Goal: Task Accomplishment & Management: Use online tool/utility

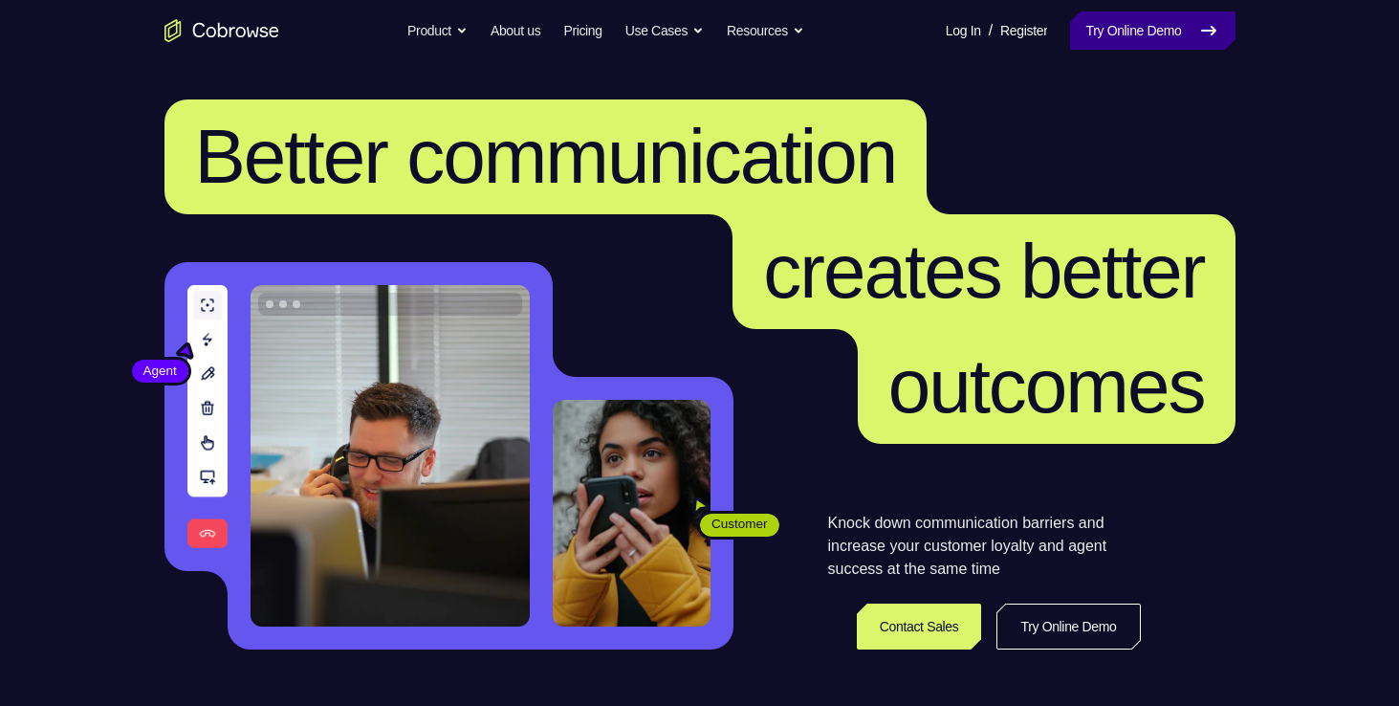
click at [1136, 33] on link "Try Online Demo" at bounding box center [1152, 30] width 164 height 38
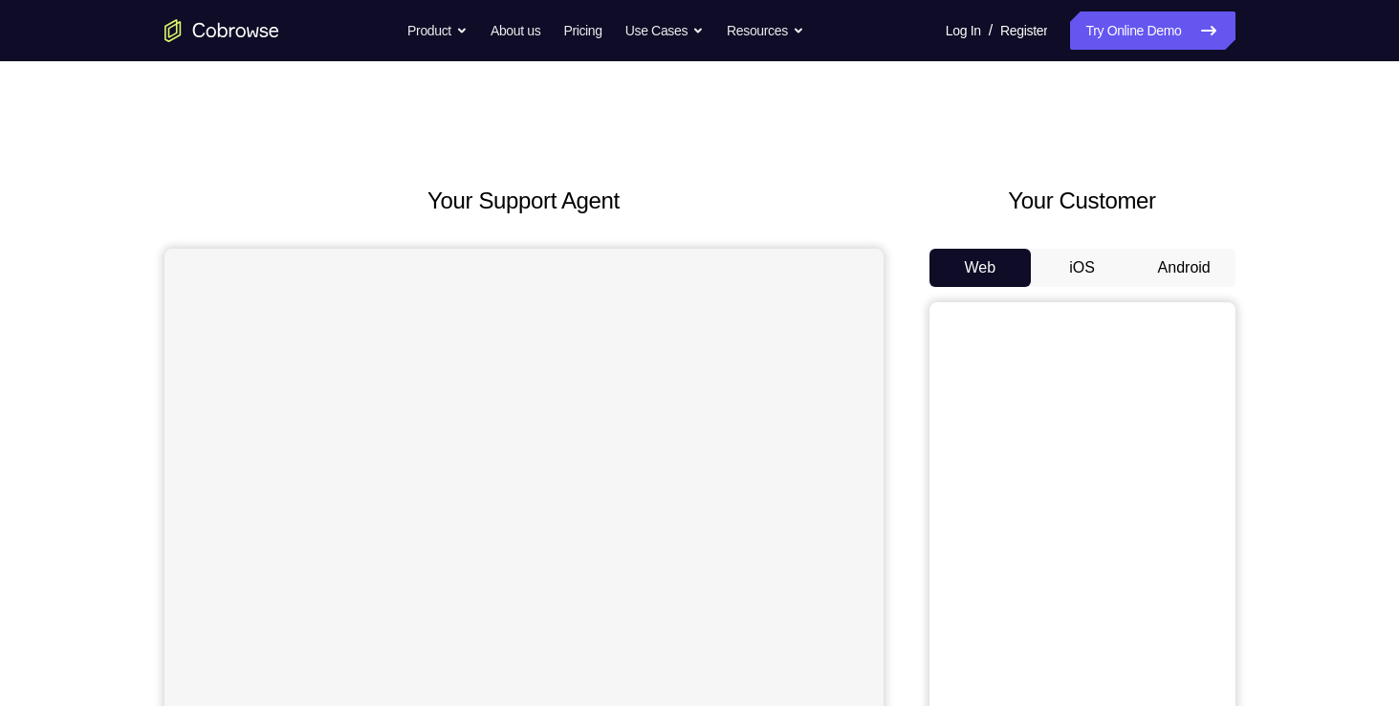
click at [1163, 278] on button "Android" at bounding box center [1184, 268] width 102 height 38
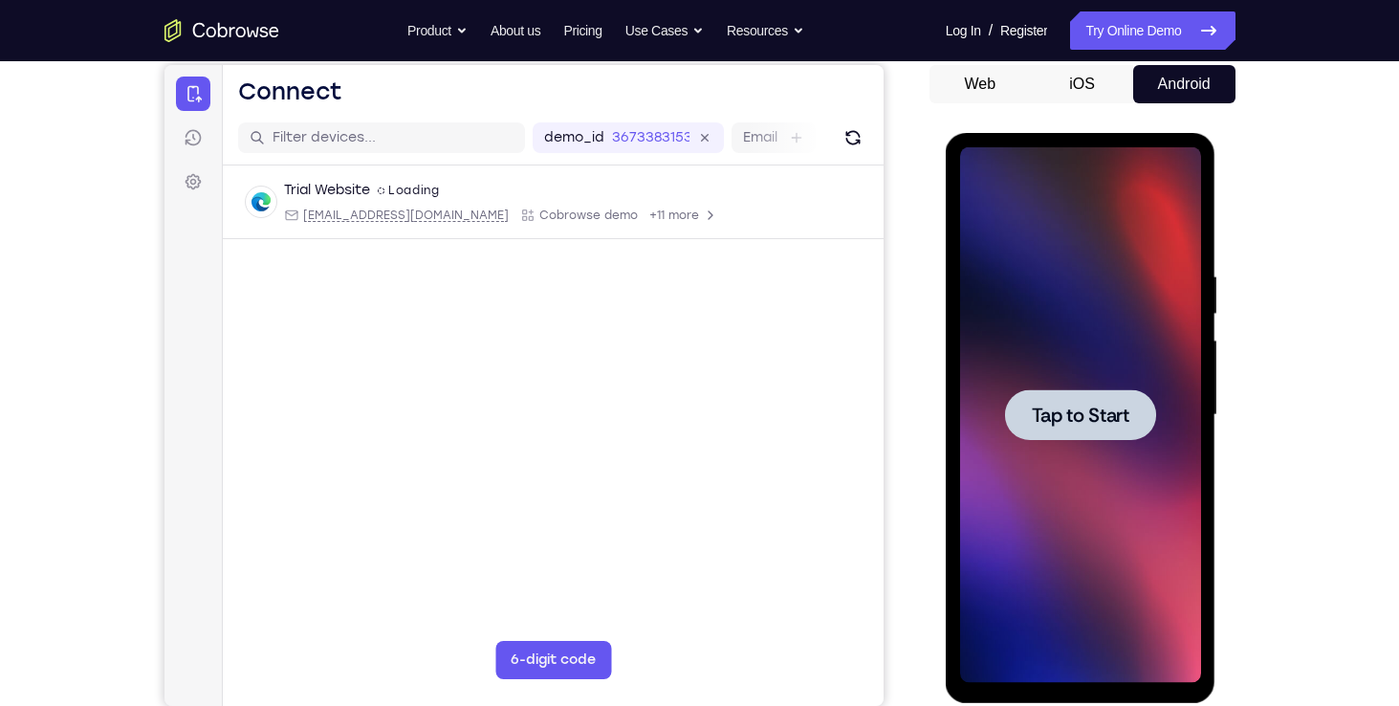
scroll to position [224, 0]
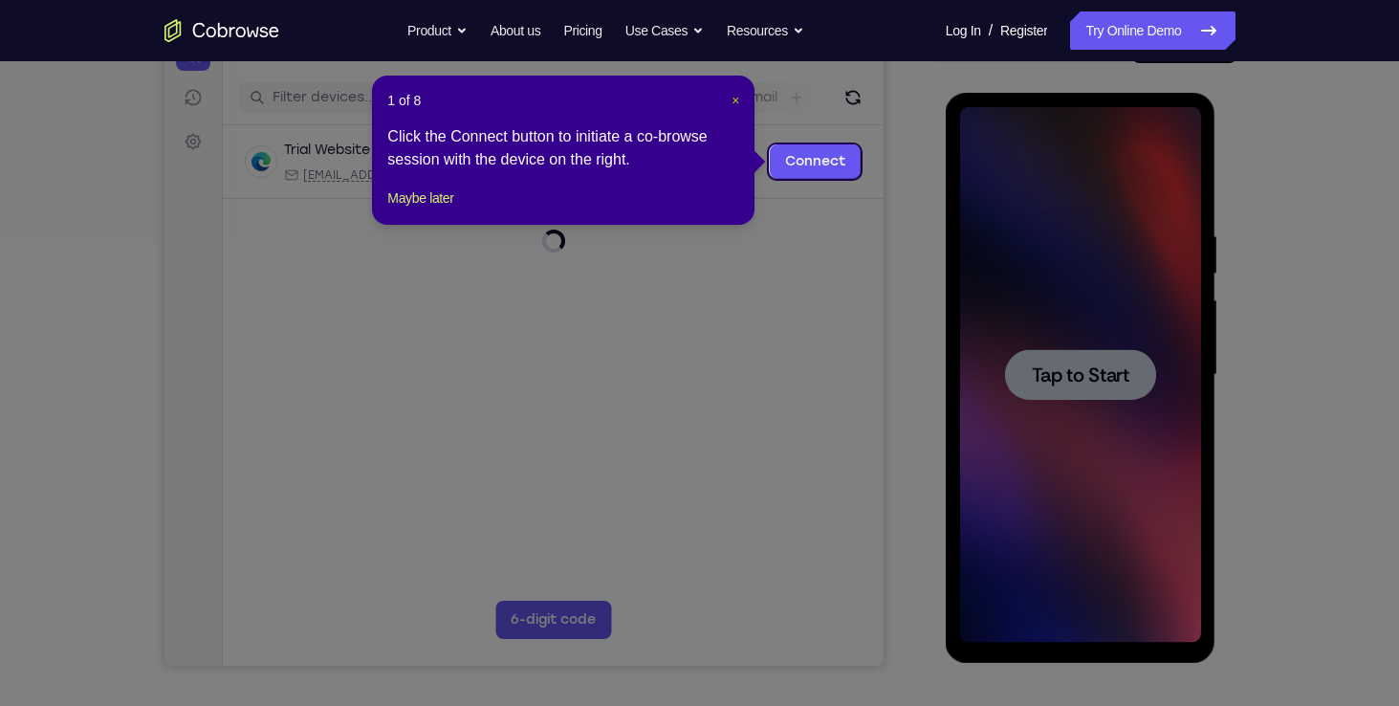
click at [732, 100] on span "×" at bounding box center [735, 100] width 8 height 15
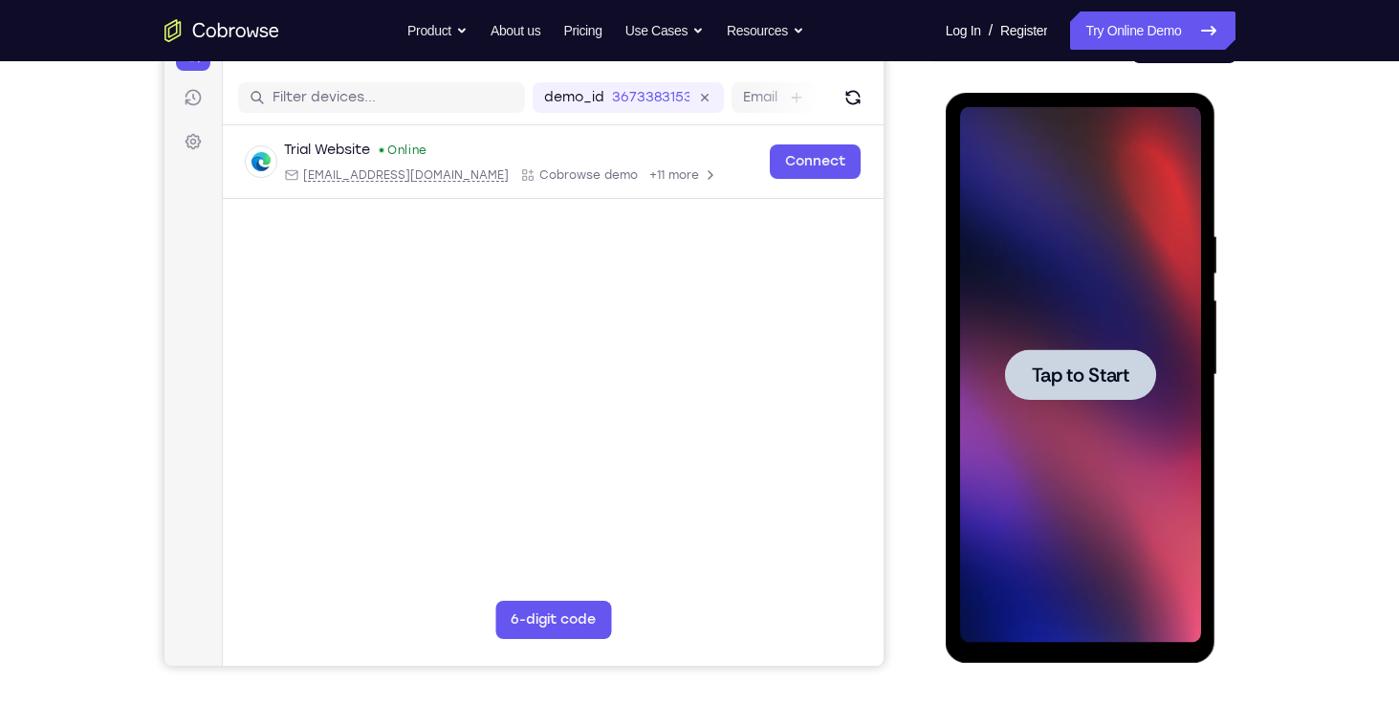
click at [1101, 373] on span "Tap to Start" at bounding box center [1081, 374] width 98 height 19
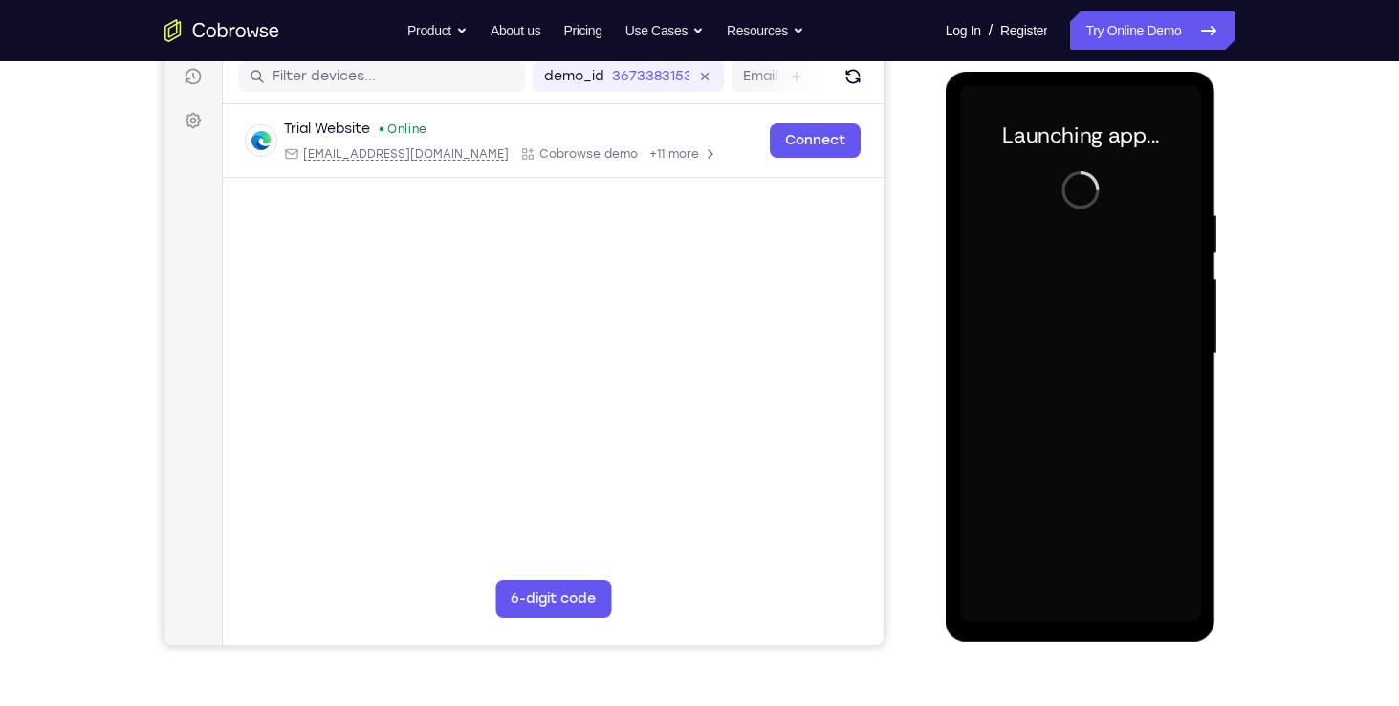
scroll to position [246, 0]
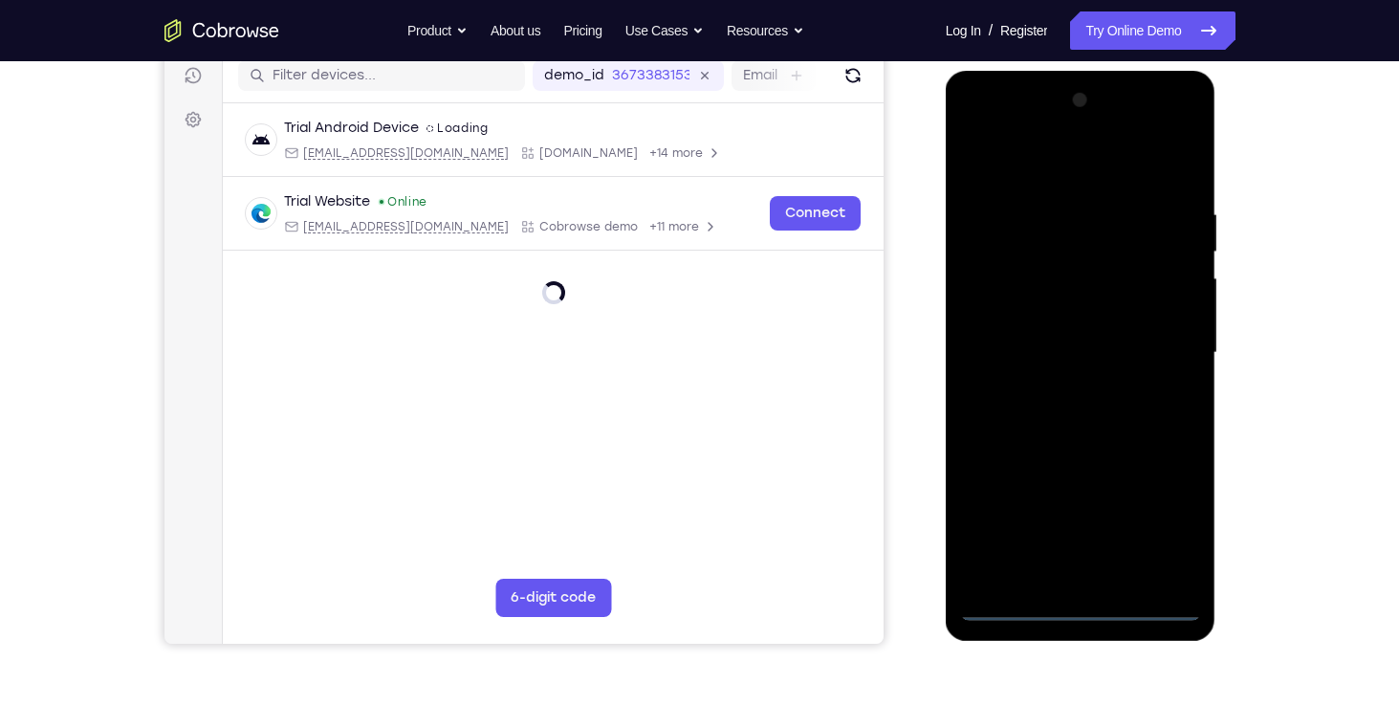
click at [1079, 605] on div at bounding box center [1080, 352] width 241 height 535
click at [1177, 523] on div at bounding box center [1080, 352] width 241 height 535
click at [1050, 156] on div at bounding box center [1080, 352] width 241 height 535
click at [1161, 342] on div at bounding box center [1080, 352] width 241 height 535
click at [1064, 389] on div at bounding box center [1080, 352] width 241 height 535
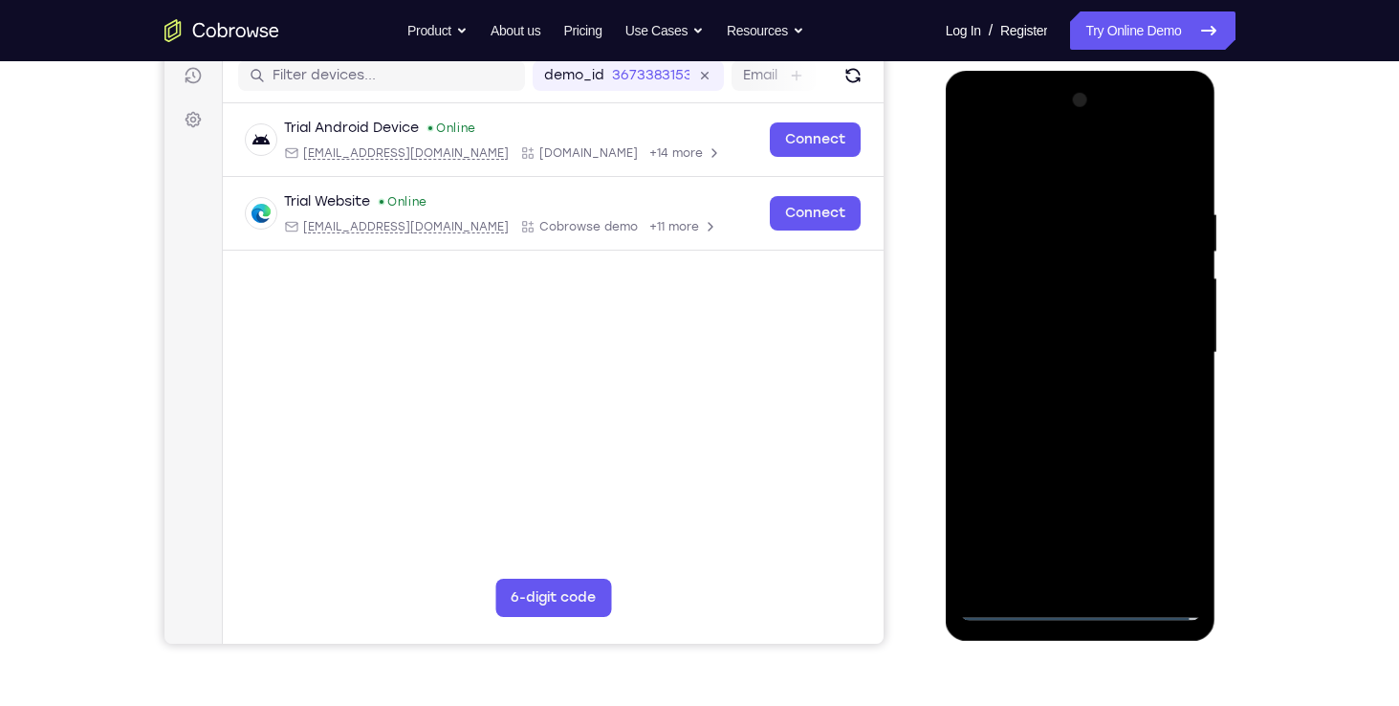
click at [1039, 344] on div at bounding box center [1080, 352] width 241 height 535
click at [980, 305] on div at bounding box center [1080, 352] width 241 height 535
click at [1079, 353] on div at bounding box center [1080, 352] width 241 height 535
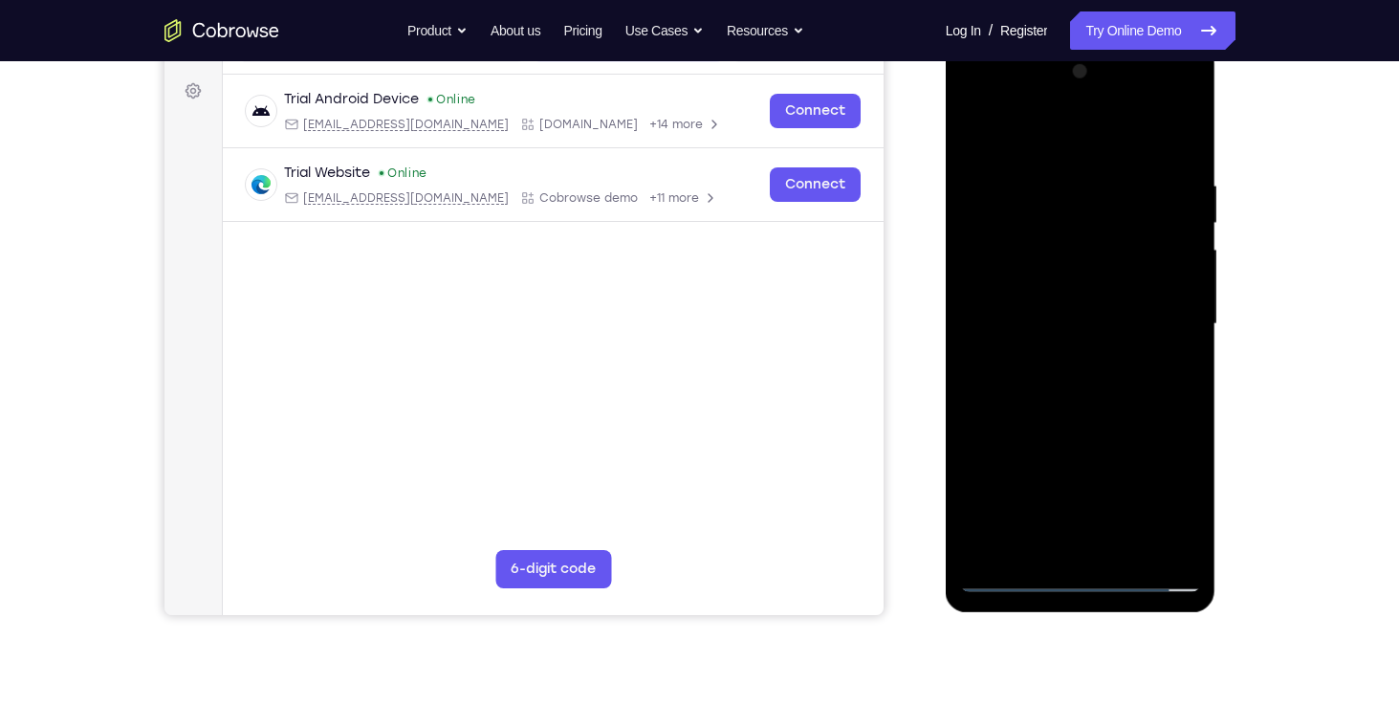
scroll to position [276, 0]
click at [1080, 403] on div at bounding box center [1080, 322] width 241 height 535
drag, startPoint x: 1014, startPoint y: 135, endPoint x: 1253, endPoint y: 166, distance: 241.1
click at [1218, 166] on html "Online web based iOS Simulators and Android Emulators. Run iPhone, iPad, Mobile…" at bounding box center [1082, 327] width 273 height 574
click at [1188, 129] on div at bounding box center [1080, 322] width 241 height 535
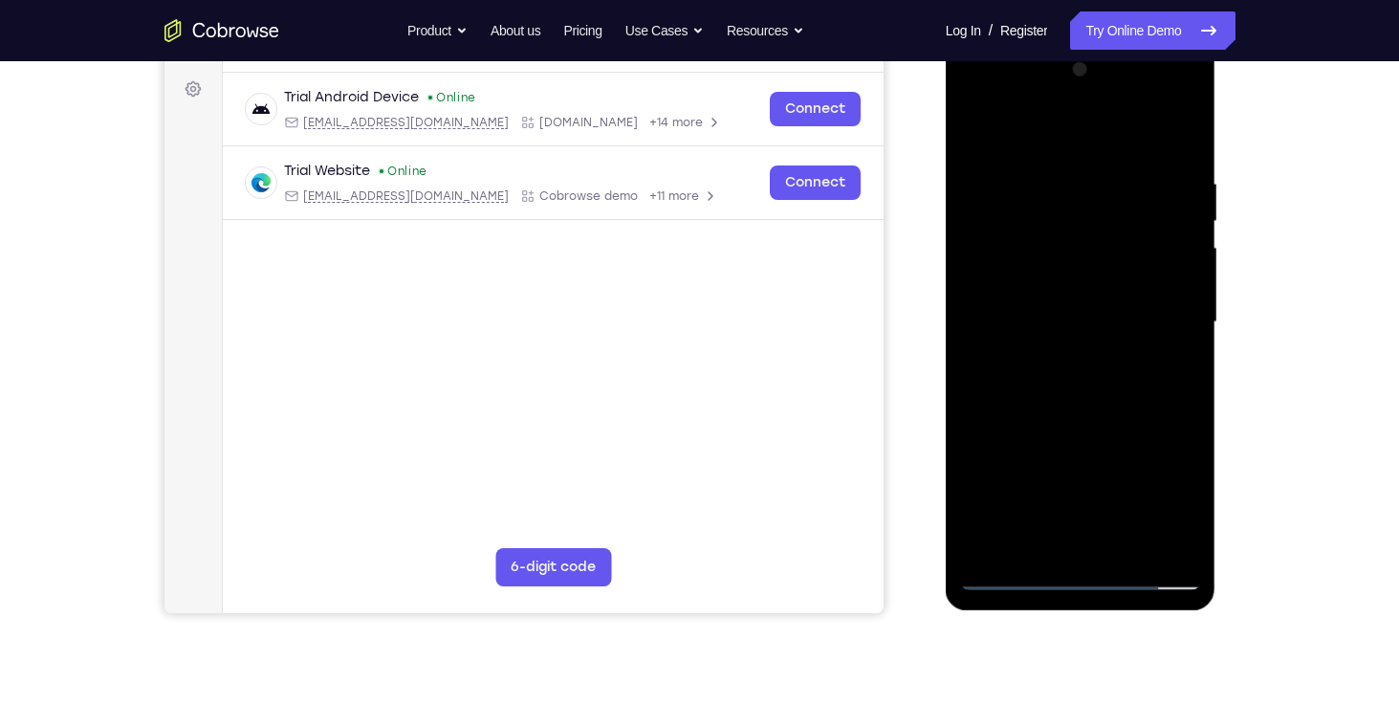
click at [1036, 176] on div at bounding box center [1080, 322] width 241 height 535
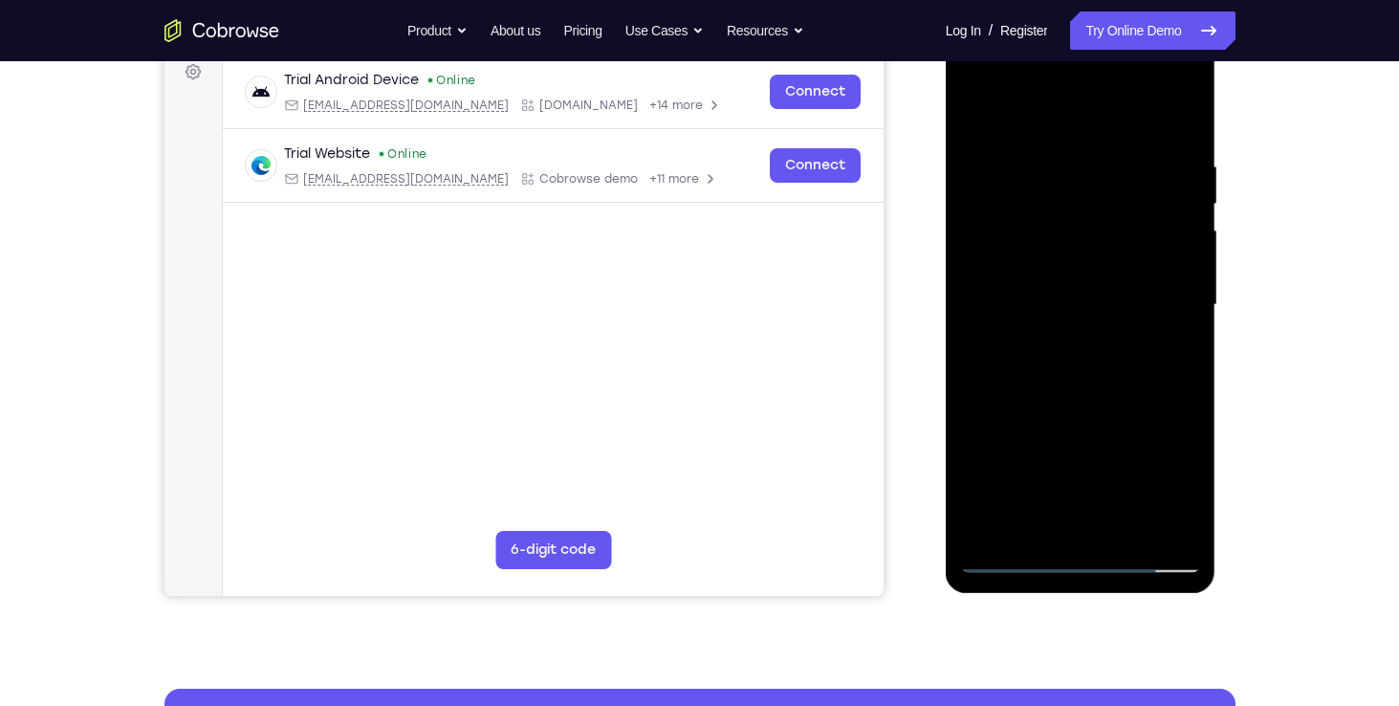
scroll to position [287, 0]
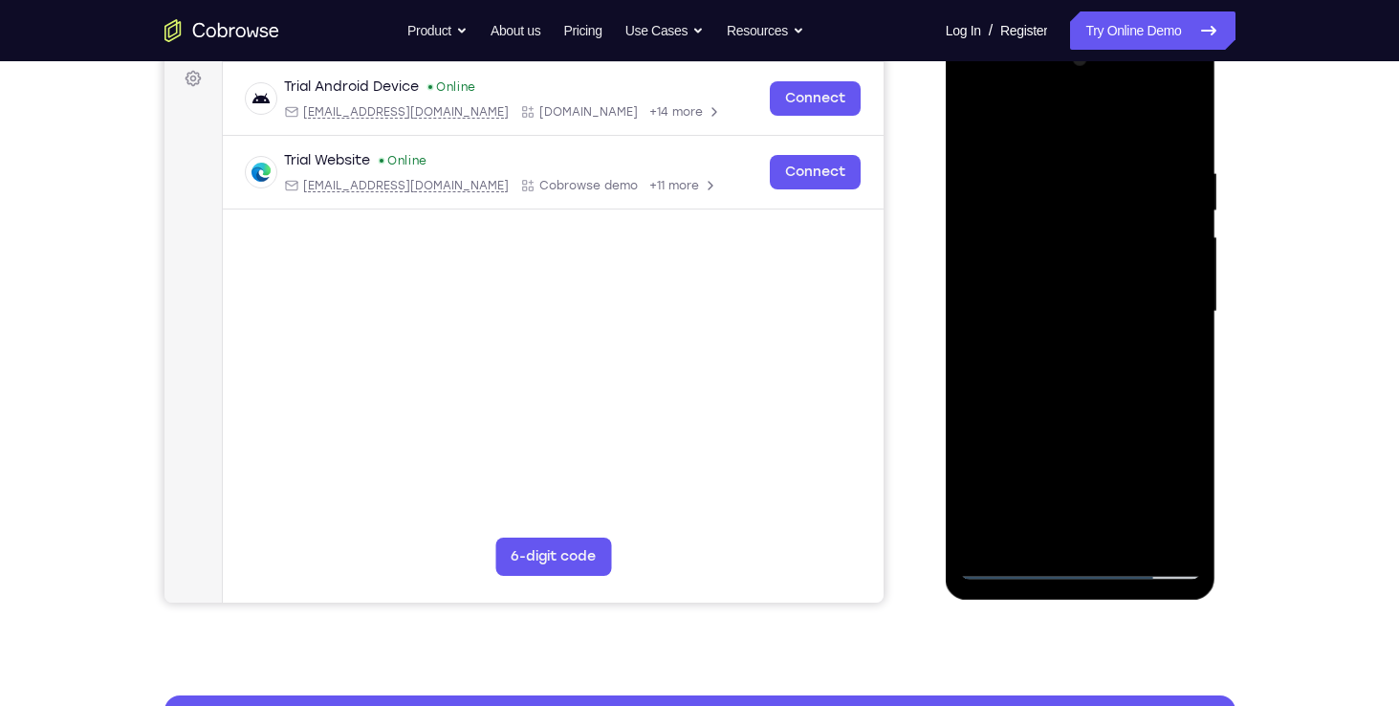
click at [973, 115] on div at bounding box center [1080, 311] width 241 height 535
click at [1011, 156] on div at bounding box center [1080, 311] width 241 height 535
click at [972, 116] on div at bounding box center [1080, 311] width 241 height 535
click at [979, 165] on div at bounding box center [1080, 311] width 241 height 535
click at [977, 115] on div at bounding box center [1080, 311] width 241 height 535
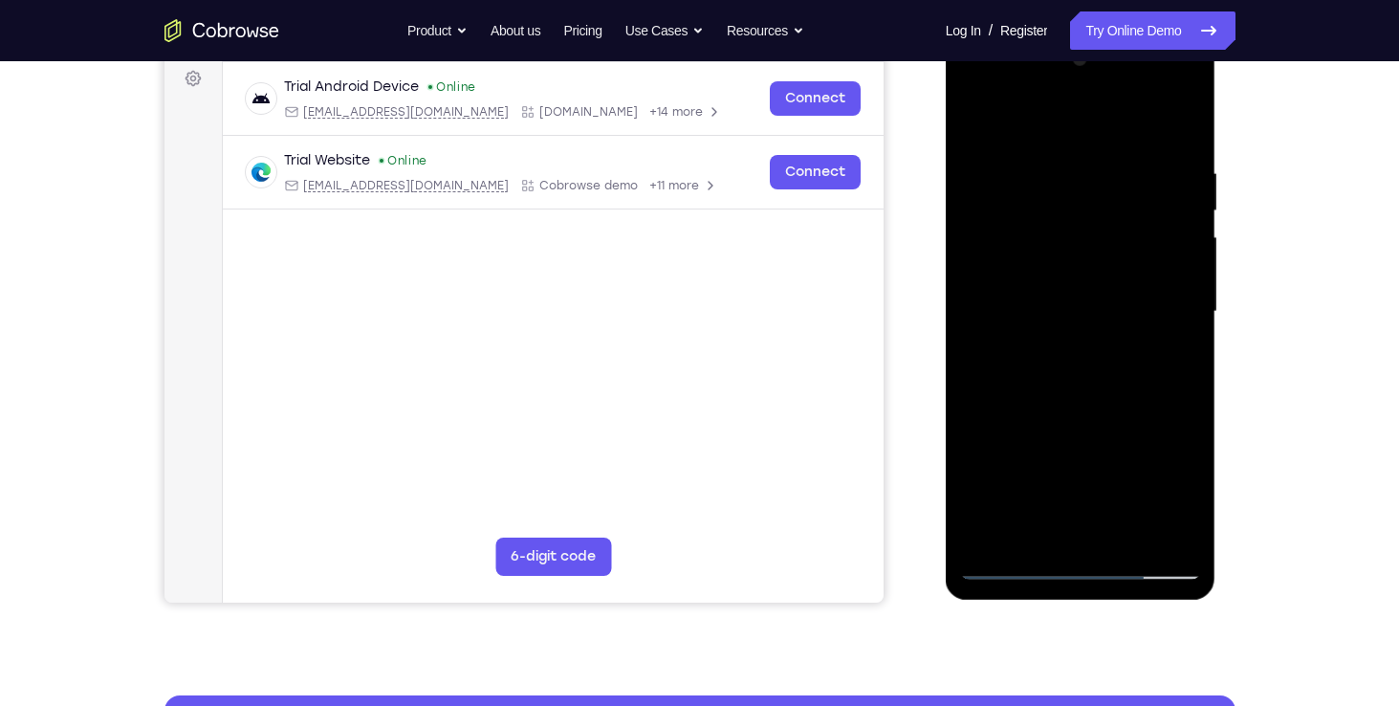
click at [1176, 155] on div at bounding box center [1080, 311] width 241 height 535
click at [1169, 154] on div at bounding box center [1080, 311] width 241 height 535
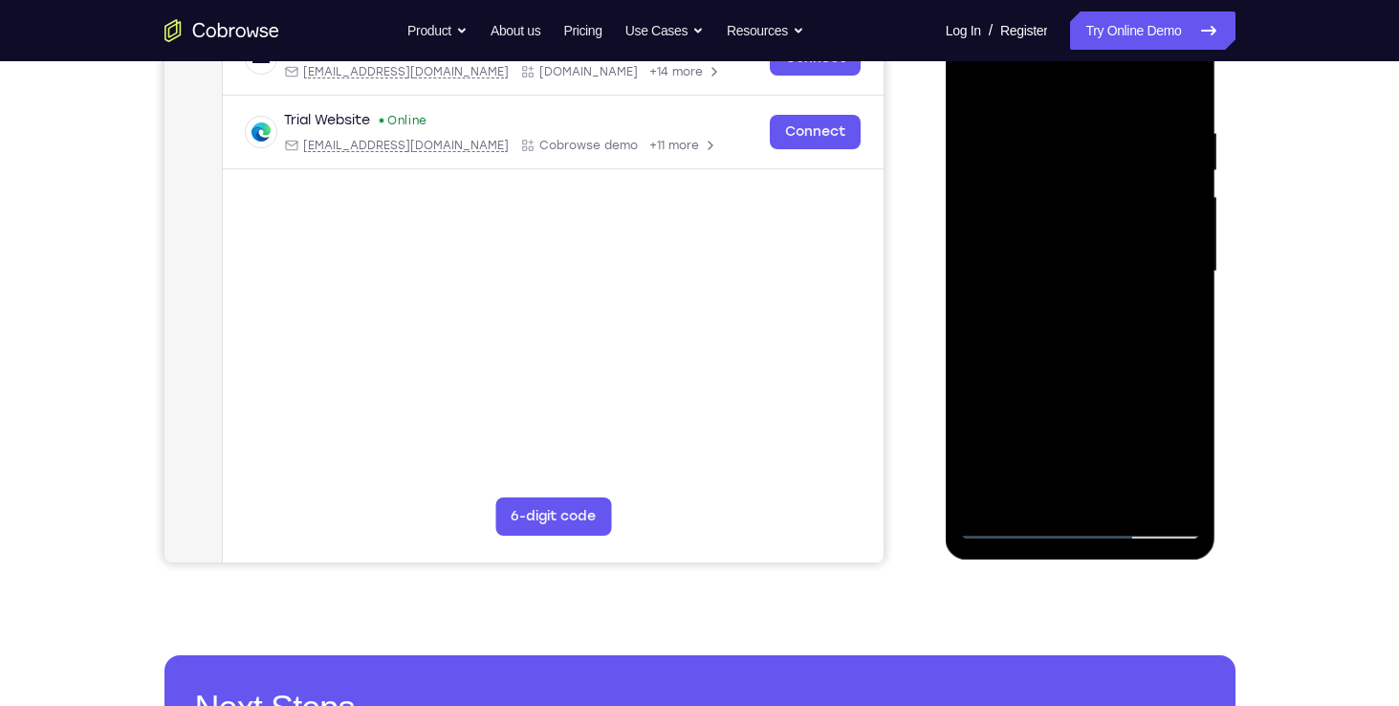
scroll to position [328, 0]
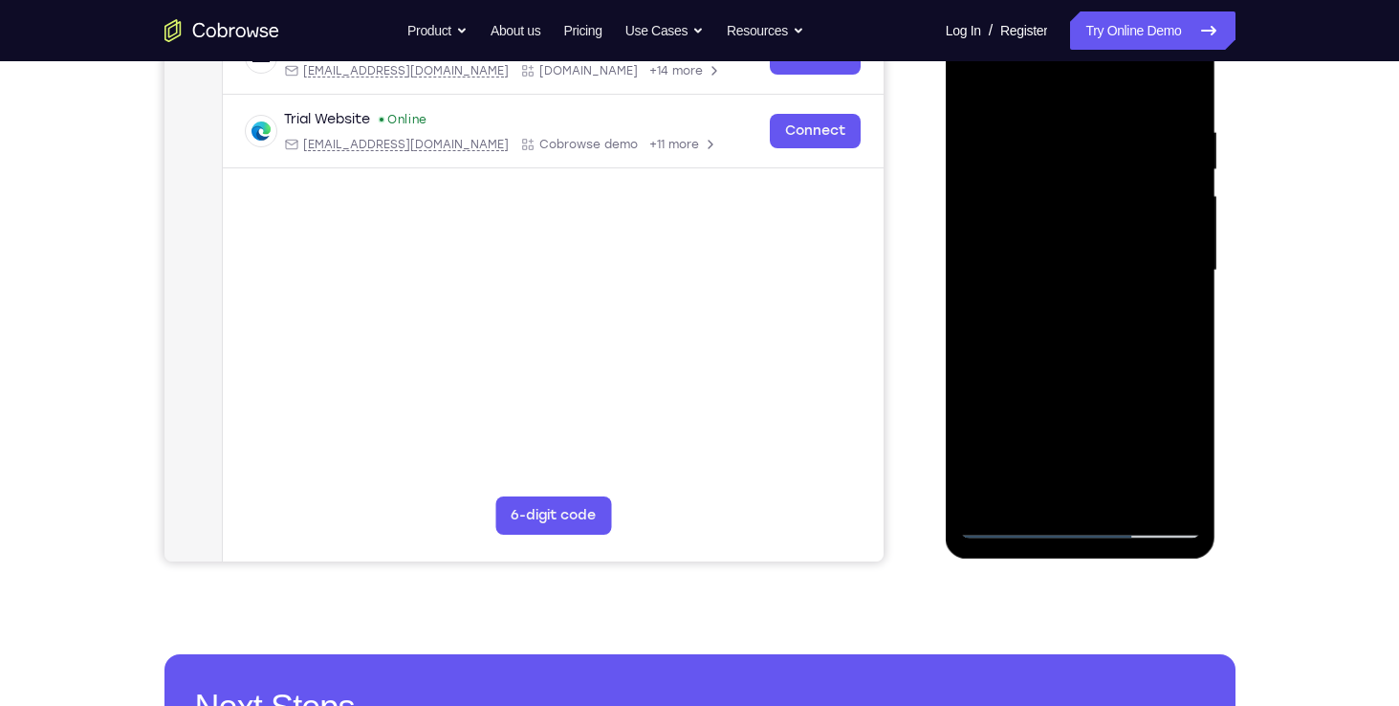
click at [1129, 497] on div at bounding box center [1080, 270] width 241 height 535
click at [1089, 374] on div at bounding box center [1080, 270] width 241 height 535
click at [1017, 521] on div at bounding box center [1080, 270] width 241 height 535
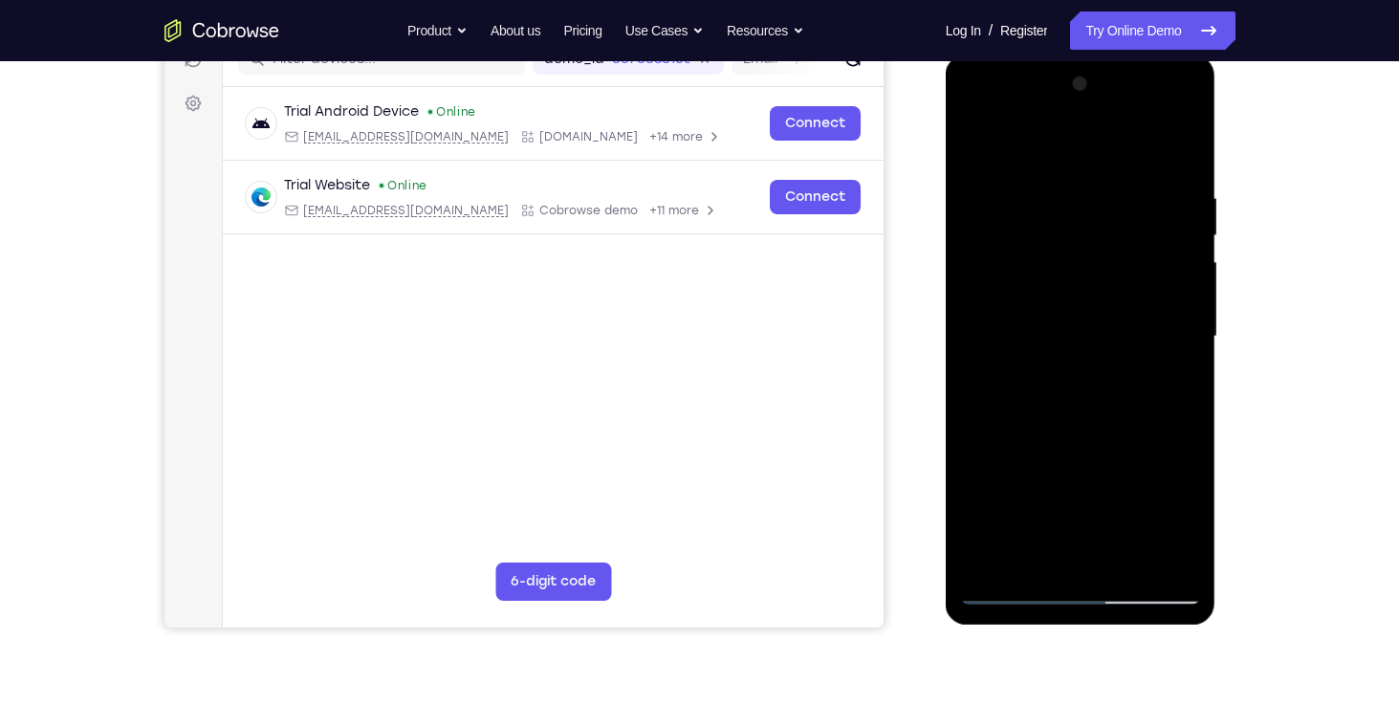
scroll to position [261, 0]
click at [1126, 555] on div at bounding box center [1080, 337] width 241 height 535
click at [1094, 287] on div at bounding box center [1080, 337] width 241 height 535
click at [1034, 520] on div at bounding box center [1080, 337] width 241 height 535
drag, startPoint x: 1111, startPoint y: 516, endPoint x: 1013, endPoint y: 389, distance: 160.8
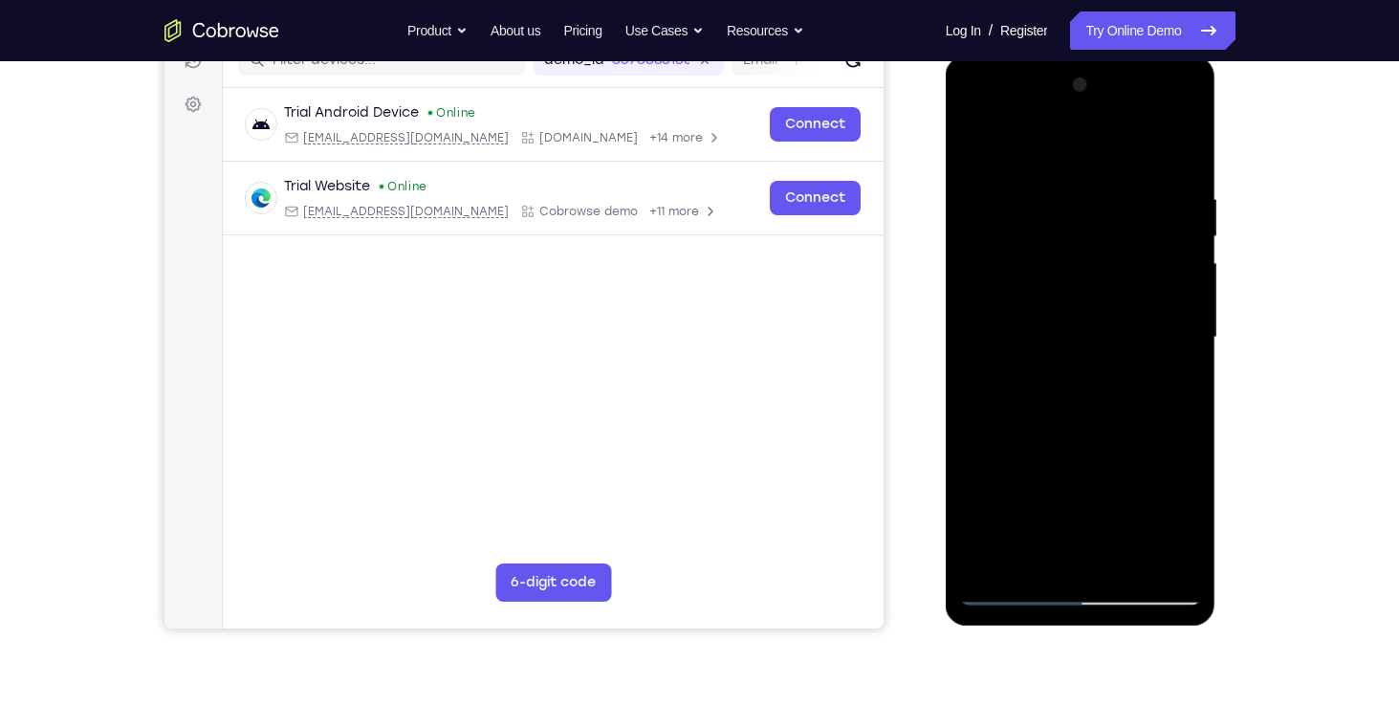
click at [1013, 389] on div at bounding box center [1080, 337] width 241 height 535
click at [1183, 523] on div at bounding box center [1080, 337] width 241 height 535
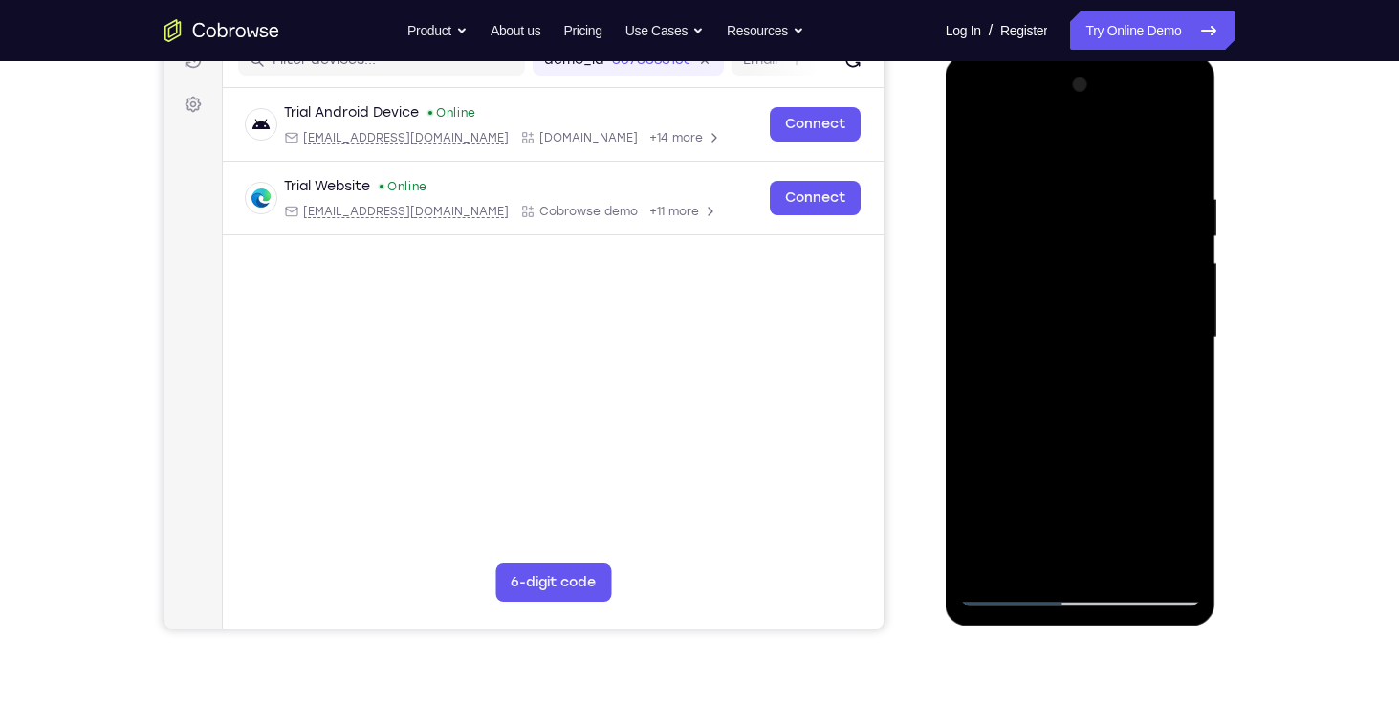
click at [1185, 519] on div at bounding box center [1080, 337] width 241 height 535
click at [1184, 520] on div at bounding box center [1080, 337] width 241 height 535
click at [1032, 549] on div at bounding box center [1080, 337] width 241 height 535
click at [1129, 441] on div at bounding box center [1080, 337] width 241 height 535
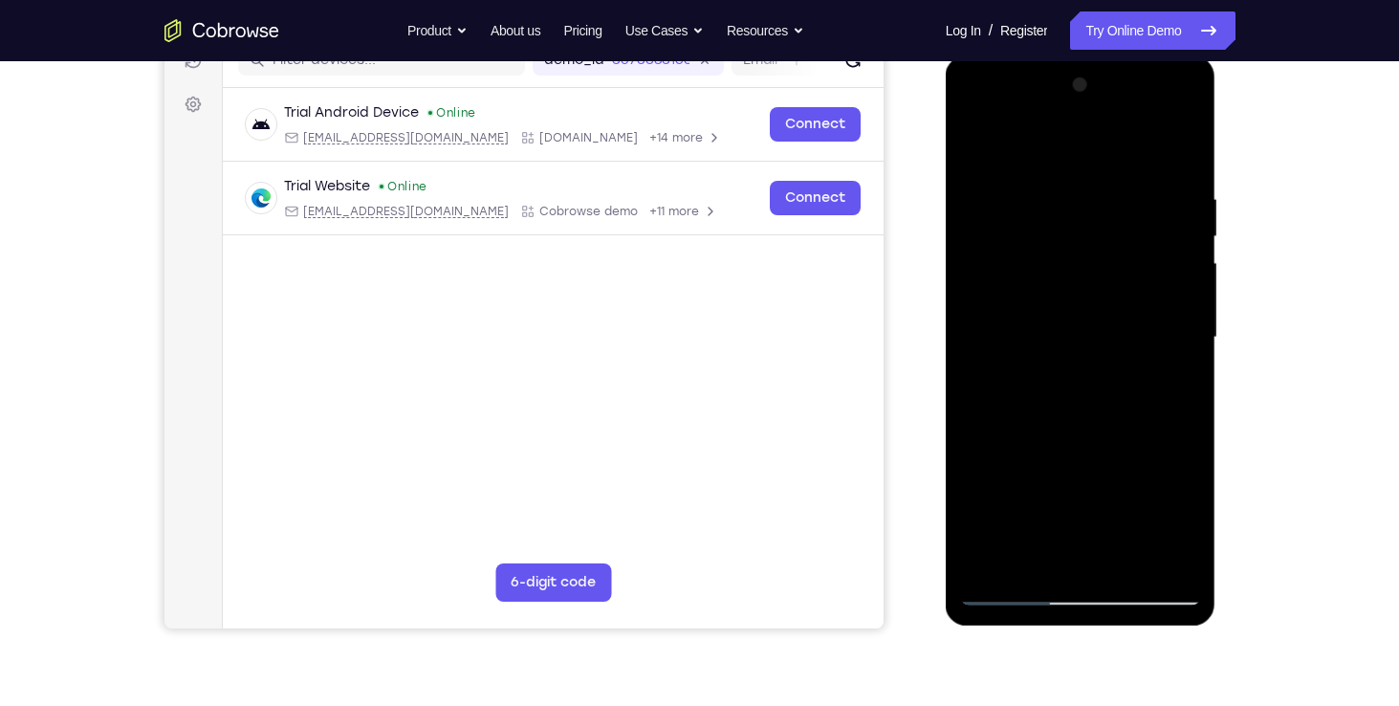
click at [1173, 365] on div at bounding box center [1080, 337] width 241 height 535
click at [1180, 521] on div at bounding box center [1080, 337] width 241 height 535
click at [1169, 383] on div at bounding box center [1080, 337] width 241 height 535
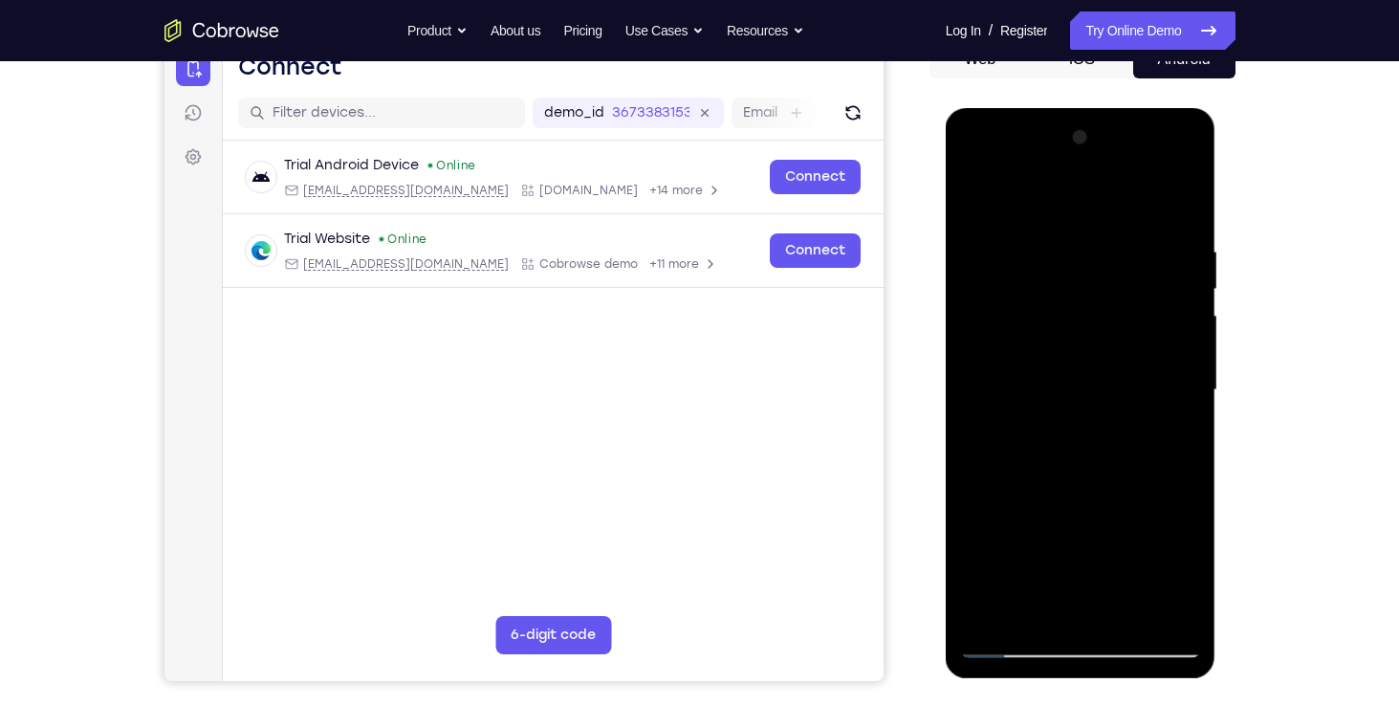
scroll to position [209, 0]
click at [976, 196] on div at bounding box center [1080, 388] width 241 height 535
click at [1052, 369] on div at bounding box center [1080, 388] width 241 height 535
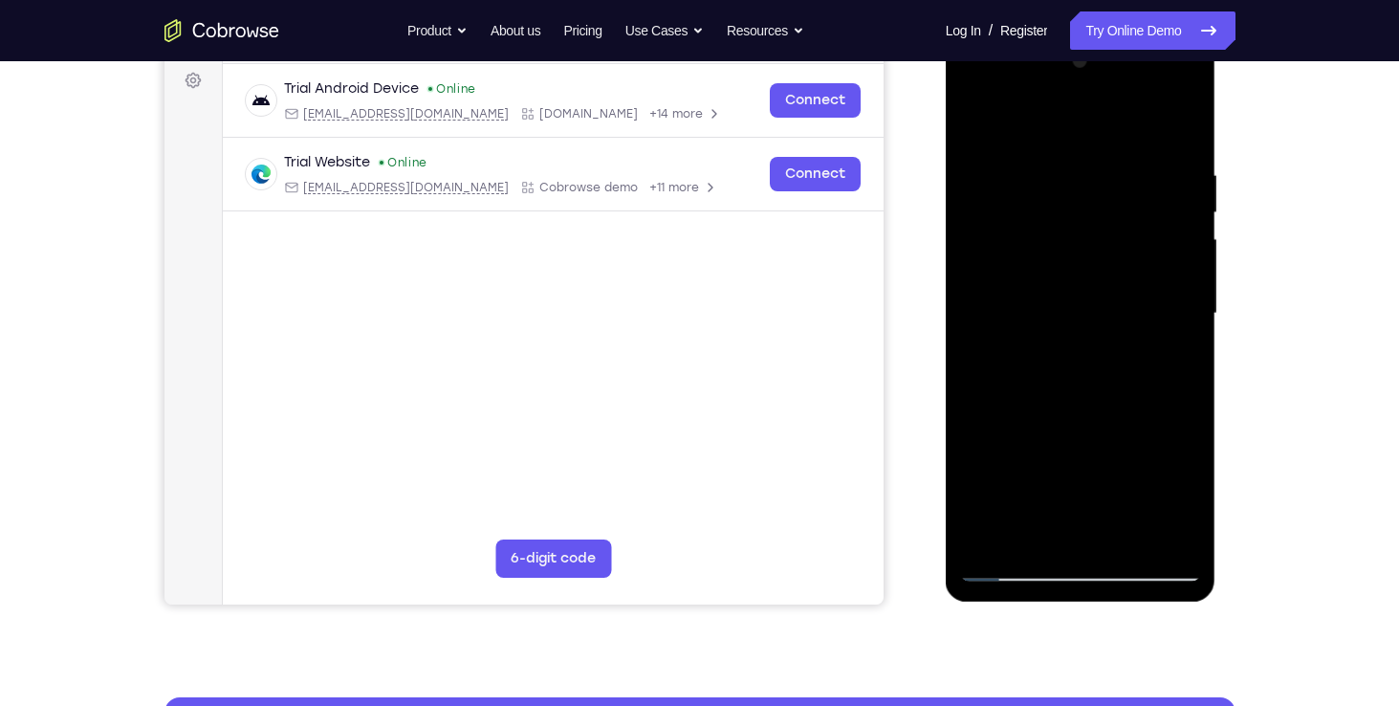
scroll to position [294, 0]
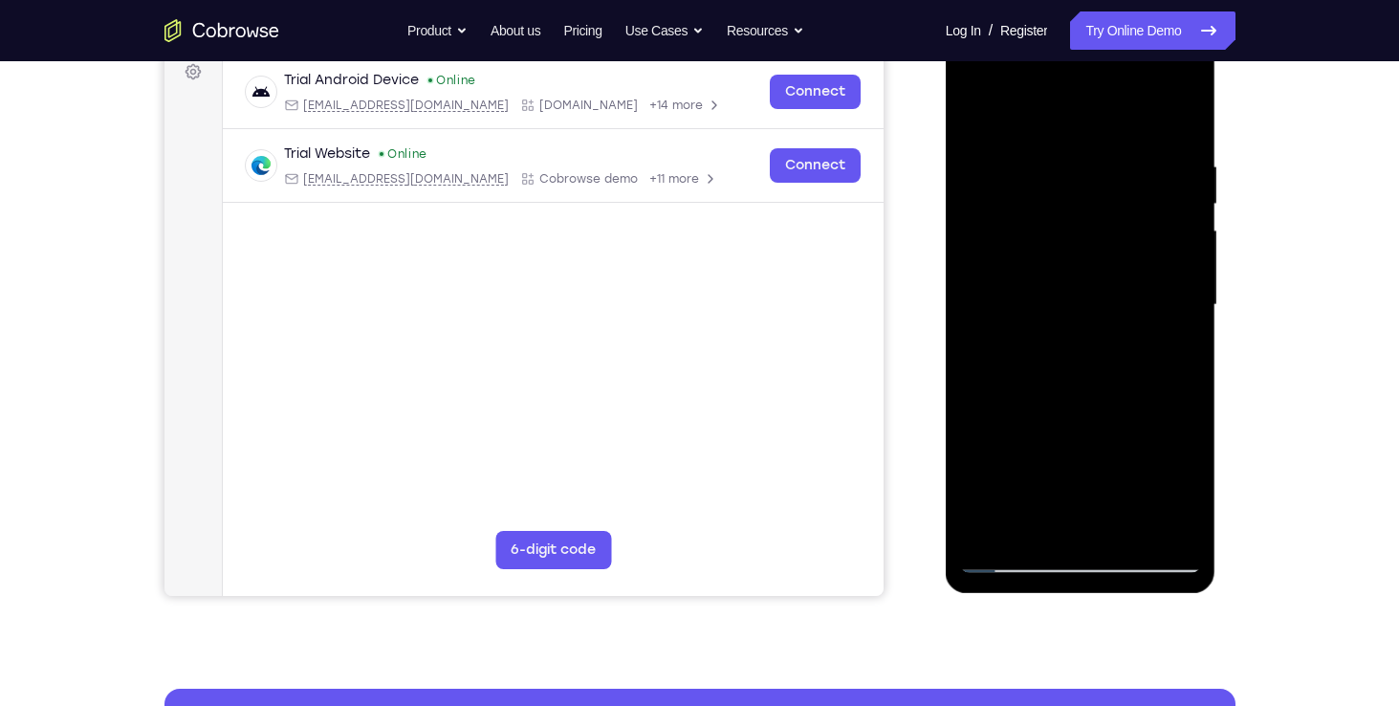
click at [1053, 465] on div at bounding box center [1080, 304] width 241 height 535
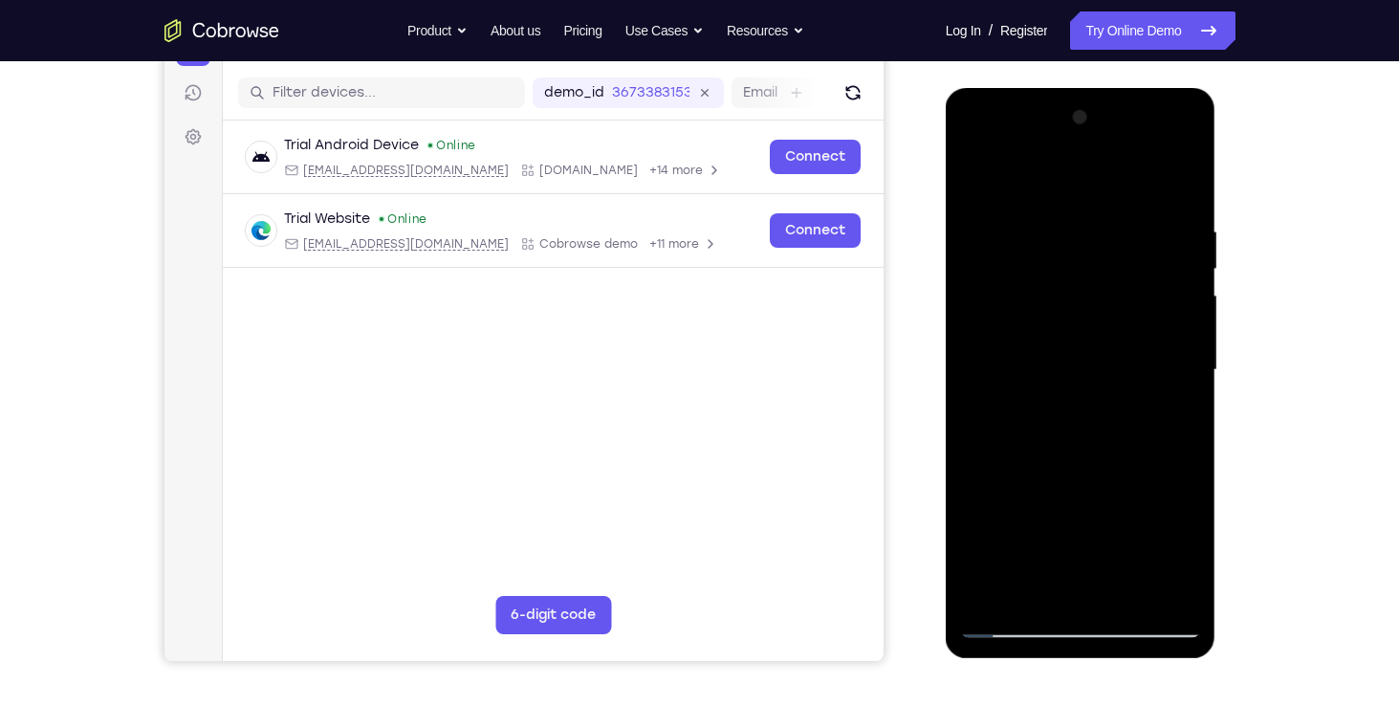
scroll to position [218, 0]
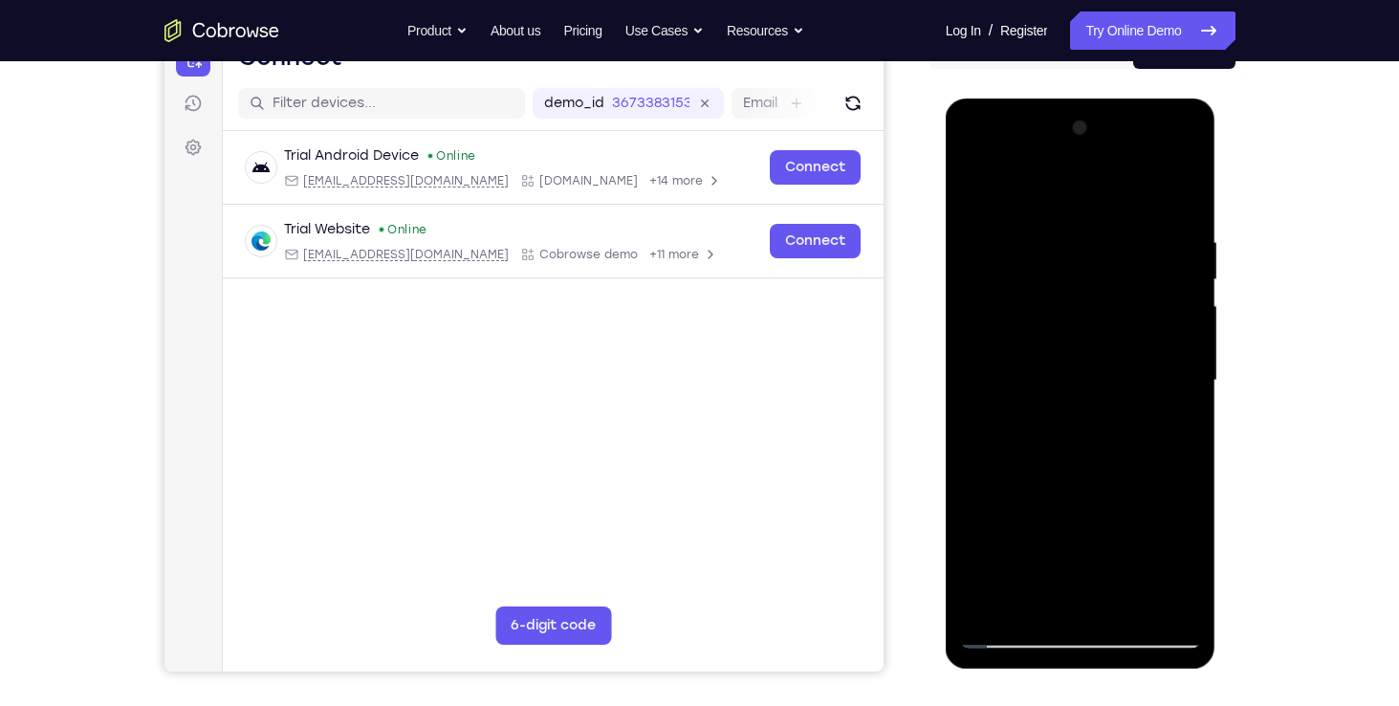
click at [976, 182] on div at bounding box center [1080, 380] width 241 height 535
click at [1128, 602] on div at bounding box center [1080, 380] width 241 height 535
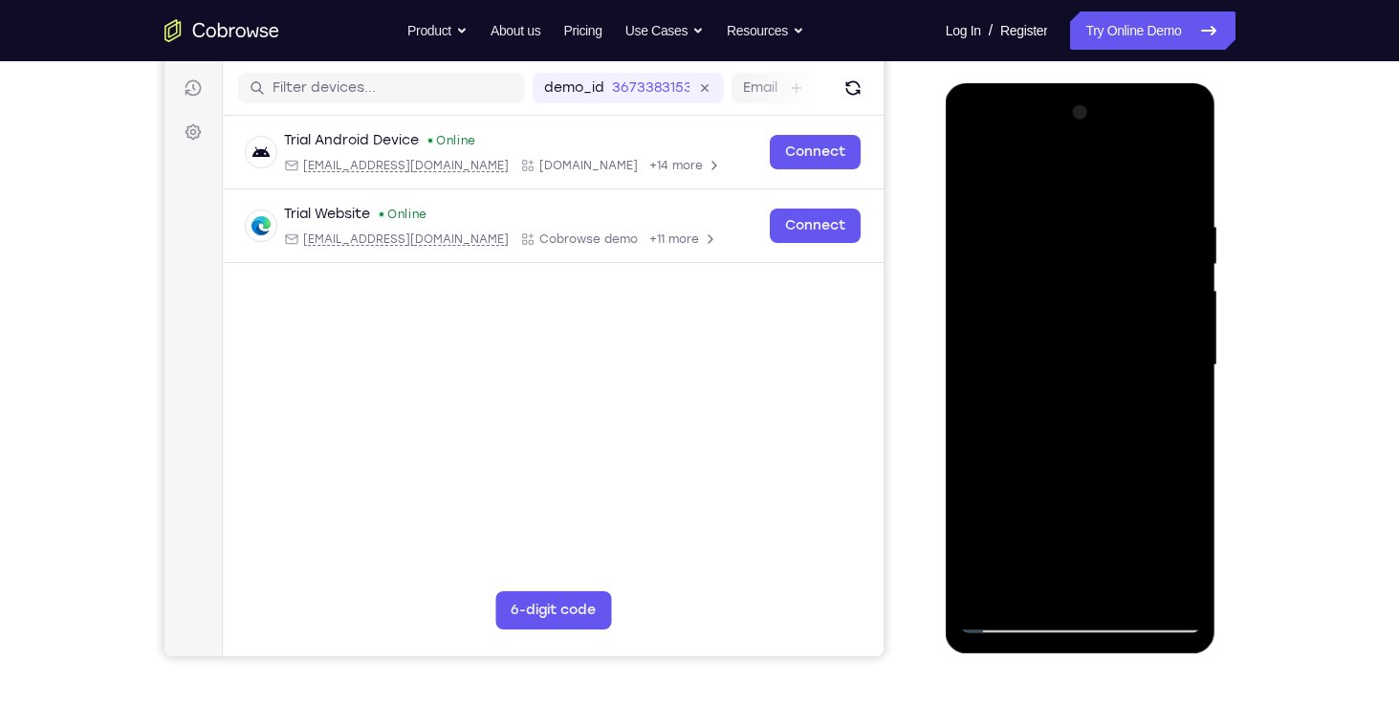
scroll to position [230, 0]
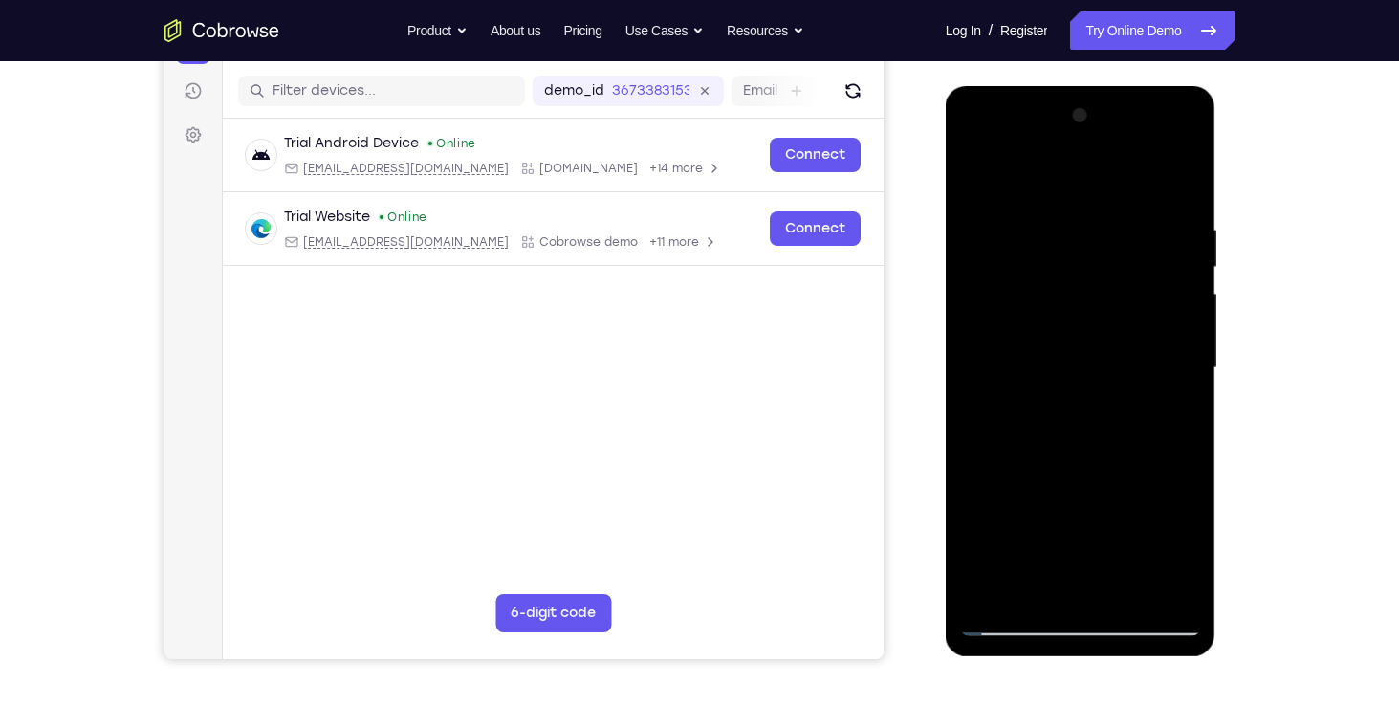
click at [1067, 353] on div at bounding box center [1080, 367] width 241 height 535
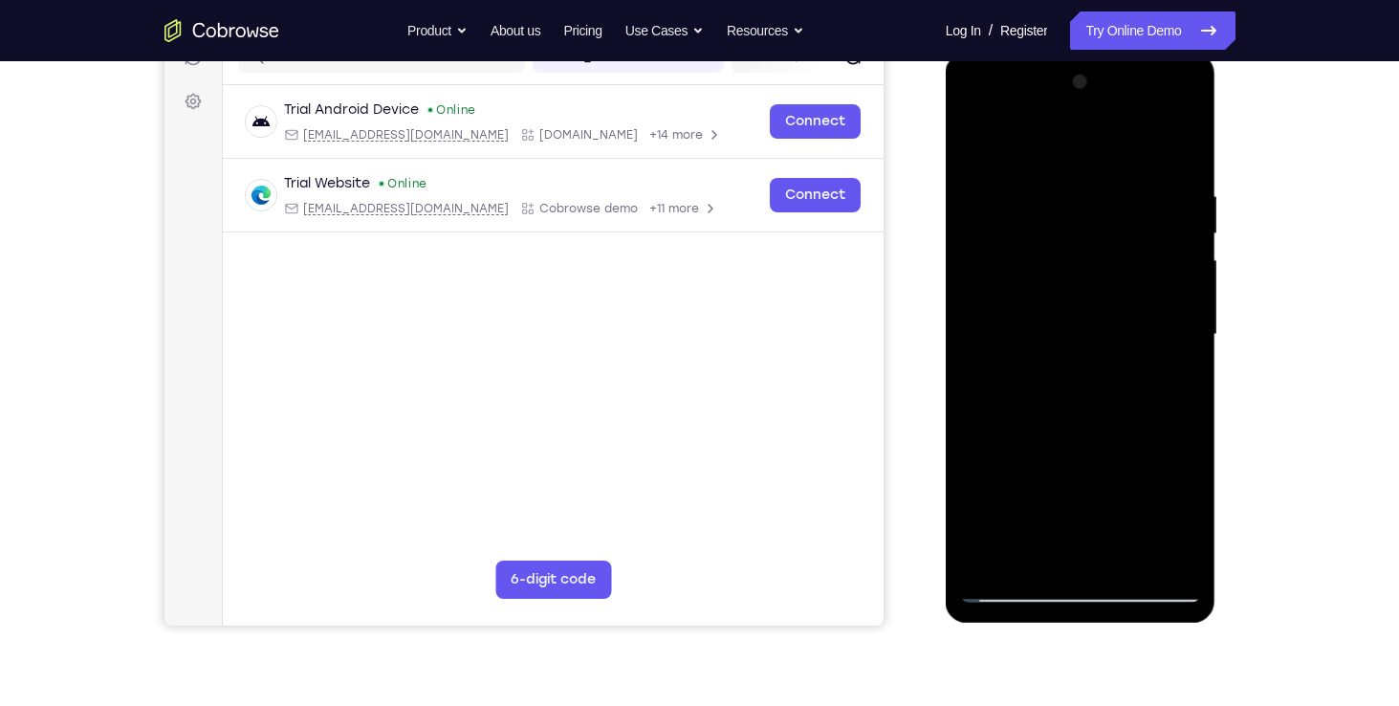
scroll to position [261, 0]
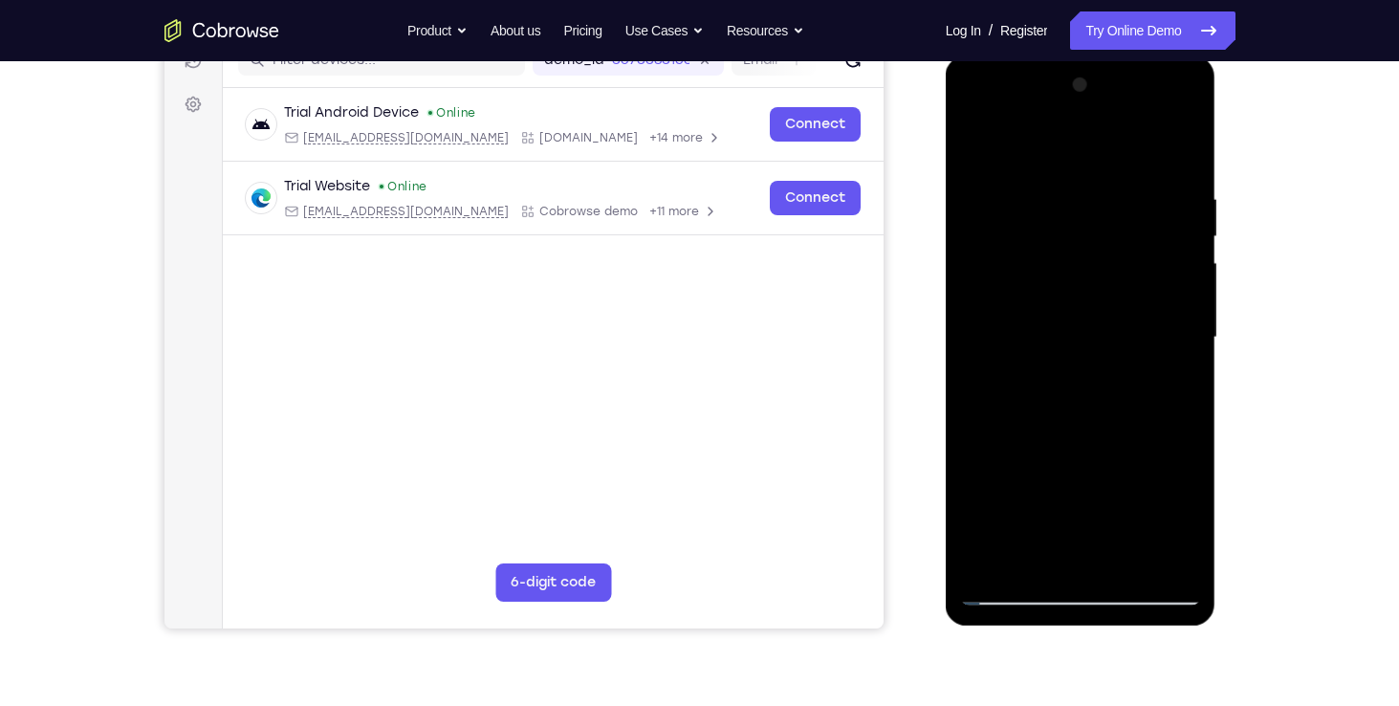
click at [1034, 556] on div at bounding box center [1080, 337] width 241 height 535
click at [1173, 514] on div at bounding box center [1080, 337] width 241 height 535
click at [1172, 516] on div at bounding box center [1080, 337] width 241 height 535
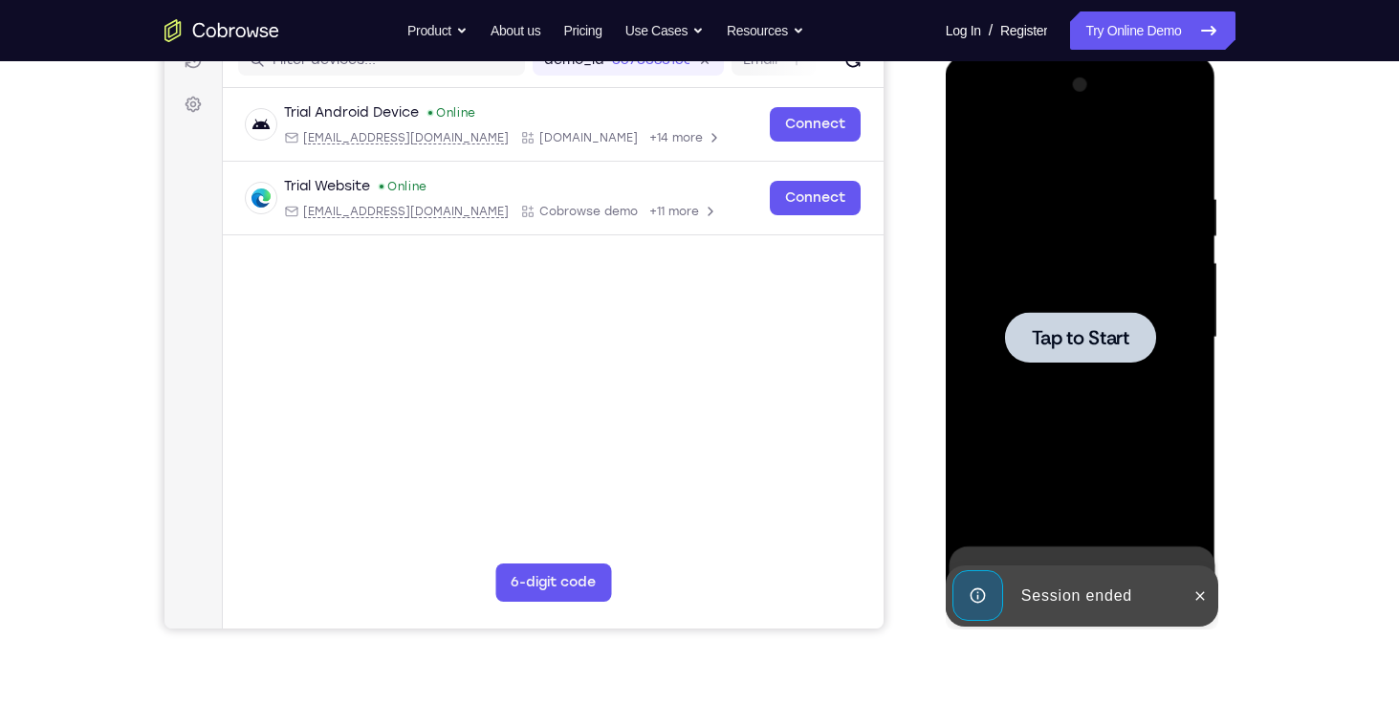
click at [1084, 333] on span "Tap to Start" at bounding box center [1081, 337] width 98 height 19
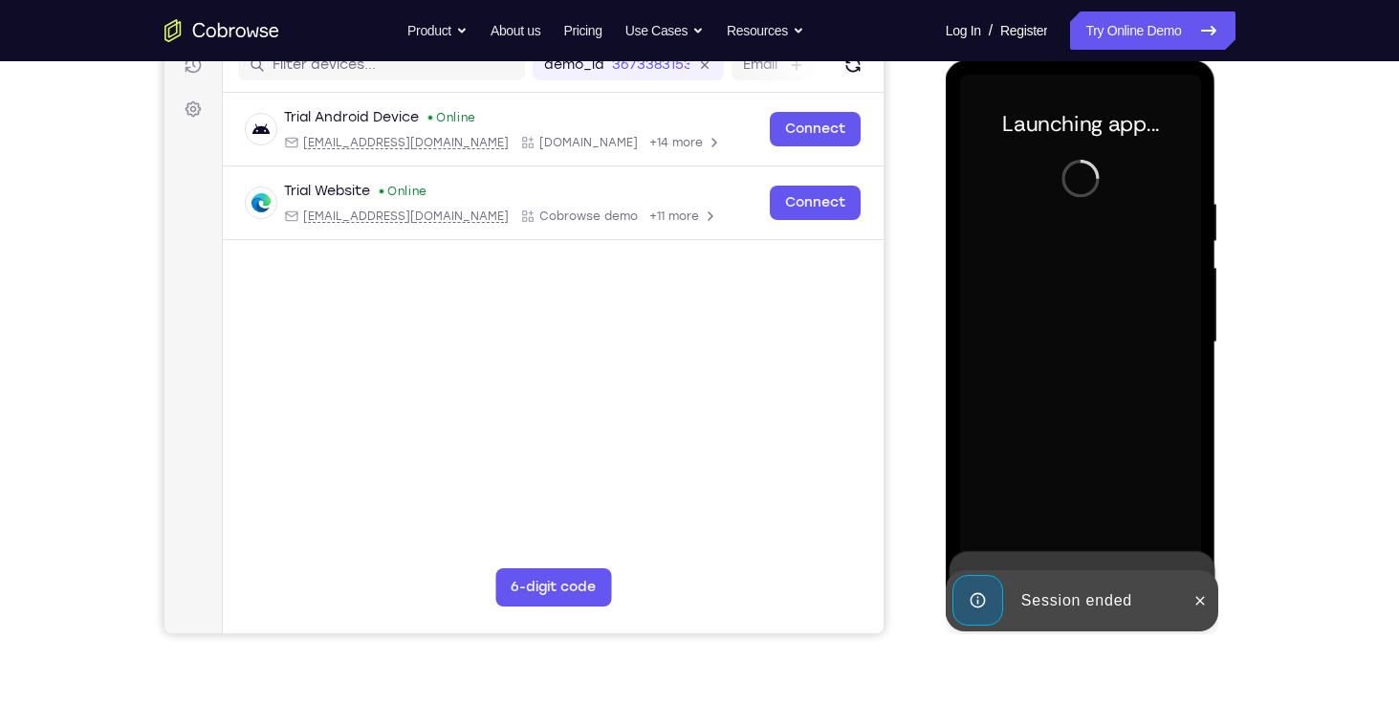
scroll to position [257, 0]
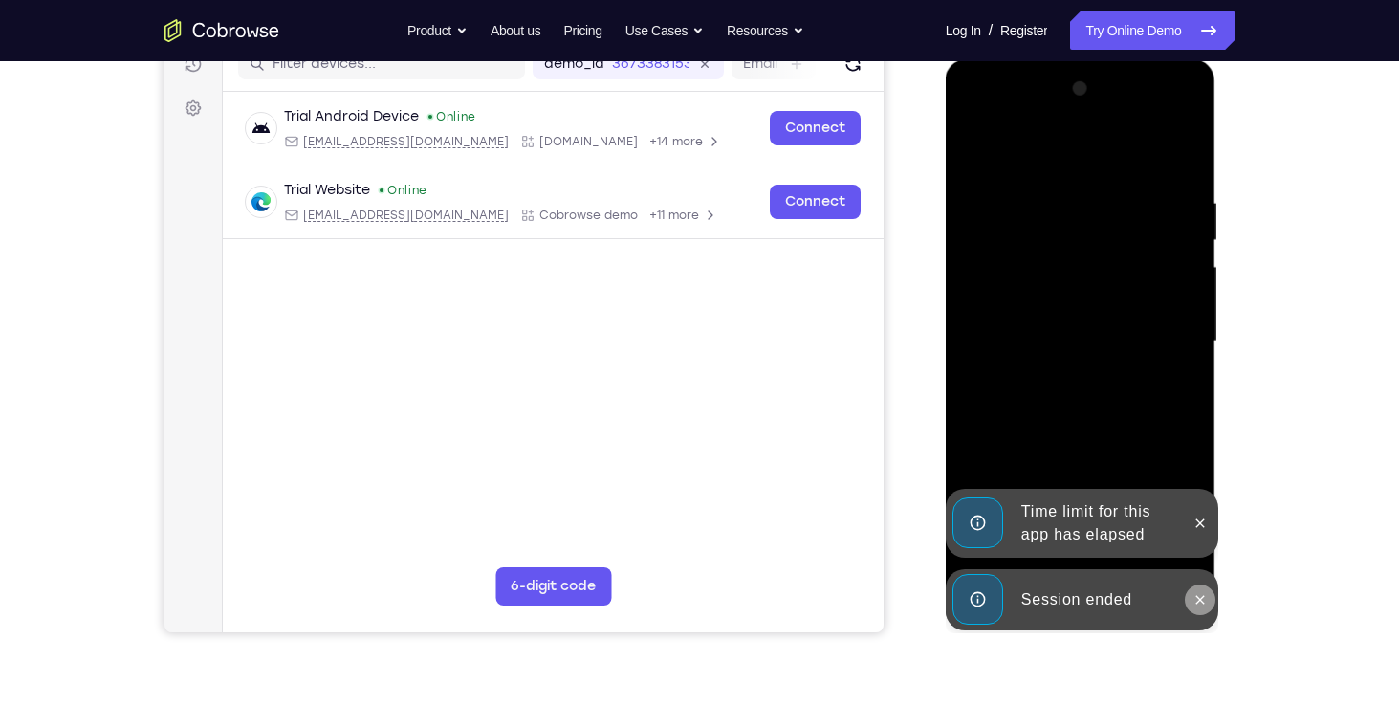
click at [1195, 593] on icon at bounding box center [1199, 599] width 15 height 15
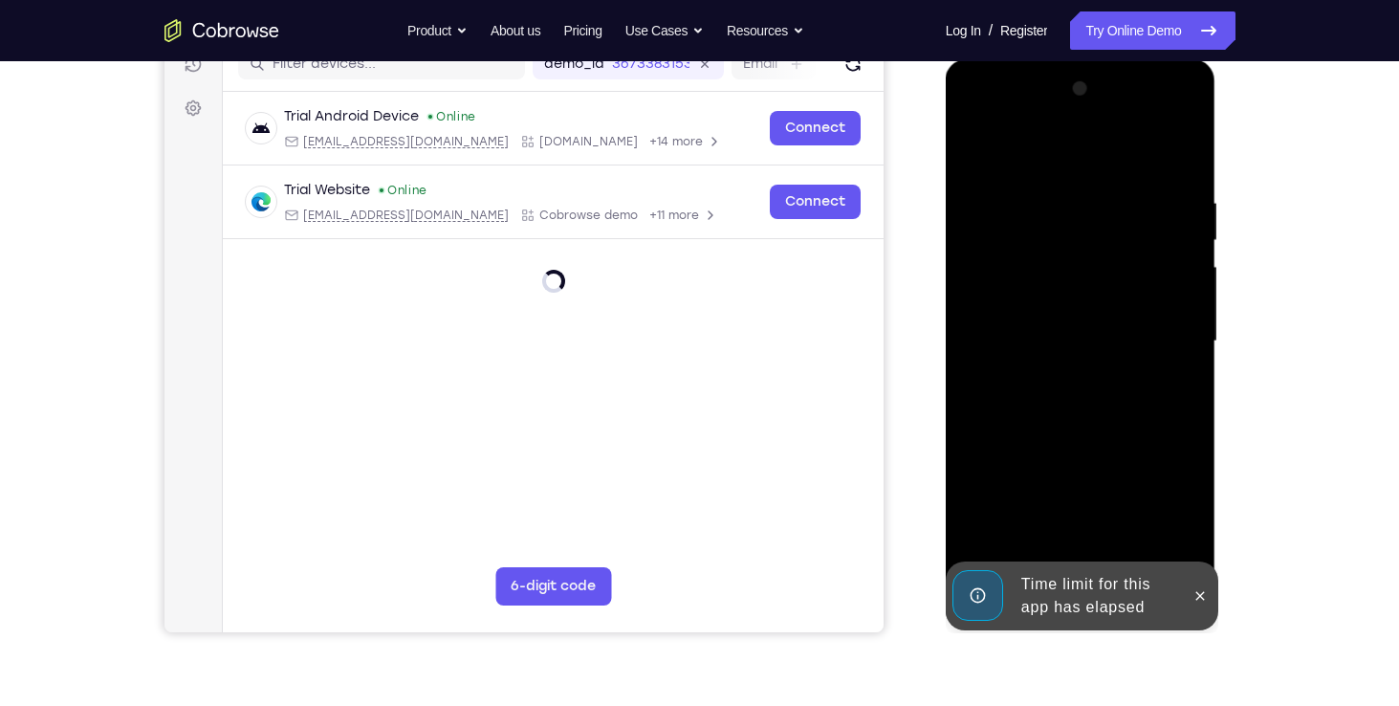
click at [1206, 523] on div at bounding box center [1081, 344] width 271 height 570
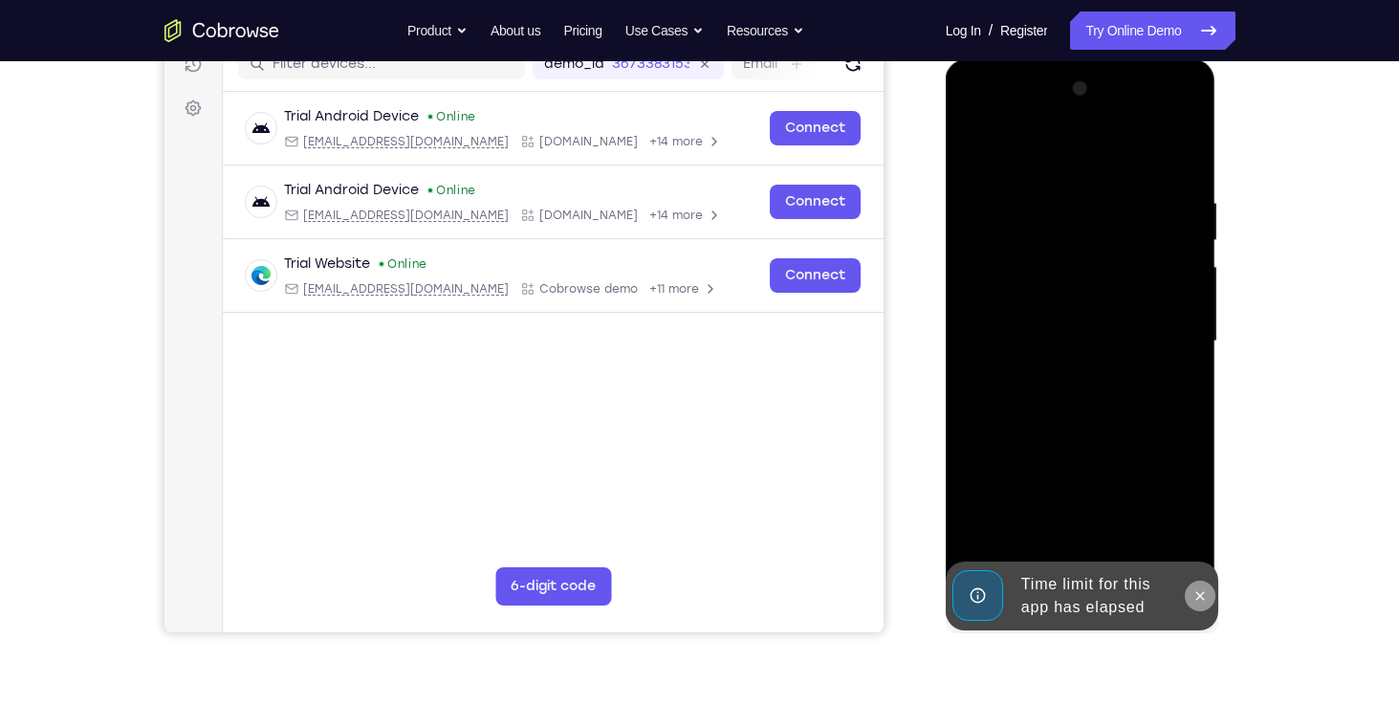
click at [1196, 591] on icon at bounding box center [1200, 595] width 9 height 9
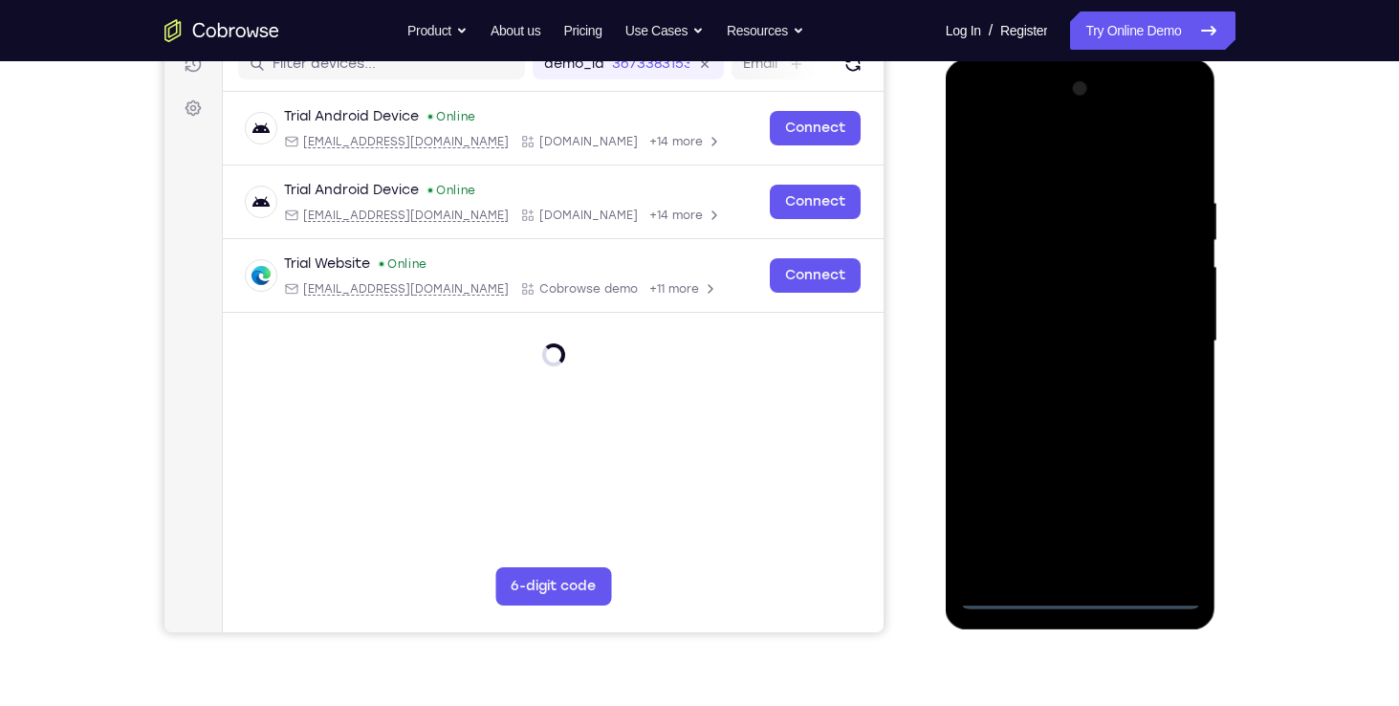
click at [1086, 595] on div at bounding box center [1080, 341] width 241 height 535
click at [1164, 513] on div at bounding box center [1080, 341] width 241 height 535
click at [1072, 150] on div at bounding box center [1080, 341] width 241 height 535
click at [1167, 331] on div at bounding box center [1080, 341] width 241 height 535
click at [1060, 380] on div at bounding box center [1080, 341] width 241 height 535
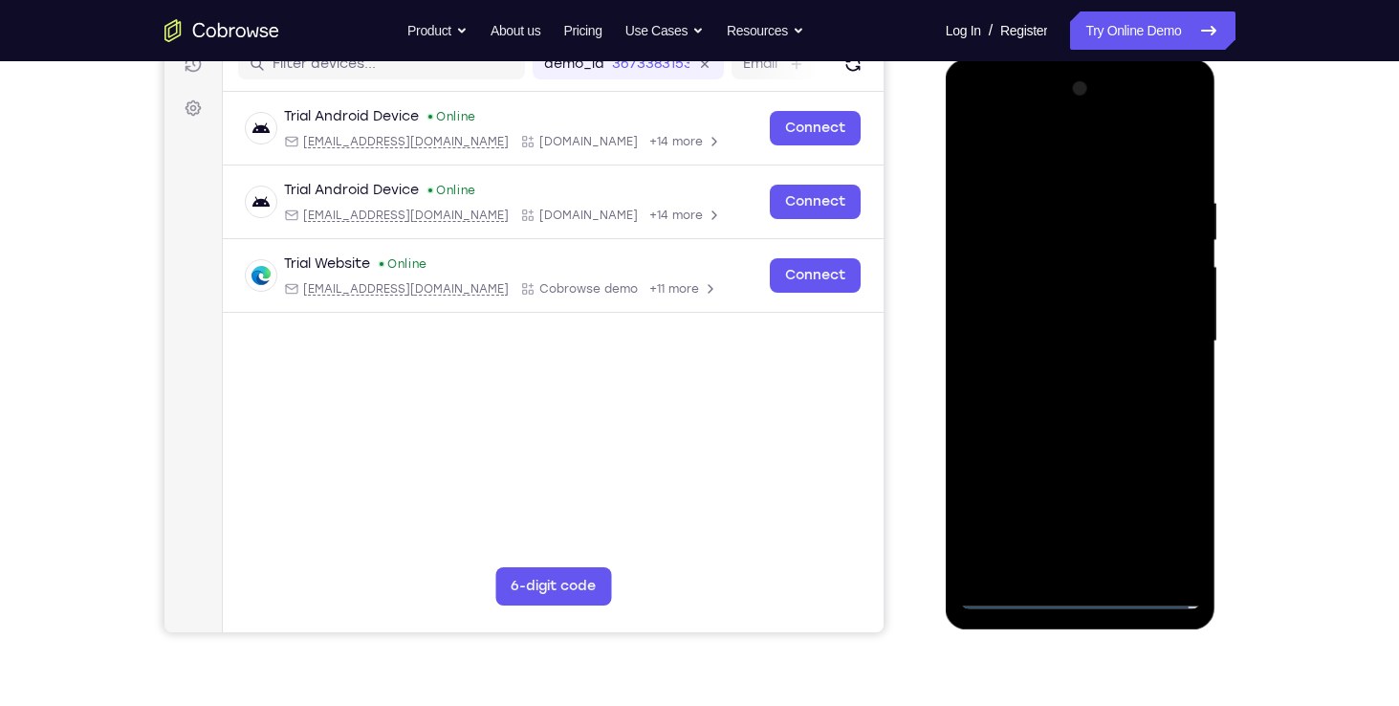
click at [1024, 323] on div at bounding box center [1080, 341] width 241 height 535
click at [987, 266] on div at bounding box center [1080, 341] width 241 height 535
click at [1010, 263] on div at bounding box center [1080, 341] width 241 height 535
click at [1014, 301] on div at bounding box center [1080, 341] width 241 height 535
click at [1075, 346] on div at bounding box center [1080, 341] width 241 height 535
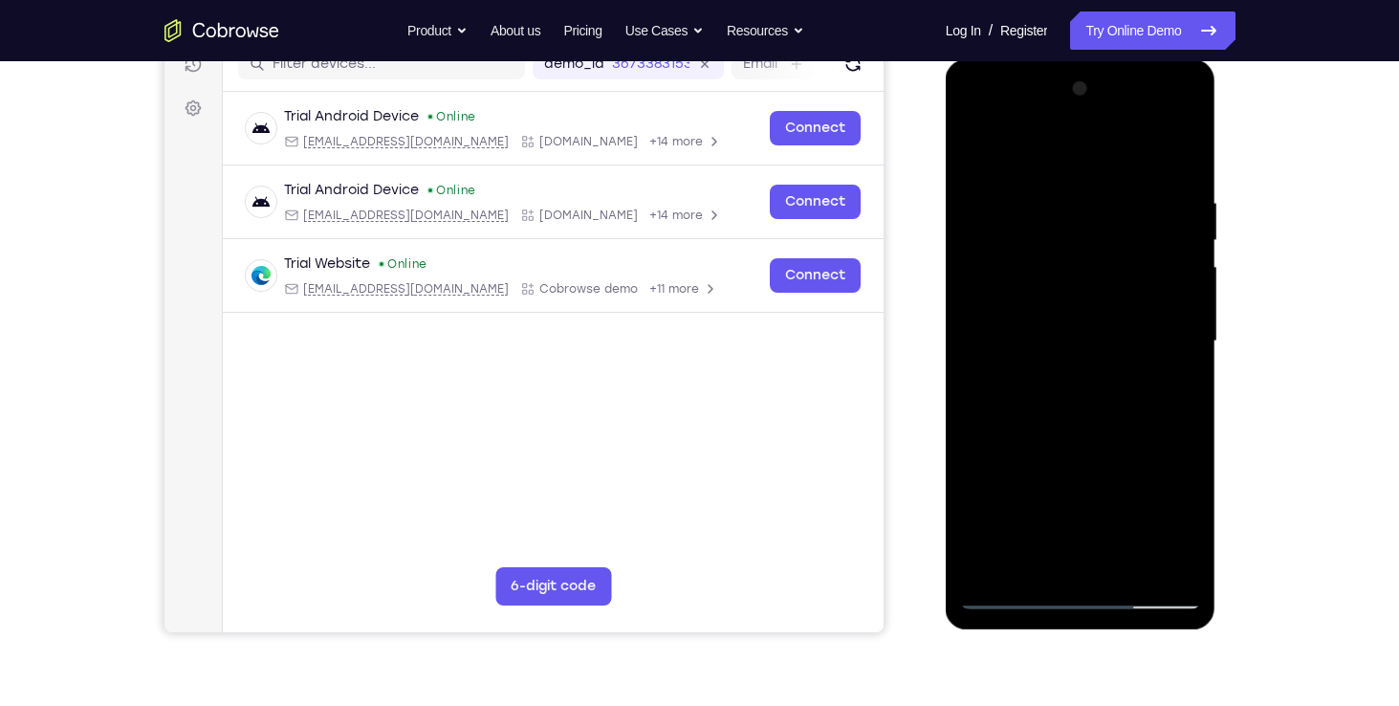
click at [1086, 415] on div at bounding box center [1080, 341] width 241 height 535
click at [1130, 567] on div at bounding box center [1080, 341] width 241 height 535
click at [1073, 441] on div at bounding box center [1080, 341] width 241 height 535
click at [1064, 329] on div at bounding box center [1080, 341] width 241 height 535
click at [1030, 556] on div at bounding box center [1080, 341] width 241 height 535
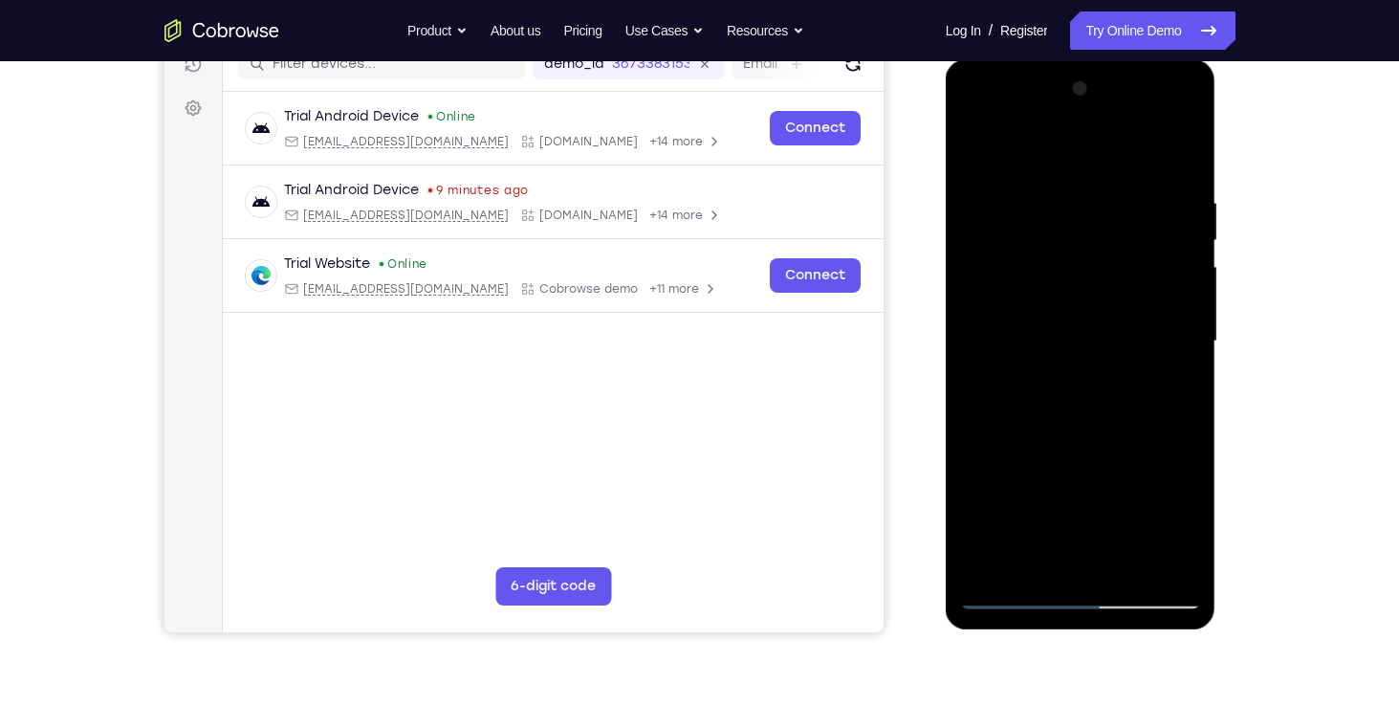
click at [1185, 525] on div at bounding box center [1080, 341] width 241 height 535
click at [1032, 552] on div at bounding box center [1080, 341] width 241 height 535
click at [1173, 373] on div at bounding box center [1080, 341] width 241 height 535
click at [1057, 392] on div at bounding box center [1080, 341] width 241 height 535
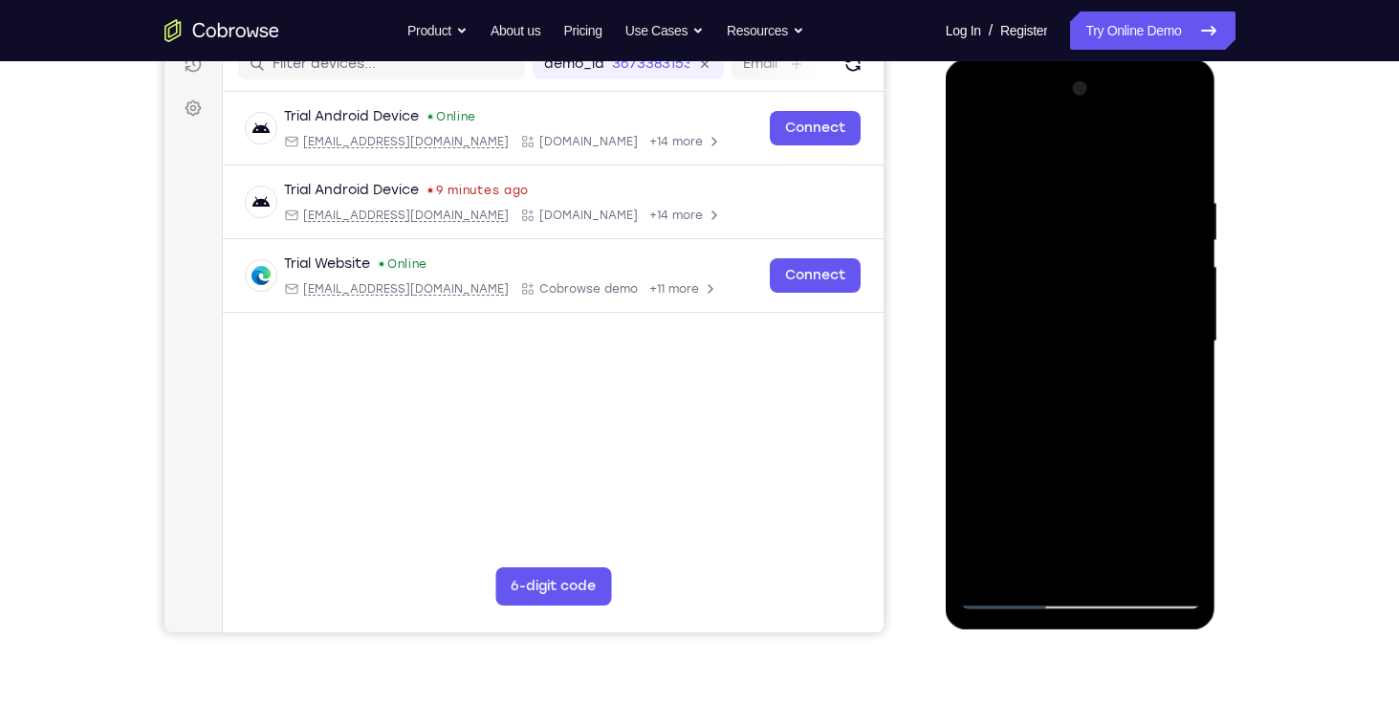
click at [1172, 384] on div at bounding box center [1080, 341] width 241 height 535
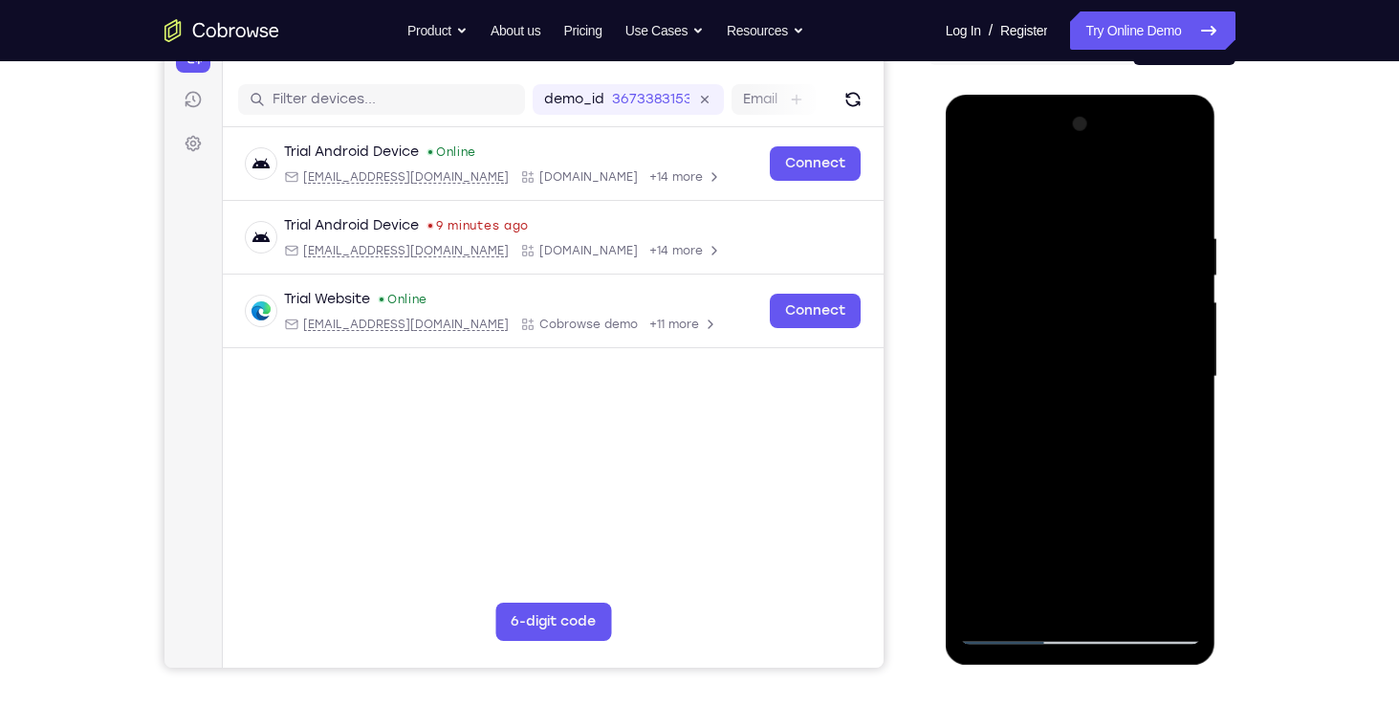
scroll to position [220, 0]
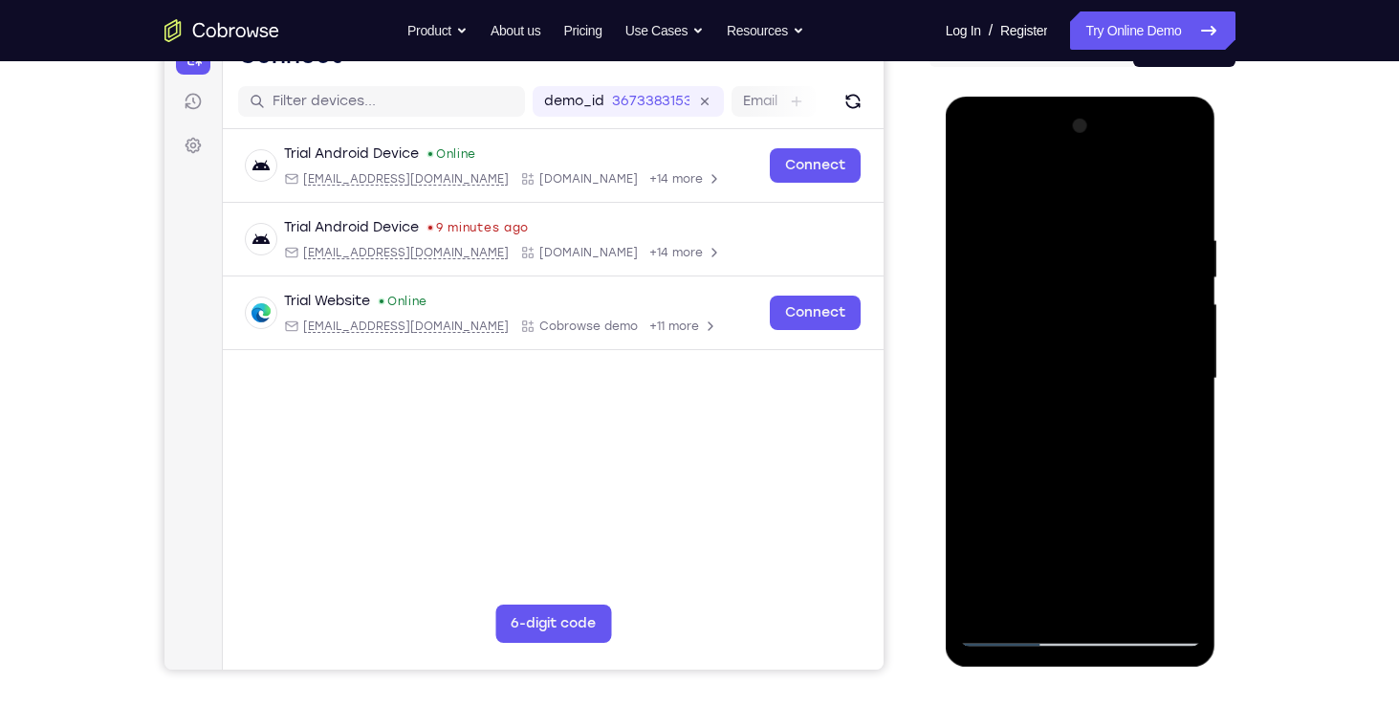
click at [971, 181] on div at bounding box center [1080, 378] width 241 height 535
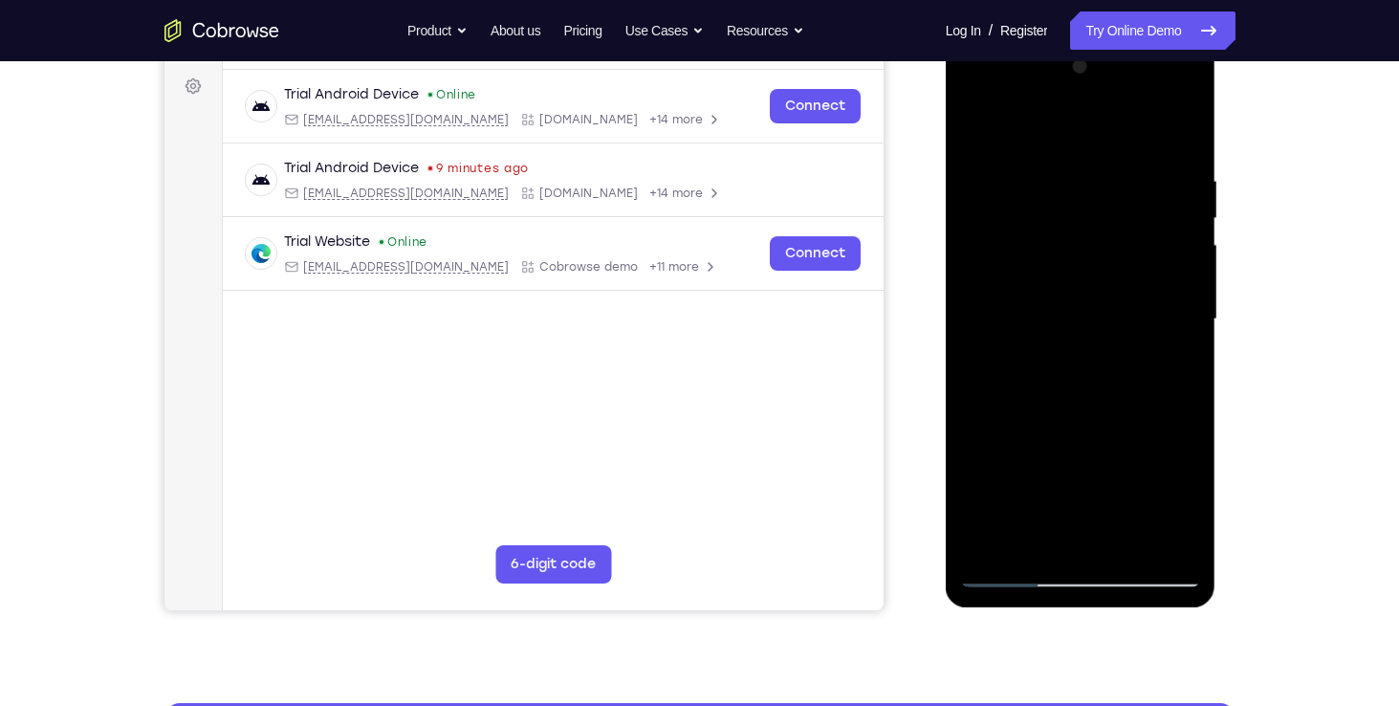
scroll to position [280, 0]
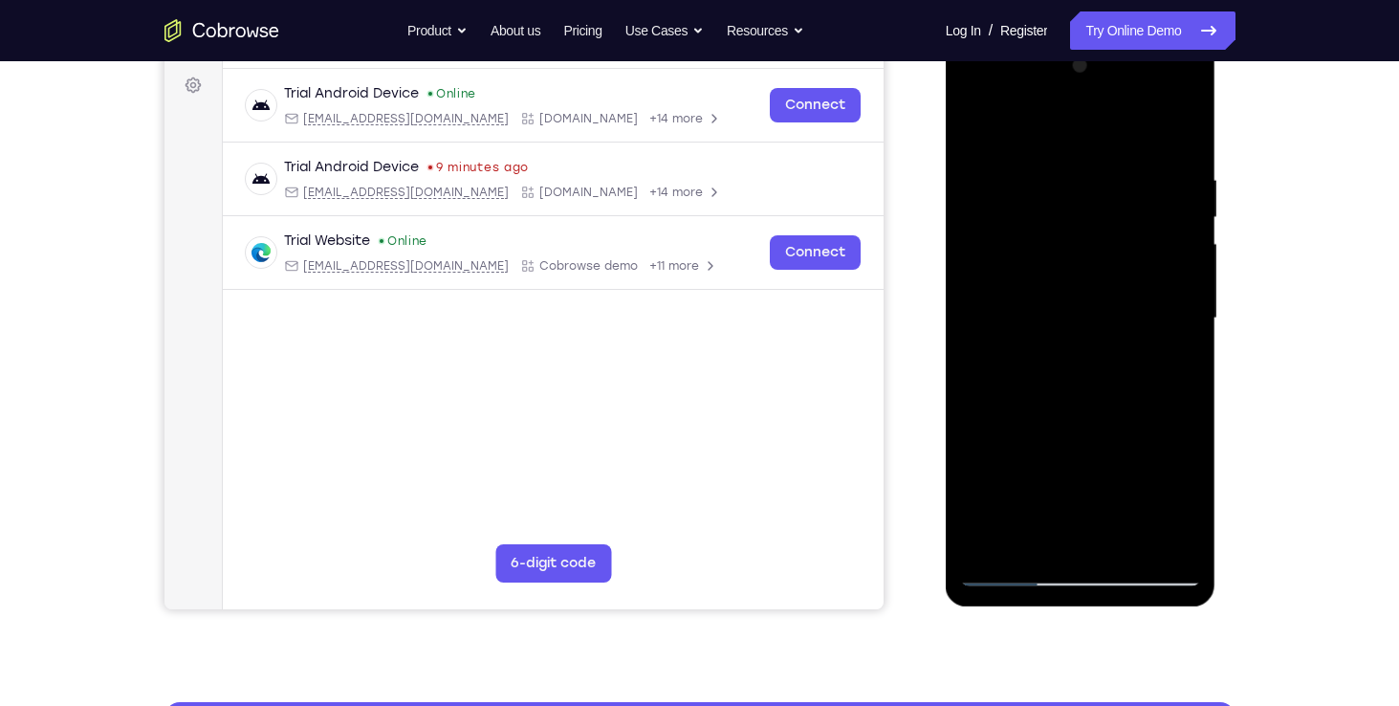
click at [1057, 341] on div at bounding box center [1080, 318] width 241 height 535
click at [1037, 123] on div at bounding box center [1080, 318] width 241 height 535
click at [999, 177] on div at bounding box center [1080, 318] width 241 height 535
click at [984, 133] on div at bounding box center [1080, 318] width 241 height 535
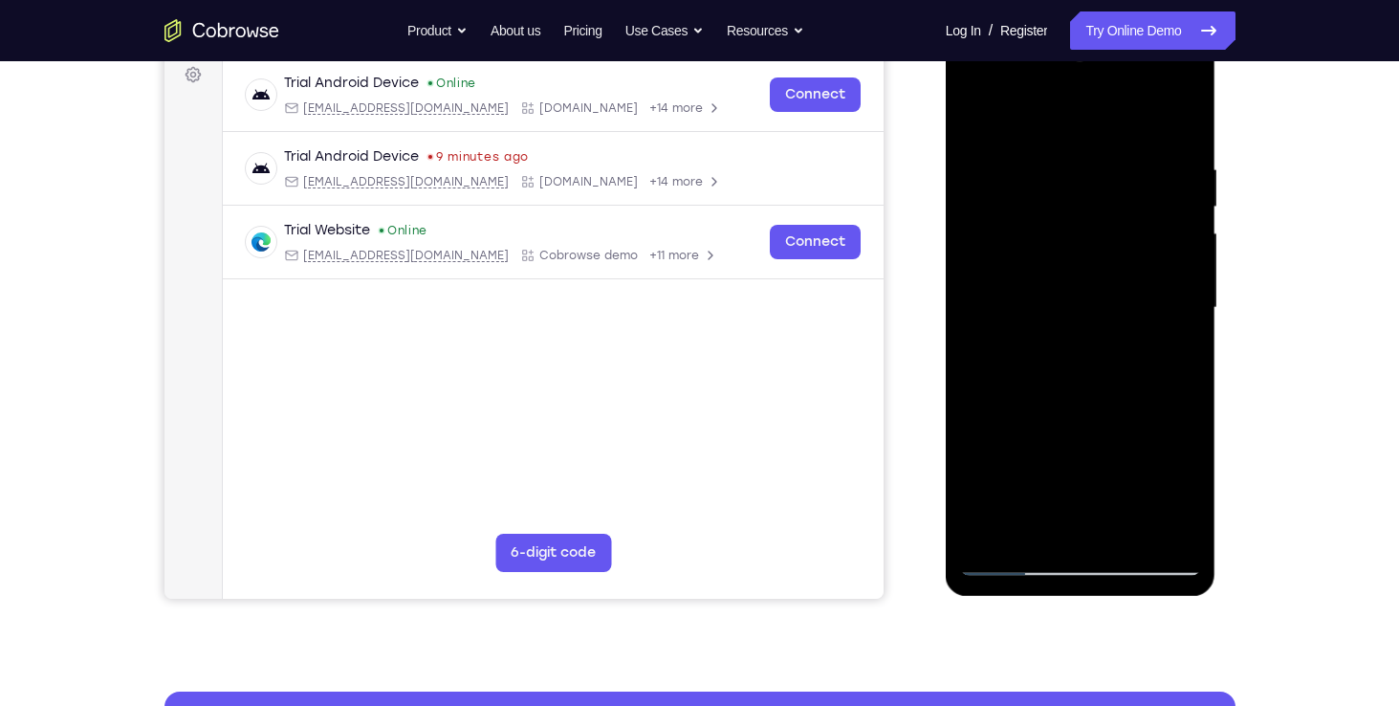
scroll to position [291, 0]
click at [1077, 307] on div at bounding box center [1080, 307] width 241 height 535
click at [976, 118] on div at bounding box center [1080, 307] width 241 height 535
click at [980, 114] on div at bounding box center [1080, 307] width 241 height 535
click at [1042, 524] on div at bounding box center [1080, 307] width 241 height 535
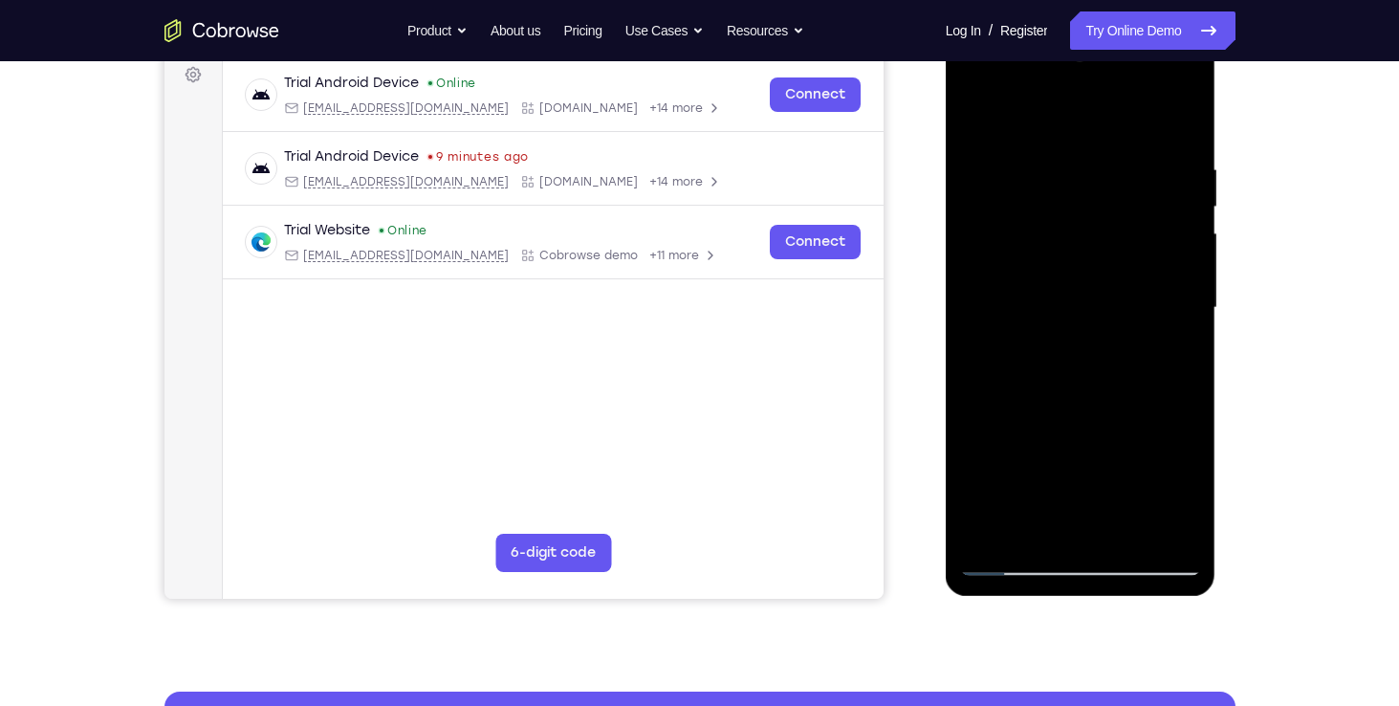
click at [1009, 568] on div at bounding box center [1080, 307] width 241 height 535
click at [1101, 533] on div at bounding box center [1080, 307] width 241 height 535
click at [1029, 526] on div at bounding box center [1080, 307] width 241 height 535
drag, startPoint x: 1130, startPoint y: 501, endPoint x: 1083, endPoint y: 397, distance: 114.3
click at [1083, 397] on div at bounding box center [1080, 307] width 241 height 535
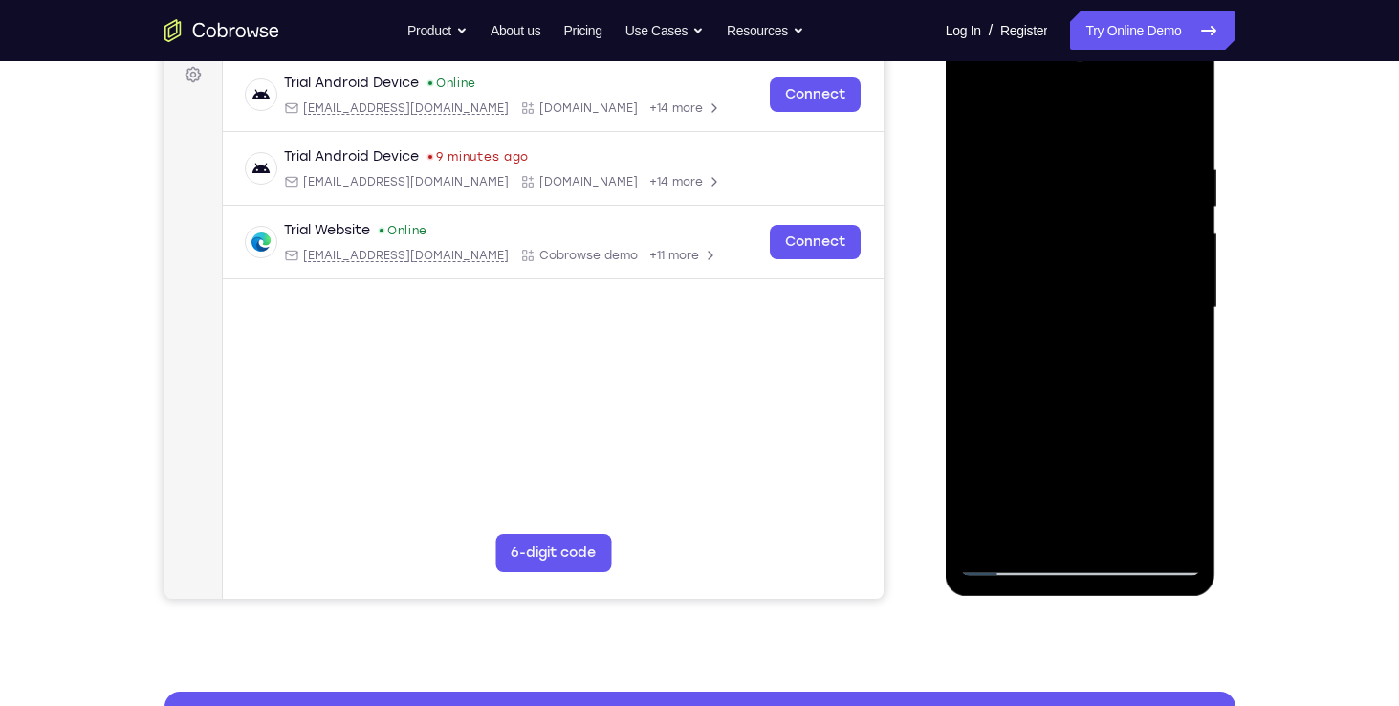
drag, startPoint x: 1116, startPoint y: 499, endPoint x: 1078, endPoint y: 356, distance: 148.4
click at [1078, 356] on div at bounding box center [1080, 307] width 241 height 535
drag, startPoint x: 1120, startPoint y: 502, endPoint x: 1077, endPoint y: 365, distance: 143.3
click at [1077, 365] on div at bounding box center [1080, 307] width 241 height 535
drag, startPoint x: 1100, startPoint y: 478, endPoint x: 1086, endPoint y: 503, distance: 28.2
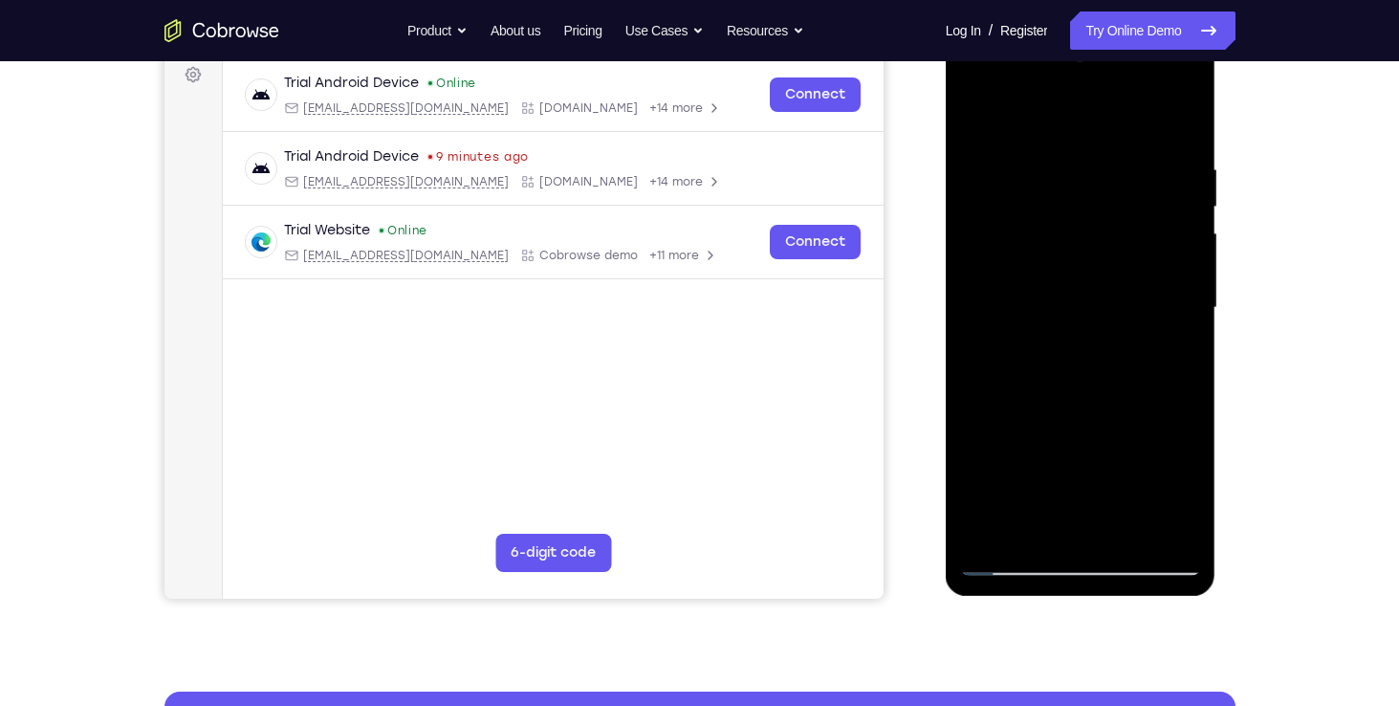
click at [1086, 503] on div at bounding box center [1080, 307] width 241 height 535
click at [971, 473] on div at bounding box center [1080, 307] width 241 height 535
click at [1001, 559] on div at bounding box center [1080, 307] width 241 height 535
click at [1170, 526] on div at bounding box center [1080, 307] width 241 height 535
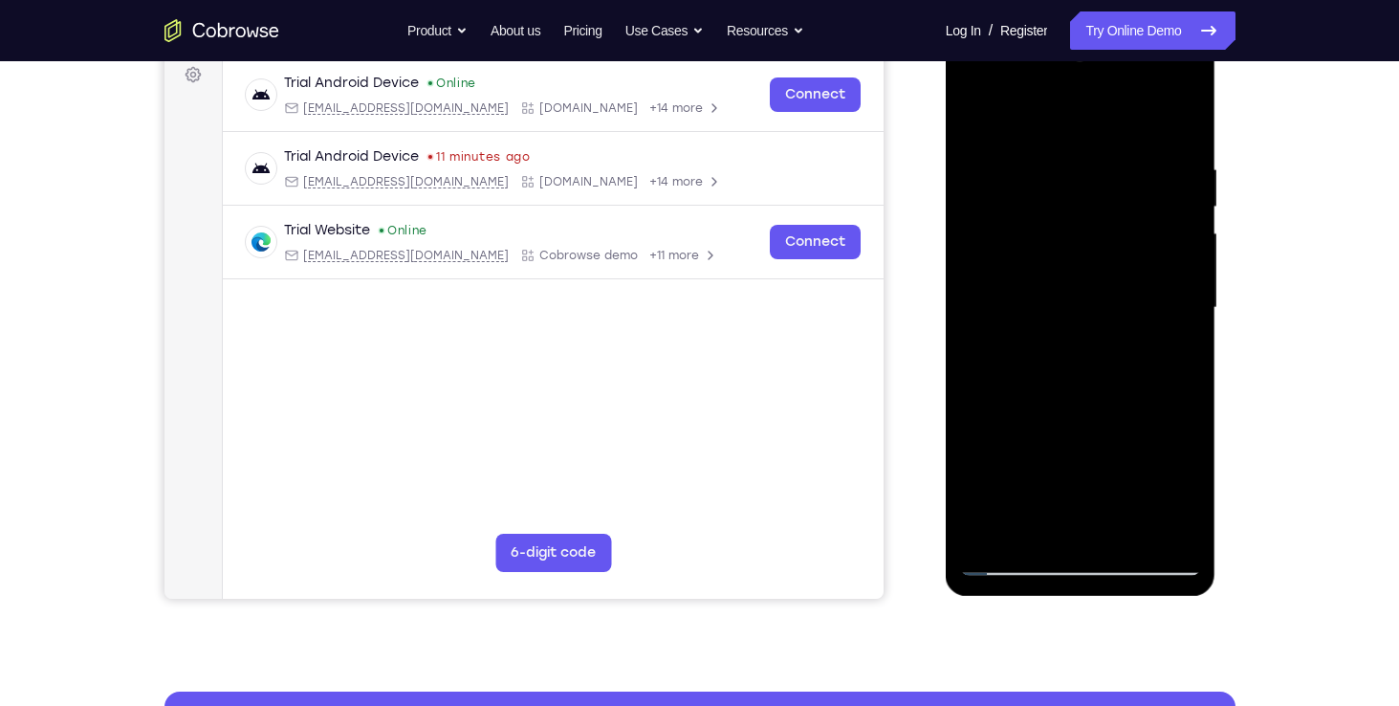
click at [1012, 569] on div at bounding box center [1080, 307] width 241 height 535
click at [1126, 537] on div at bounding box center [1080, 307] width 241 height 535
click at [1067, 386] on div at bounding box center [1080, 307] width 241 height 535
click at [1020, 516] on div at bounding box center [1080, 307] width 241 height 535
click at [1187, 485] on div at bounding box center [1080, 307] width 241 height 535
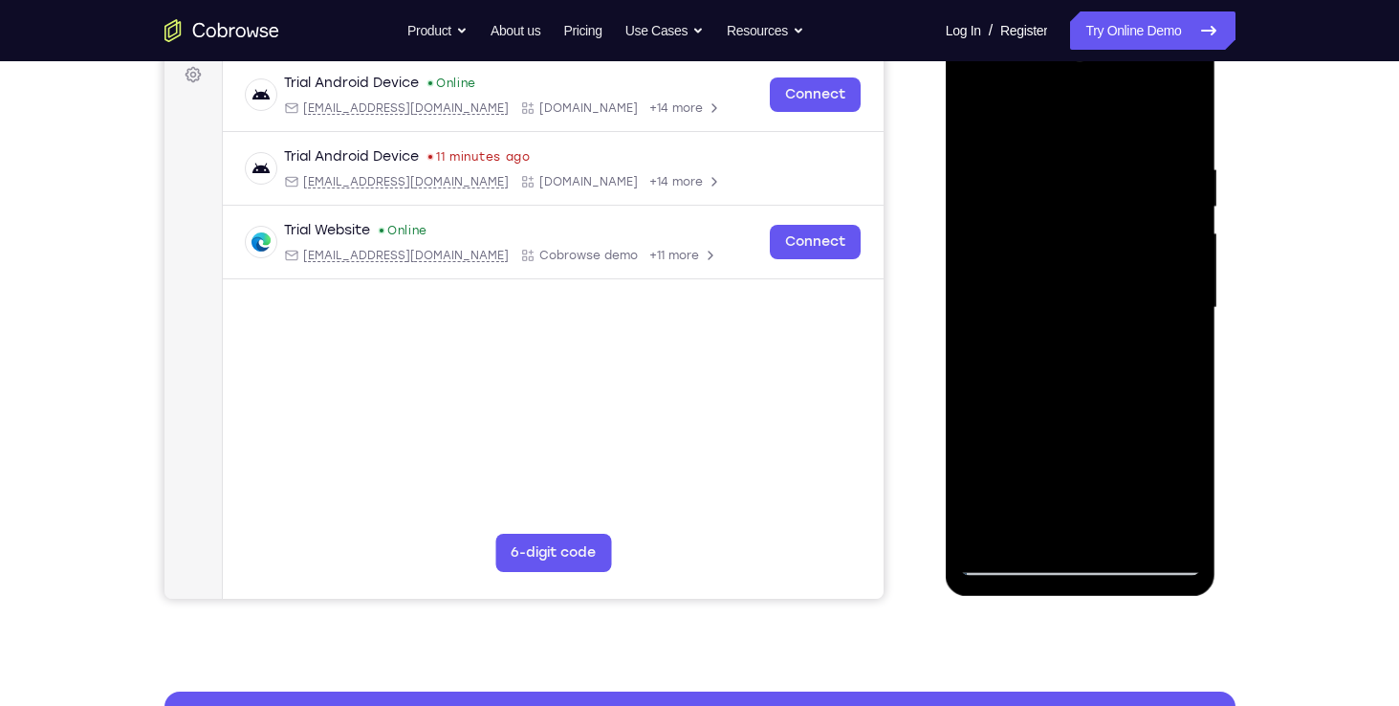
click at [1187, 485] on div at bounding box center [1080, 307] width 241 height 535
click at [1177, 355] on div at bounding box center [1080, 307] width 241 height 535
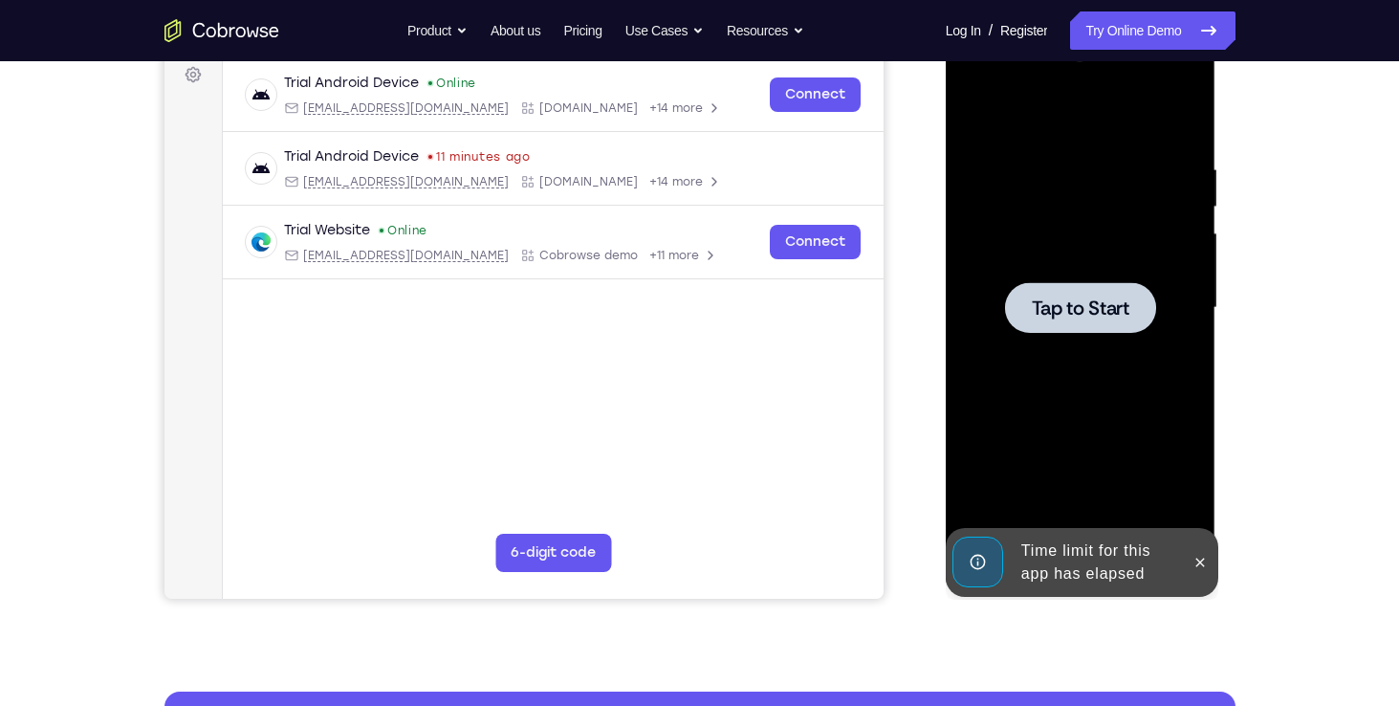
click at [1099, 303] on span "Tap to Start" at bounding box center [1081, 307] width 98 height 19
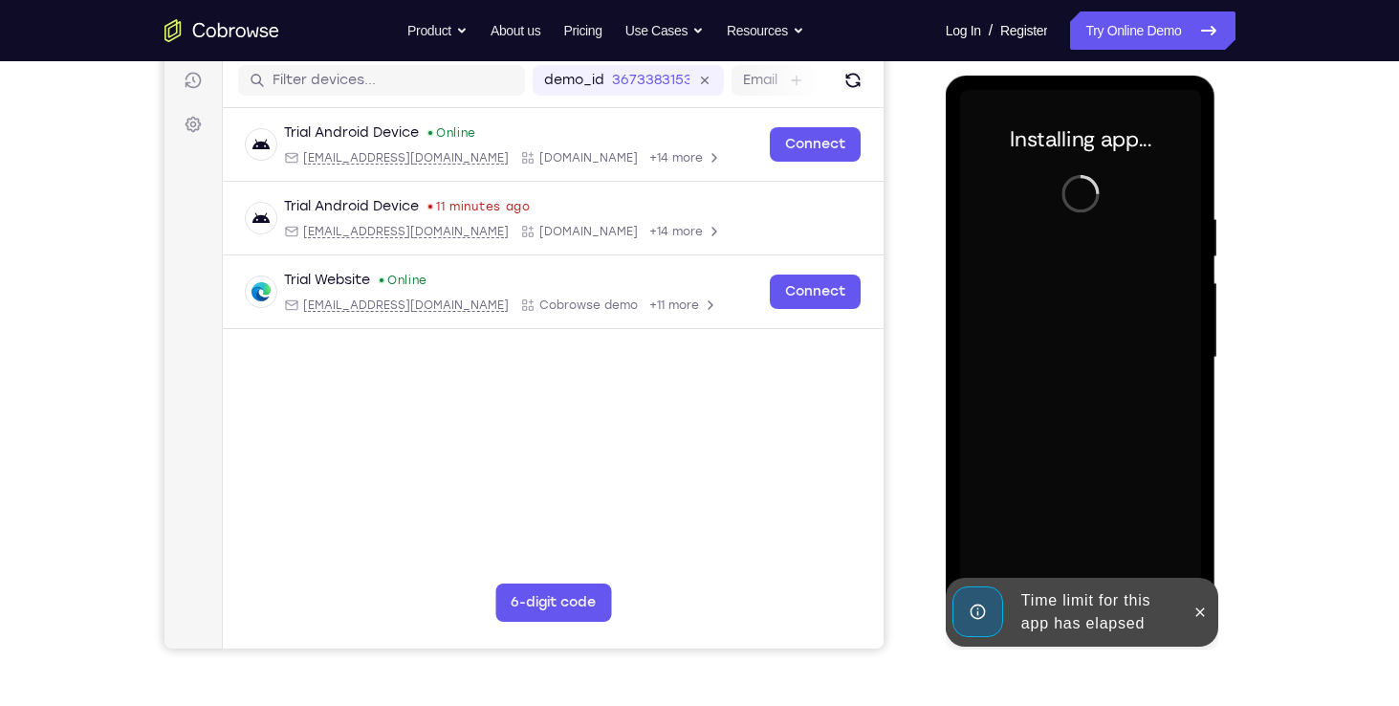
scroll to position [242, 0]
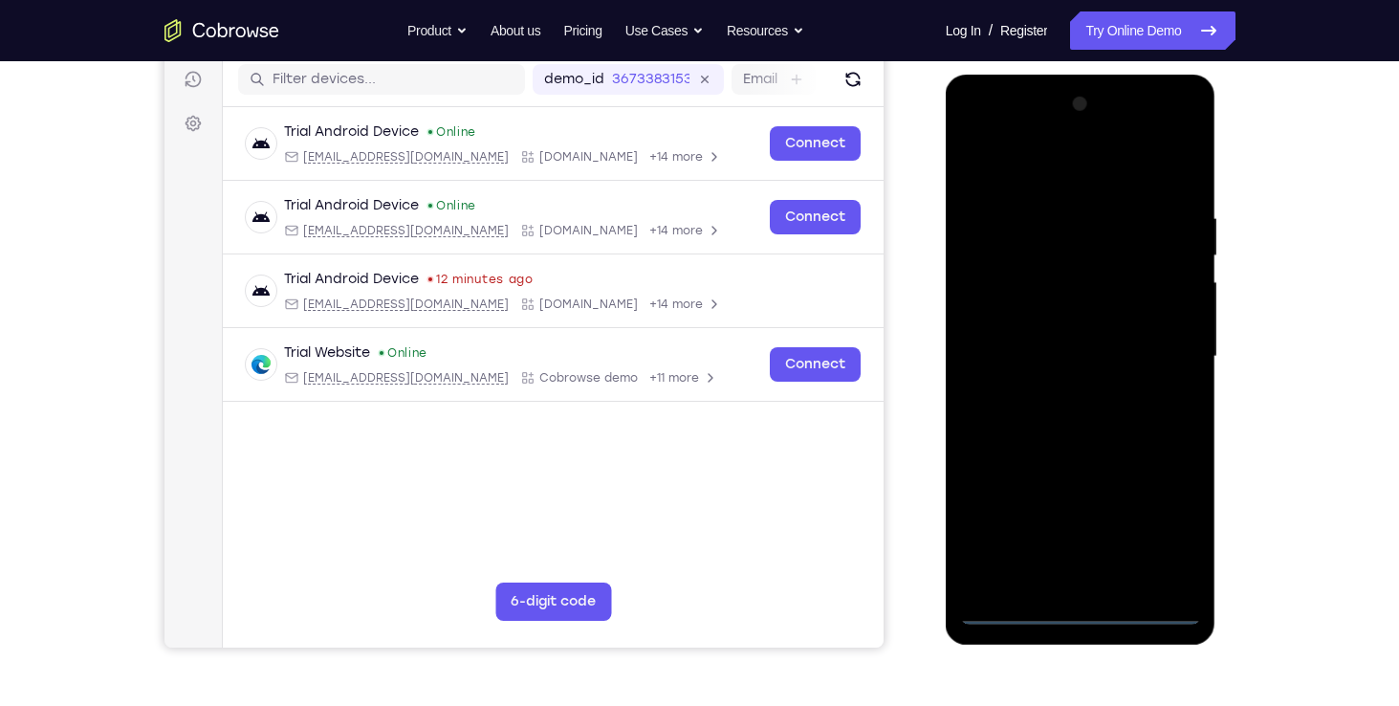
click at [1073, 607] on div at bounding box center [1080, 356] width 241 height 535
click at [1166, 525] on div at bounding box center [1080, 356] width 241 height 535
click at [1109, 170] on div at bounding box center [1080, 356] width 241 height 535
click at [1167, 340] on div at bounding box center [1080, 356] width 241 height 535
click at [1056, 393] on div at bounding box center [1080, 356] width 241 height 535
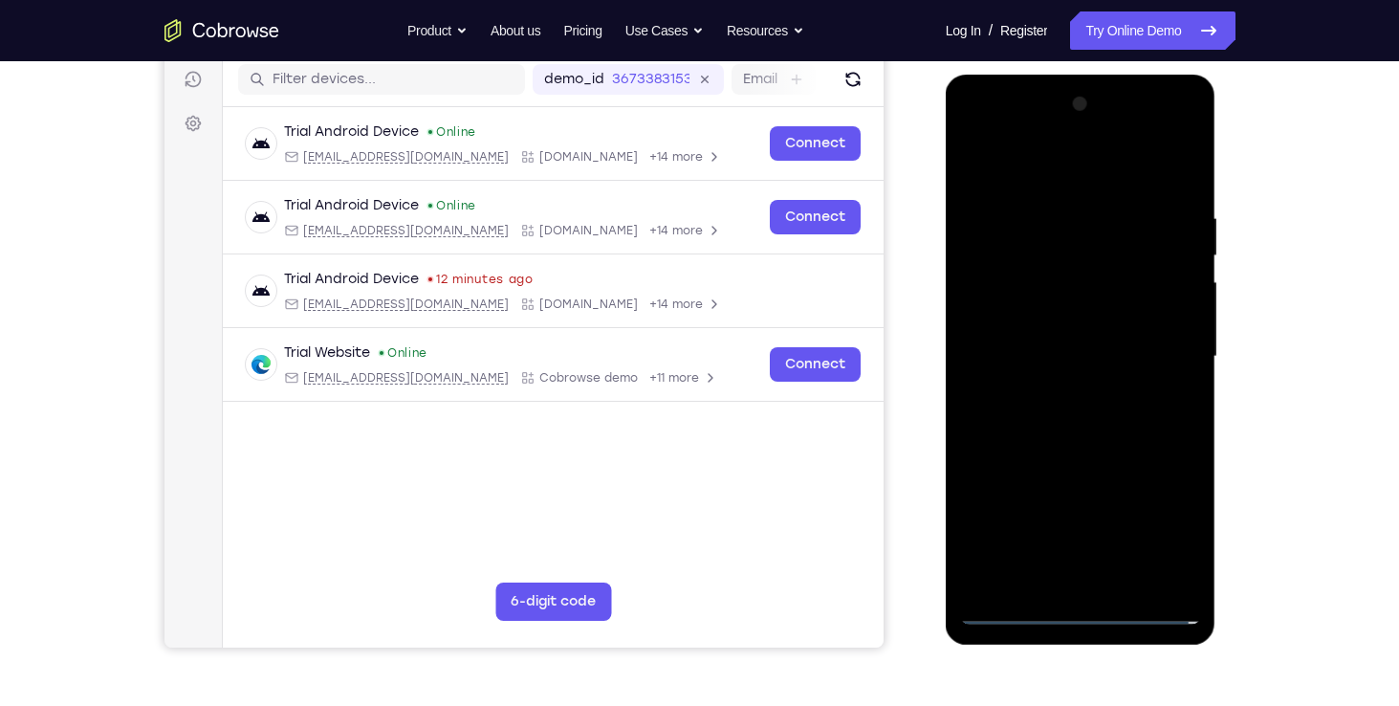
click at [1023, 335] on div at bounding box center [1080, 356] width 241 height 535
click at [1014, 312] on div at bounding box center [1080, 356] width 241 height 535
click at [1085, 346] on div at bounding box center [1080, 356] width 241 height 535
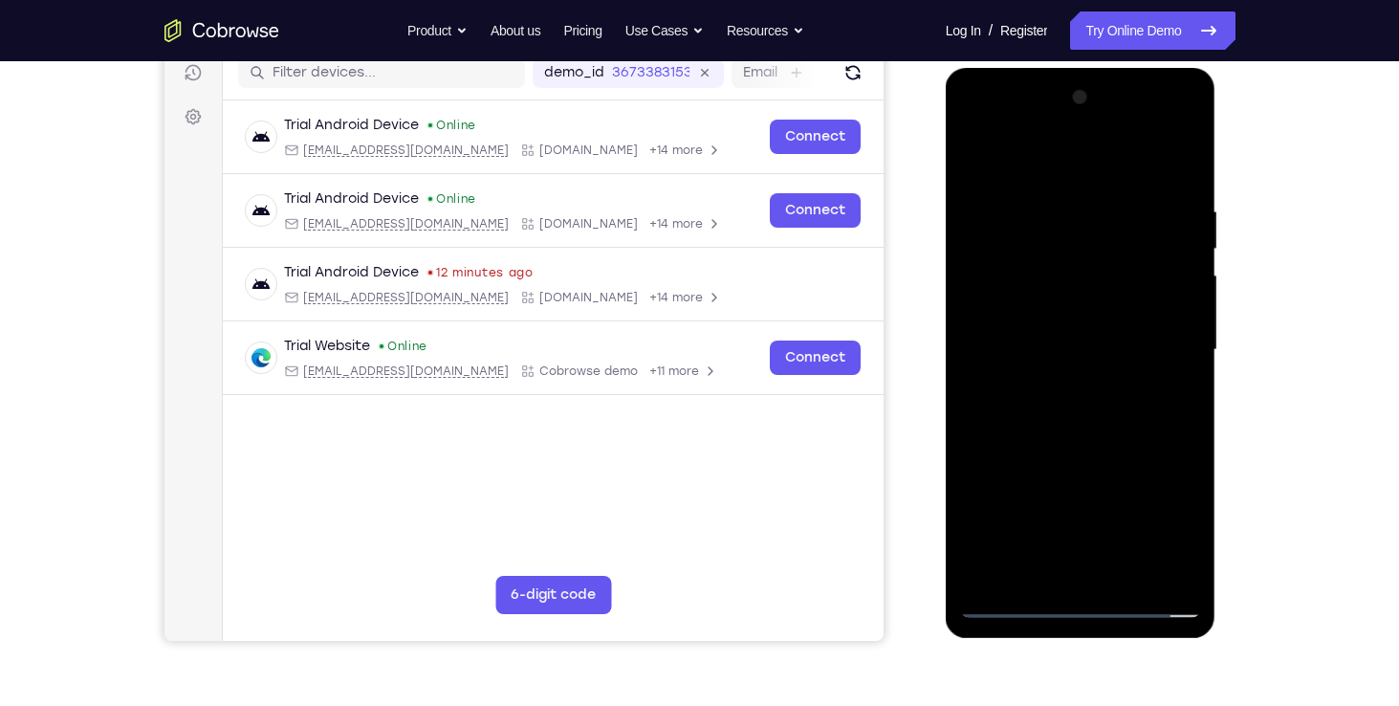
scroll to position [245, 0]
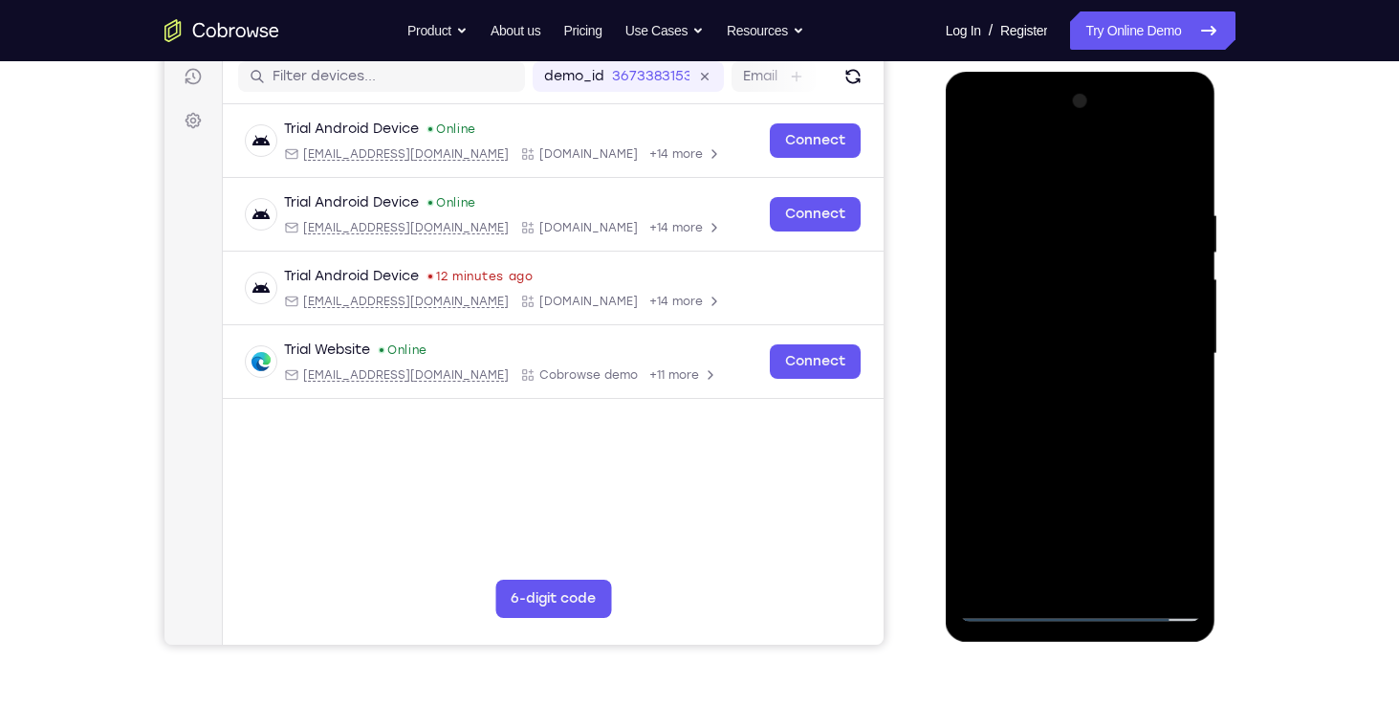
click at [1009, 614] on div at bounding box center [1080, 353] width 241 height 535
click at [1087, 414] on div at bounding box center [1080, 353] width 241 height 535
click at [1024, 613] on div at bounding box center [1080, 353] width 241 height 535
click at [1017, 375] on div at bounding box center [1080, 353] width 241 height 535
click at [1077, 345] on div at bounding box center [1080, 353] width 241 height 535
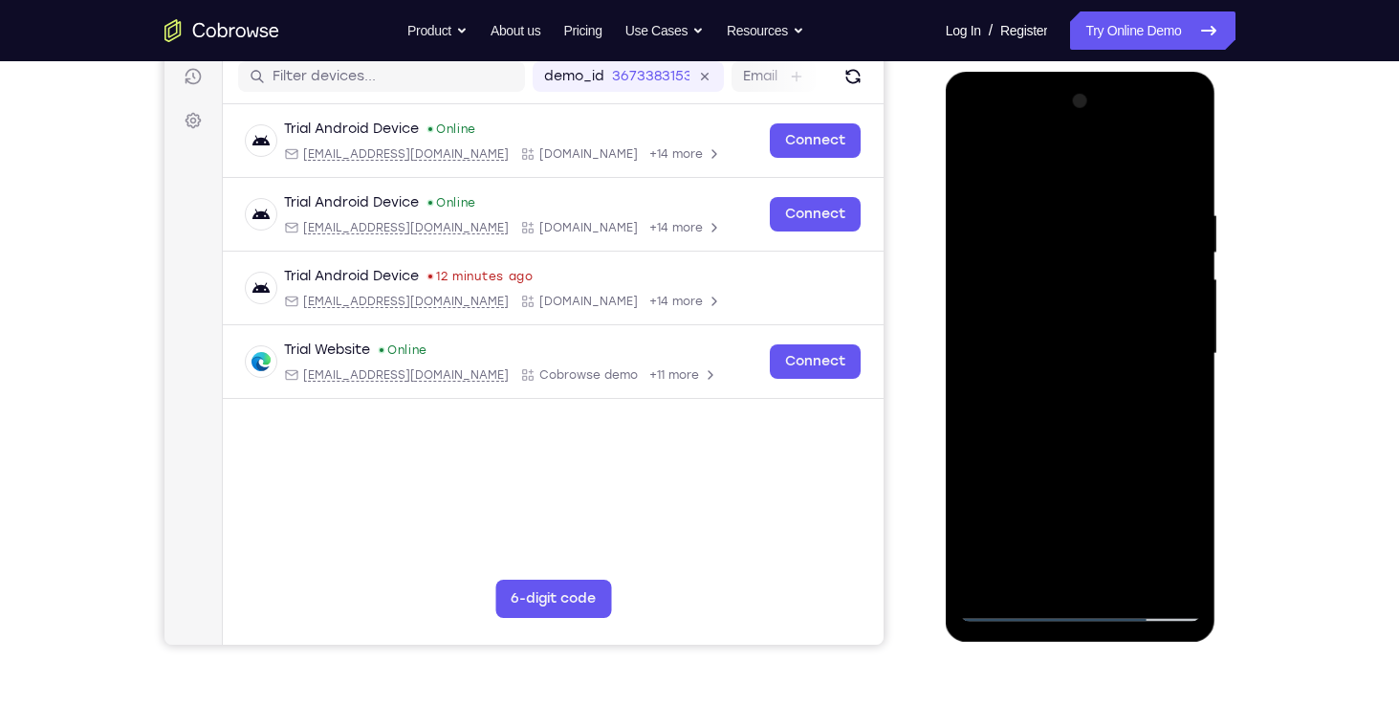
click at [1081, 426] on div at bounding box center [1080, 353] width 241 height 535
click at [1185, 439] on div at bounding box center [1080, 353] width 241 height 535
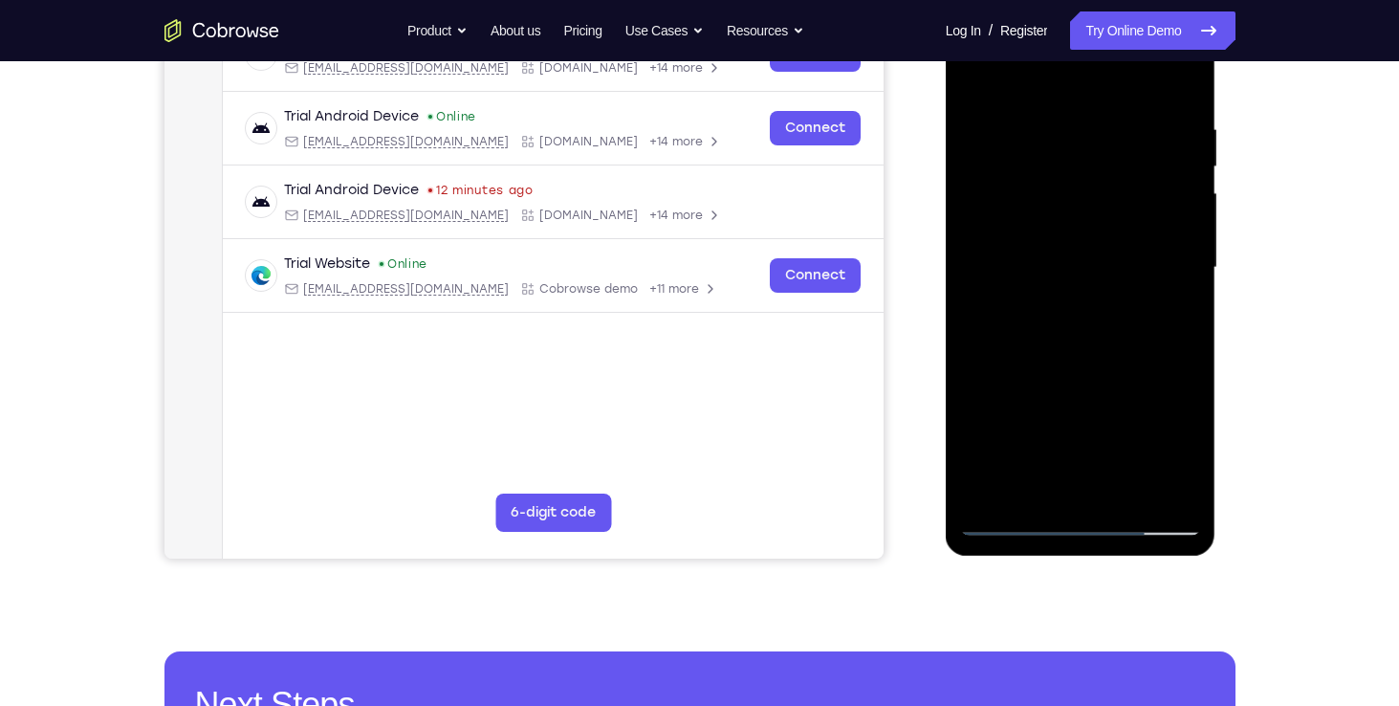
scroll to position [315, 0]
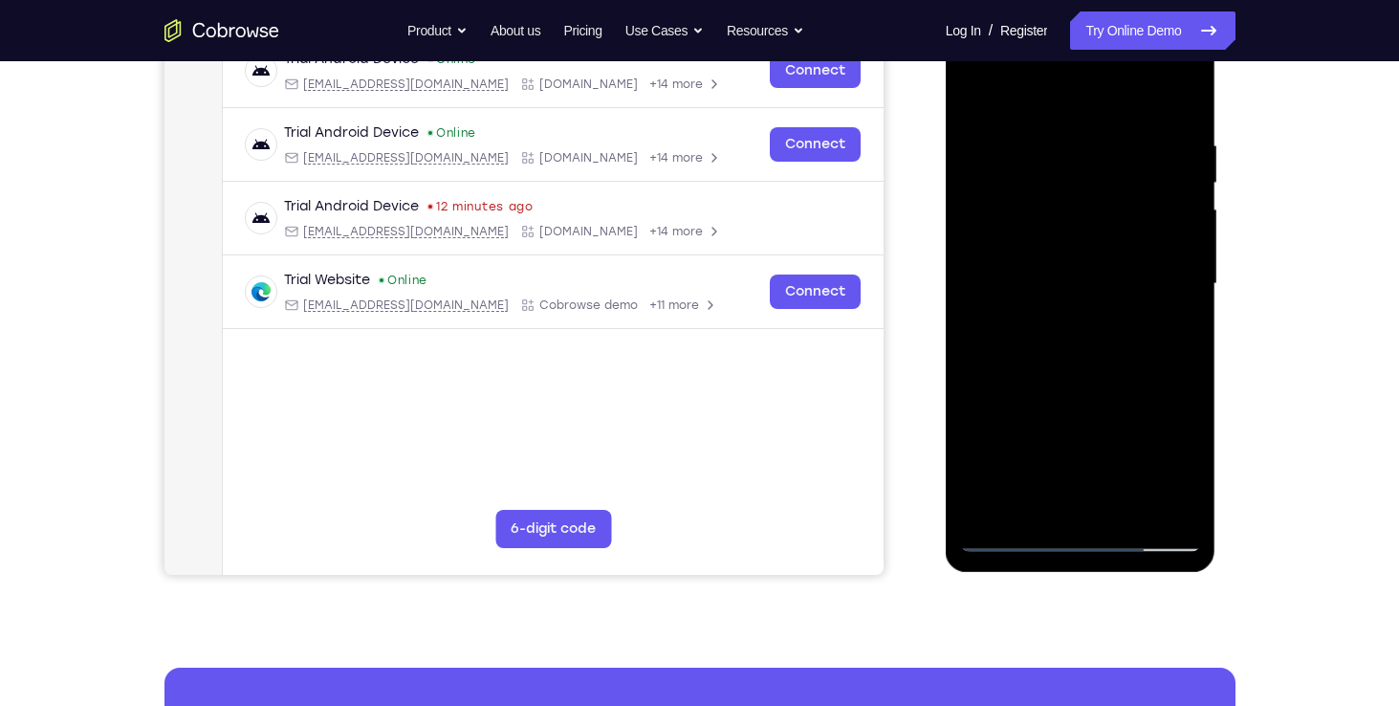
drag, startPoint x: 1134, startPoint y: 377, endPoint x: 1108, endPoint y: 297, distance: 83.5
click at [1108, 297] on div at bounding box center [1080, 283] width 241 height 535
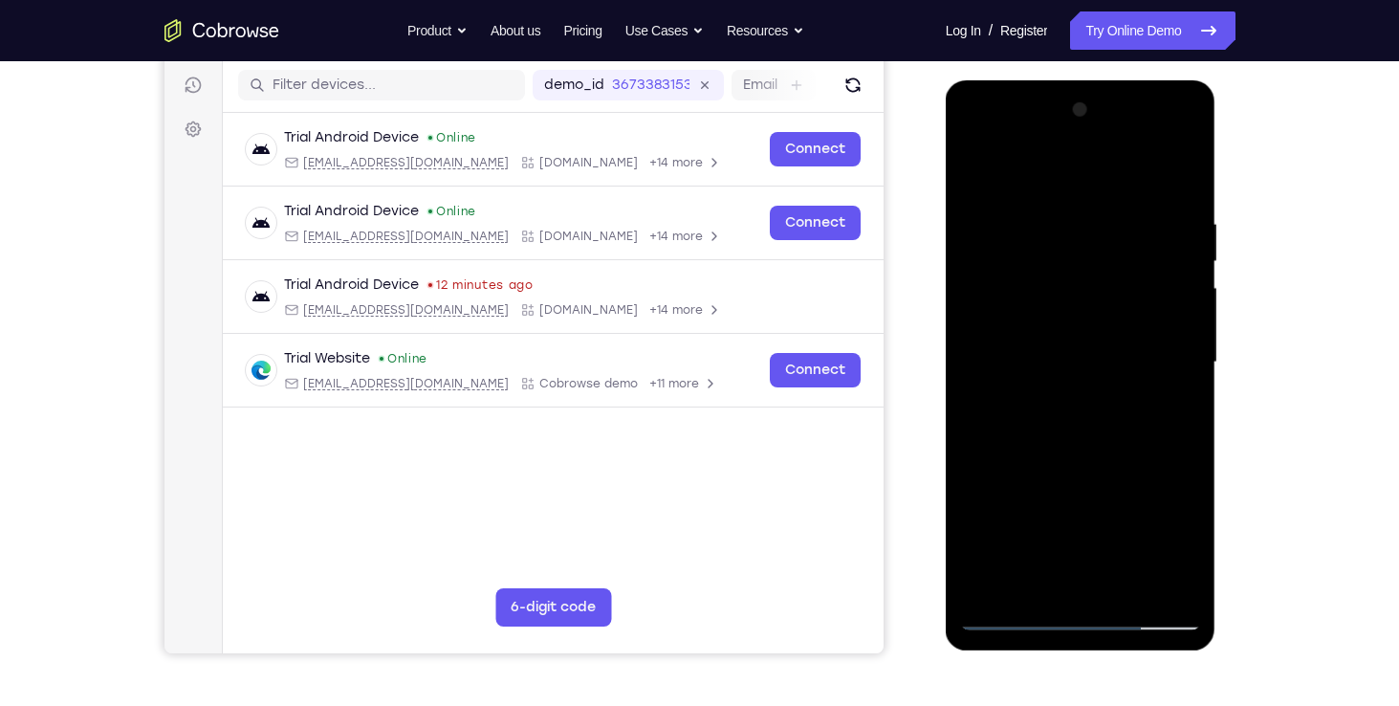
scroll to position [237, 0]
click at [1130, 582] on div at bounding box center [1080, 361] width 241 height 535
click at [1082, 466] on div at bounding box center [1080, 361] width 241 height 535
click at [1104, 308] on div at bounding box center [1080, 361] width 241 height 535
click at [1032, 577] on div at bounding box center [1080, 361] width 241 height 535
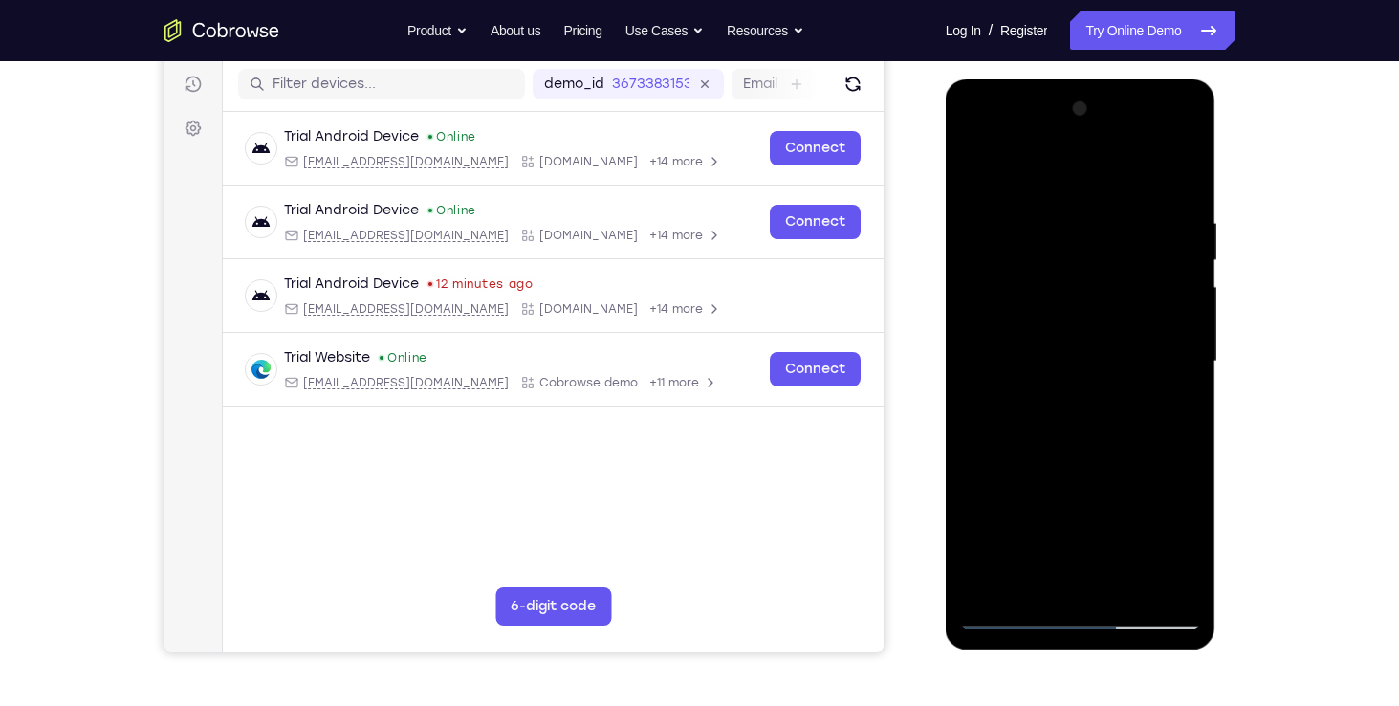
click at [1075, 374] on div at bounding box center [1080, 361] width 241 height 535
click at [1118, 539] on div at bounding box center [1080, 361] width 241 height 535
click at [1170, 407] on div at bounding box center [1080, 361] width 241 height 535
click at [1171, 408] on div at bounding box center [1080, 361] width 241 height 535
drag, startPoint x: 985, startPoint y: 268, endPoint x: 960, endPoint y: 178, distance: 93.3
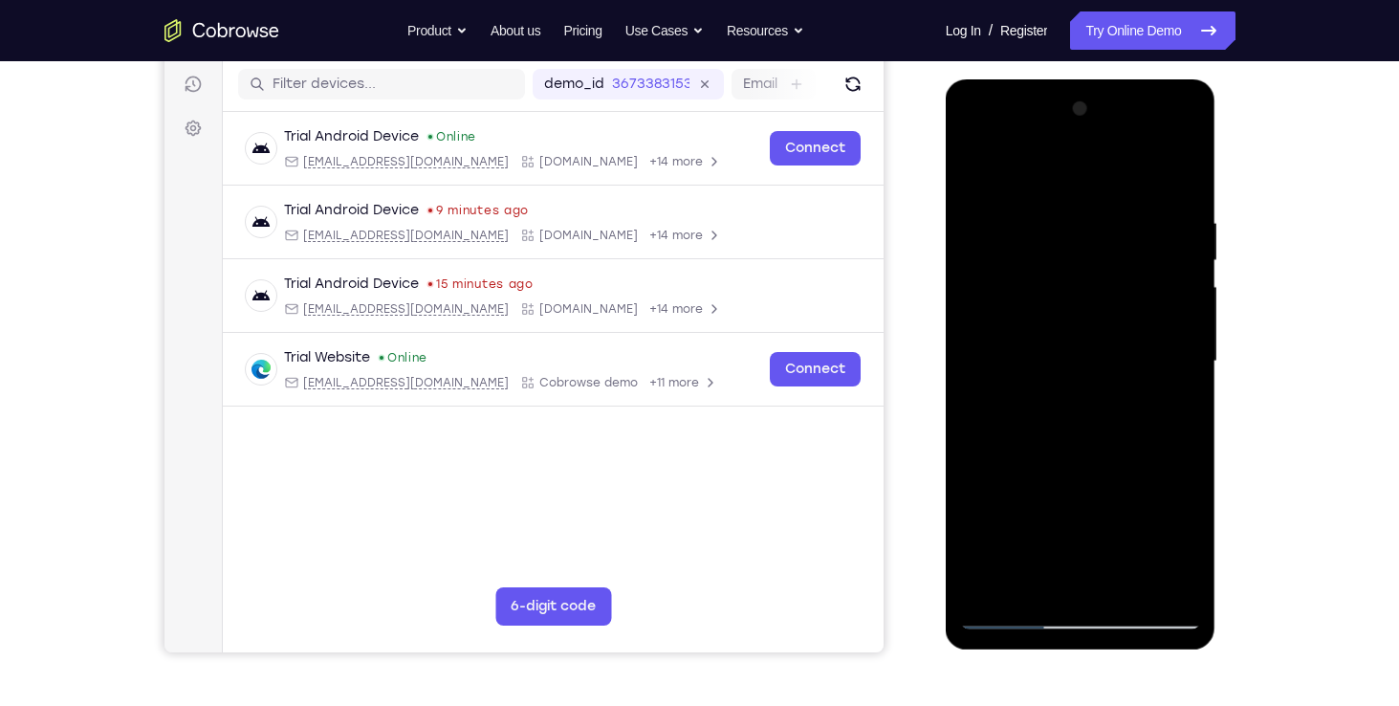
click at [960, 178] on div at bounding box center [1080, 361] width 241 height 535
click at [1041, 346] on div at bounding box center [1080, 361] width 241 height 535
click at [1102, 515] on div at bounding box center [1080, 361] width 241 height 535
click at [1032, 589] on div at bounding box center [1080, 361] width 241 height 535
click at [1001, 524] on div at bounding box center [1080, 361] width 241 height 535
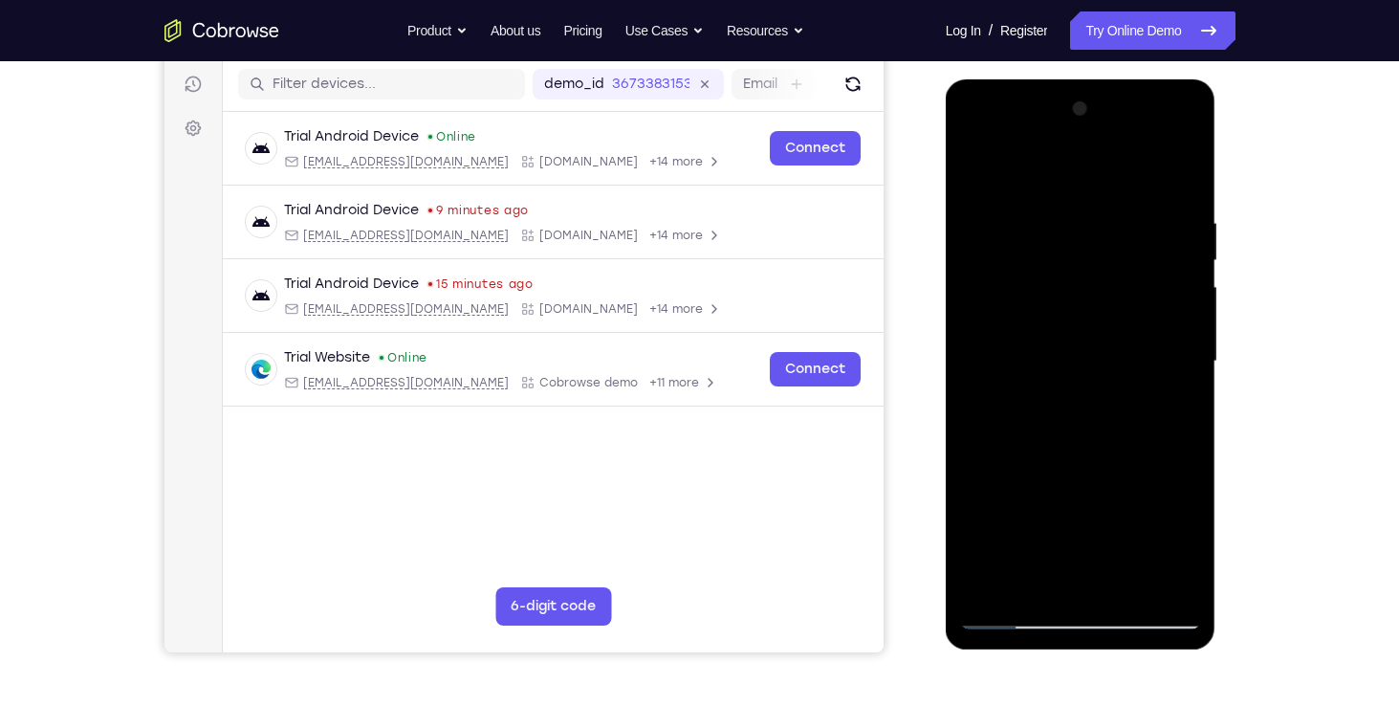
click at [1174, 386] on div at bounding box center [1080, 361] width 241 height 535
click at [1065, 299] on div at bounding box center [1080, 361] width 241 height 535
click at [1123, 464] on div at bounding box center [1080, 361] width 241 height 535
click at [1033, 578] on div at bounding box center [1080, 361] width 241 height 535
click at [1130, 508] on div at bounding box center [1080, 361] width 241 height 535
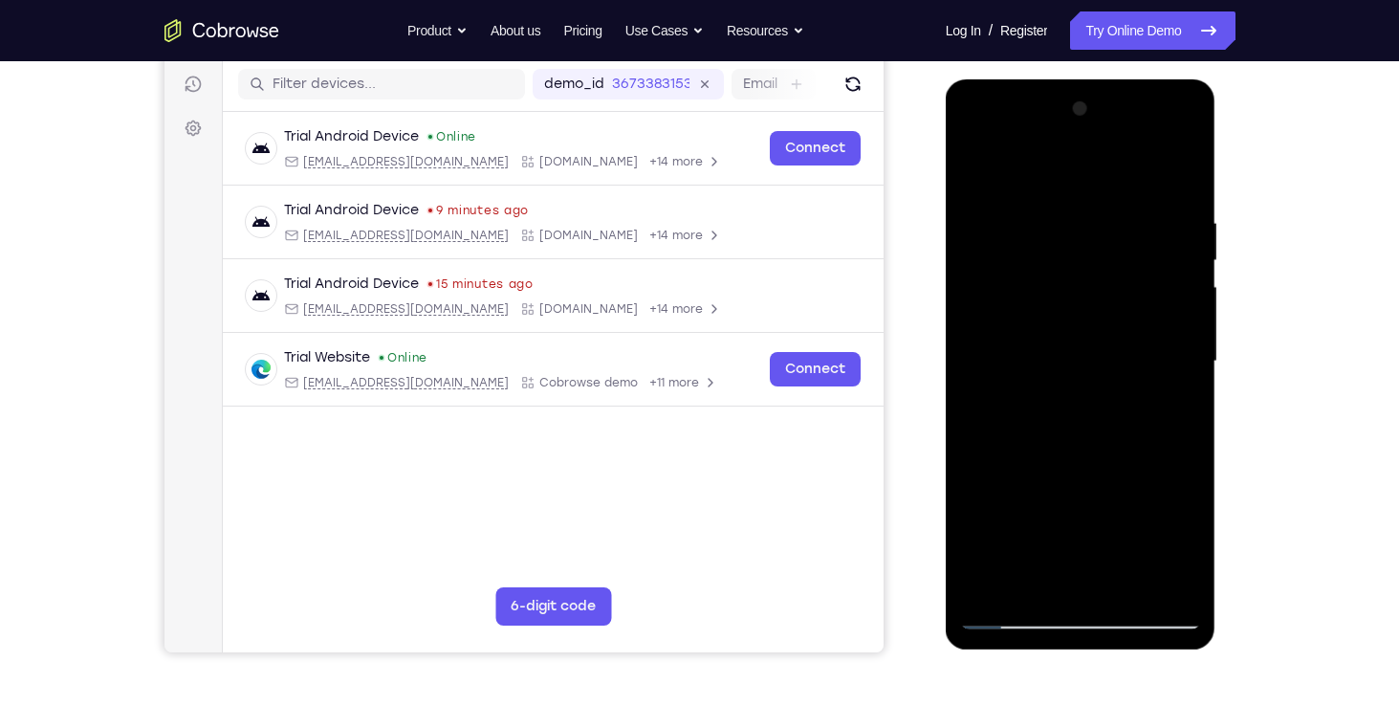
click at [1130, 508] on div at bounding box center [1080, 361] width 241 height 535
click at [1175, 393] on div at bounding box center [1080, 361] width 241 height 535
click at [1023, 276] on div at bounding box center [1080, 361] width 241 height 535
click at [1058, 445] on div at bounding box center [1080, 361] width 241 height 535
click at [1058, 423] on div at bounding box center [1080, 361] width 241 height 535
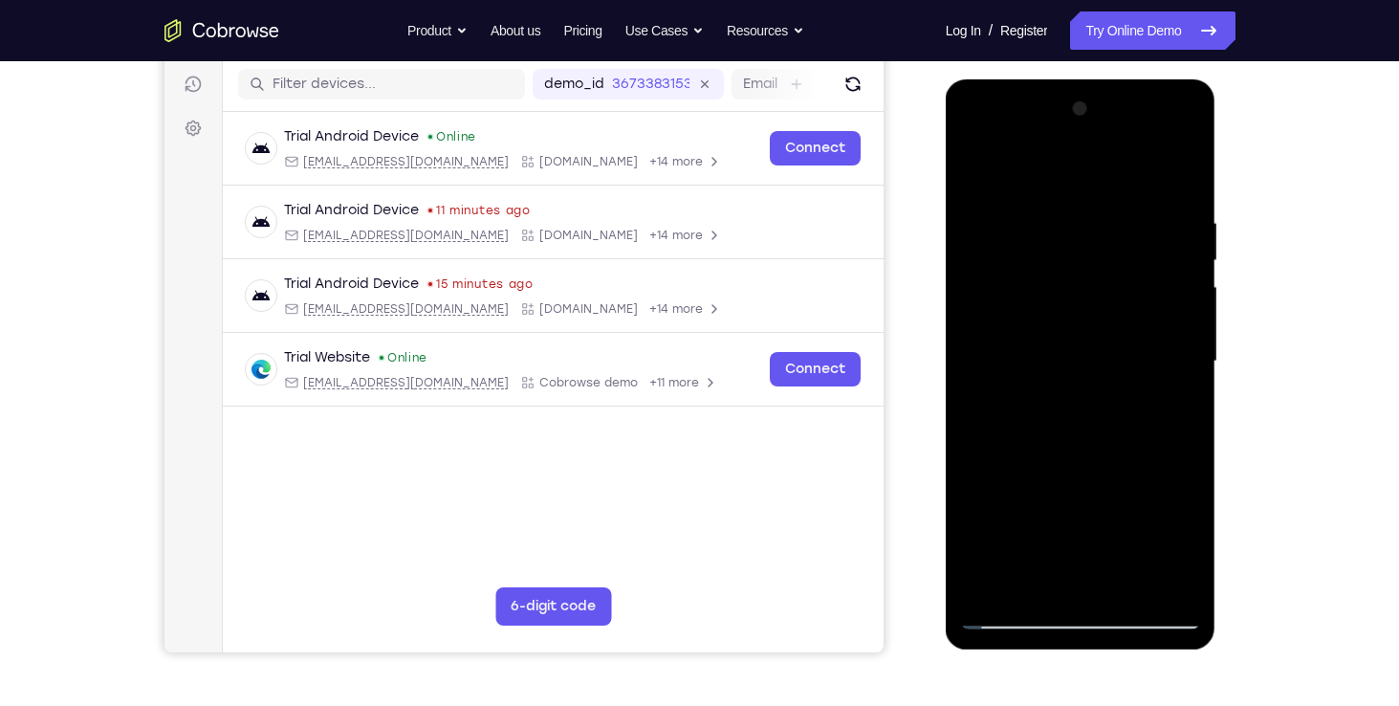
click at [1007, 611] on div at bounding box center [1080, 361] width 241 height 535
click at [975, 167] on div at bounding box center [1080, 361] width 241 height 535
click at [1050, 194] on div at bounding box center [1080, 361] width 241 height 535
click at [1167, 388] on div at bounding box center [1080, 361] width 241 height 535
click at [1179, 176] on div at bounding box center [1080, 361] width 241 height 535
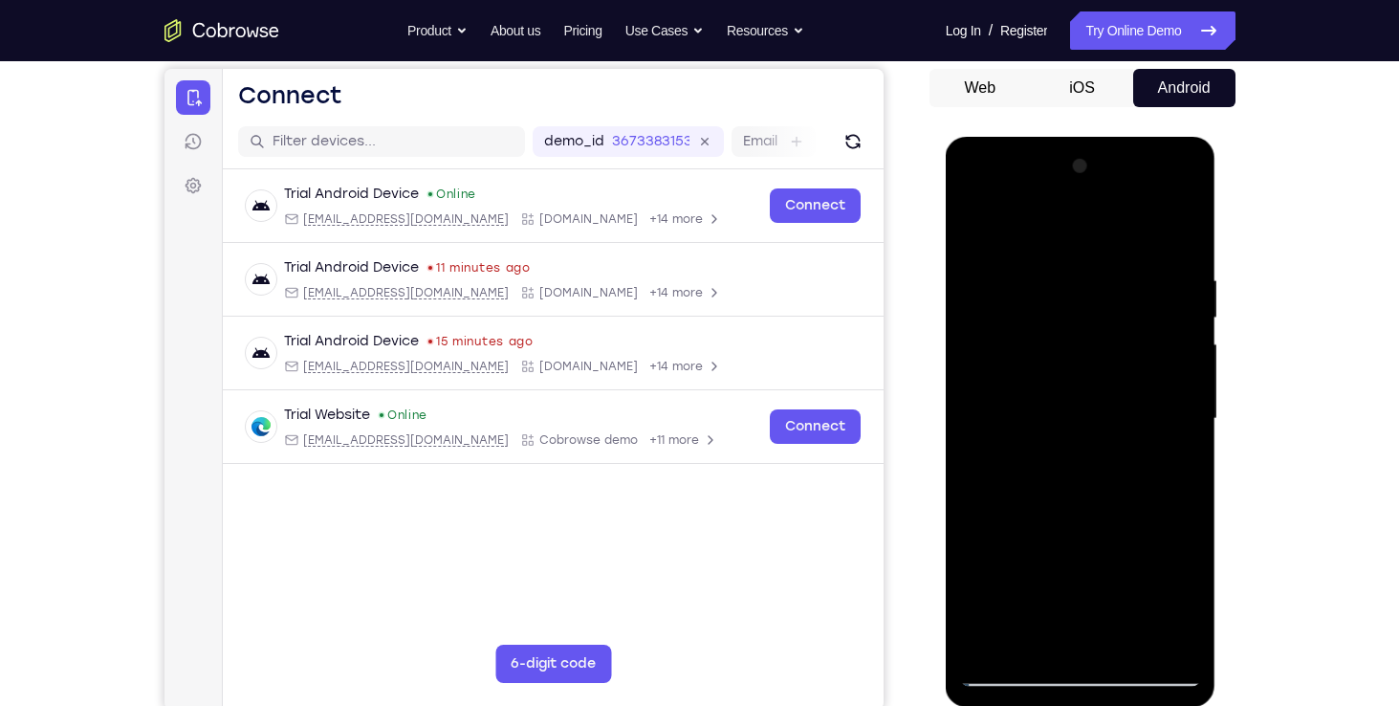
scroll to position [180, 0]
drag, startPoint x: 1114, startPoint y: 385, endPoint x: 1113, endPoint y: 507, distance: 121.4
click at [1113, 507] on div at bounding box center [1080, 418] width 241 height 535
click at [1054, 285] on div at bounding box center [1080, 418] width 241 height 535
click at [1064, 635] on div at bounding box center [1080, 418] width 241 height 535
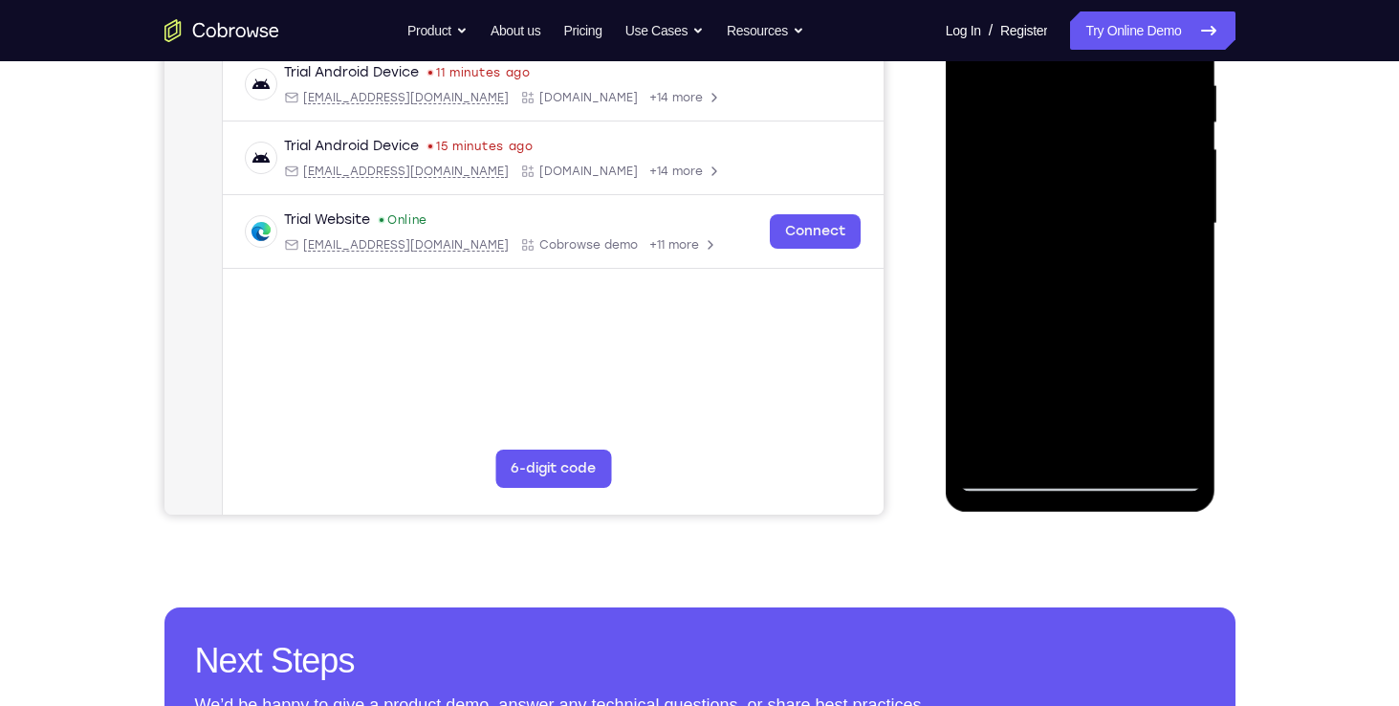
scroll to position [375, 0]
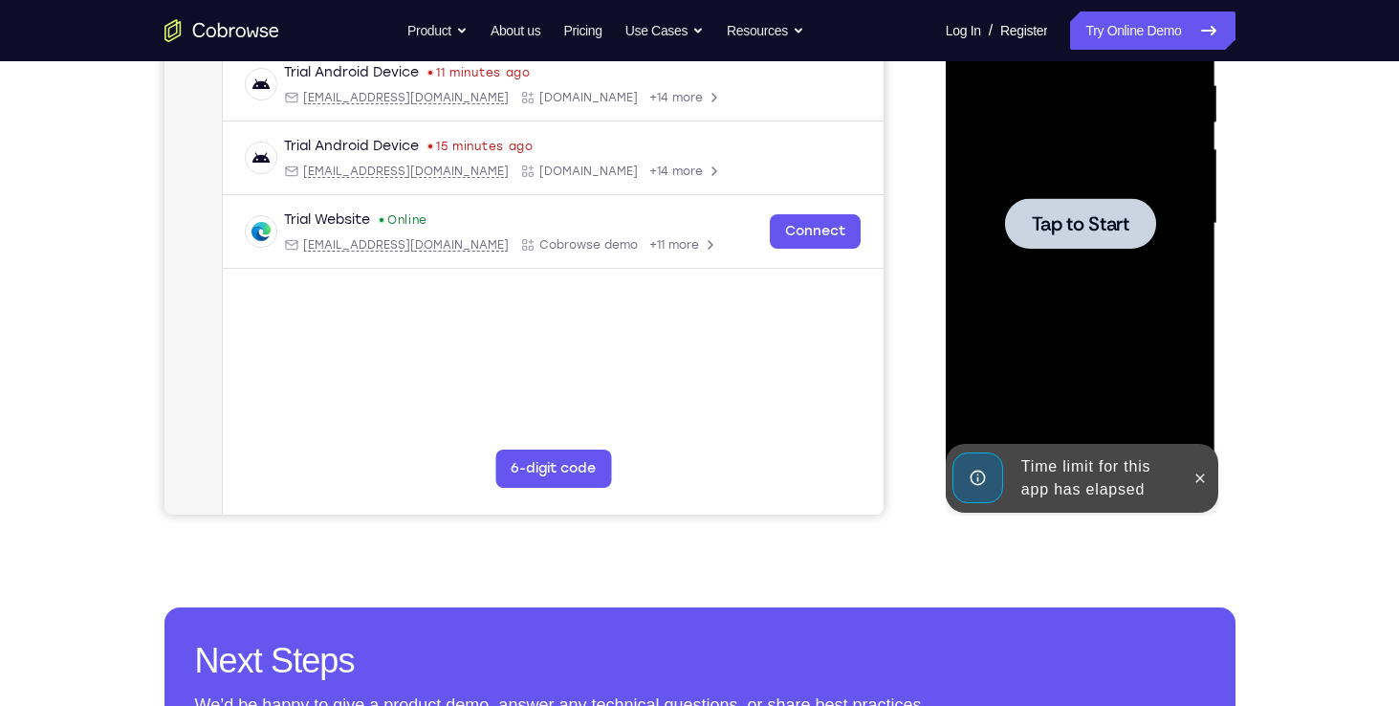
click at [1084, 214] on span "Tap to Start" at bounding box center [1081, 223] width 98 height 19
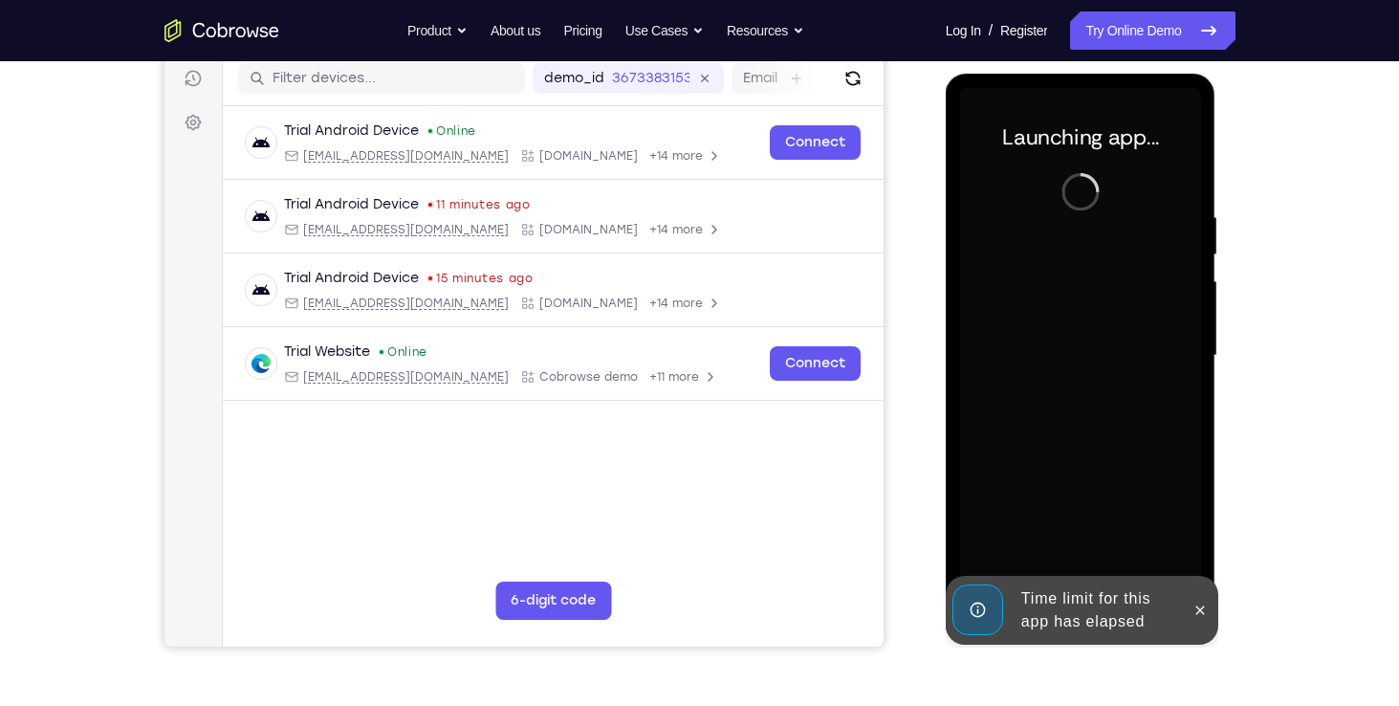
scroll to position [242, 0]
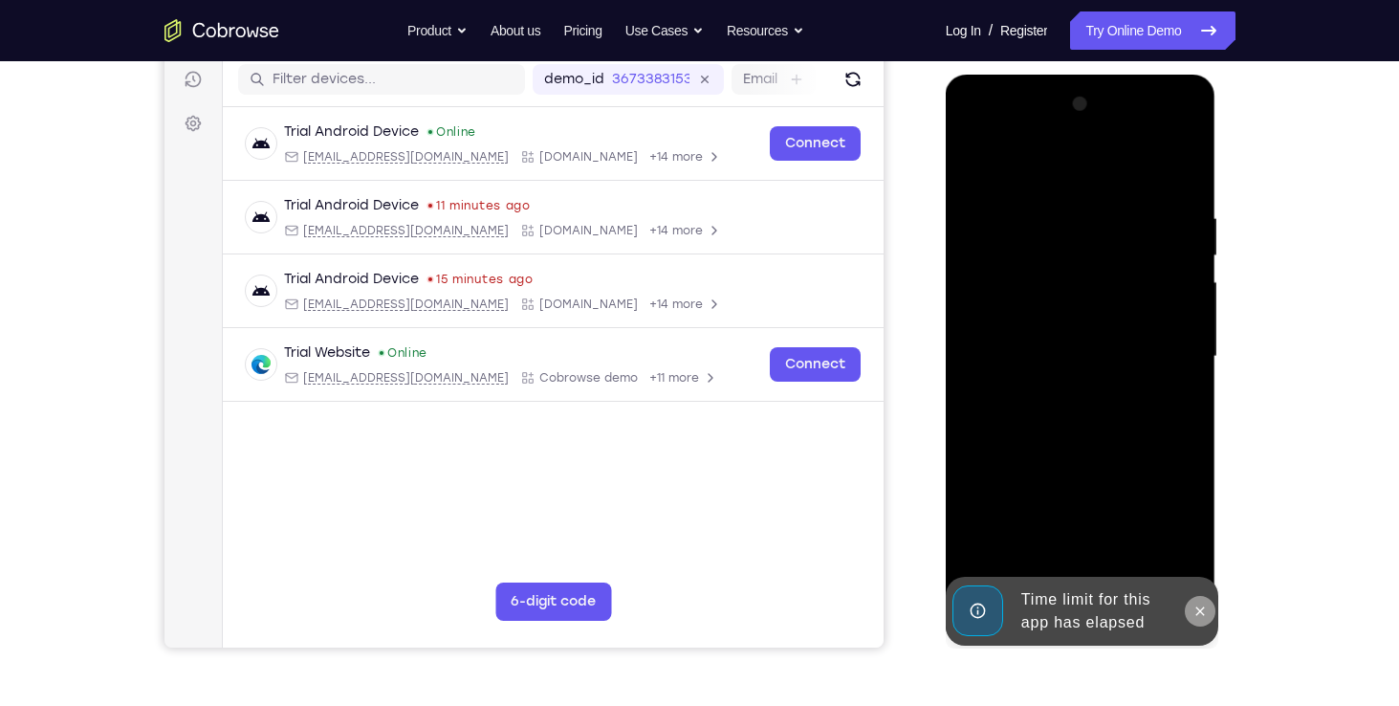
click at [1197, 600] on button at bounding box center [1200, 611] width 31 height 31
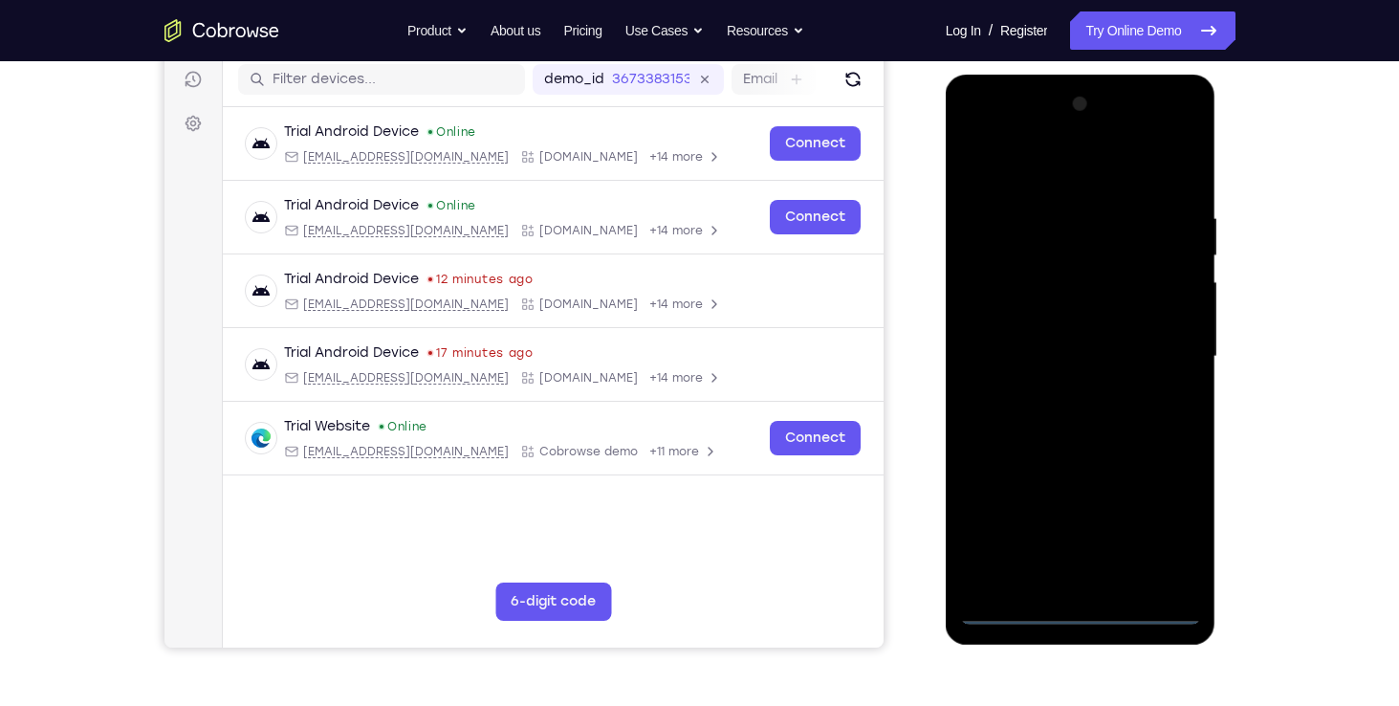
click at [1076, 611] on div at bounding box center [1080, 356] width 241 height 535
click at [1168, 533] on div at bounding box center [1080, 356] width 241 height 535
click at [1063, 172] on div at bounding box center [1080, 356] width 241 height 535
click at [1167, 342] on div at bounding box center [1080, 356] width 241 height 535
click at [1059, 395] on div at bounding box center [1080, 356] width 241 height 535
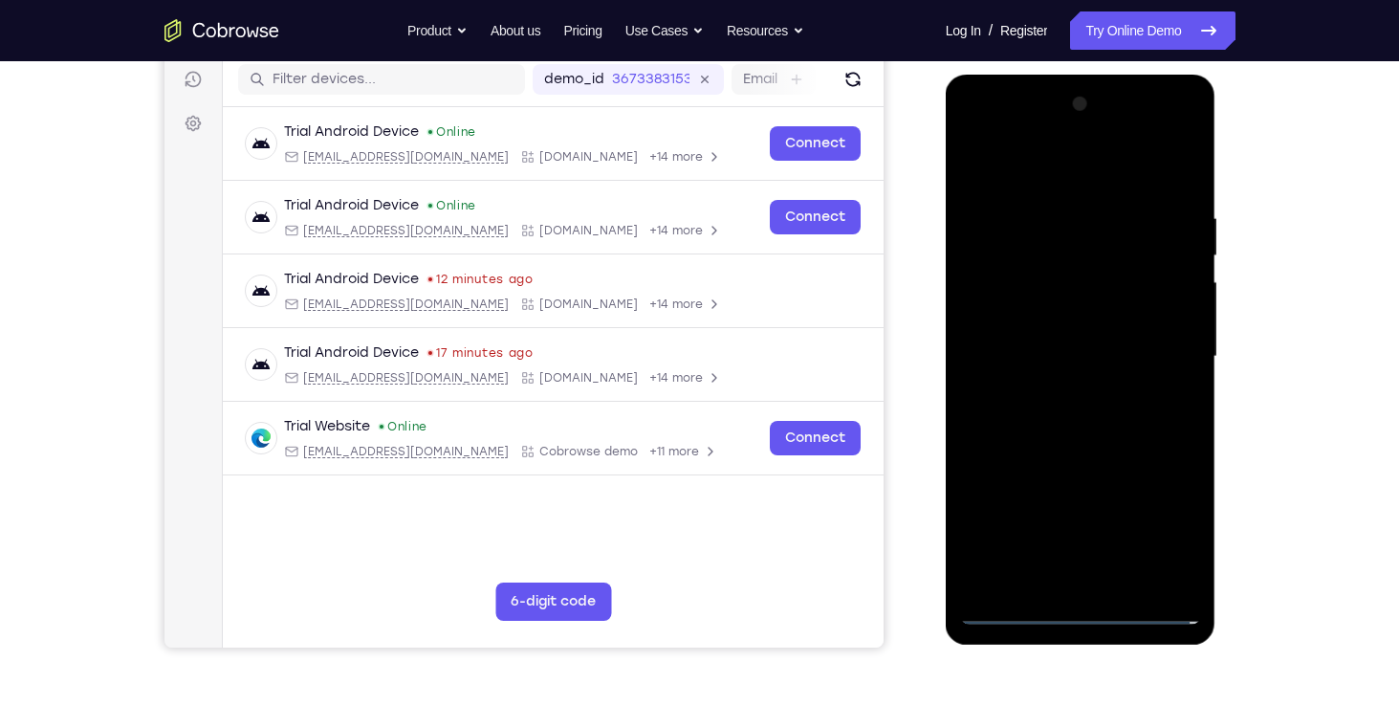
click at [1048, 336] on div at bounding box center [1080, 356] width 241 height 535
click at [1015, 324] on div at bounding box center [1080, 356] width 241 height 535
click at [1081, 353] on div at bounding box center [1080, 356] width 241 height 535
click at [1076, 424] on div at bounding box center [1080, 356] width 241 height 535
click at [1007, 600] on div at bounding box center [1080, 356] width 241 height 535
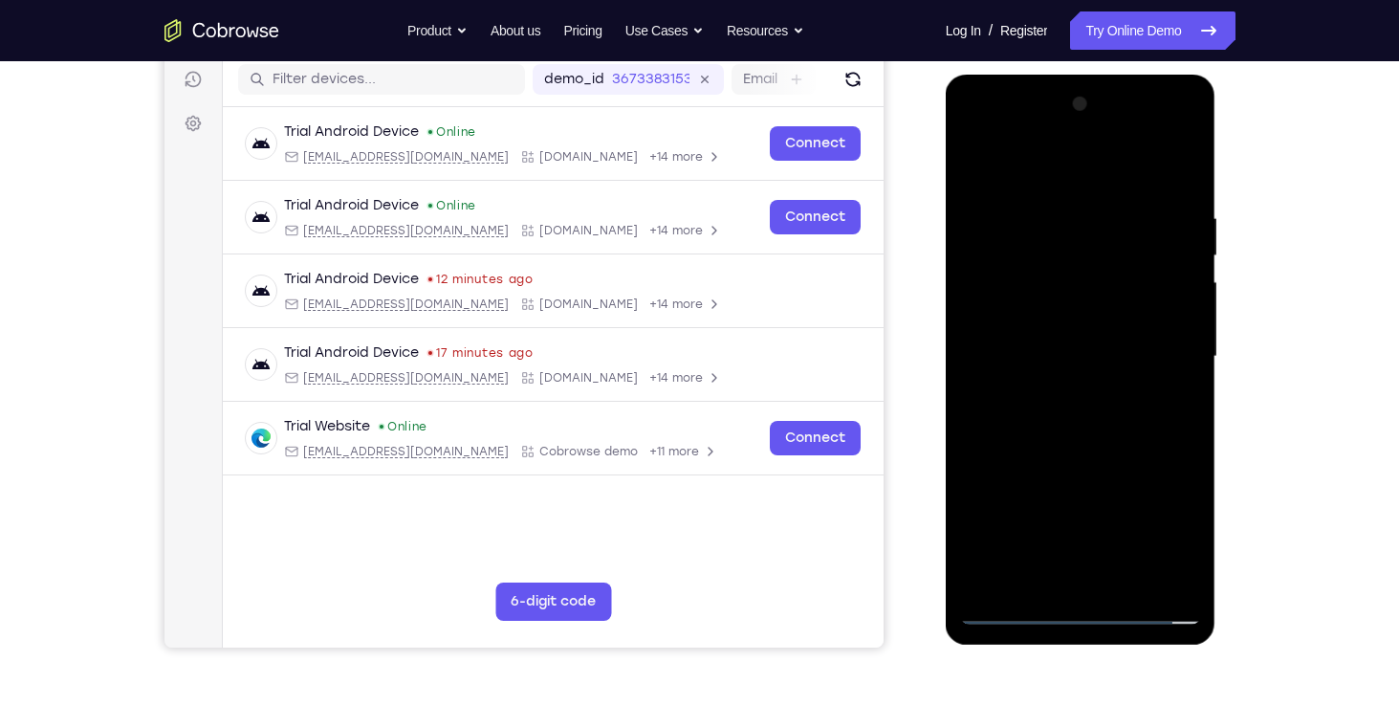
click at [1092, 422] on div at bounding box center [1080, 356] width 241 height 535
click at [1166, 578] on div at bounding box center [1080, 356] width 241 height 535
click at [1131, 583] on div at bounding box center [1080, 356] width 241 height 535
click at [1070, 461] on div at bounding box center [1080, 356] width 241 height 535
click at [982, 311] on div at bounding box center [1080, 356] width 241 height 535
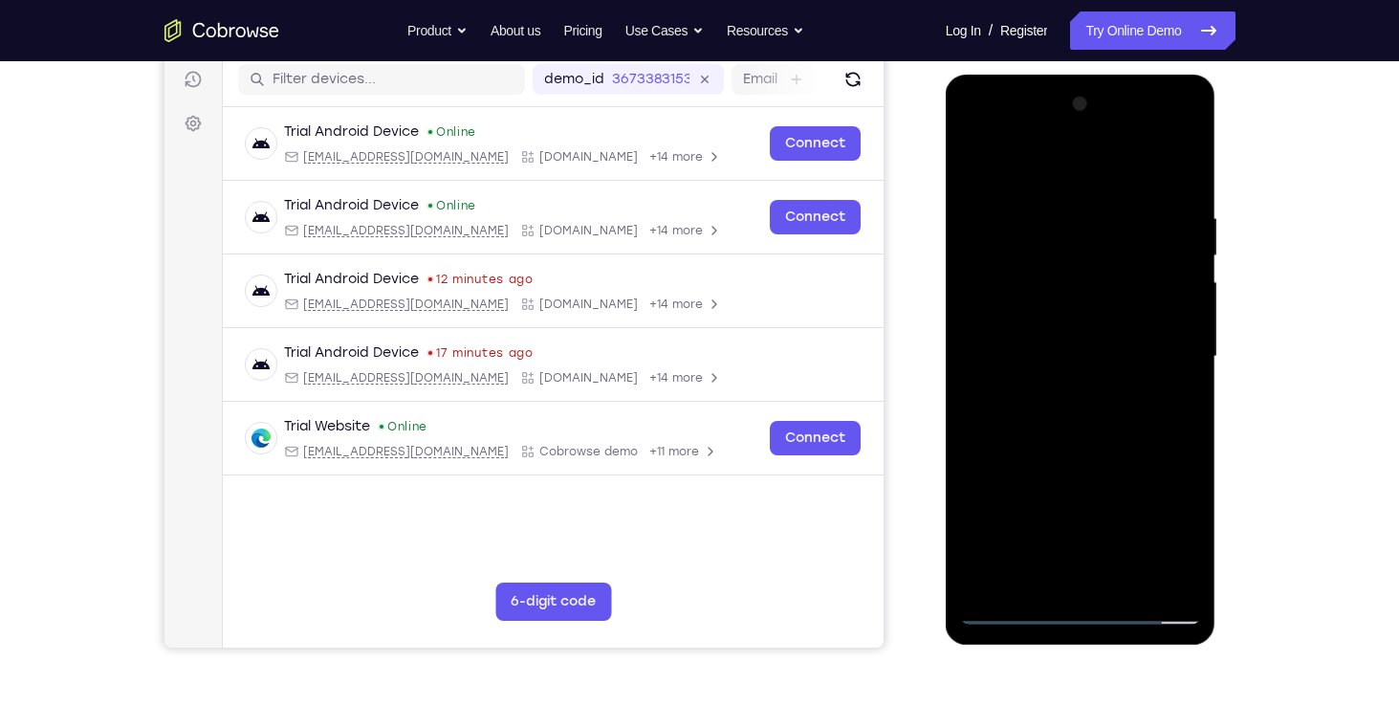
click at [1001, 167] on div at bounding box center [1080, 356] width 241 height 535
click at [996, 224] on div at bounding box center [1080, 356] width 241 height 535
click at [1066, 577] on div at bounding box center [1080, 356] width 241 height 535
click at [1191, 543] on div at bounding box center [1080, 356] width 241 height 535
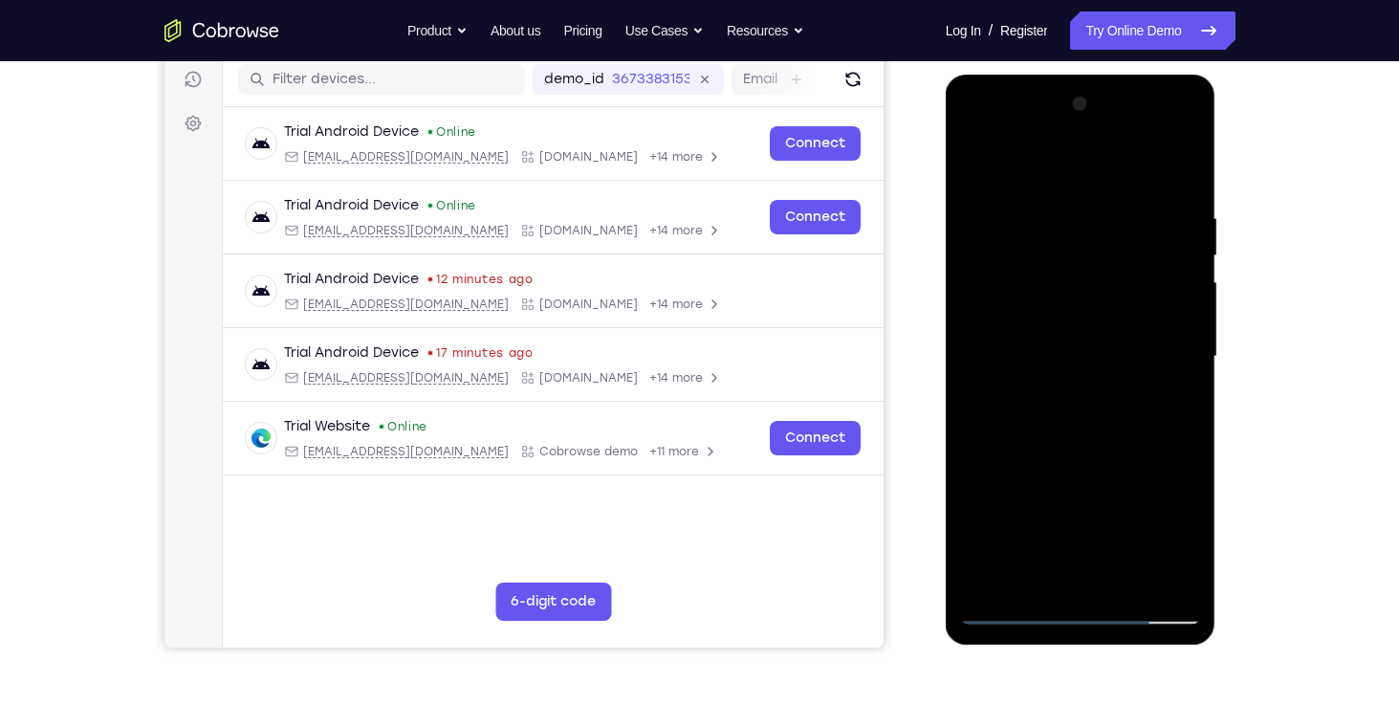
click at [1191, 543] on div at bounding box center [1080, 356] width 241 height 535
click at [1177, 536] on div at bounding box center [1080, 356] width 241 height 535
click at [1029, 574] on div at bounding box center [1080, 356] width 241 height 535
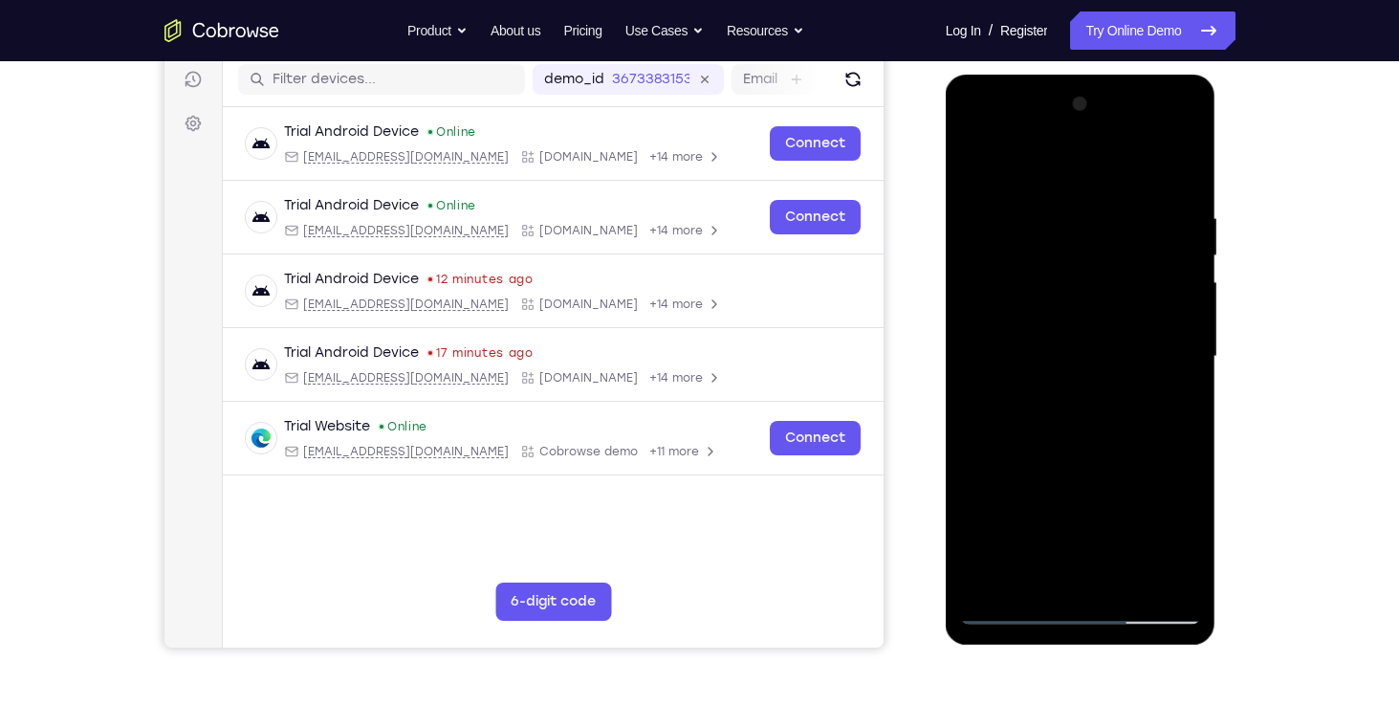
drag, startPoint x: 1113, startPoint y: 534, endPoint x: 1081, endPoint y: 374, distance: 162.8
click at [1081, 374] on div at bounding box center [1080, 356] width 241 height 535
drag, startPoint x: 1094, startPoint y: 548, endPoint x: 1073, endPoint y: 402, distance: 147.8
click at [1073, 402] on div at bounding box center [1080, 356] width 241 height 535
click at [974, 517] on div at bounding box center [1080, 356] width 241 height 535
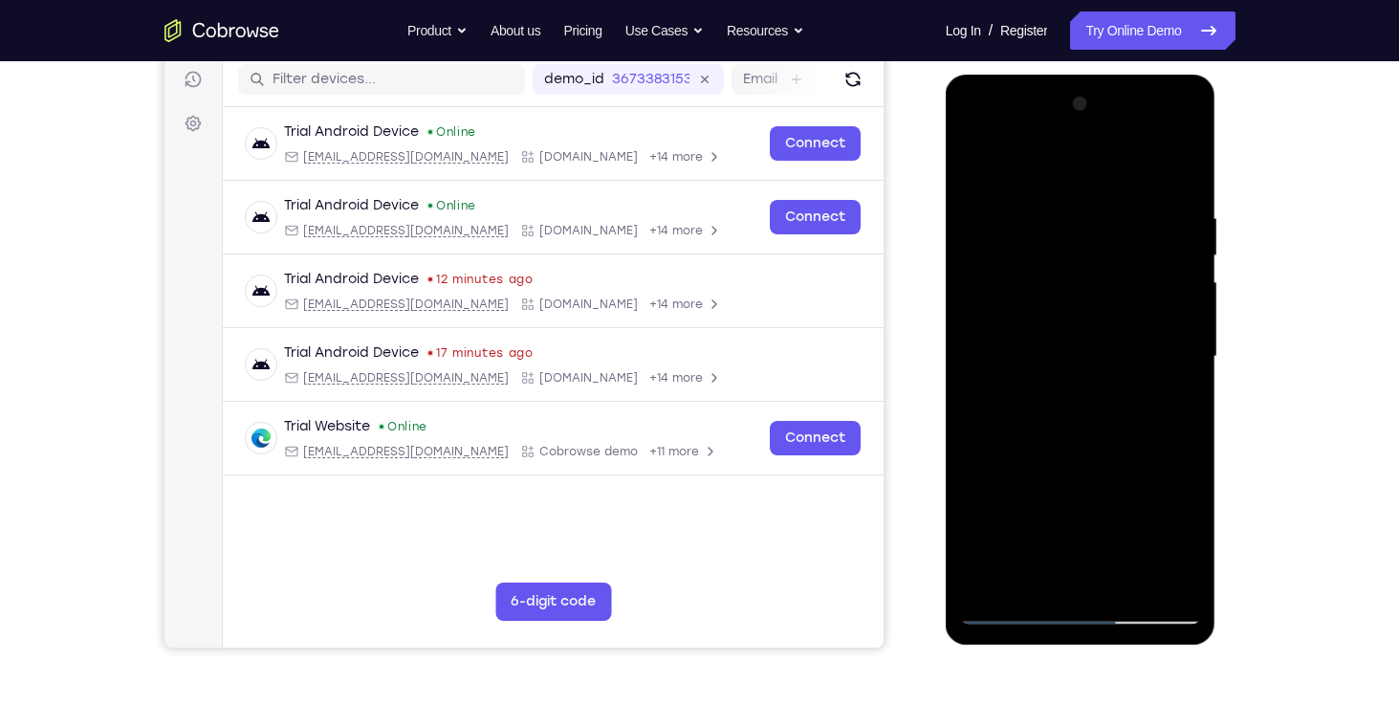
drag, startPoint x: 1036, startPoint y: 476, endPoint x: 1057, endPoint y: 633, distance: 158.2
click at [1057, 633] on div at bounding box center [1081, 360] width 271 height 570
drag, startPoint x: 1066, startPoint y: 551, endPoint x: 1028, endPoint y: 393, distance: 162.3
click at [1028, 393] on div at bounding box center [1080, 356] width 241 height 535
drag, startPoint x: 1056, startPoint y: 547, endPoint x: 1037, endPoint y: 428, distance: 119.9
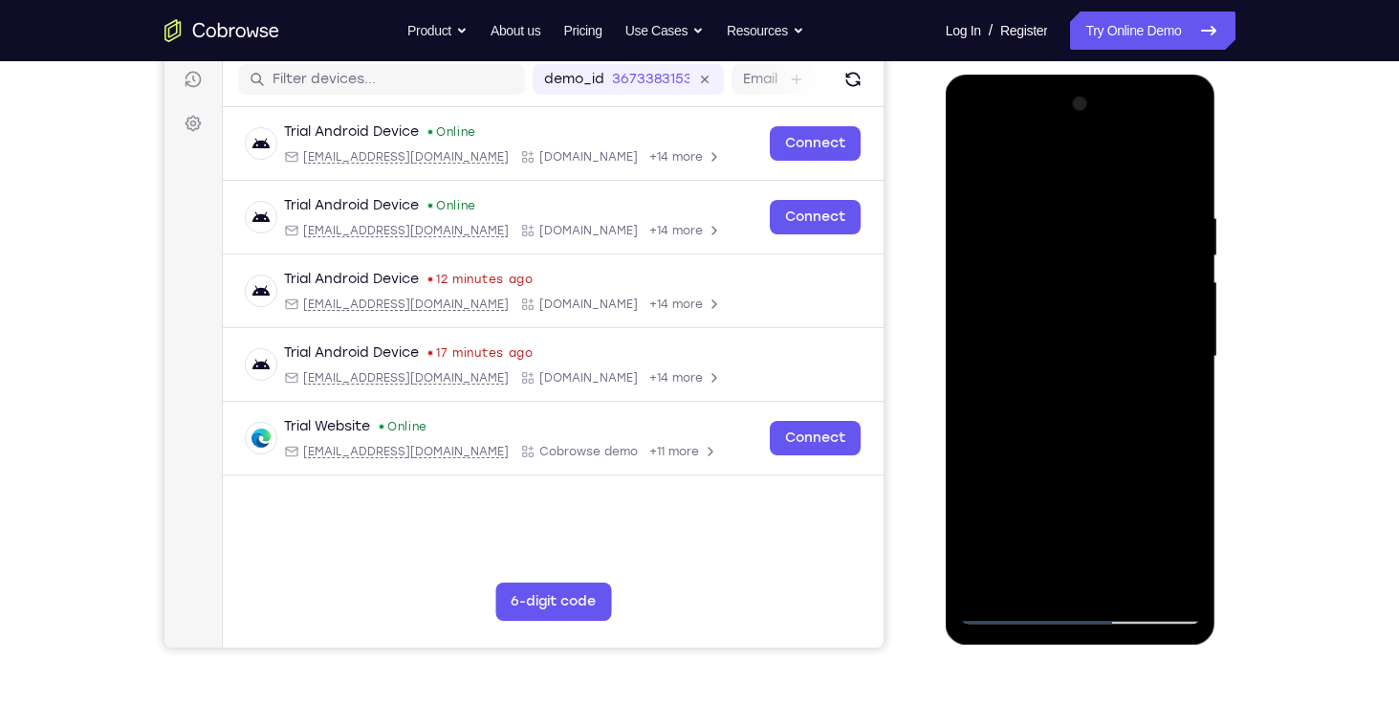
click at [1037, 428] on div at bounding box center [1080, 356] width 241 height 535
click at [975, 537] on div at bounding box center [1080, 356] width 241 height 535
click at [1006, 608] on div at bounding box center [1080, 356] width 241 height 535
click at [1016, 575] on div at bounding box center [1080, 356] width 241 height 535
click at [1078, 363] on div at bounding box center [1080, 356] width 241 height 535
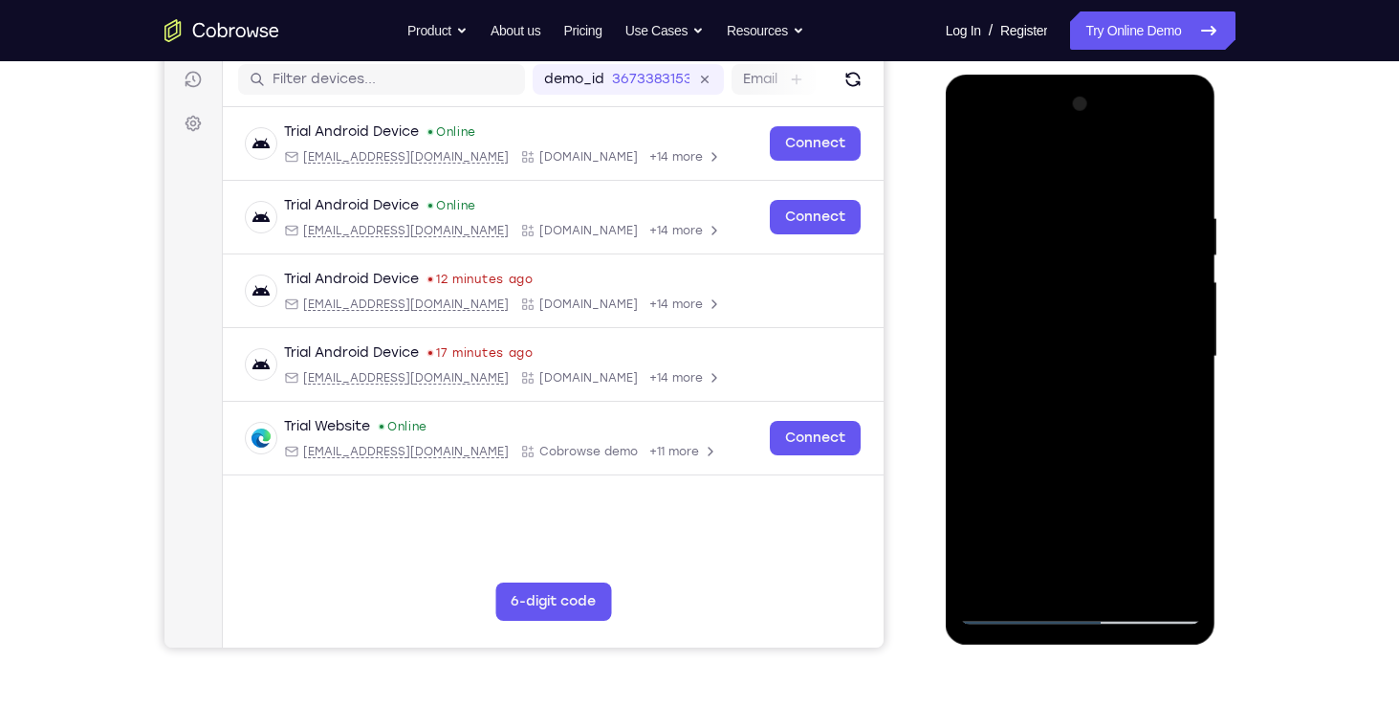
click at [1146, 573] on div at bounding box center [1080, 356] width 241 height 535
click at [1171, 578] on div at bounding box center [1080, 356] width 241 height 535
click at [1013, 618] on div at bounding box center [1080, 356] width 241 height 535
click at [1011, 613] on div at bounding box center [1080, 356] width 241 height 535
click at [1038, 390] on div at bounding box center [1080, 356] width 241 height 535
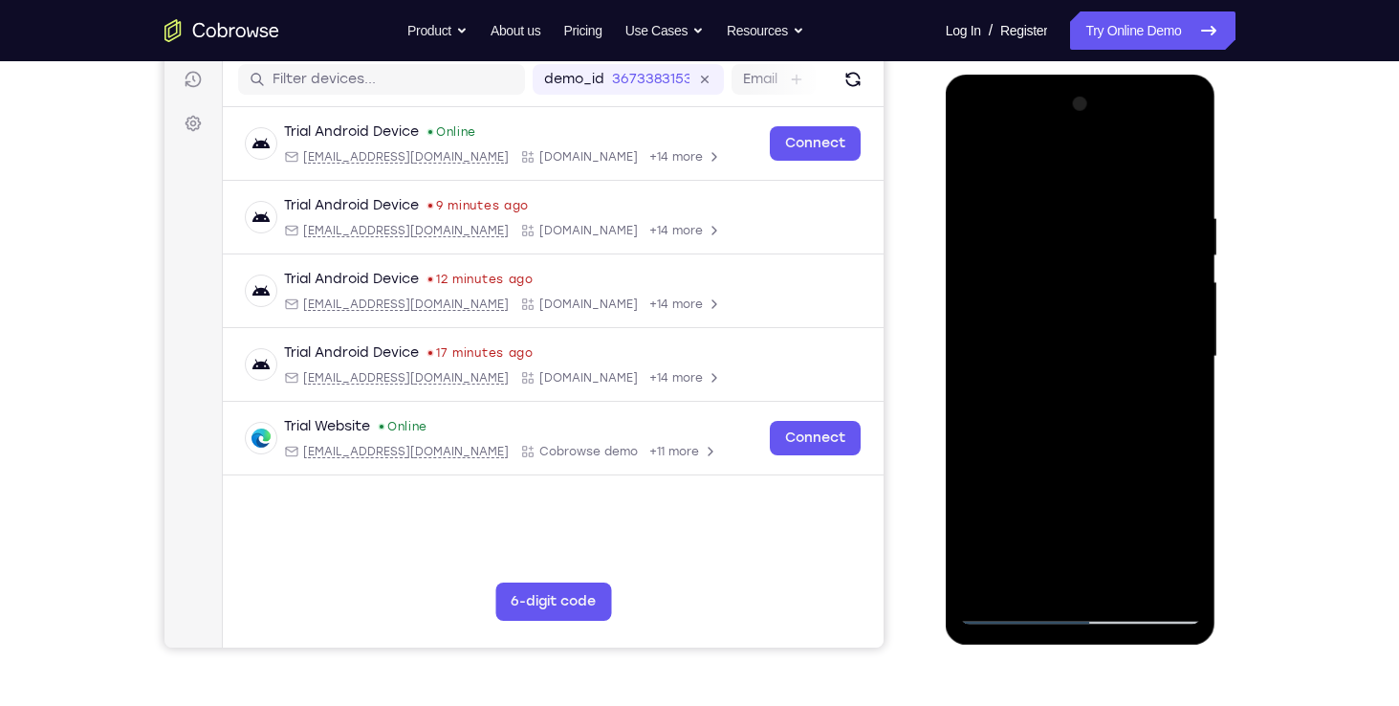
click at [1106, 391] on div at bounding box center [1080, 356] width 241 height 535
click at [1179, 543] on div at bounding box center [1080, 356] width 241 height 535
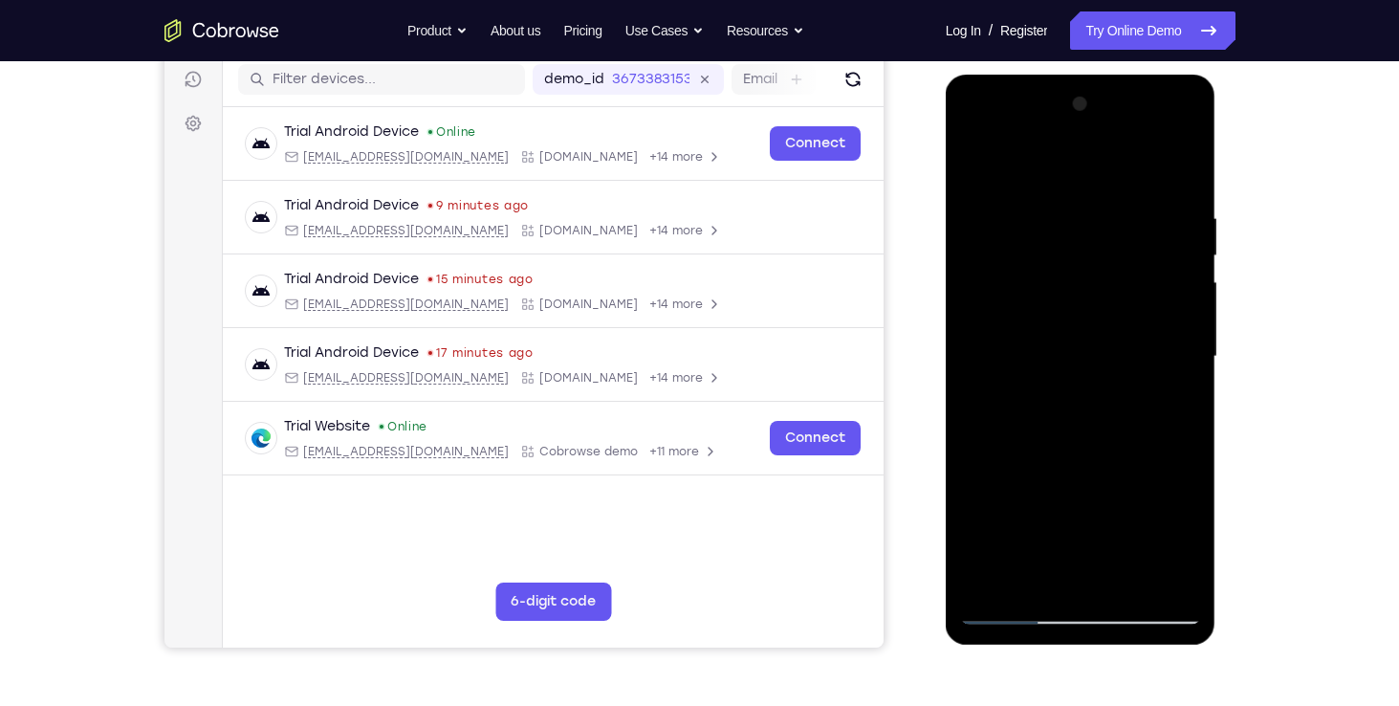
click at [1059, 407] on div at bounding box center [1080, 356] width 241 height 535
click at [1179, 537] on div at bounding box center [1080, 356] width 241 height 535
click at [1079, 405] on div at bounding box center [1080, 356] width 241 height 535
click at [1175, 403] on div at bounding box center [1080, 356] width 241 height 535
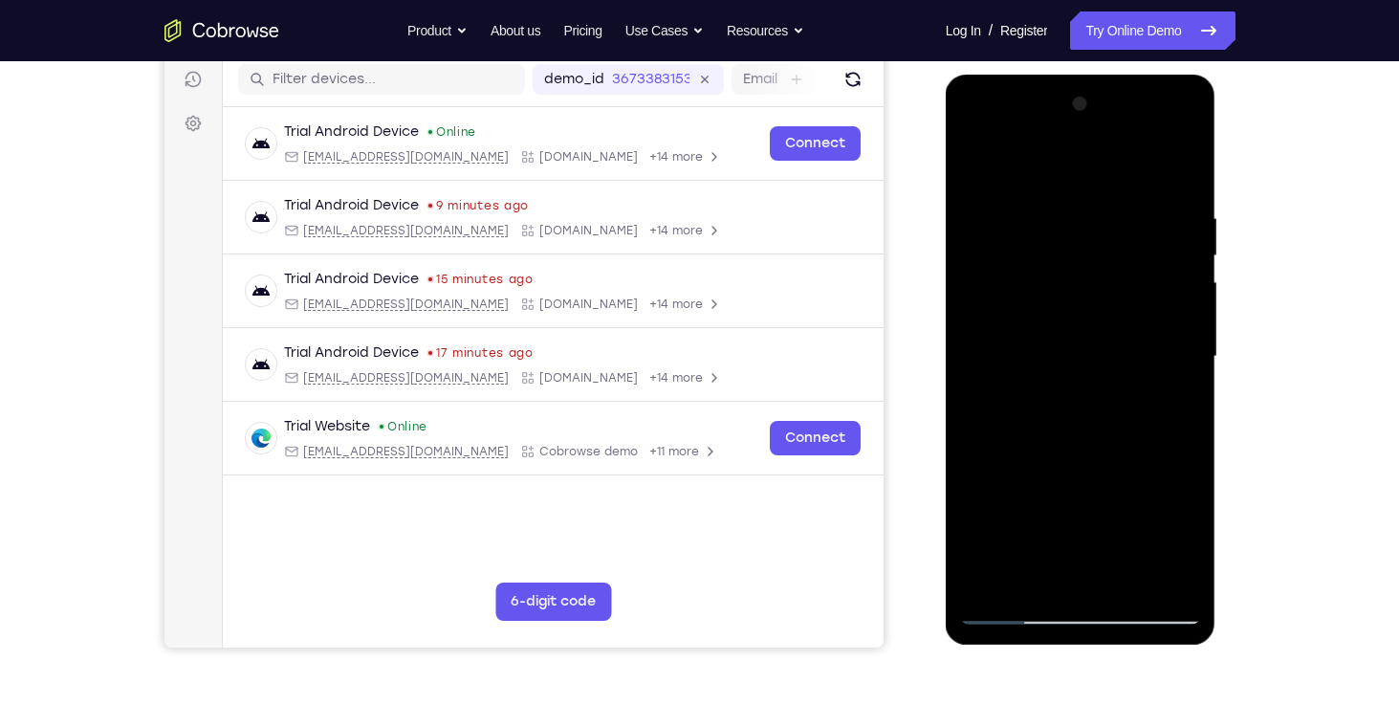
click at [1058, 342] on div at bounding box center [1080, 356] width 241 height 535
click at [1149, 537] on div at bounding box center [1080, 356] width 241 height 535
click at [1187, 542] on div at bounding box center [1080, 356] width 241 height 535
click at [1187, 543] on div at bounding box center [1080, 356] width 241 height 535
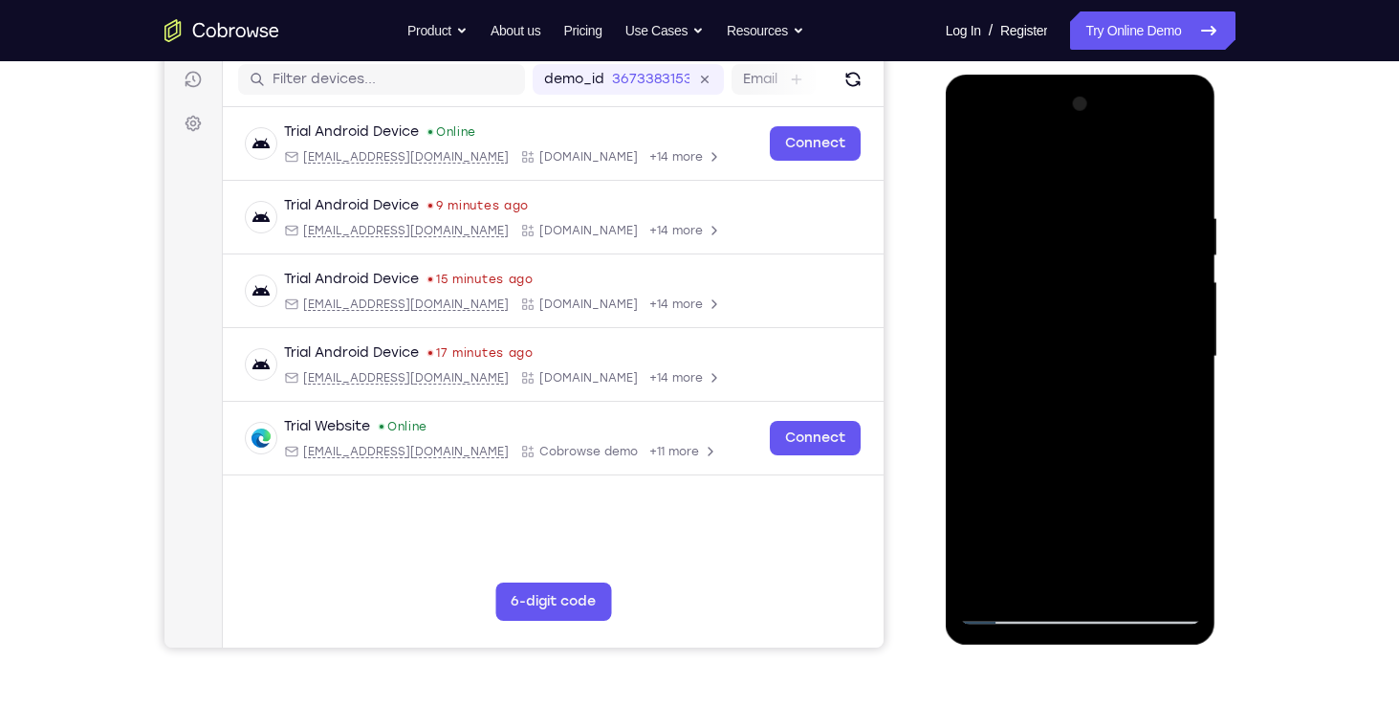
click at [1187, 543] on div at bounding box center [1080, 356] width 241 height 535
click at [1192, 540] on div at bounding box center [1080, 356] width 241 height 535
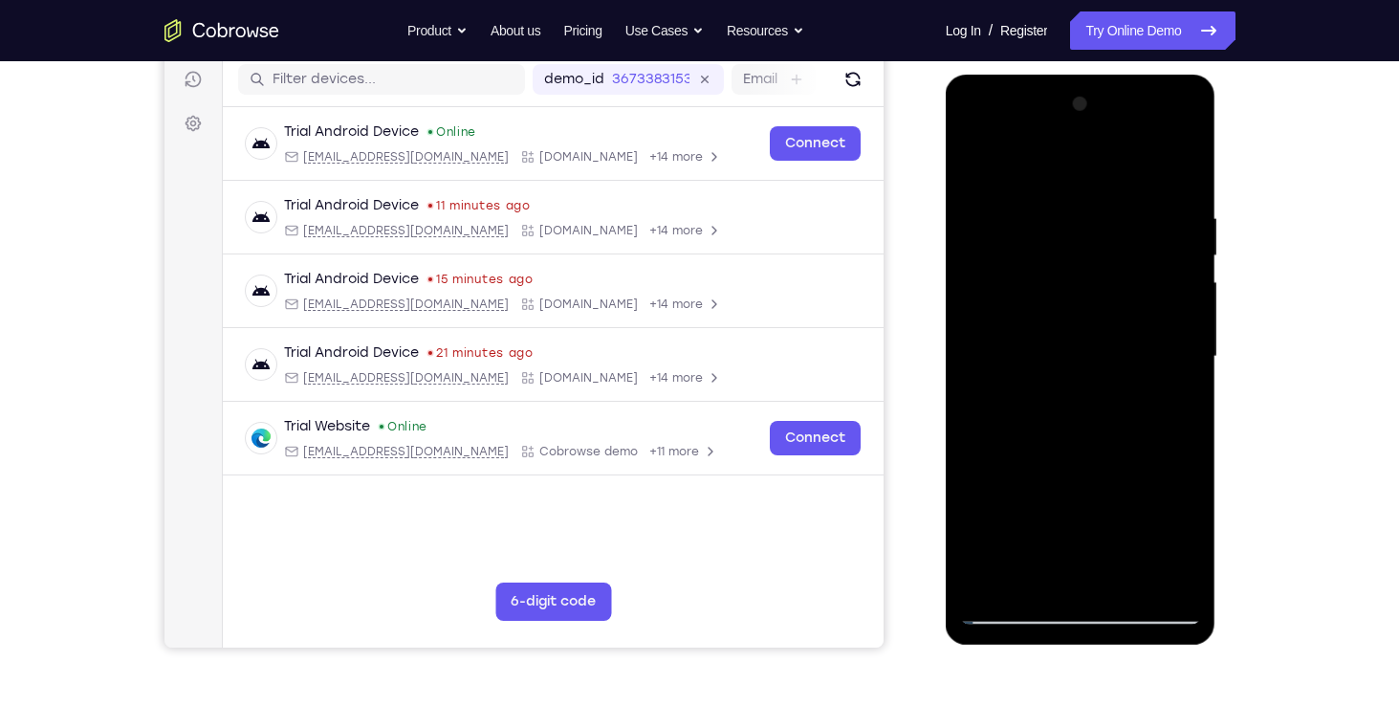
click at [1192, 540] on div at bounding box center [1080, 356] width 241 height 535
click at [1183, 540] on div at bounding box center [1080, 356] width 241 height 535
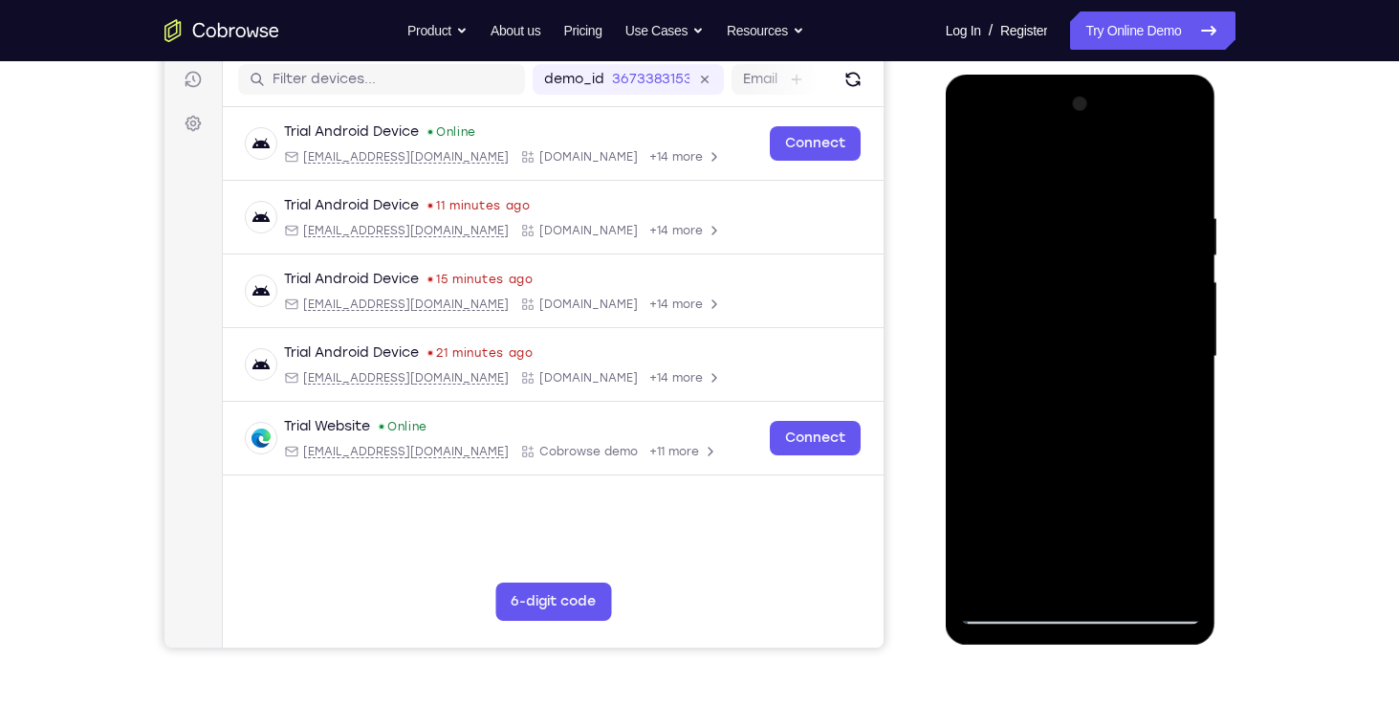
click at [1183, 540] on div at bounding box center [1080, 356] width 241 height 535
click at [1173, 407] on div at bounding box center [1080, 356] width 241 height 535
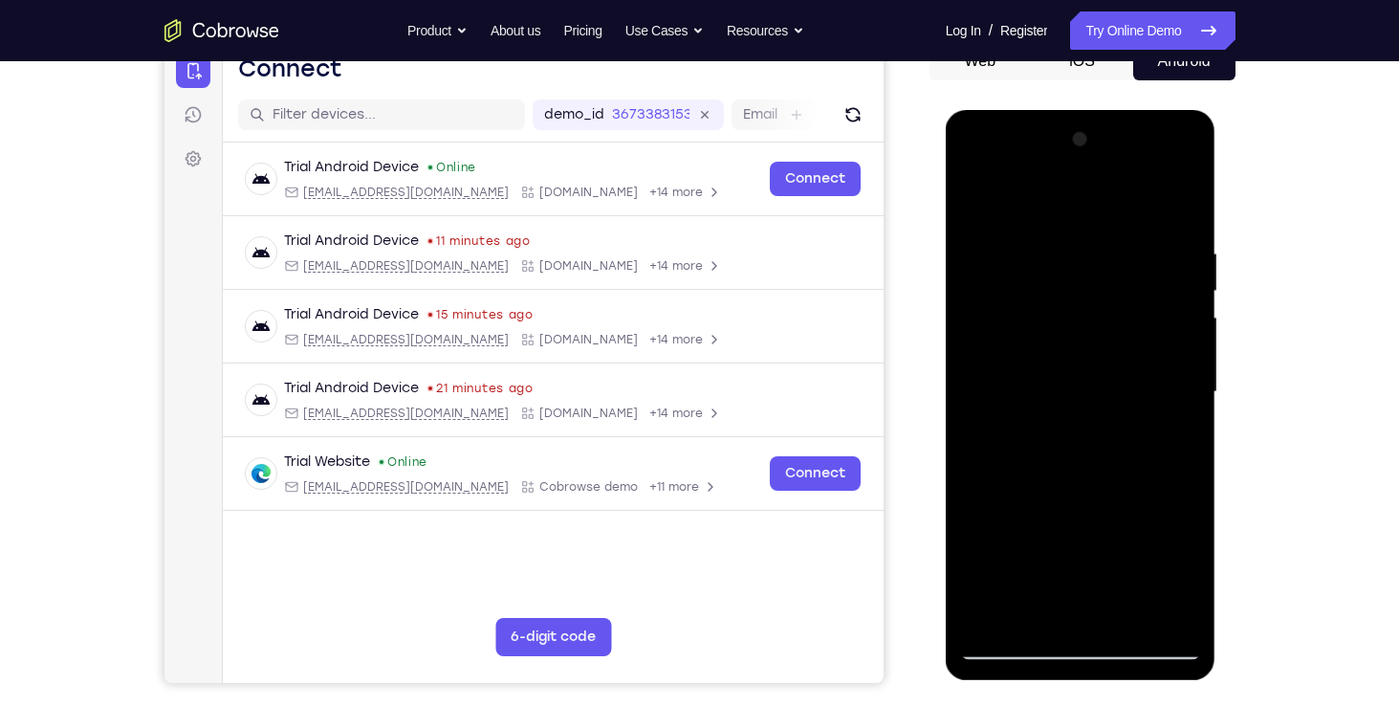
scroll to position [206, 0]
click at [1014, 348] on div at bounding box center [1080, 392] width 241 height 535
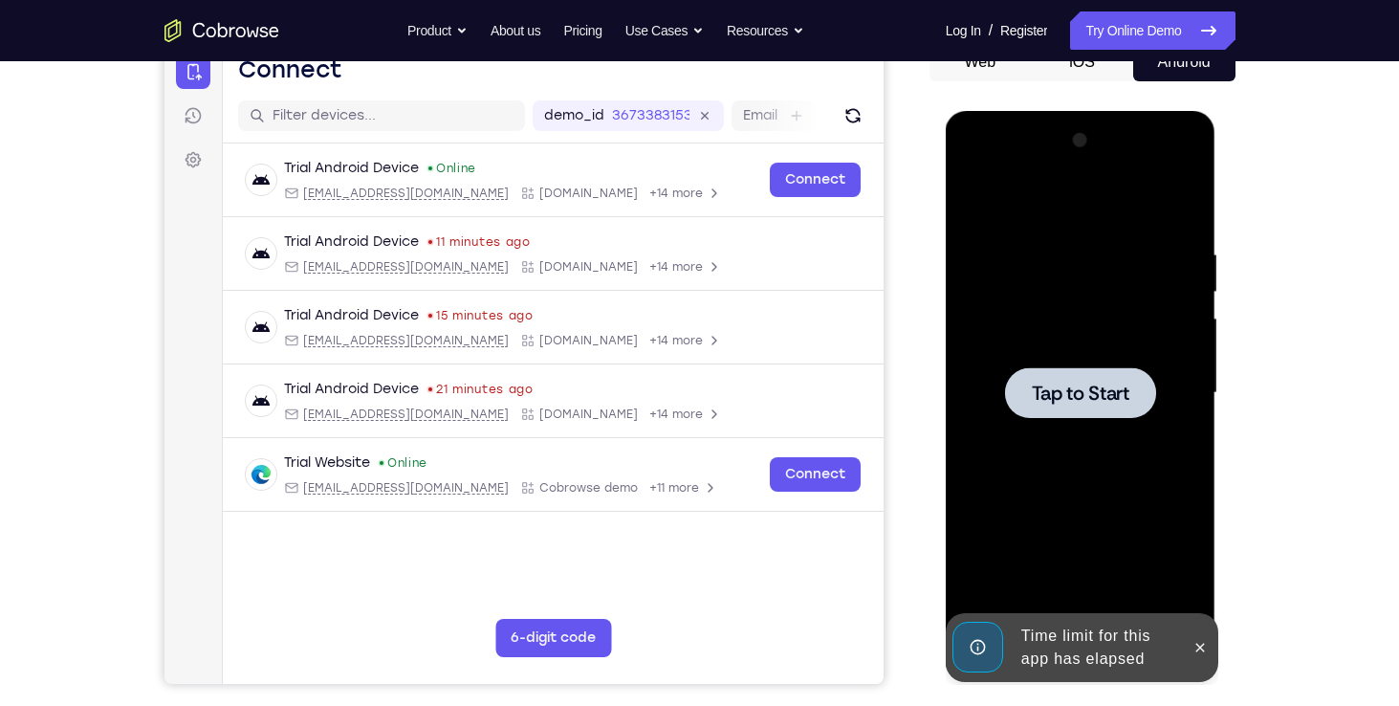
click at [1059, 501] on div at bounding box center [1080, 392] width 241 height 535
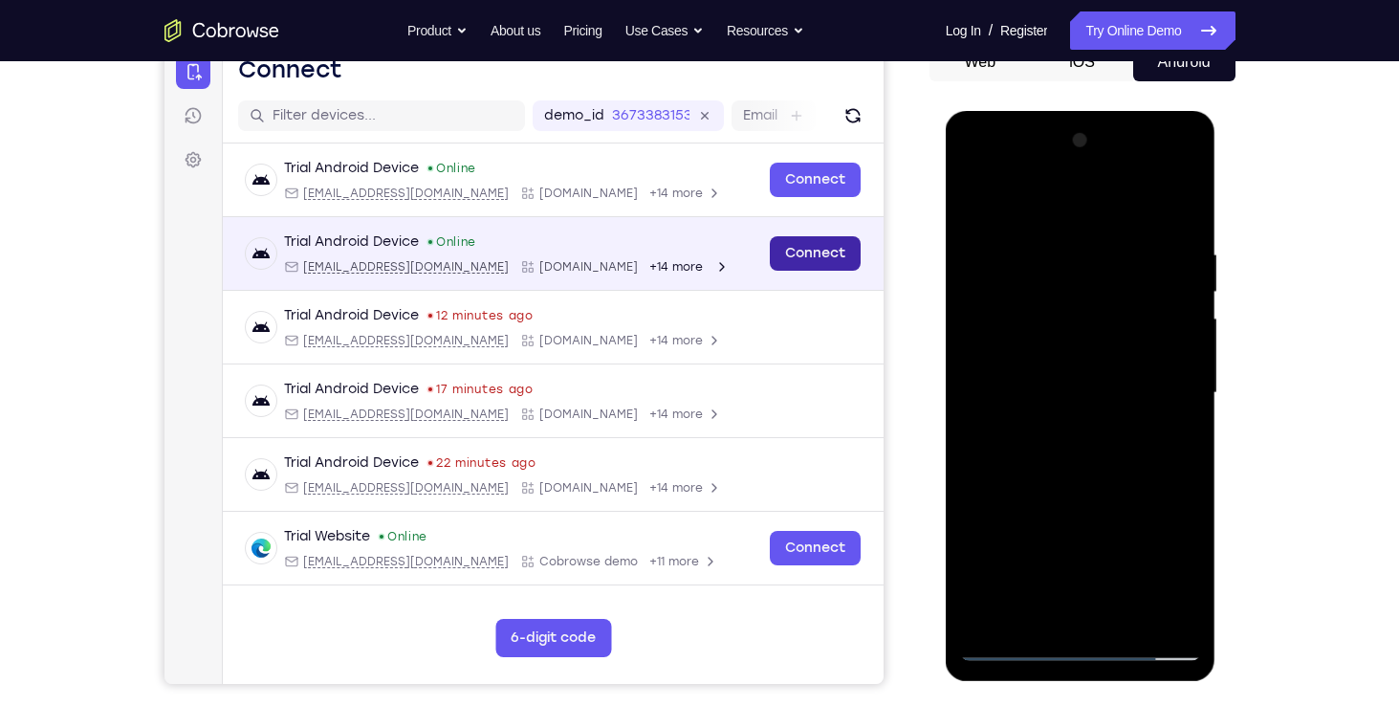
scroll to position [209, 0]
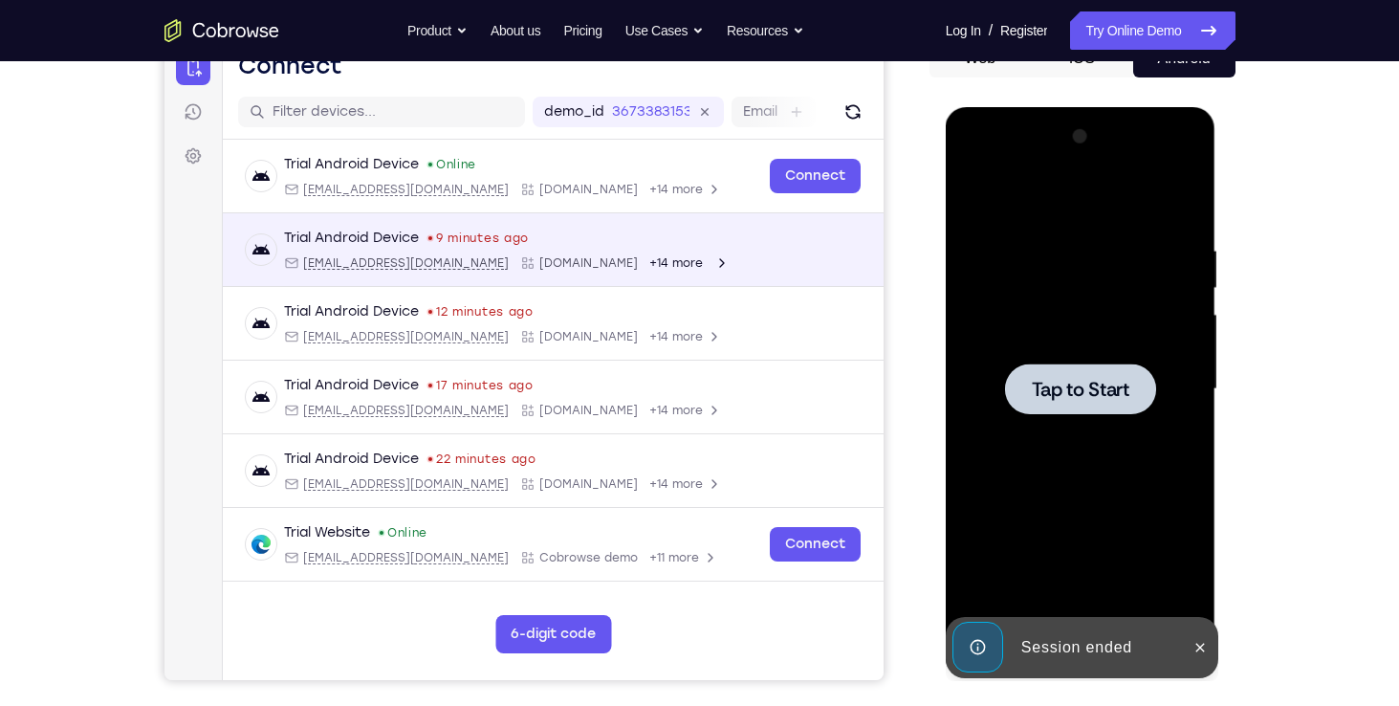
click at [1100, 386] on span "Tap to Start" at bounding box center [1081, 389] width 98 height 19
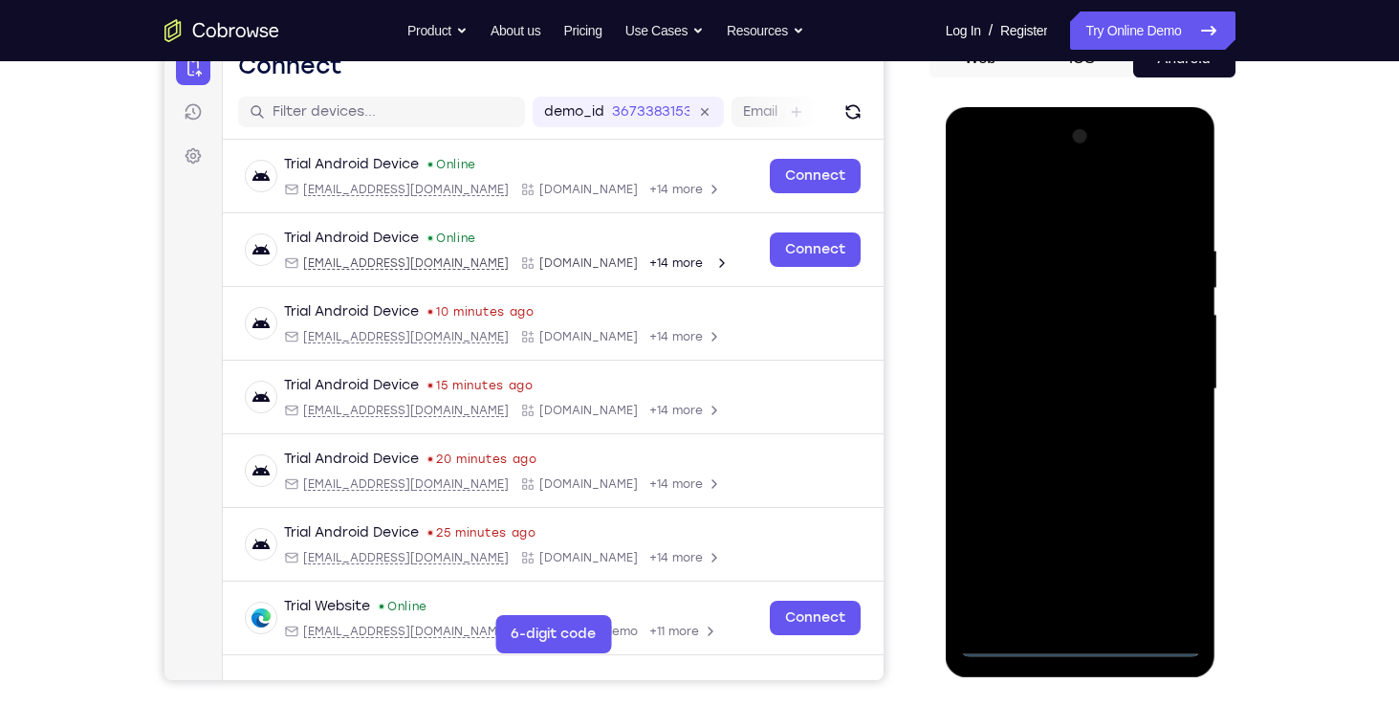
click at [1076, 643] on div at bounding box center [1080, 388] width 241 height 535
click at [1162, 561] on div at bounding box center [1080, 388] width 241 height 535
click at [1032, 207] on div at bounding box center [1080, 388] width 241 height 535
click at [1159, 386] on div at bounding box center [1080, 388] width 241 height 535
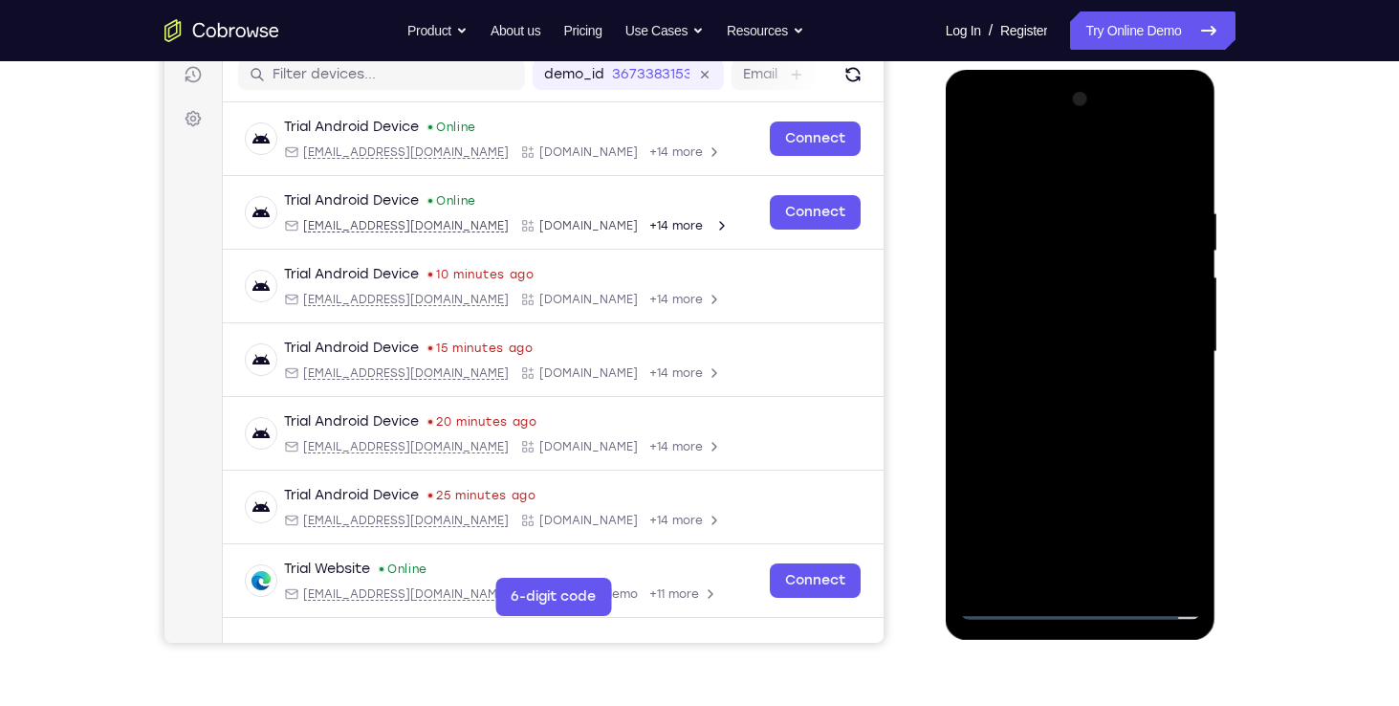
scroll to position [248, 0]
click at [1048, 384] on div at bounding box center [1080, 350] width 241 height 535
click at [1030, 328] on div at bounding box center [1080, 350] width 241 height 535
click at [996, 301] on div at bounding box center [1080, 350] width 241 height 535
click at [1057, 356] on div at bounding box center [1080, 350] width 241 height 535
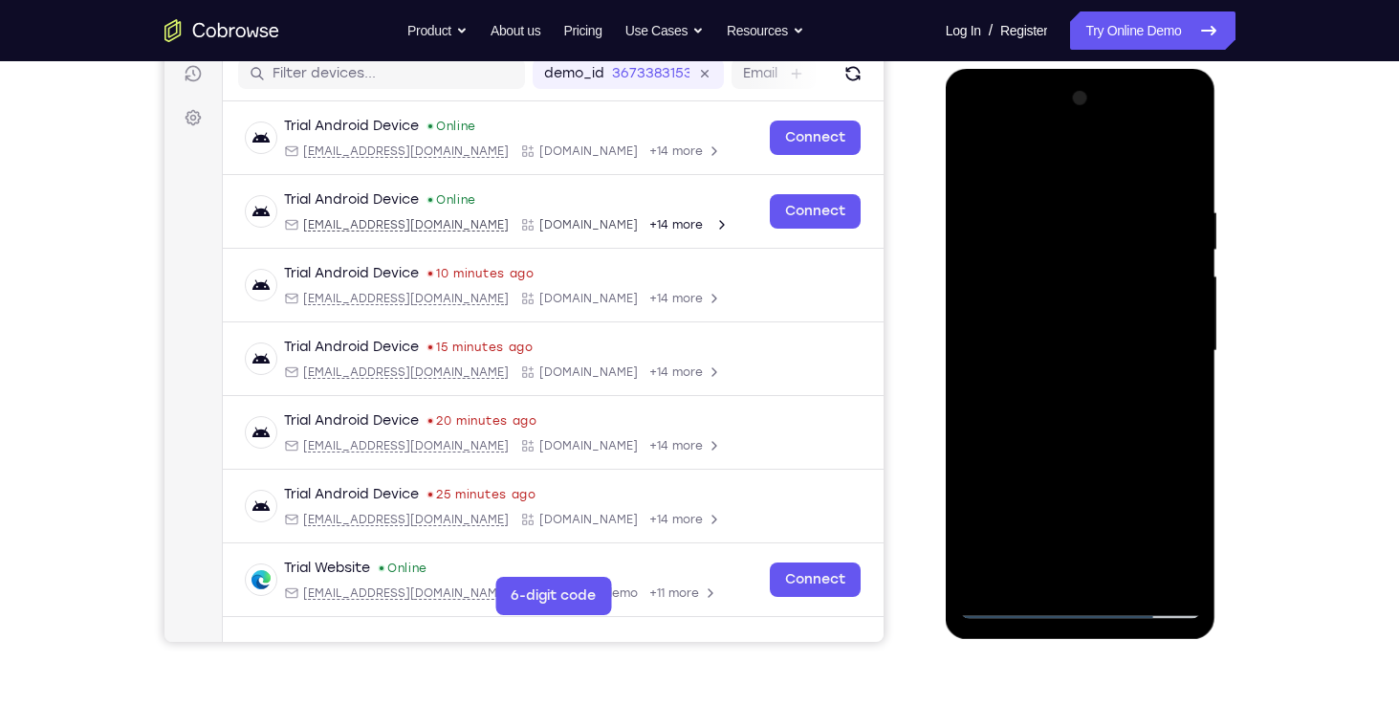
click at [1072, 416] on div at bounding box center [1080, 350] width 241 height 535
click at [1075, 429] on div at bounding box center [1080, 350] width 241 height 535
click at [1132, 565] on div at bounding box center [1080, 350] width 241 height 535
click at [1085, 466] on div at bounding box center [1080, 350] width 241 height 535
click at [1089, 307] on div at bounding box center [1080, 350] width 241 height 535
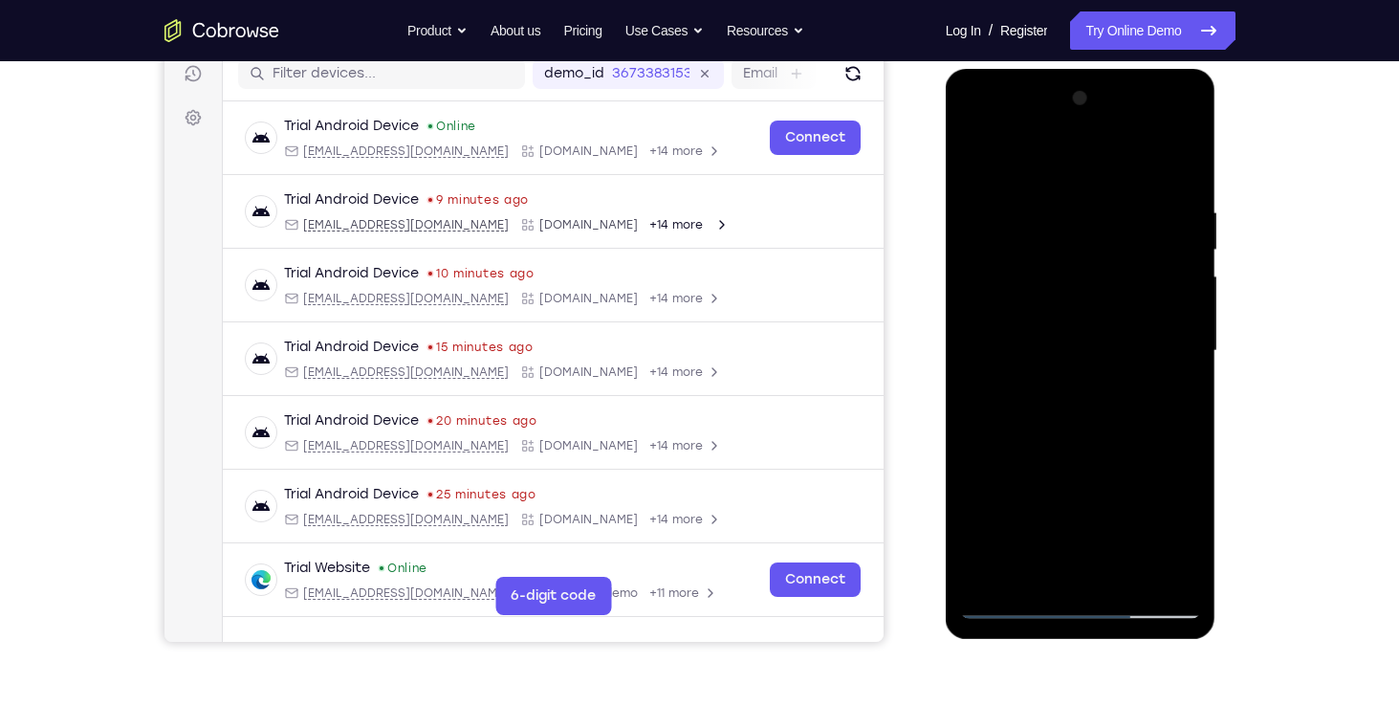
click at [999, 164] on div at bounding box center [1080, 350] width 241 height 535
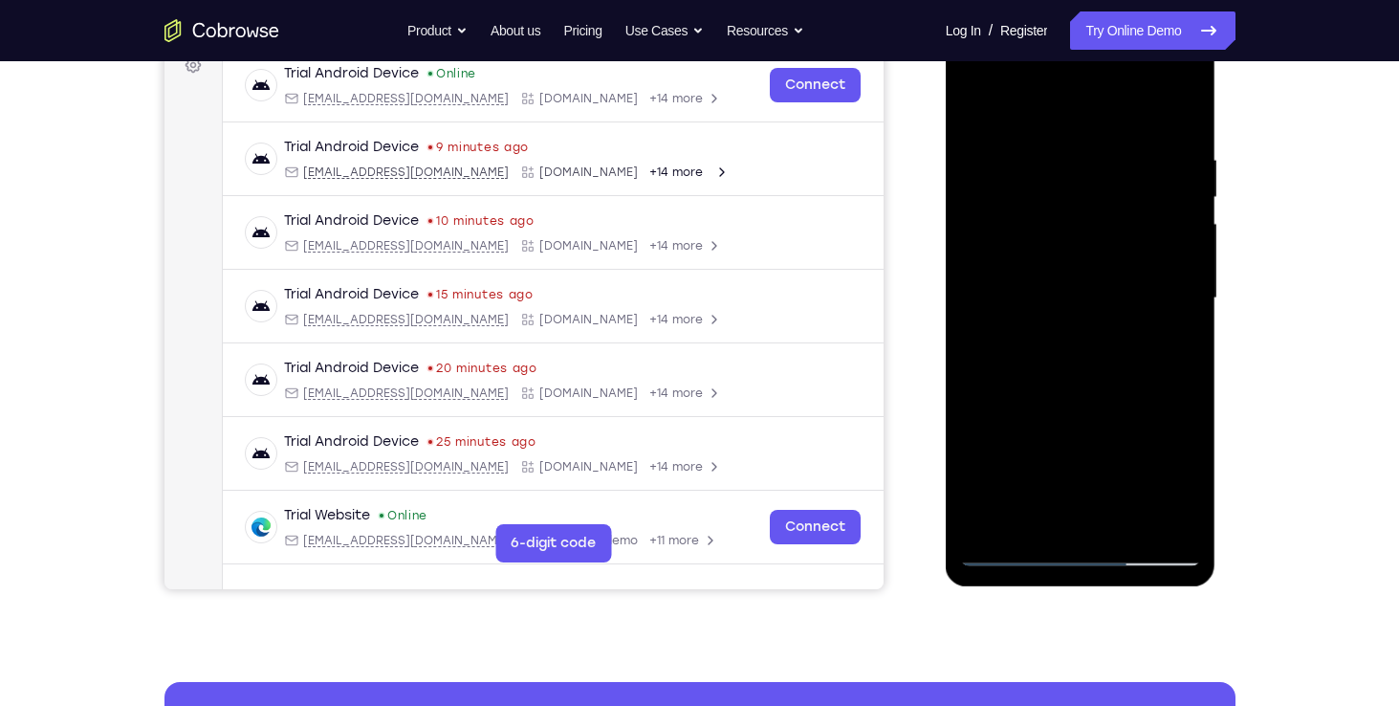
scroll to position [302, 0]
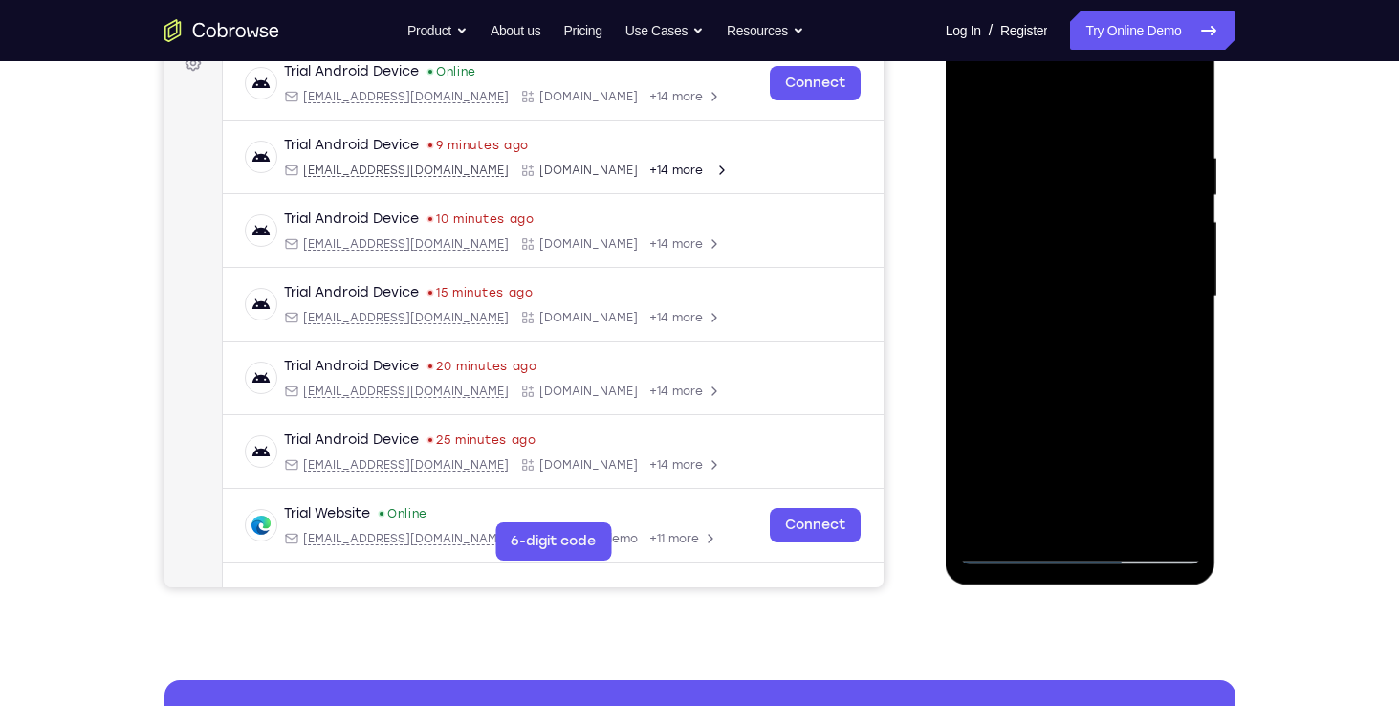
click at [976, 161] on div at bounding box center [1080, 296] width 241 height 535
click at [1165, 337] on div at bounding box center [1080, 296] width 241 height 535
click at [987, 271] on div at bounding box center [1080, 296] width 241 height 535
click at [1172, 111] on div at bounding box center [1080, 296] width 241 height 535
click at [973, 245] on div at bounding box center [1080, 296] width 241 height 535
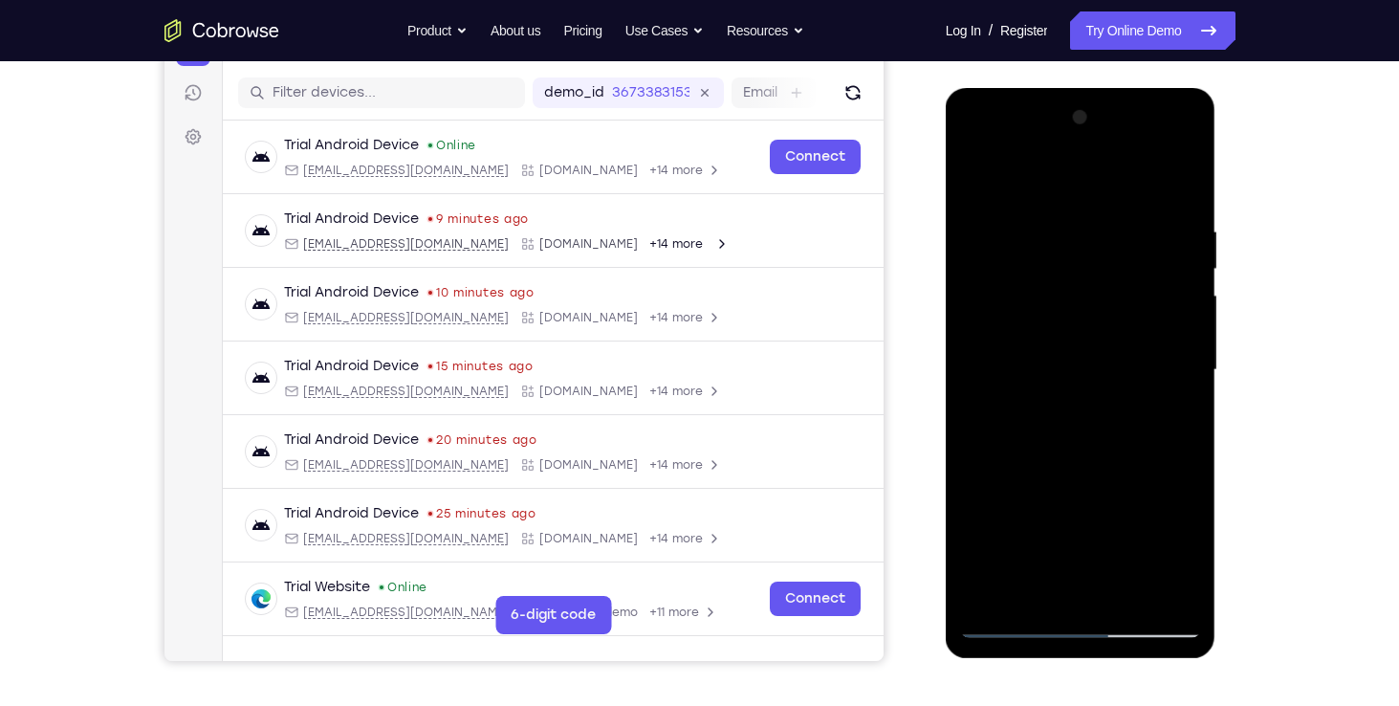
scroll to position [227, 0]
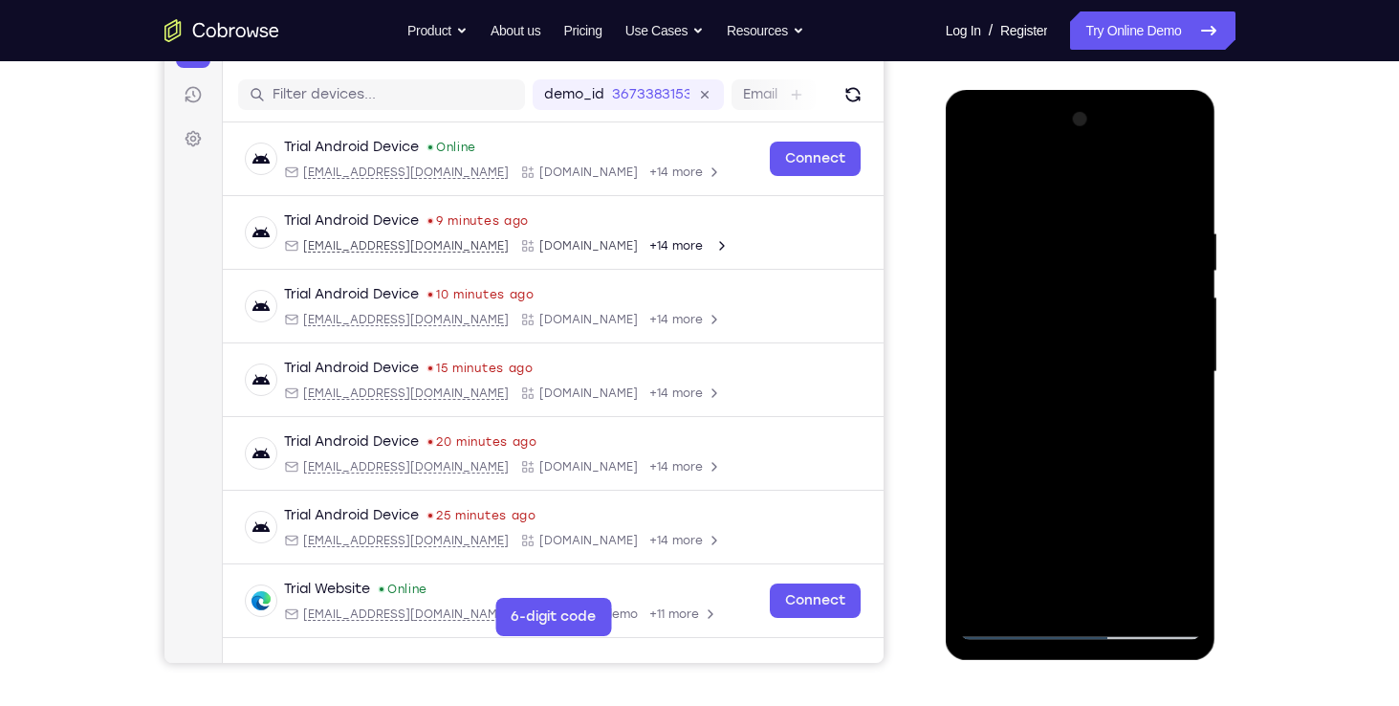
click at [1170, 208] on div at bounding box center [1080, 371] width 241 height 535
click at [1179, 242] on div at bounding box center [1080, 371] width 241 height 535
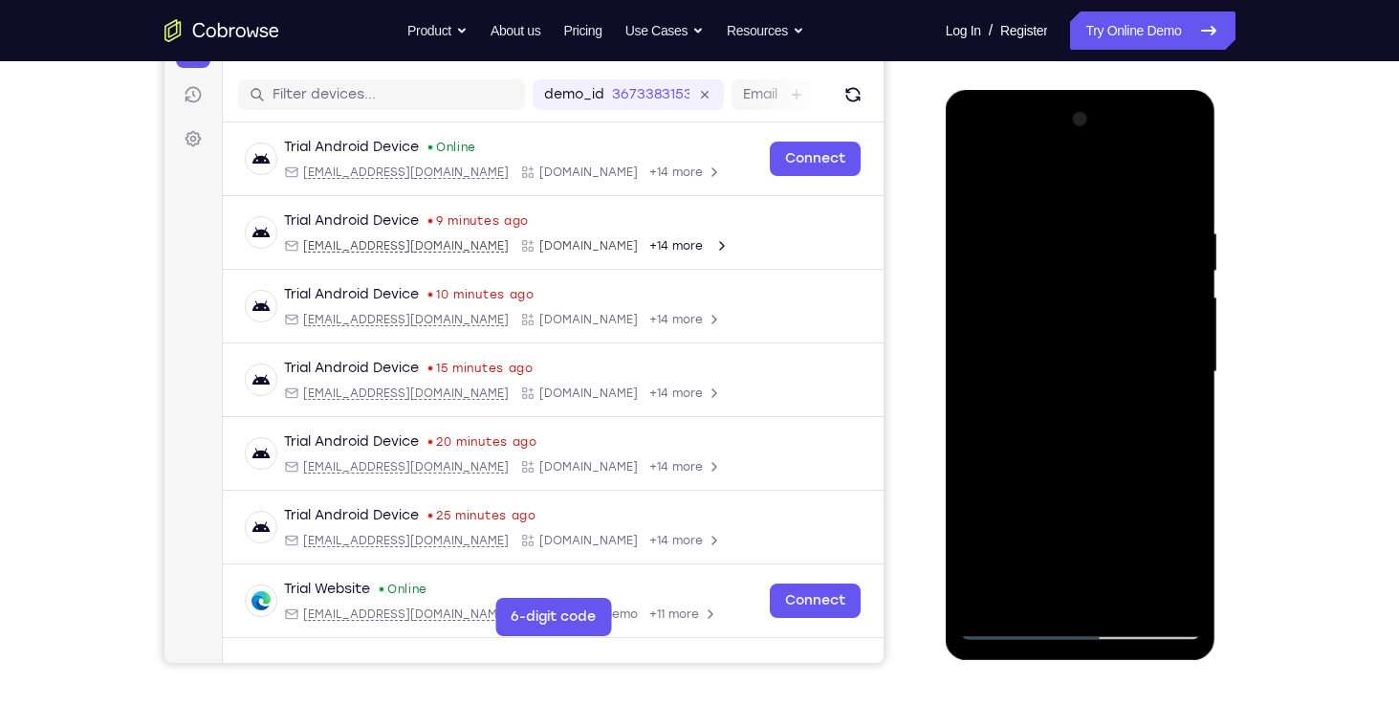
click at [1179, 242] on div at bounding box center [1080, 371] width 241 height 535
click at [1182, 123] on div at bounding box center [1080, 371] width 241 height 535
click at [970, 227] on div at bounding box center [1080, 371] width 241 height 535
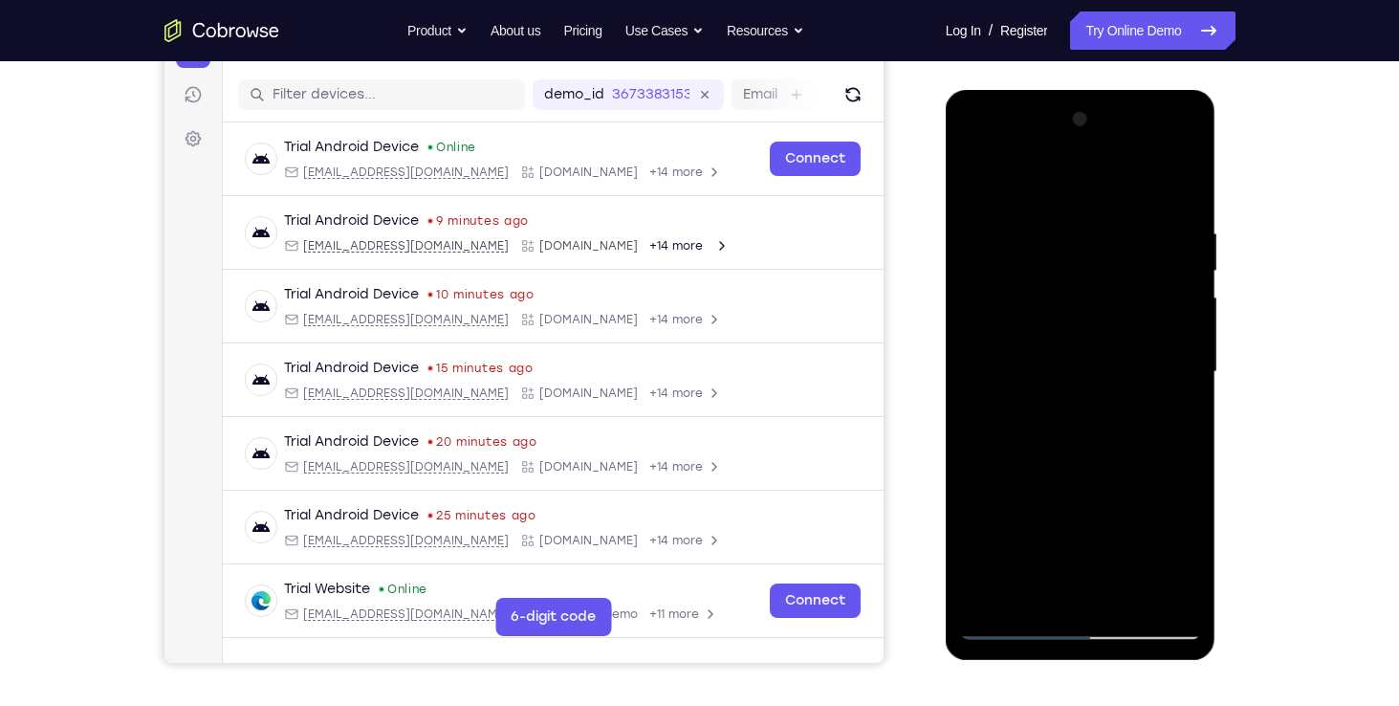
drag, startPoint x: 1162, startPoint y: 273, endPoint x: 1186, endPoint y: 246, distance: 36.6
click at [1186, 246] on div at bounding box center [1080, 371] width 241 height 535
click at [984, 227] on div at bounding box center [1080, 371] width 241 height 535
click at [1162, 258] on div at bounding box center [1080, 371] width 241 height 535
click at [984, 215] on div at bounding box center [1080, 371] width 241 height 535
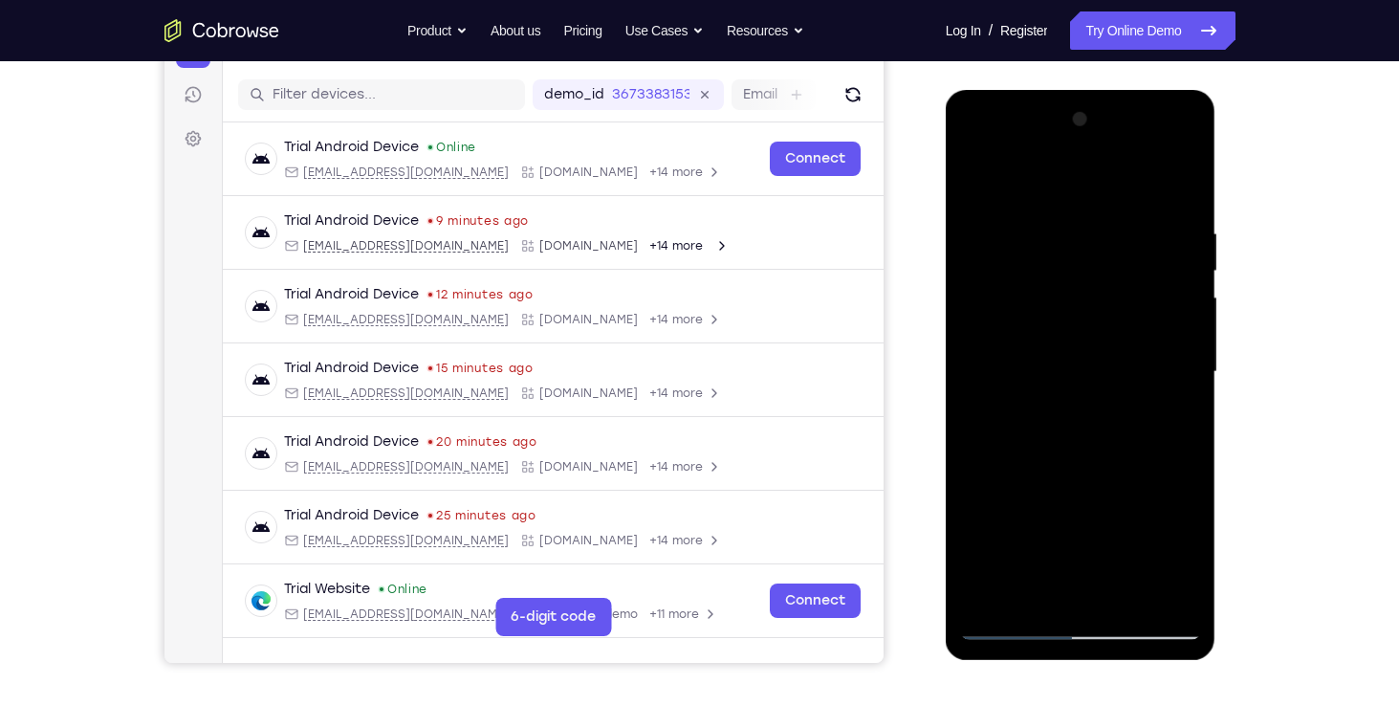
click at [993, 229] on div at bounding box center [1080, 371] width 241 height 535
click at [1179, 188] on div at bounding box center [1080, 371] width 241 height 535
click at [971, 210] on div at bounding box center [1080, 371] width 241 height 535
click at [1156, 288] on div at bounding box center [1080, 371] width 241 height 535
drag, startPoint x: 1070, startPoint y: 485, endPoint x: 1047, endPoint y: 242, distance: 243.9
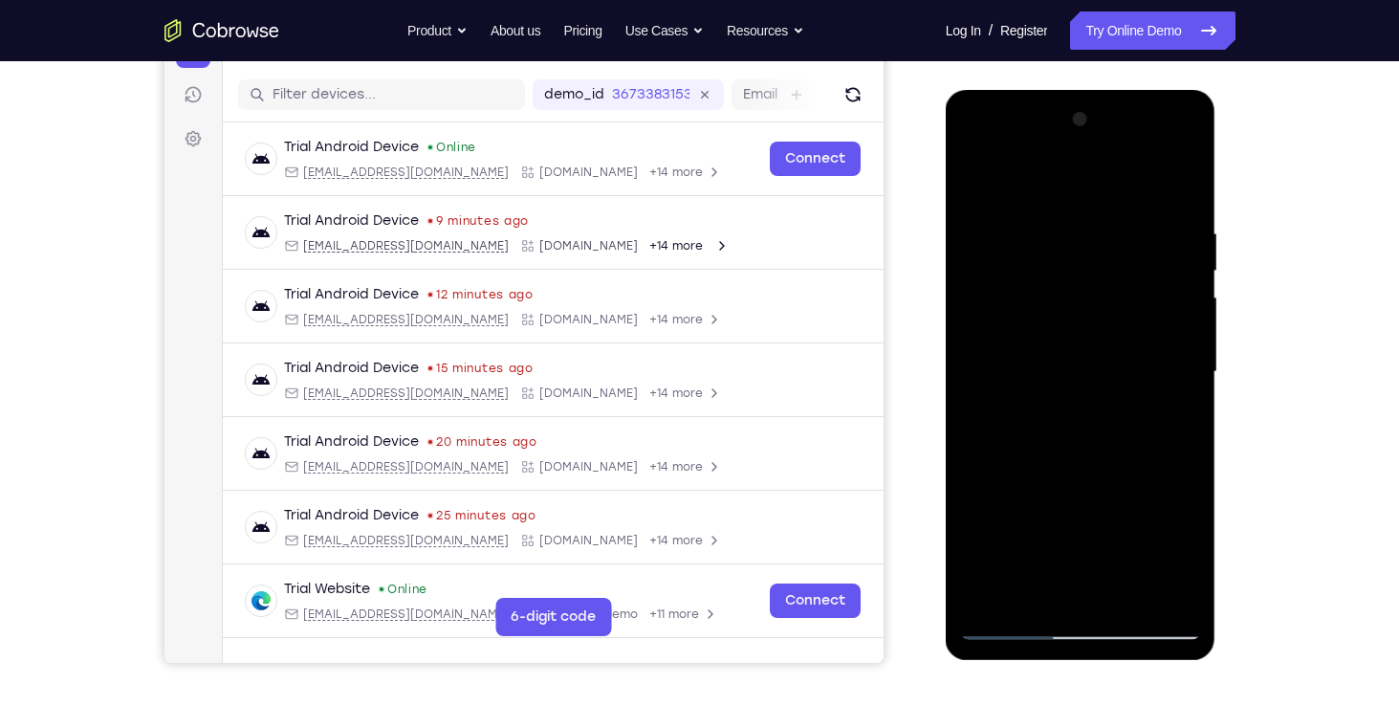
click at [1047, 242] on div at bounding box center [1080, 371] width 241 height 535
click at [1019, 253] on div at bounding box center [1080, 371] width 241 height 535
click at [1183, 324] on div at bounding box center [1080, 371] width 241 height 535
click at [1190, 343] on div at bounding box center [1080, 371] width 241 height 535
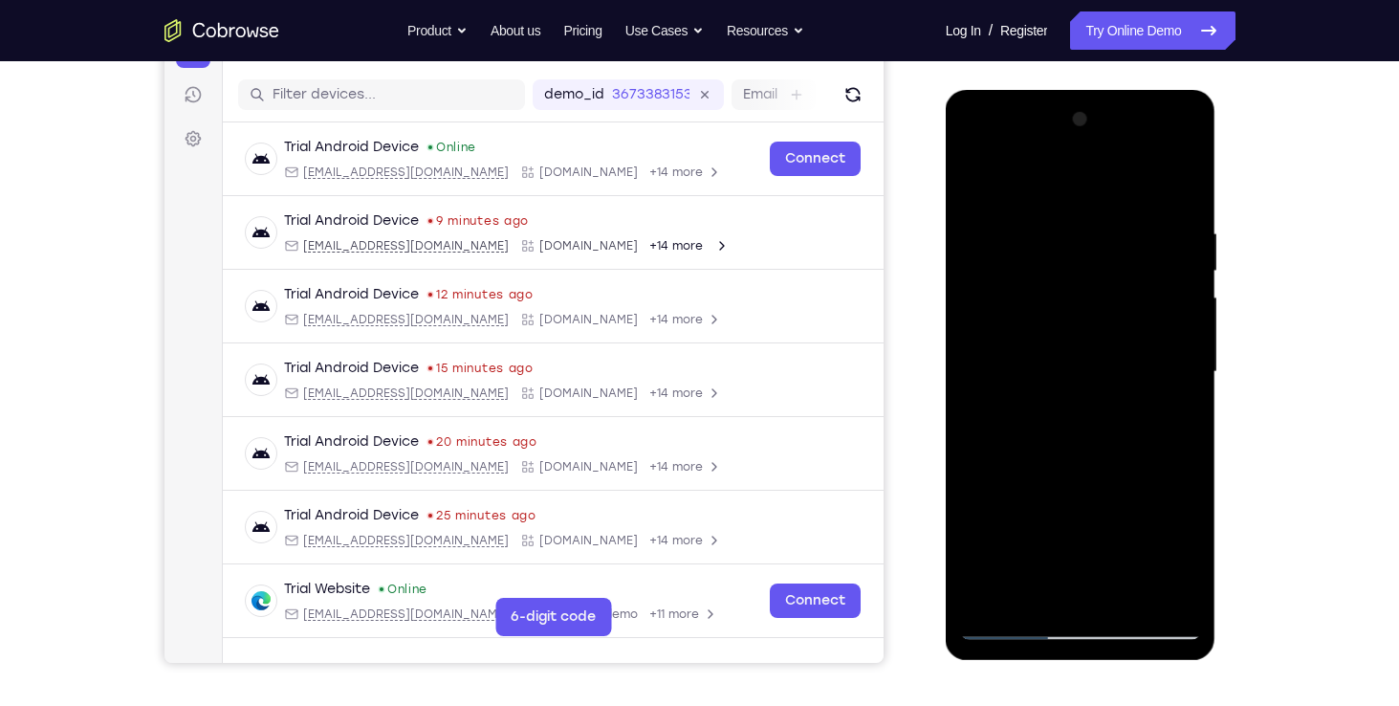
drag, startPoint x: 1190, startPoint y: 342, endPoint x: 977, endPoint y: 349, distance: 213.3
click at [977, 349] on div at bounding box center [1080, 371] width 241 height 535
click at [1175, 337] on div at bounding box center [1080, 371] width 241 height 535
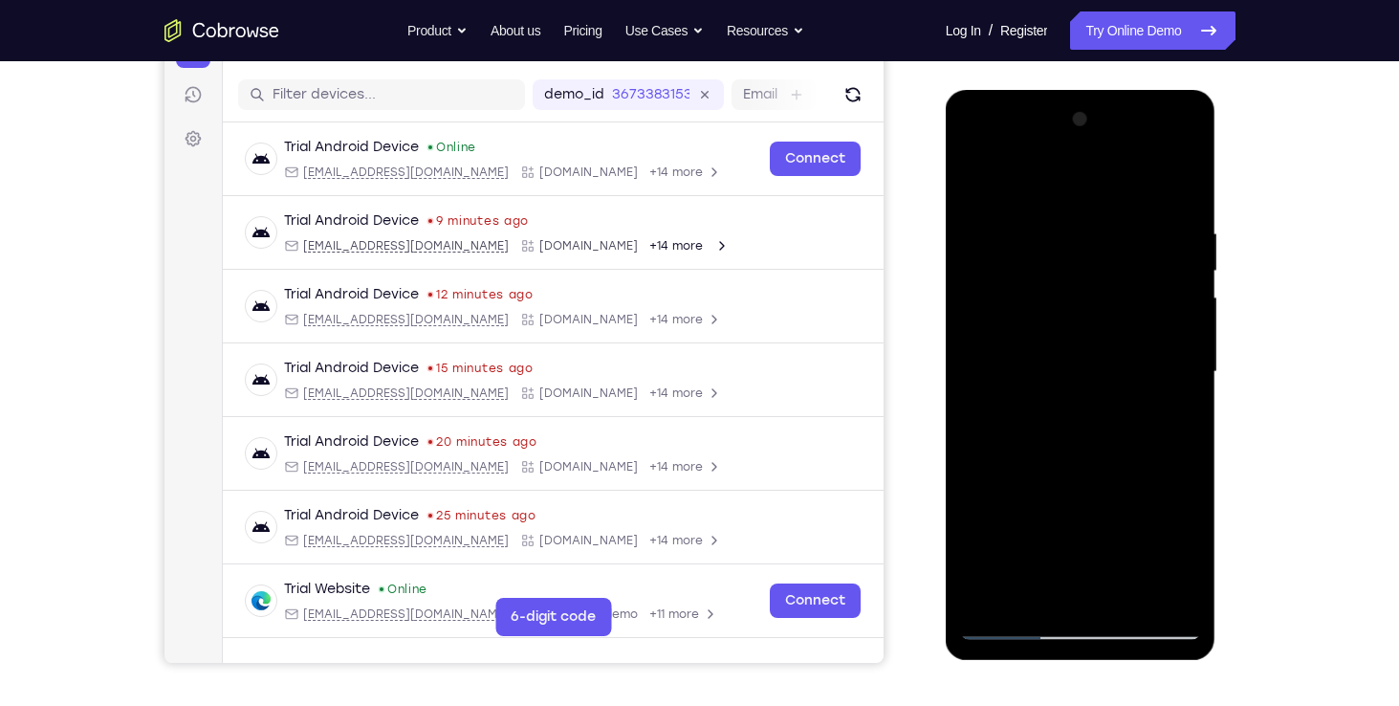
click at [1175, 337] on div at bounding box center [1080, 371] width 241 height 535
click at [980, 168] on div at bounding box center [1080, 371] width 241 height 535
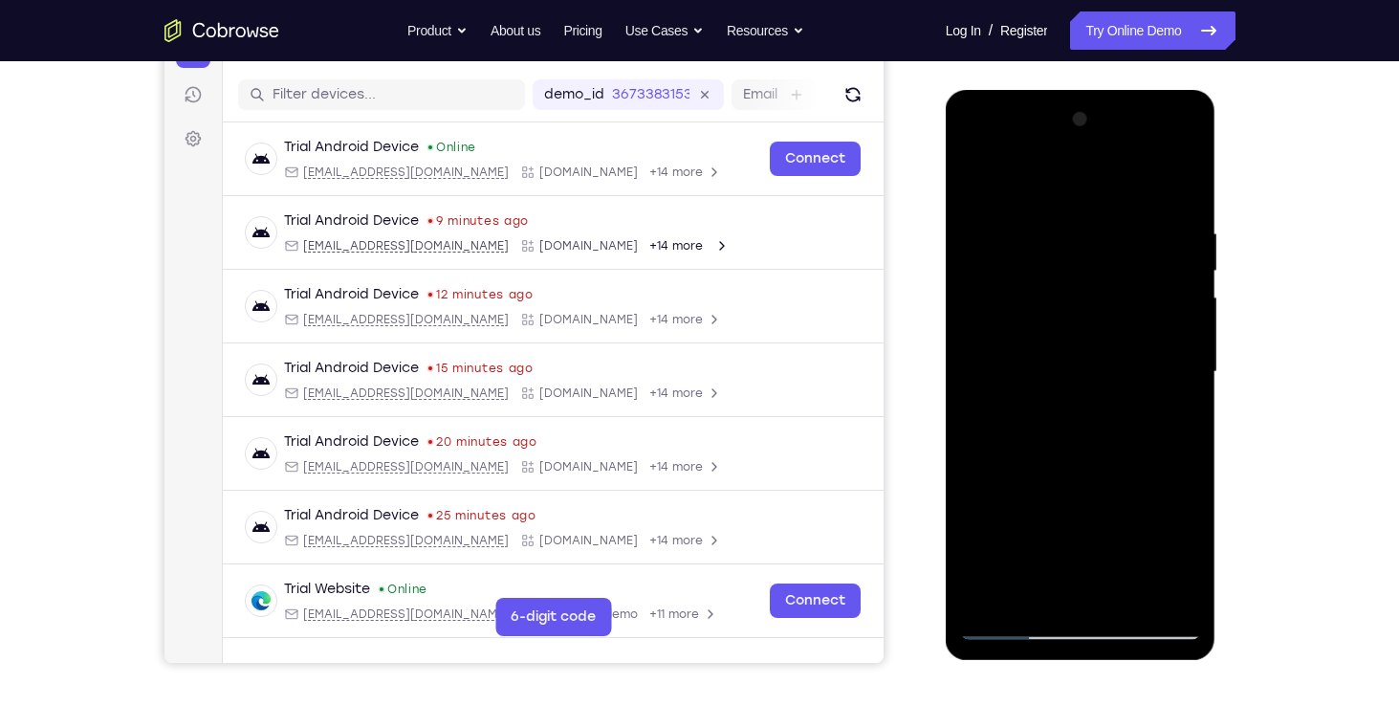
click at [976, 194] on div at bounding box center [1080, 371] width 241 height 535
click at [976, 161] on div at bounding box center [1080, 371] width 241 height 535
click at [1155, 145] on div at bounding box center [1080, 371] width 241 height 535
click at [1183, 177] on div at bounding box center [1080, 371] width 241 height 535
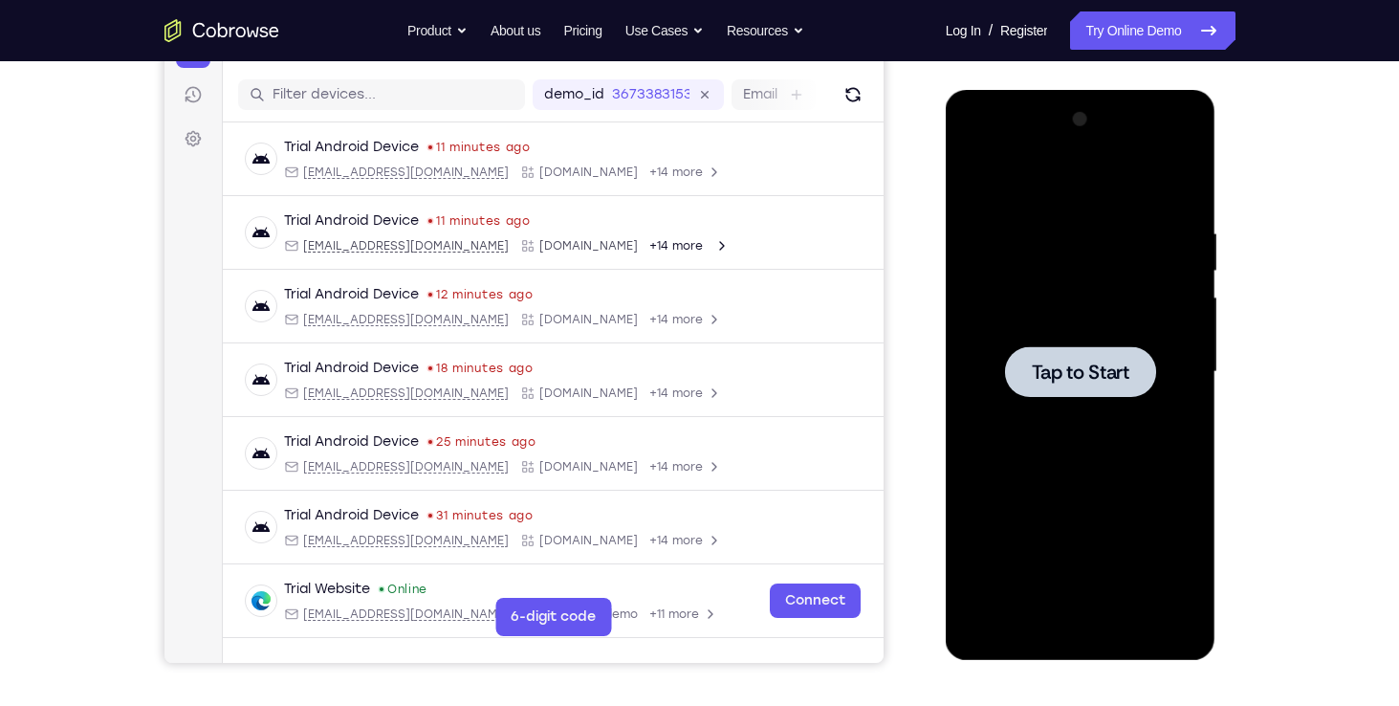
click at [1070, 366] on span "Tap to Start" at bounding box center [1081, 371] width 98 height 19
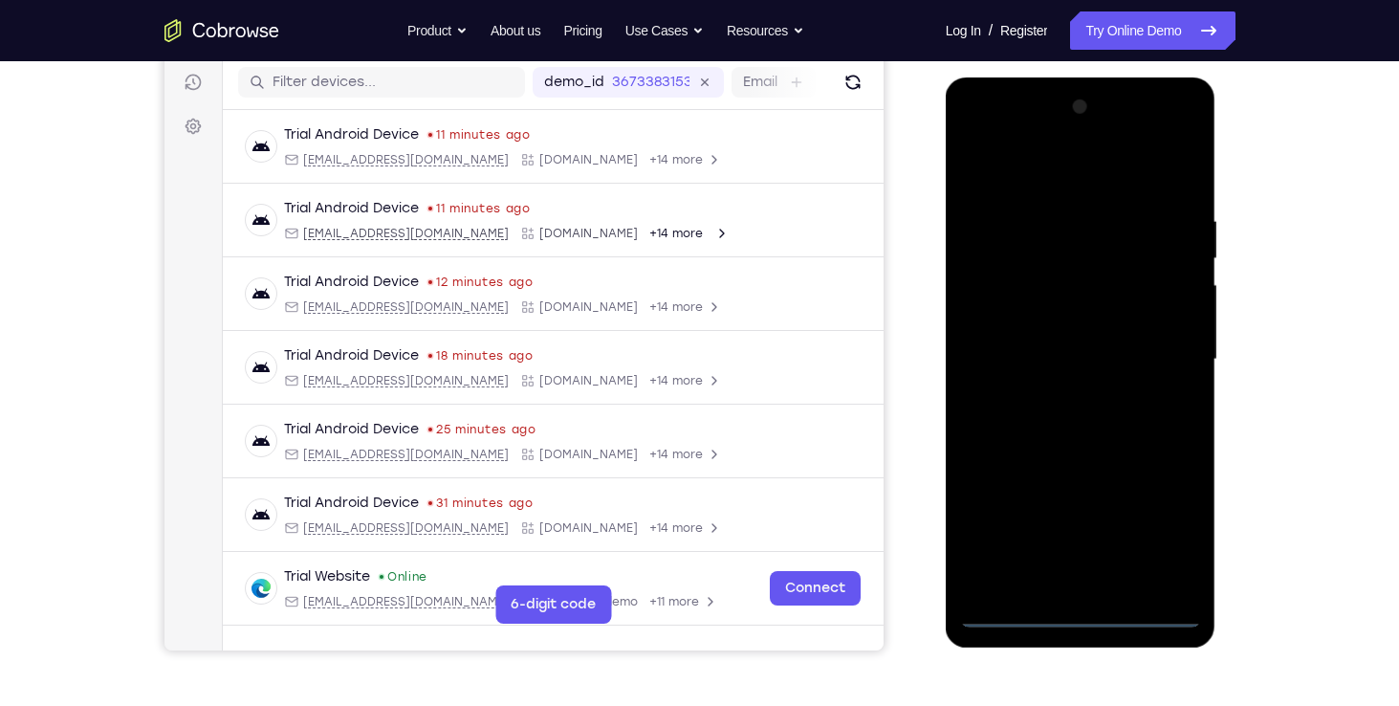
scroll to position [237, 0]
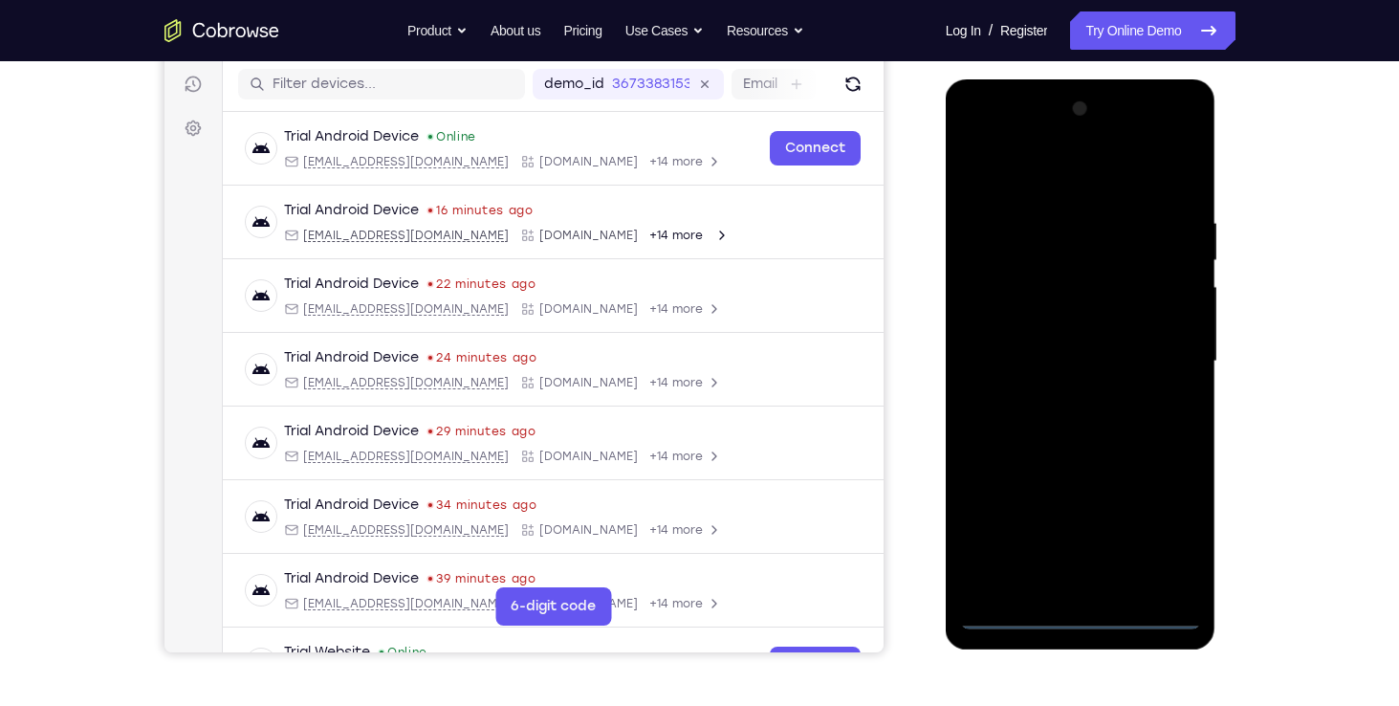
click at [1084, 617] on div at bounding box center [1080, 361] width 241 height 535
click at [1172, 537] on div at bounding box center [1080, 361] width 241 height 535
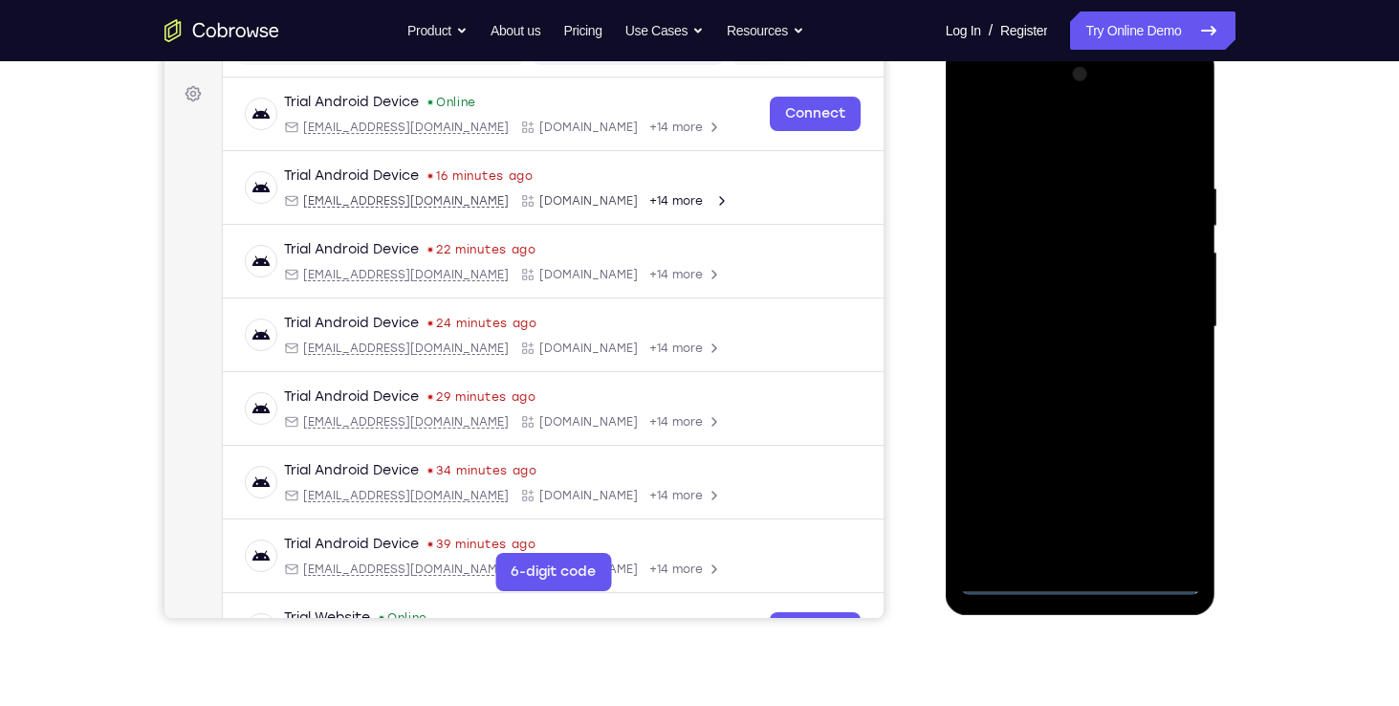
scroll to position [271, 0]
click at [1037, 151] on div at bounding box center [1080, 327] width 241 height 535
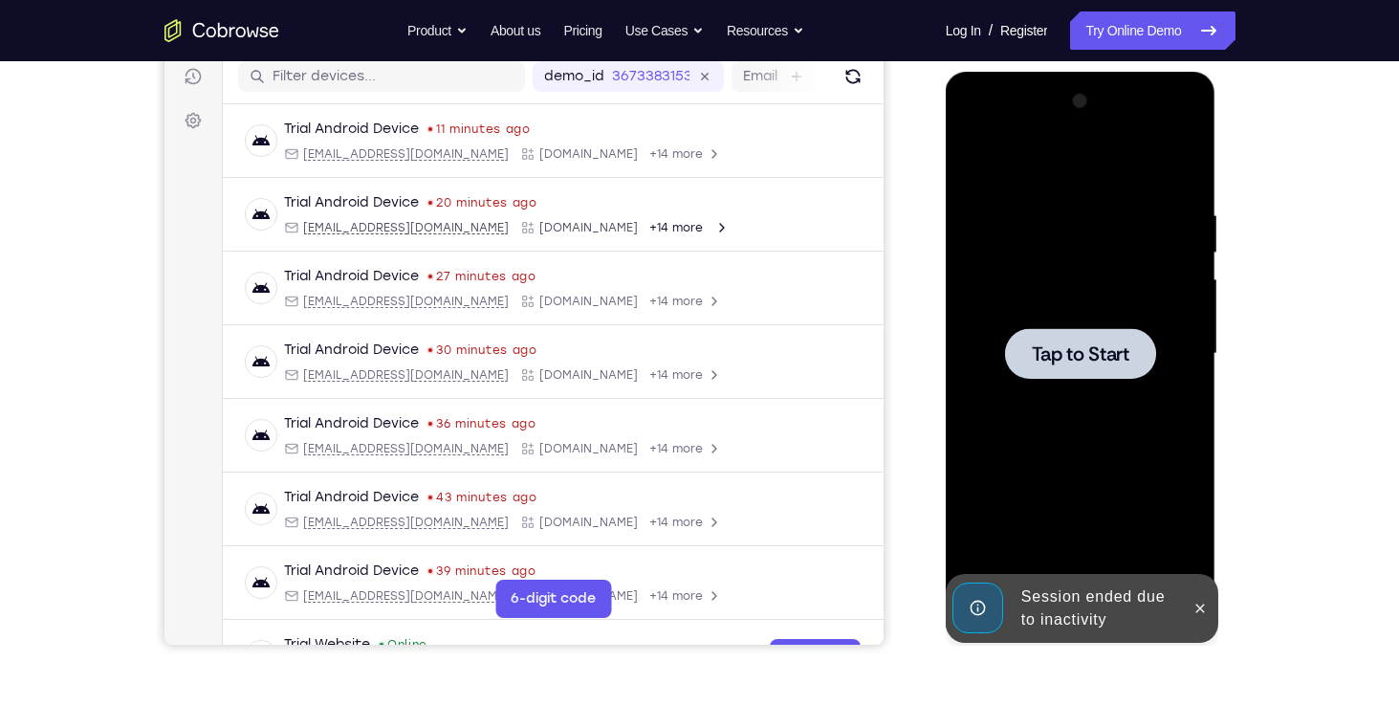
scroll to position [244, 0]
click at [1201, 611] on icon at bounding box center [1199, 608] width 15 height 15
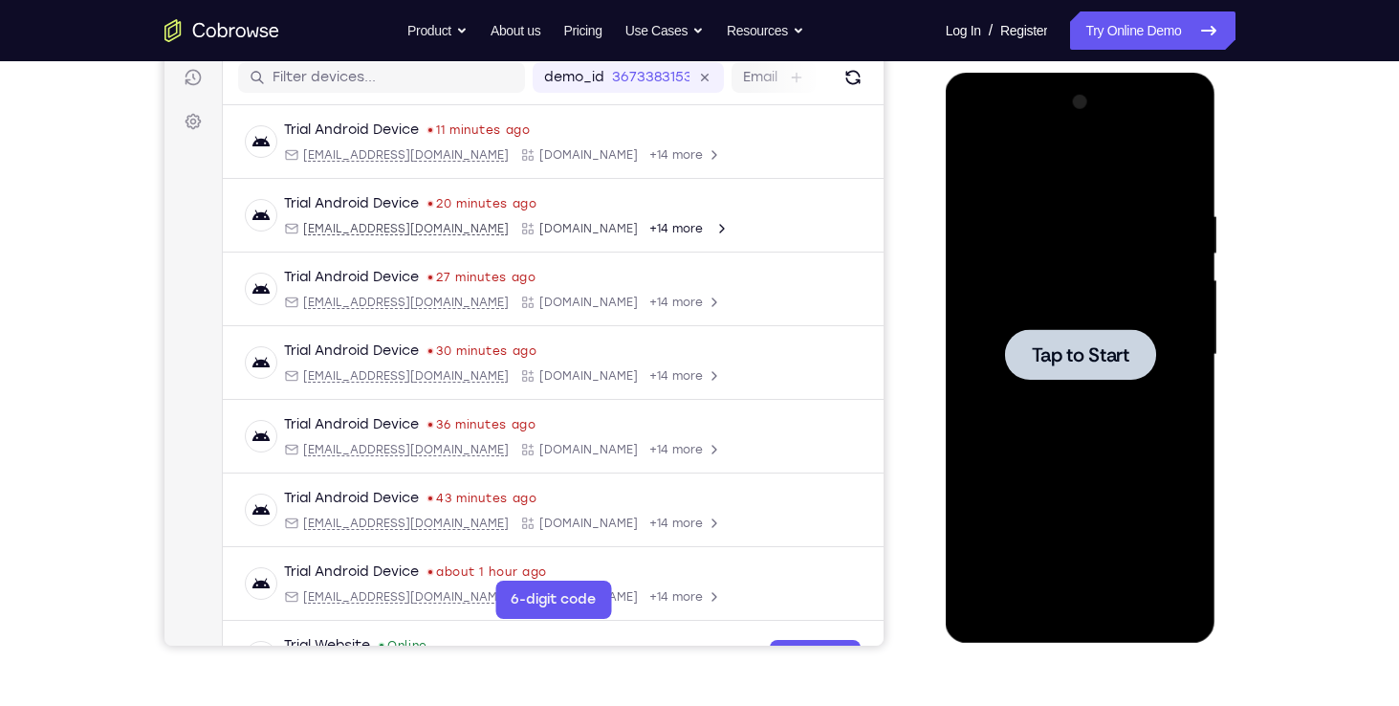
click at [1087, 346] on span "Tap to Start" at bounding box center [1081, 354] width 98 height 19
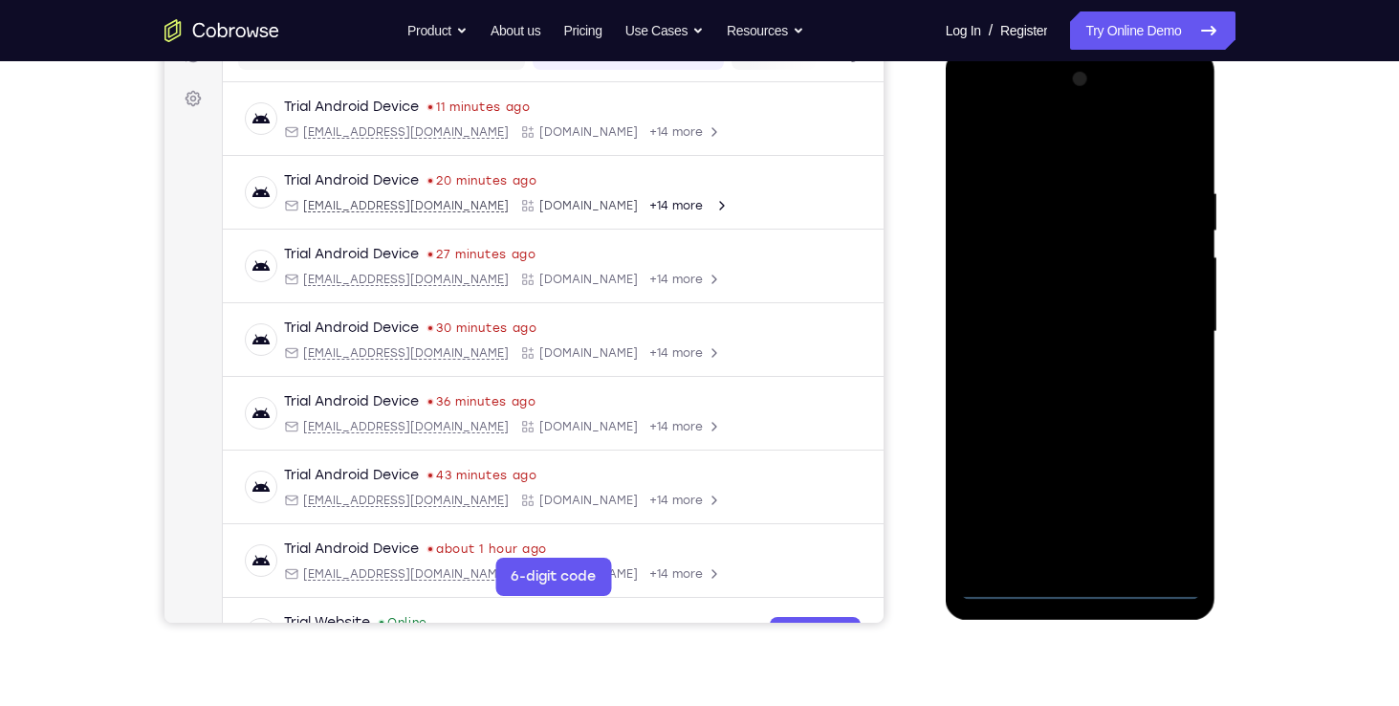
scroll to position [248, 0]
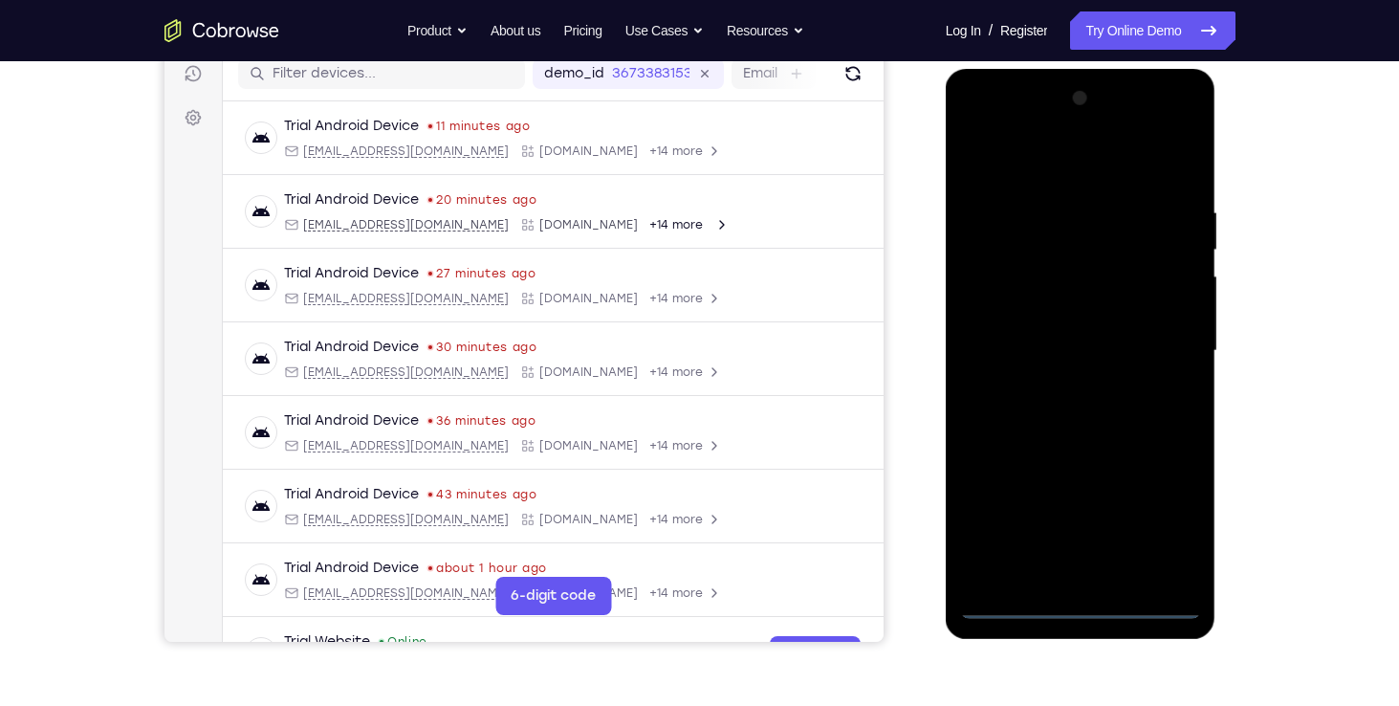
click at [1074, 607] on div at bounding box center [1080, 350] width 241 height 535
click at [1176, 518] on div at bounding box center [1080, 350] width 241 height 535
click at [1023, 172] on div at bounding box center [1080, 350] width 241 height 535
click at [1168, 334] on div at bounding box center [1080, 350] width 241 height 535
click at [1057, 383] on div at bounding box center [1080, 350] width 241 height 535
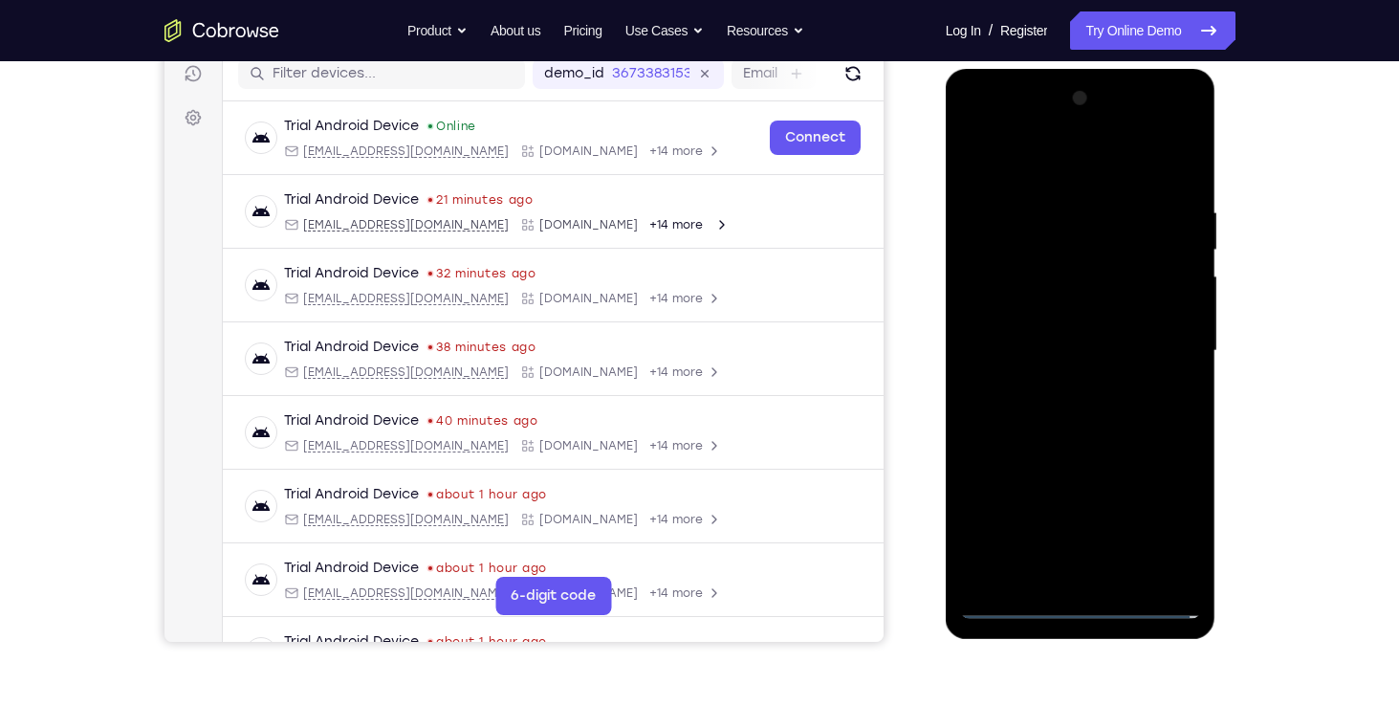
click at [1016, 322] on div at bounding box center [1080, 350] width 241 height 535
click at [1015, 310] on div at bounding box center [1080, 350] width 241 height 535
click at [1090, 352] on div at bounding box center [1080, 350] width 241 height 535
click at [1067, 427] on div at bounding box center [1080, 350] width 241 height 535
click at [1127, 572] on div at bounding box center [1080, 350] width 241 height 535
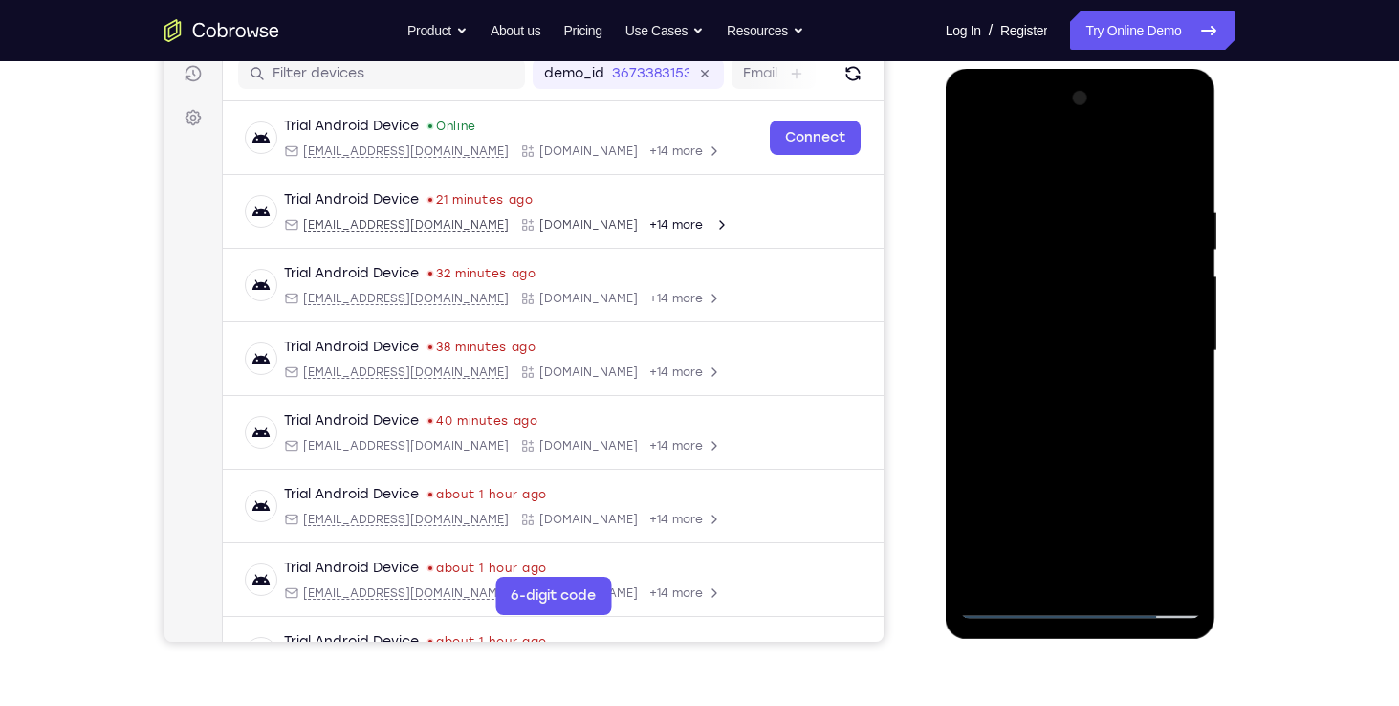
click at [1054, 459] on div at bounding box center [1080, 350] width 241 height 535
click at [1053, 367] on div at bounding box center [1080, 350] width 241 height 535
drag, startPoint x: 1014, startPoint y: 164, endPoint x: 1139, endPoint y: 183, distance: 126.7
click at [1139, 183] on div at bounding box center [1080, 350] width 241 height 535
click at [972, 166] on div at bounding box center [1080, 350] width 241 height 535
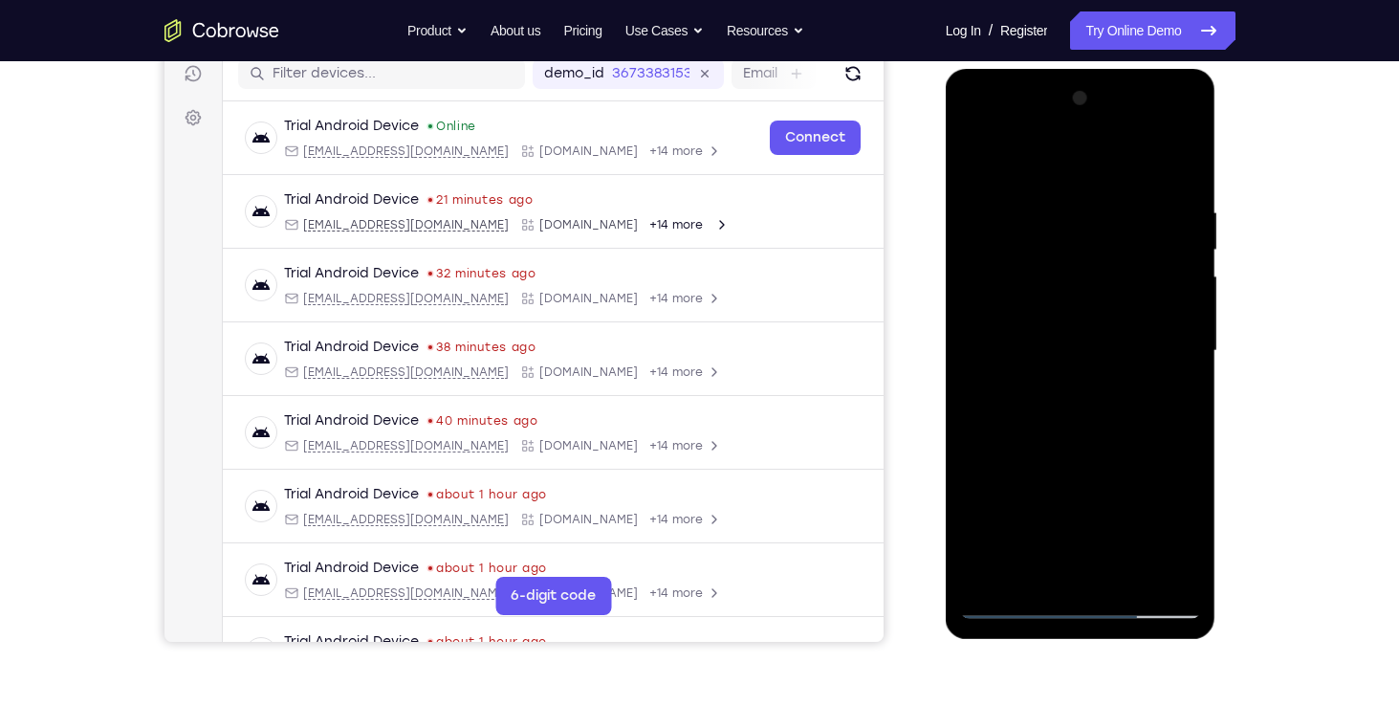
click at [1050, 430] on div at bounding box center [1080, 350] width 241 height 535
click at [975, 156] on div at bounding box center [1080, 350] width 241 height 535
click at [1036, 421] on div at bounding box center [1080, 350] width 241 height 535
click at [974, 163] on div at bounding box center [1080, 350] width 241 height 535
click at [1039, 340] on div at bounding box center [1080, 350] width 241 height 535
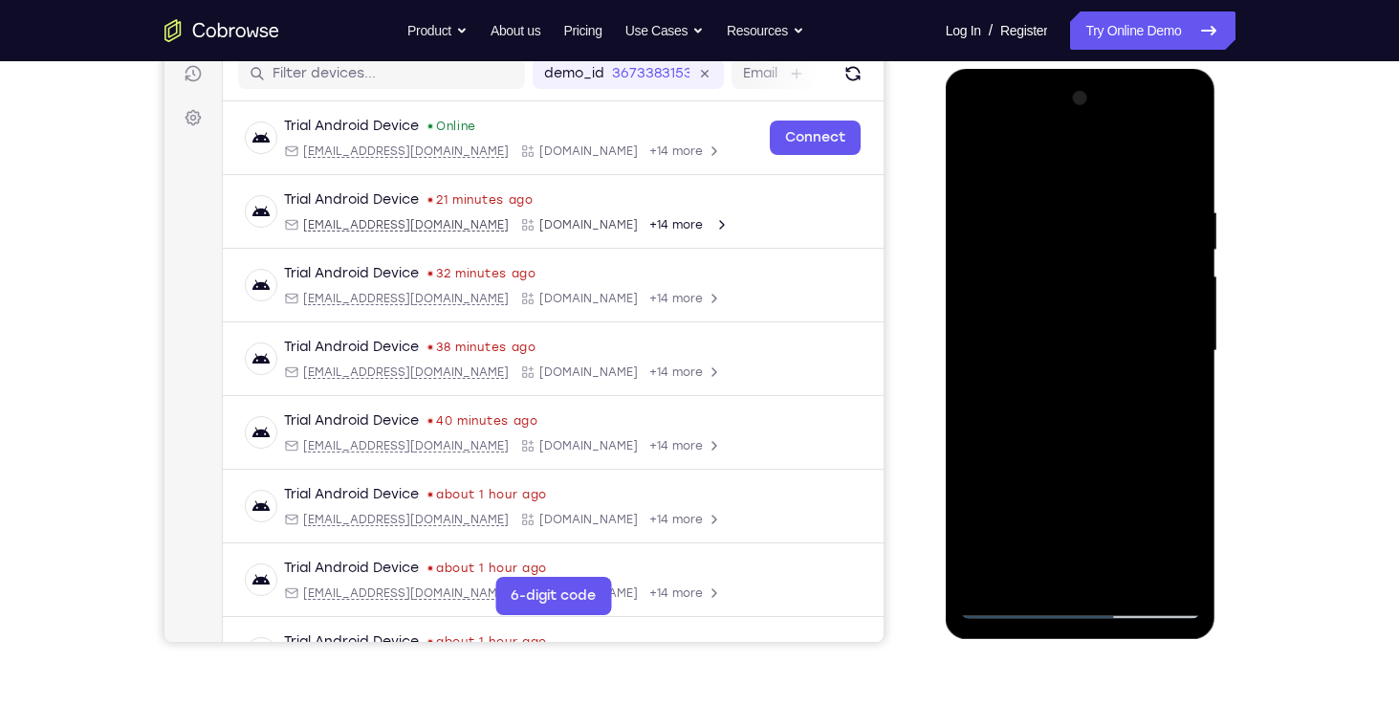
click at [1022, 570] on div at bounding box center [1080, 350] width 241 height 535
click at [1173, 396] on div at bounding box center [1080, 350] width 241 height 535
click at [979, 166] on div at bounding box center [1080, 350] width 241 height 535
click at [980, 149] on div at bounding box center [1080, 350] width 241 height 535
drag, startPoint x: 1094, startPoint y: 486, endPoint x: 1055, endPoint y: 445, distance: 56.8
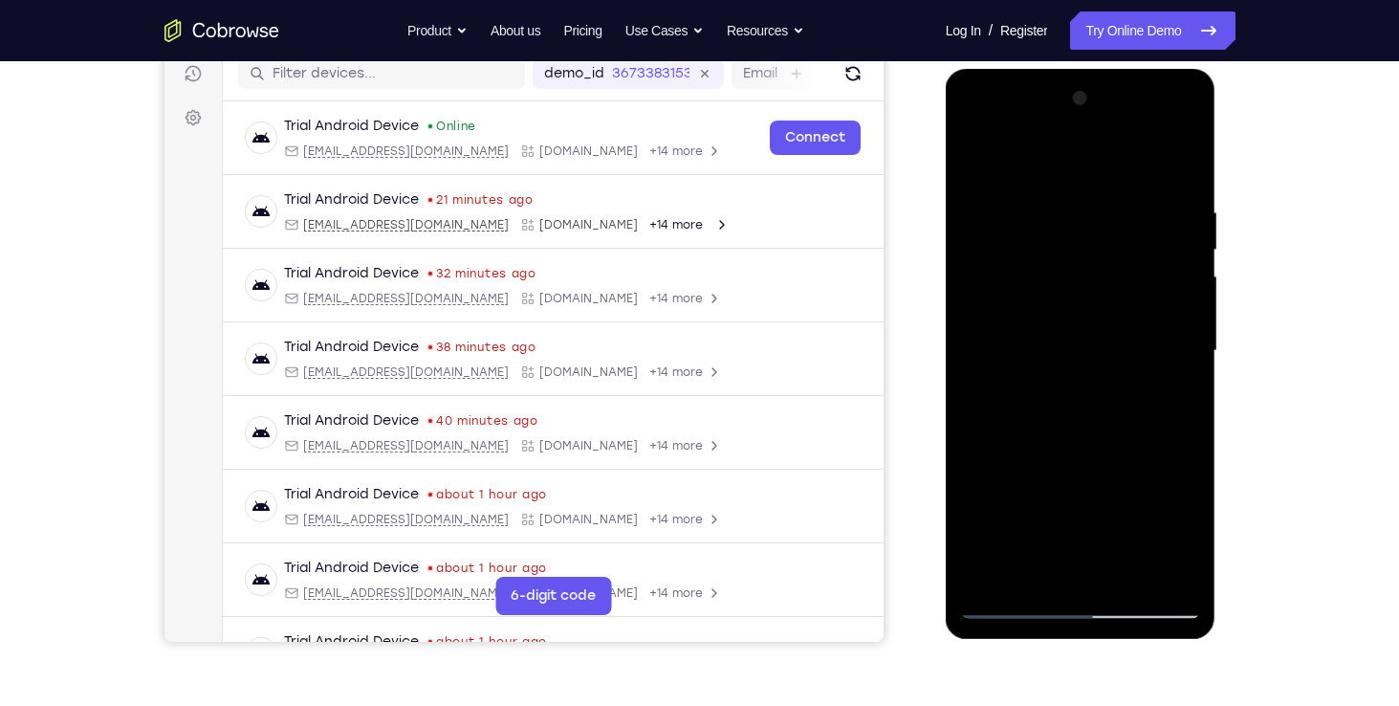
click at [1055, 445] on div at bounding box center [1080, 350] width 241 height 535
click at [1183, 397] on div at bounding box center [1080, 350] width 241 height 535
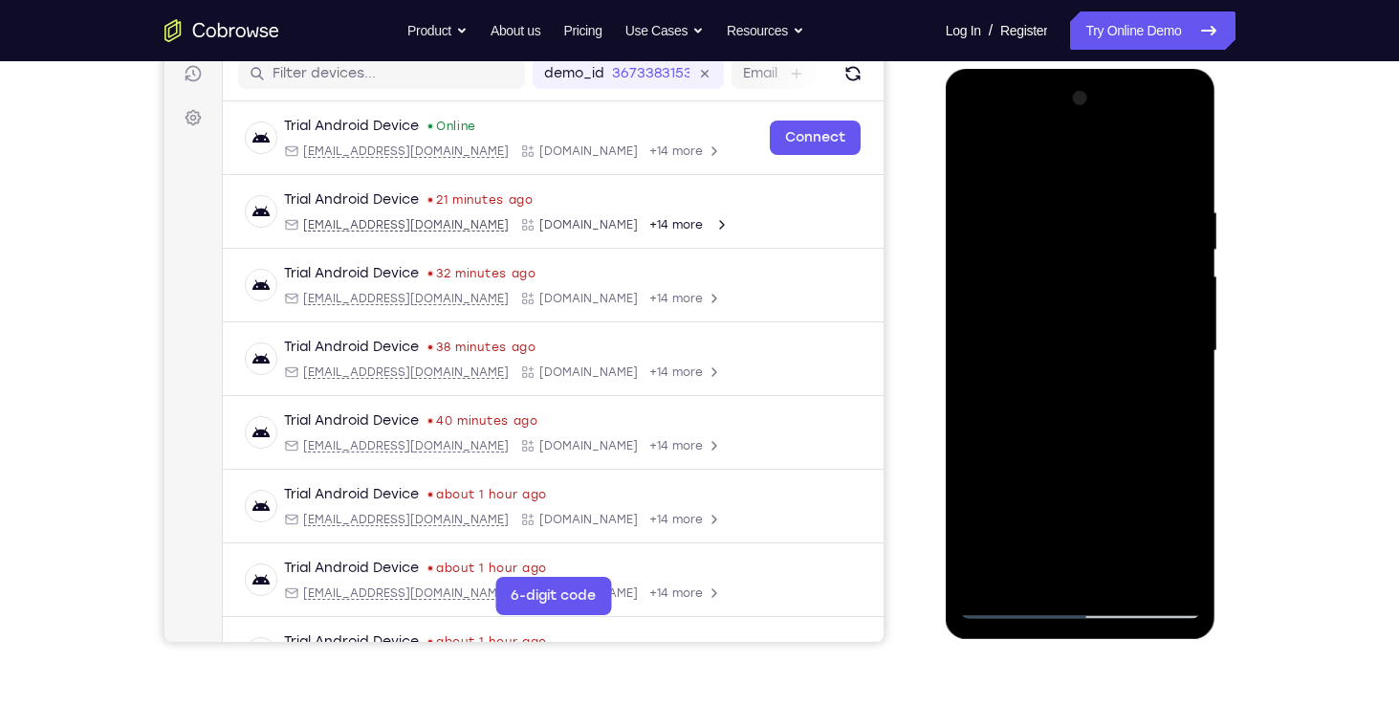
click at [1192, 403] on div at bounding box center [1080, 350] width 241 height 535
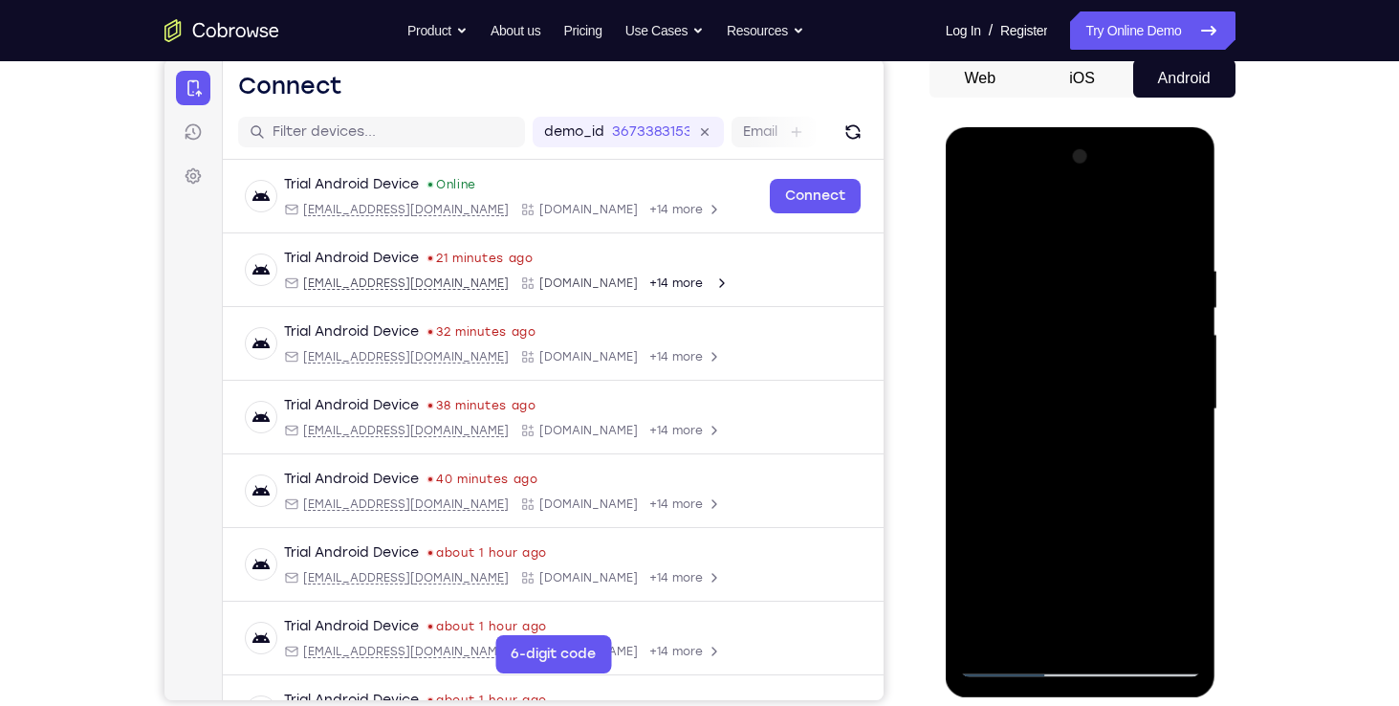
scroll to position [304, 0]
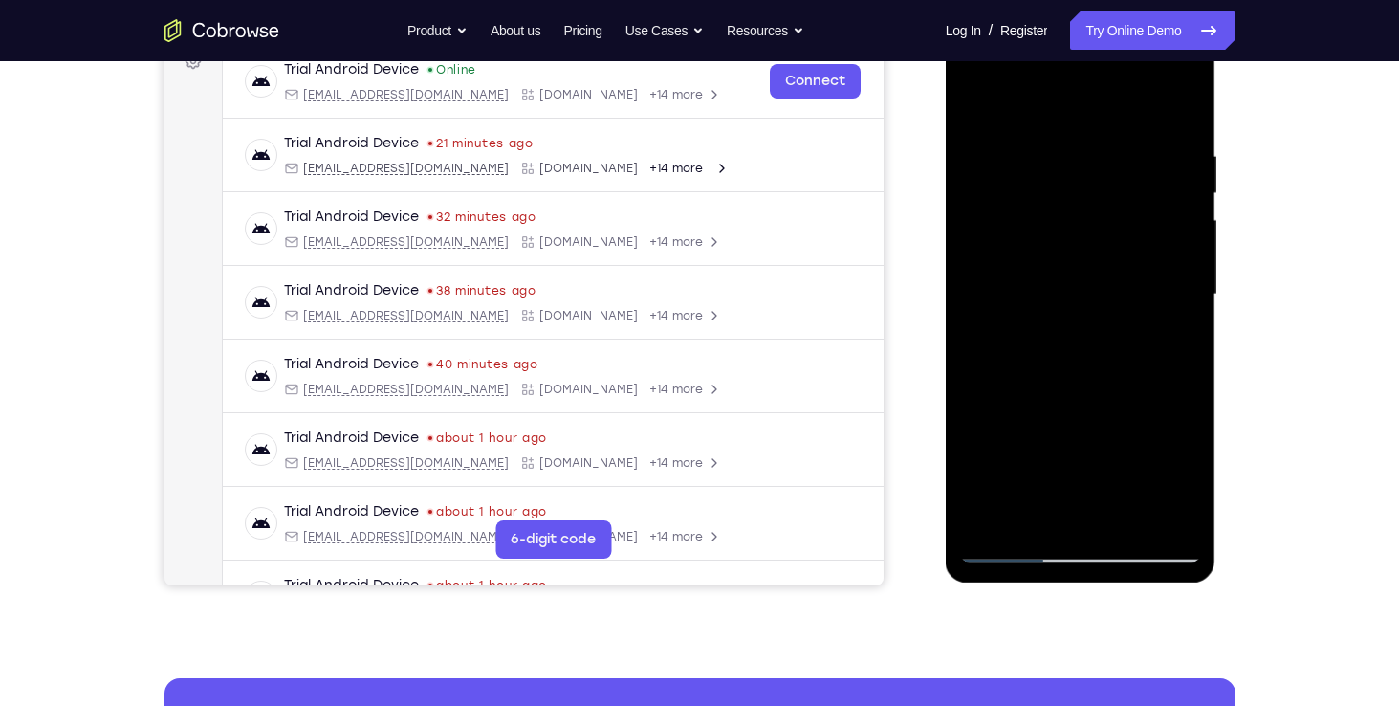
click at [1029, 522] on div at bounding box center [1080, 294] width 241 height 535
click at [1016, 98] on div at bounding box center [1080, 294] width 241 height 535
click at [1027, 135] on div at bounding box center [1080, 294] width 241 height 535
click at [976, 98] on div at bounding box center [1080, 294] width 241 height 535
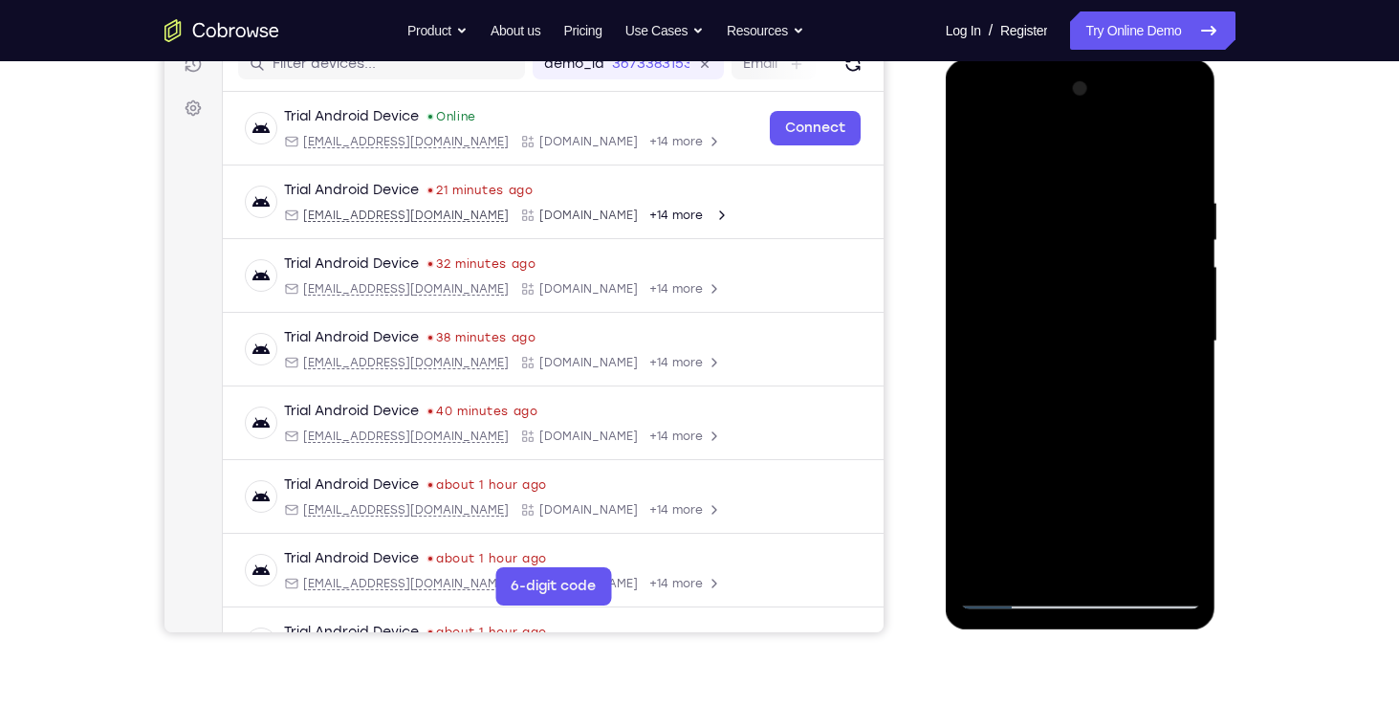
scroll to position [256, 0]
click at [1168, 403] on div at bounding box center [1080, 342] width 241 height 535
click at [1085, 336] on div at bounding box center [1080, 342] width 241 height 535
drag, startPoint x: 1058, startPoint y: 250, endPoint x: 1061, endPoint y: 477, distance: 227.6
click at [1061, 477] on div at bounding box center [1080, 342] width 241 height 535
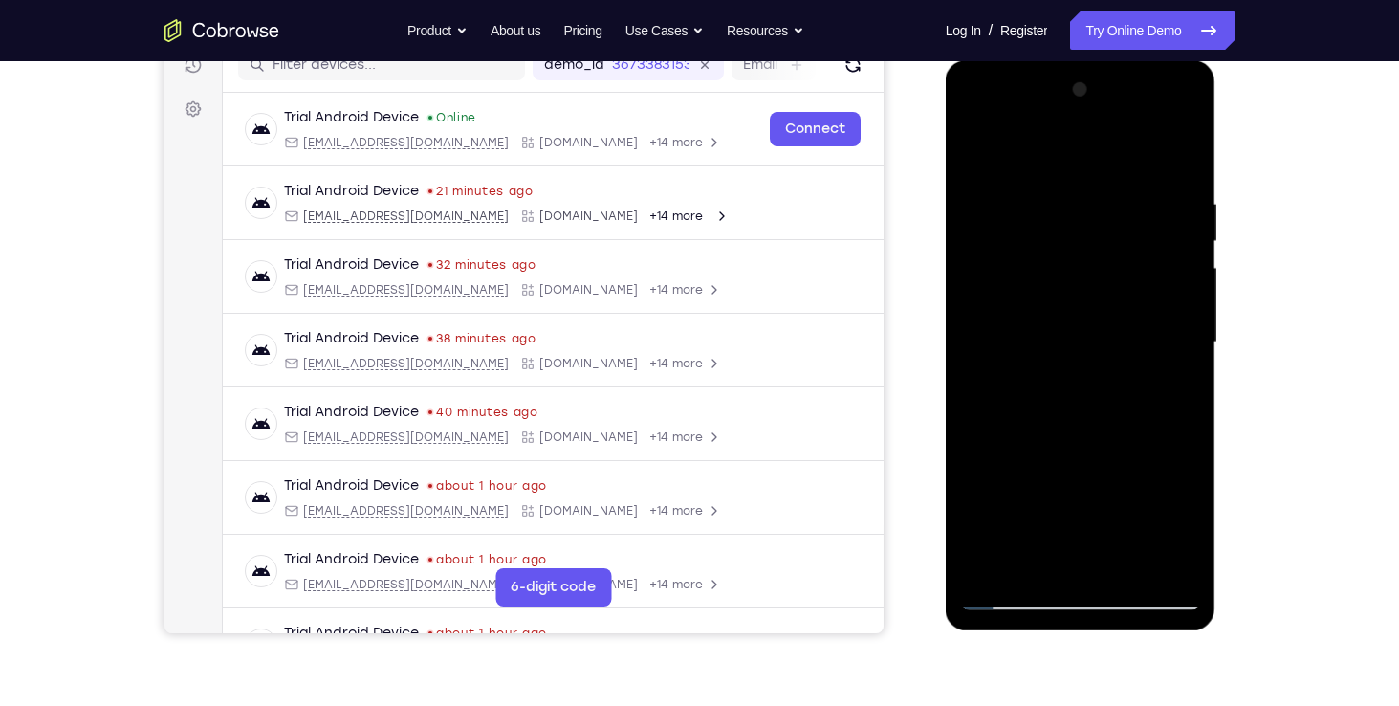
click at [1013, 168] on div at bounding box center [1080, 342] width 241 height 535
click at [1027, 344] on div at bounding box center [1080, 342] width 241 height 535
drag, startPoint x: 1085, startPoint y: 381, endPoint x: 1044, endPoint y: 247, distance: 140.0
click at [1044, 247] on div at bounding box center [1080, 342] width 241 height 535
click at [1000, 371] on div at bounding box center [1080, 342] width 241 height 535
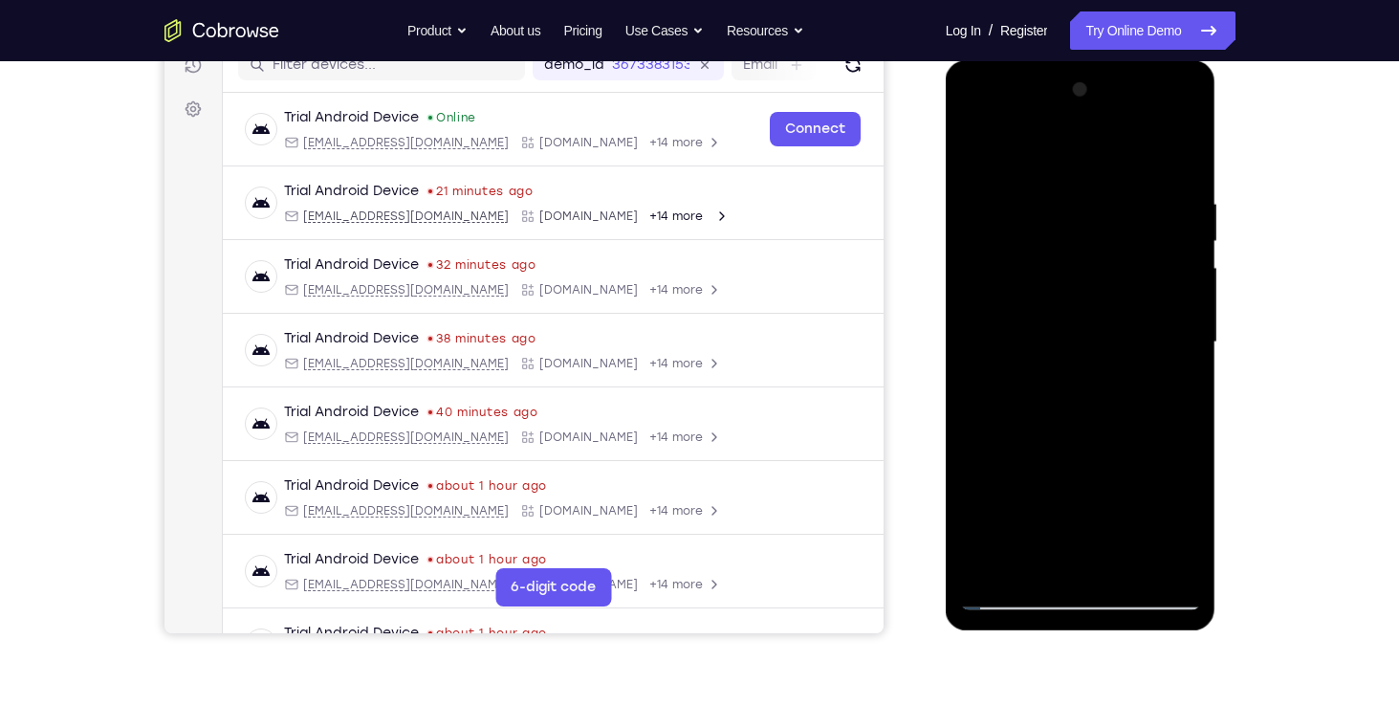
click at [1185, 248] on div at bounding box center [1080, 342] width 241 height 535
click at [996, 428] on div at bounding box center [1080, 342] width 241 height 535
drag, startPoint x: 1124, startPoint y: 273, endPoint x: 1085, endPoint y: 243, distance: 49.7
click at [1085, 243] on div at bounding box center [1080, 342] width 241 height 535
click at [974, 148] on div at bounding box center [1080, 342] width 241 height 535
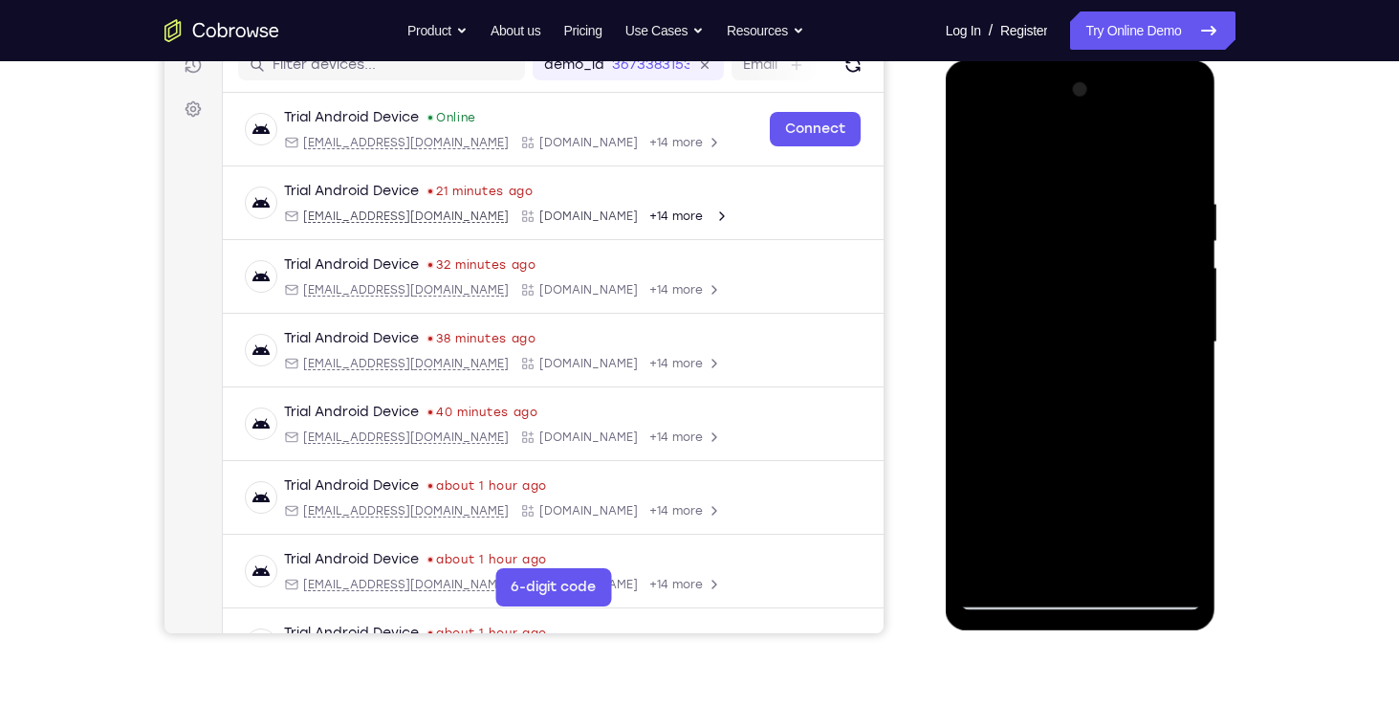
click at [1185, 294] on div at bounding box center [1080, 342] width 241 height 535
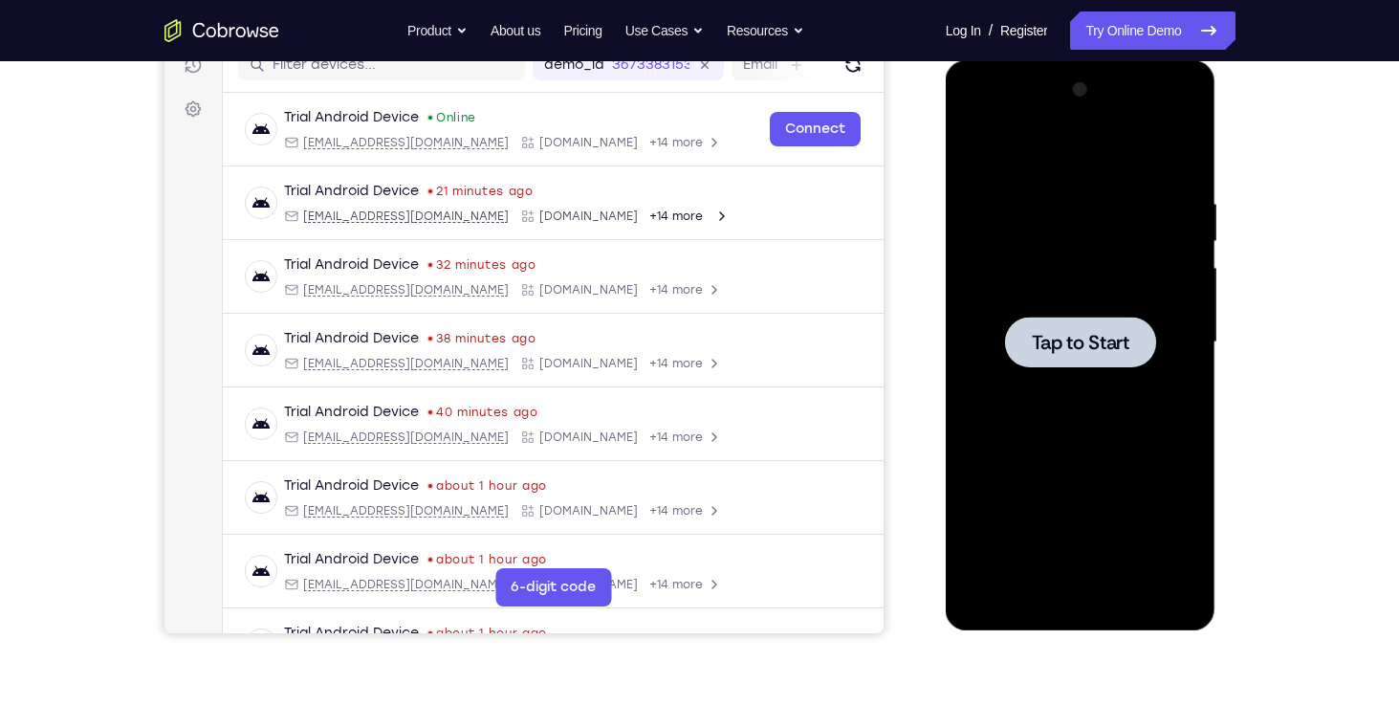
click at [1098, 337] on span "Tap to Start" at bounding box center [1081, 342] width 98 height 19
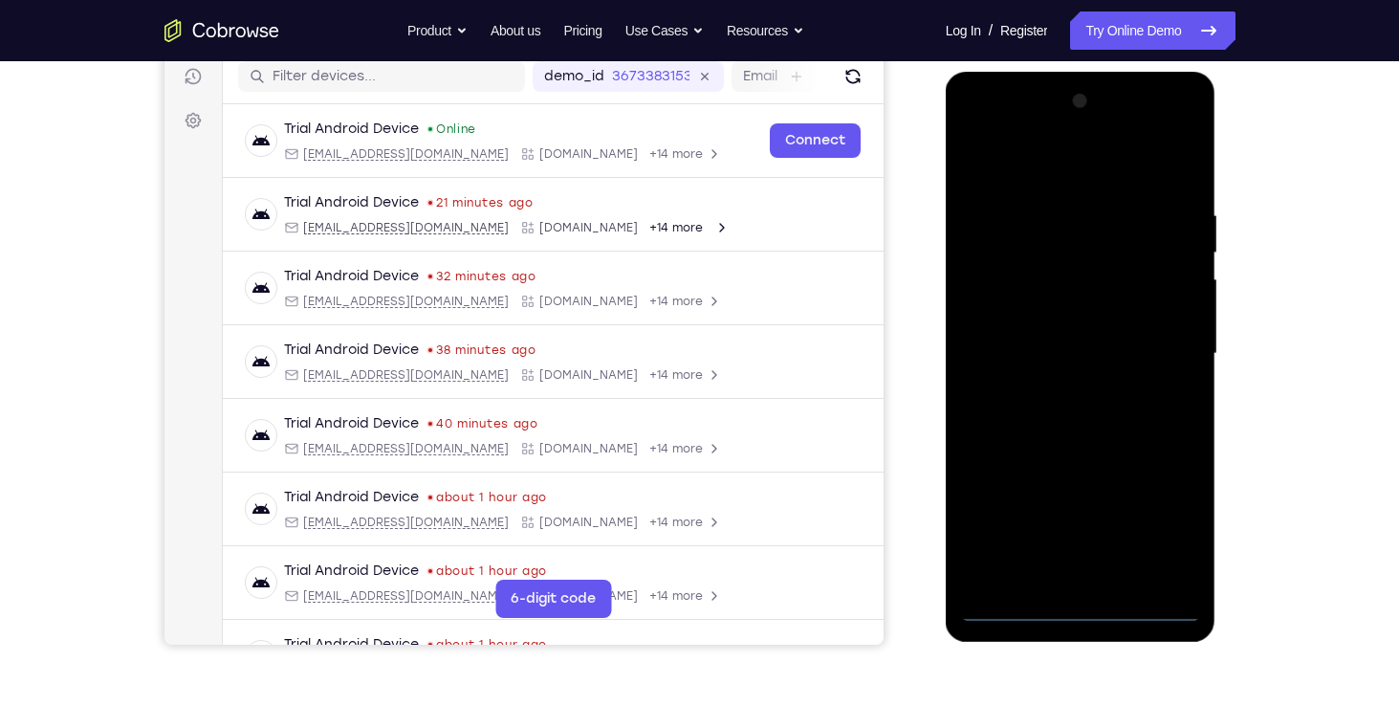
scroll to position [247, 0]
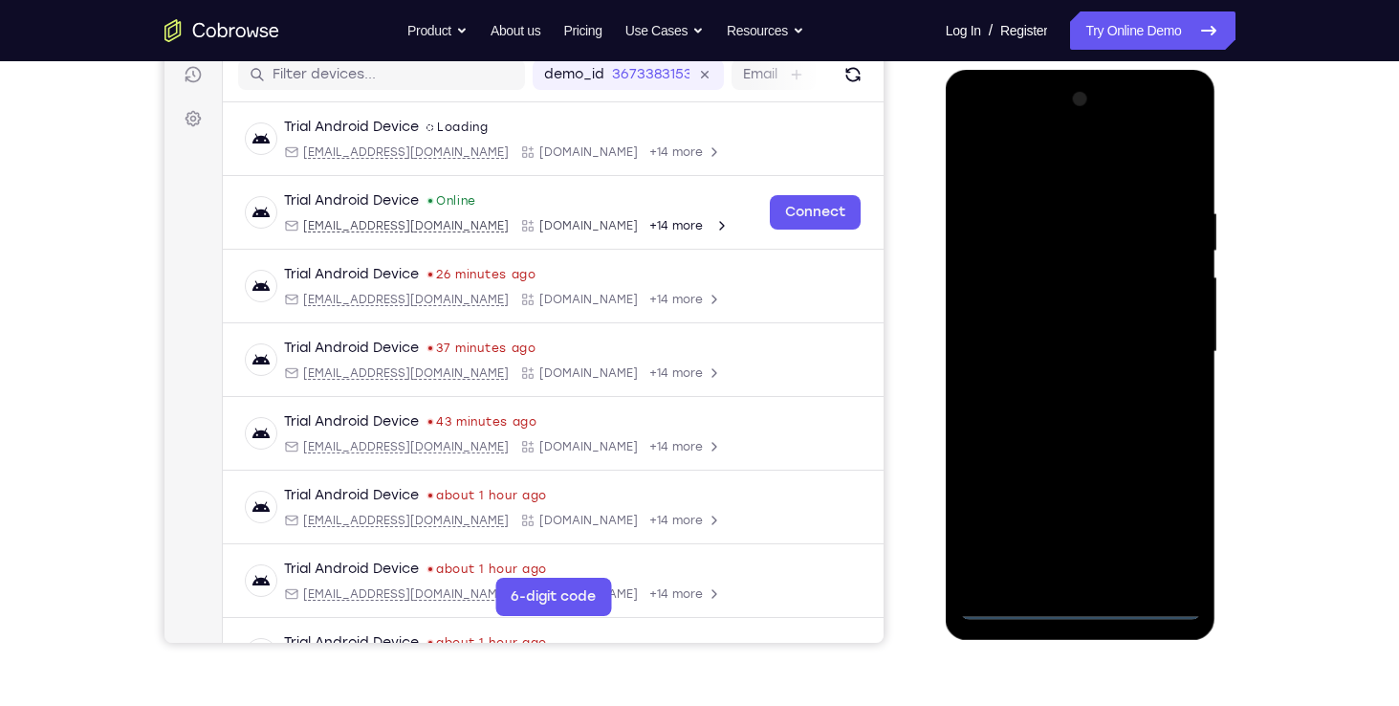
click at [1080, 611] on div at bounding box center [1080, 351] width 241 height 535
click at [1160, 534] on div at bounding box center [1080, 351] width 241 height 535
click at [1046, 160] on div at bounding box center [1080, 351] width 241 height 535
click at [1166, 344] on div at bounding box center [1080, 351] width 241 height 535
click at [1057, 387] on div at bounding box center [1080, 351] width 241 height 535
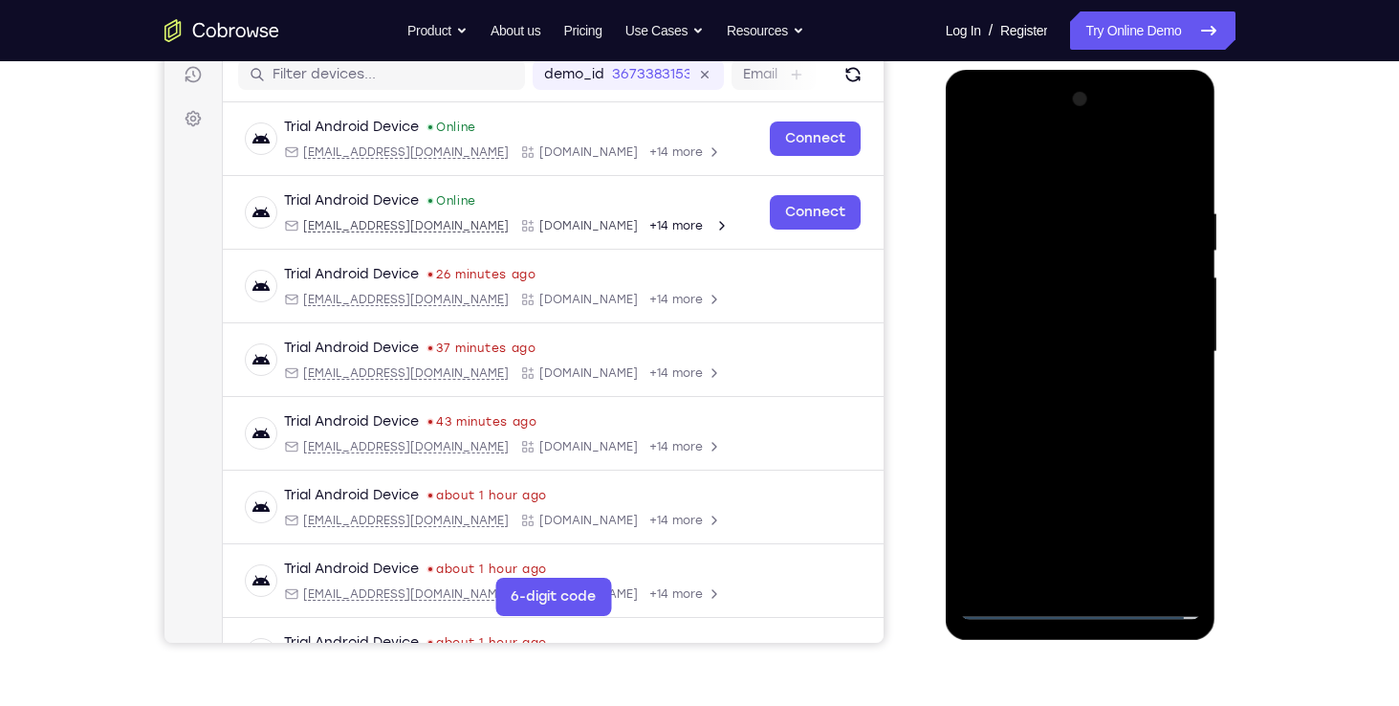
click at [1057, 321] on div at bounding box center [1080, 351] width 241 height 535
click at [1028, 341] on div at bounding box center [1080, 351] width 241 height 535
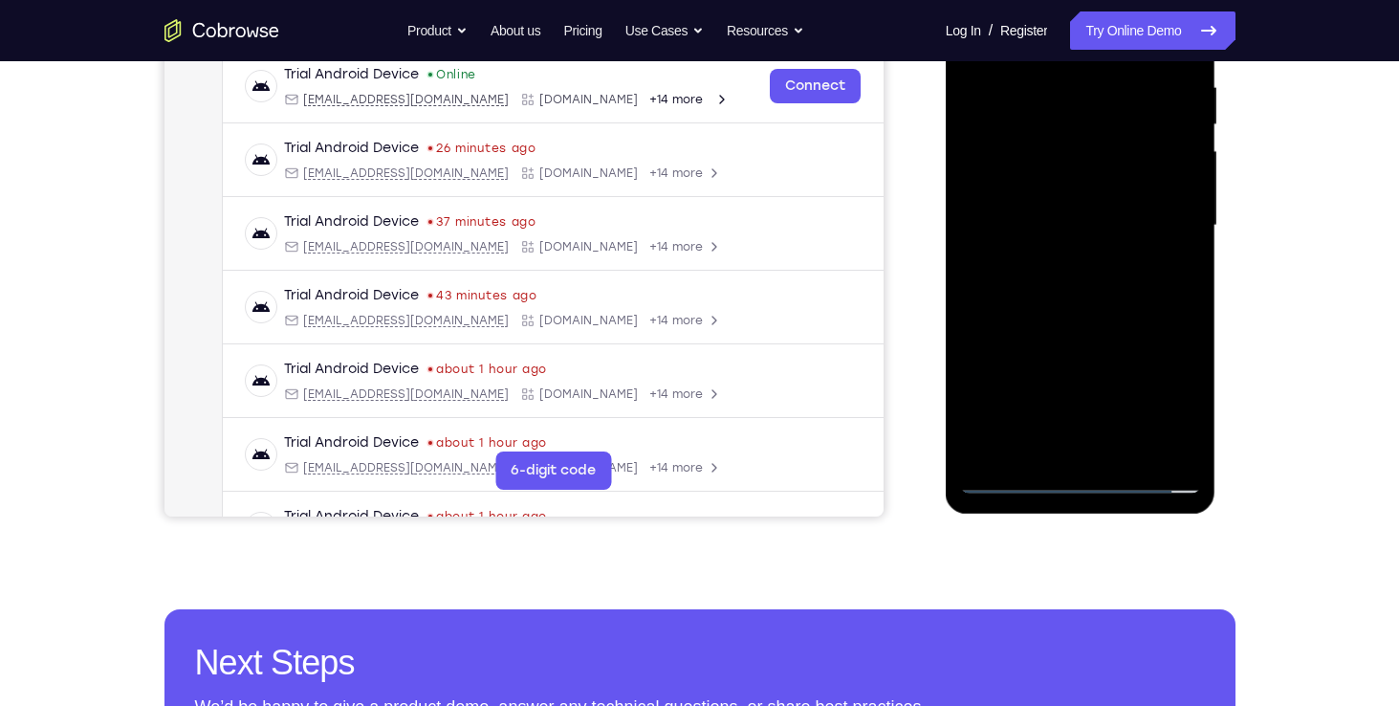
scroll to position [264, 0]
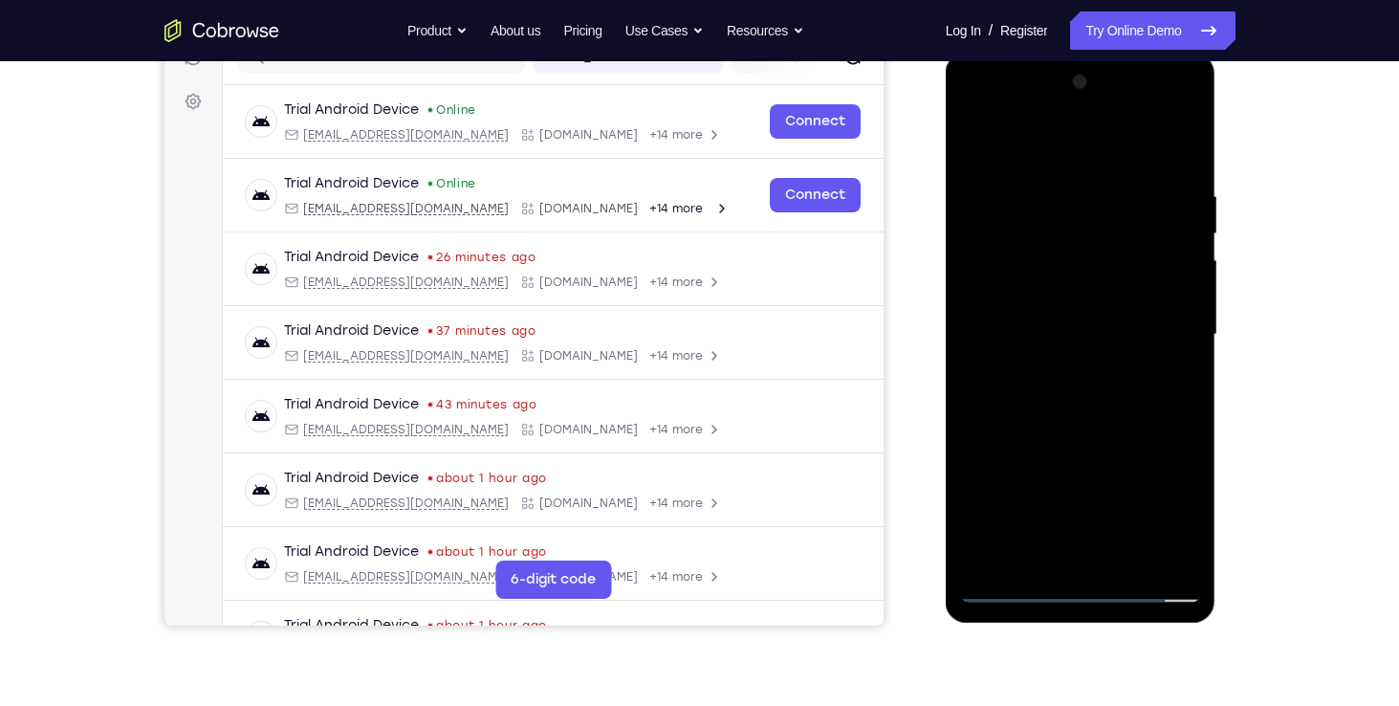
click at [1070, 288] on div at bounding box center [1080, 334] width 241 height 535
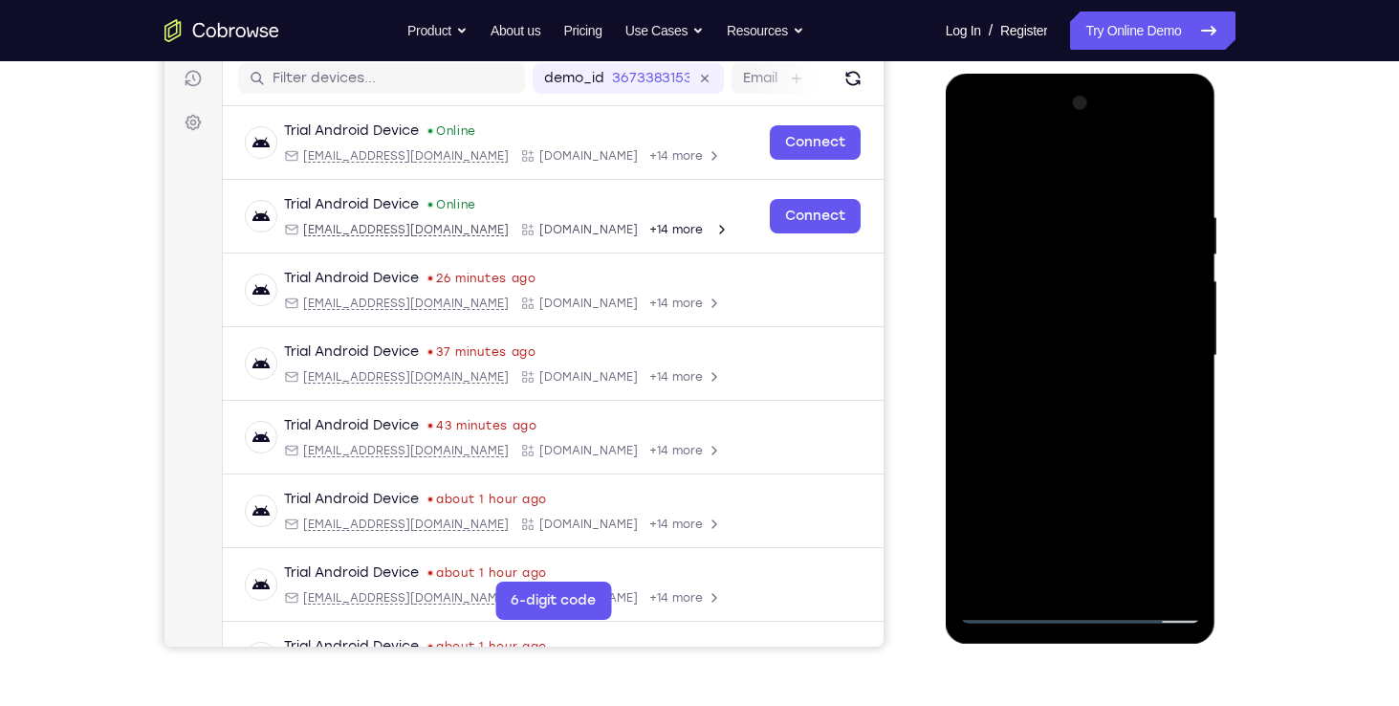
scroll to position [233, 0]
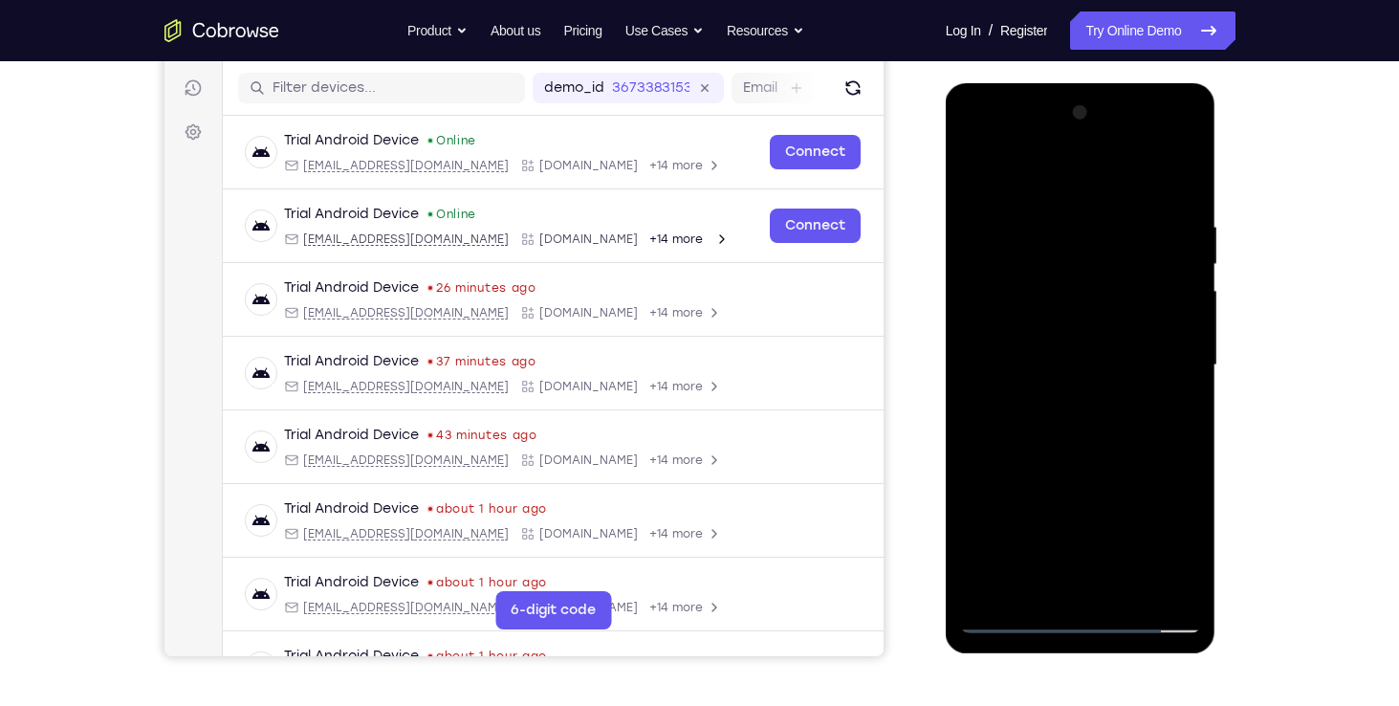
click at [1168, 586] on div at bounding box center [1080, 365] width 241 height 535
click at [1079, 383] on div at bounding box center [1080, 365] width 241 height 535
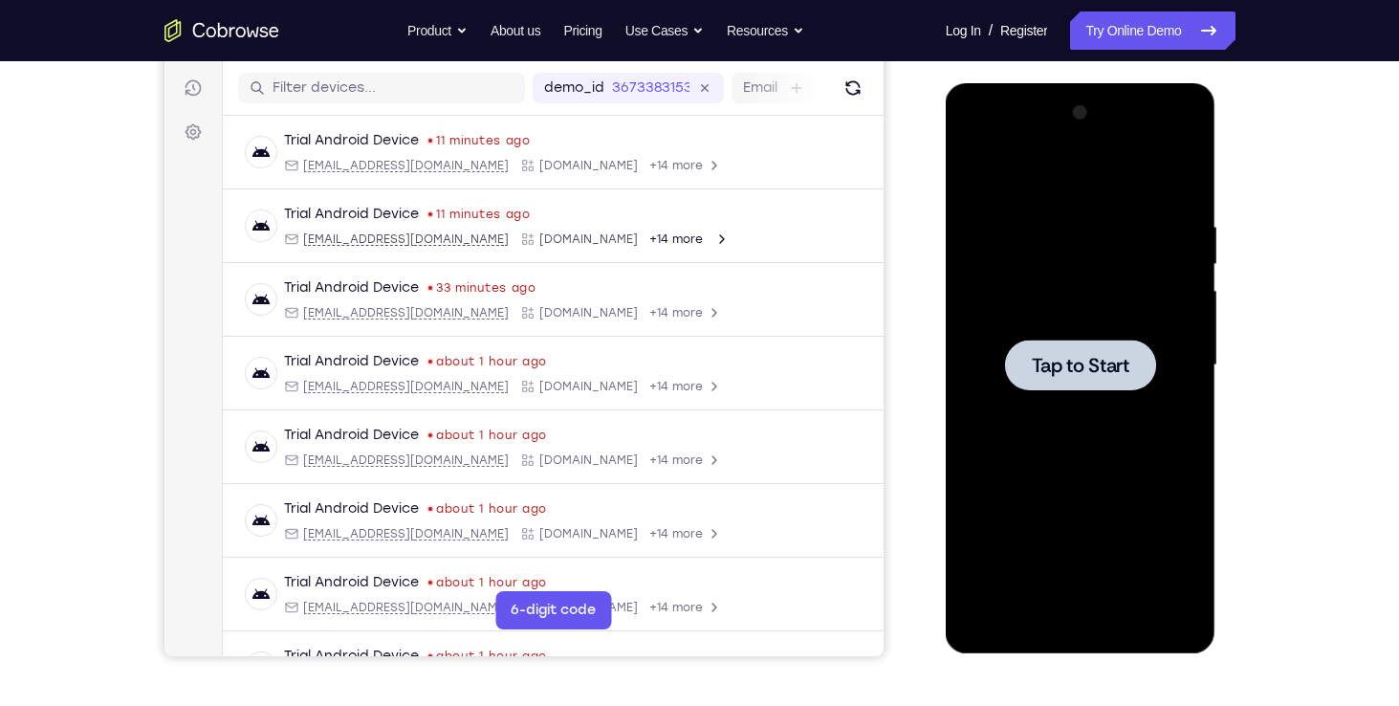
click at [1083, 356] on span "Tap to Start" at bounding box center [1081, 365] width 98 height 19
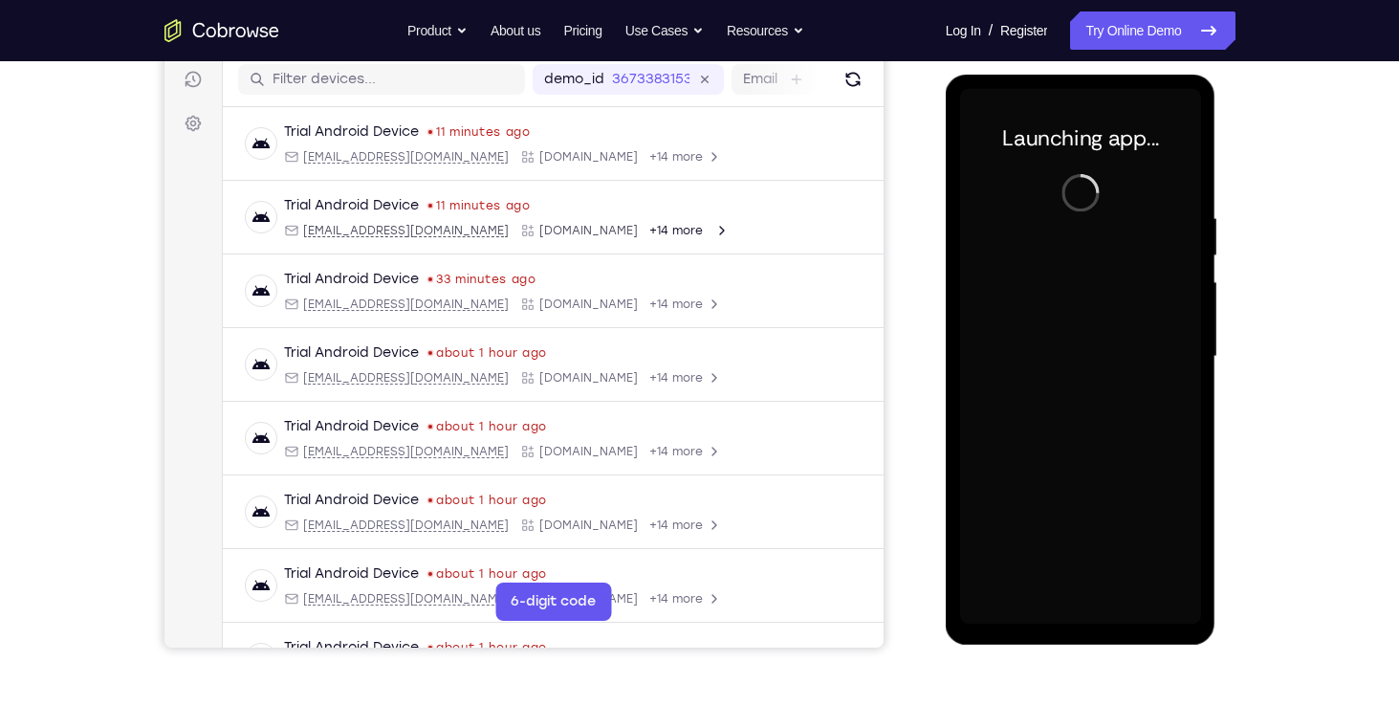
scroll to position [251, 0]
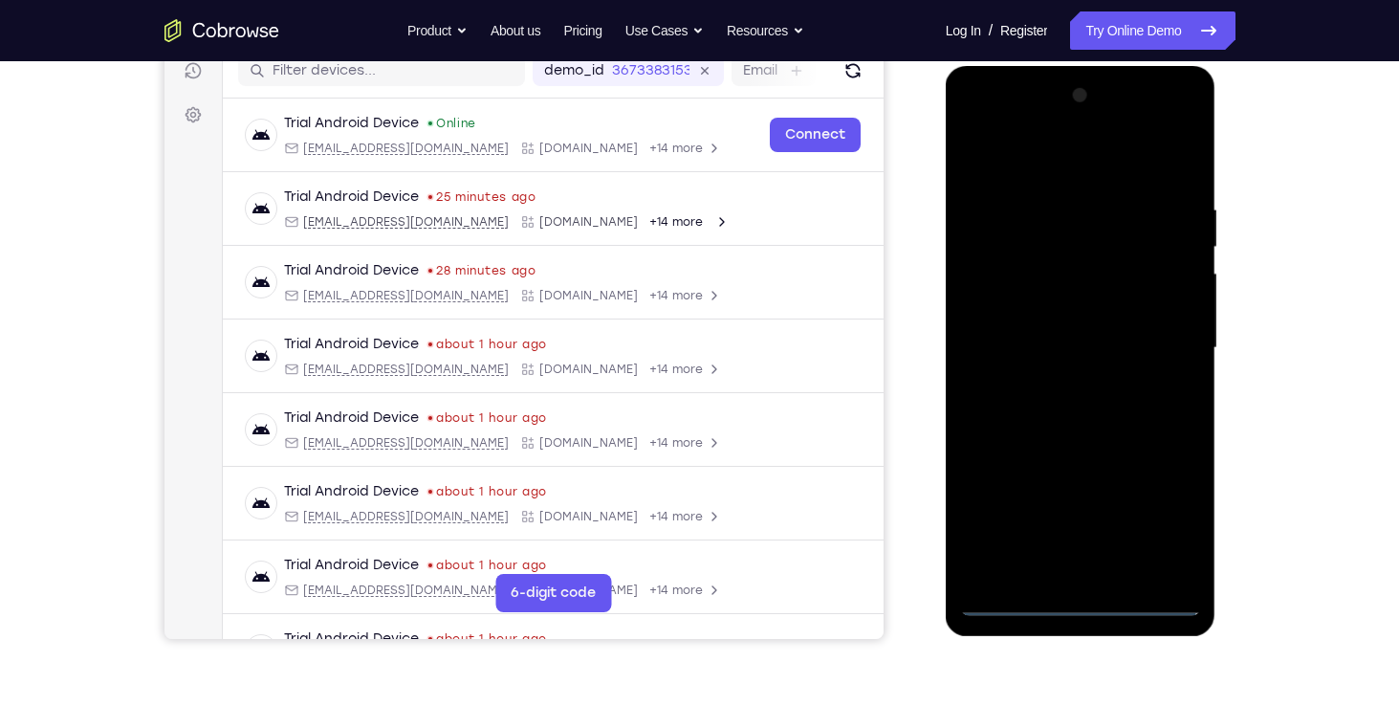
click at [1079, 600] on div at bounding box center [1080, 347] width 241 height 535
click at [1166, 500] on div at bounding box center [1080, 347] width 241 height 535
click at [1168, 513] on div at bounding box center [1080, 347] width 241 height 535
click at [1050, 148] on div at bounding box center [1080, 347] width 241 height 535
click at [1164, 336] on div at bounding box center [1080, 347] width 241 height 535
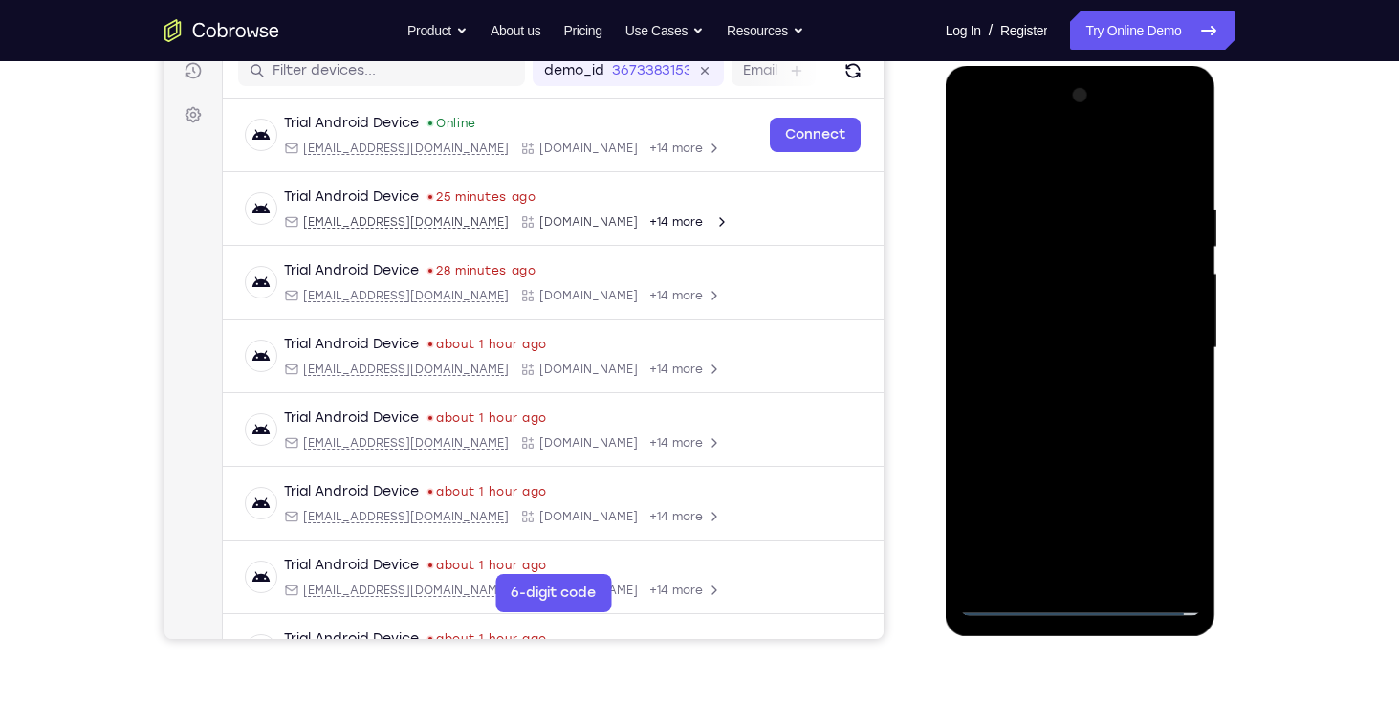
click at [1054, 383] on div at bounding box center [1080, 347] width 241 height 535
click at [1008, 336] on div at bounding box center [1080, 347] width 241 height 535
click at [997, 310] on div at bounding box center [1080, 347] width 241 height 535
click at [1082, 348] on div at bounding box center [1080, 347] width 241 height 535
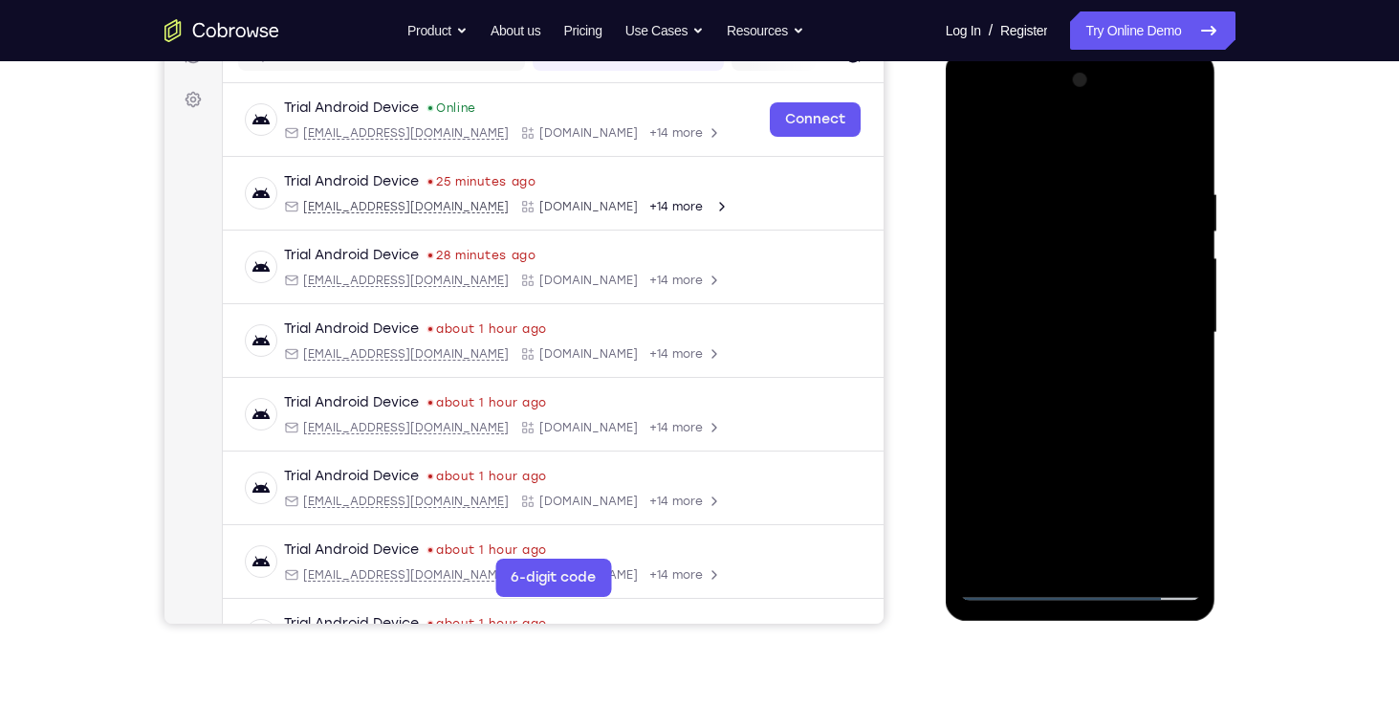
scroll to position [264, 0]
click at [1068, 406] on div at bounding box center [1080, 334] width 241 height 535
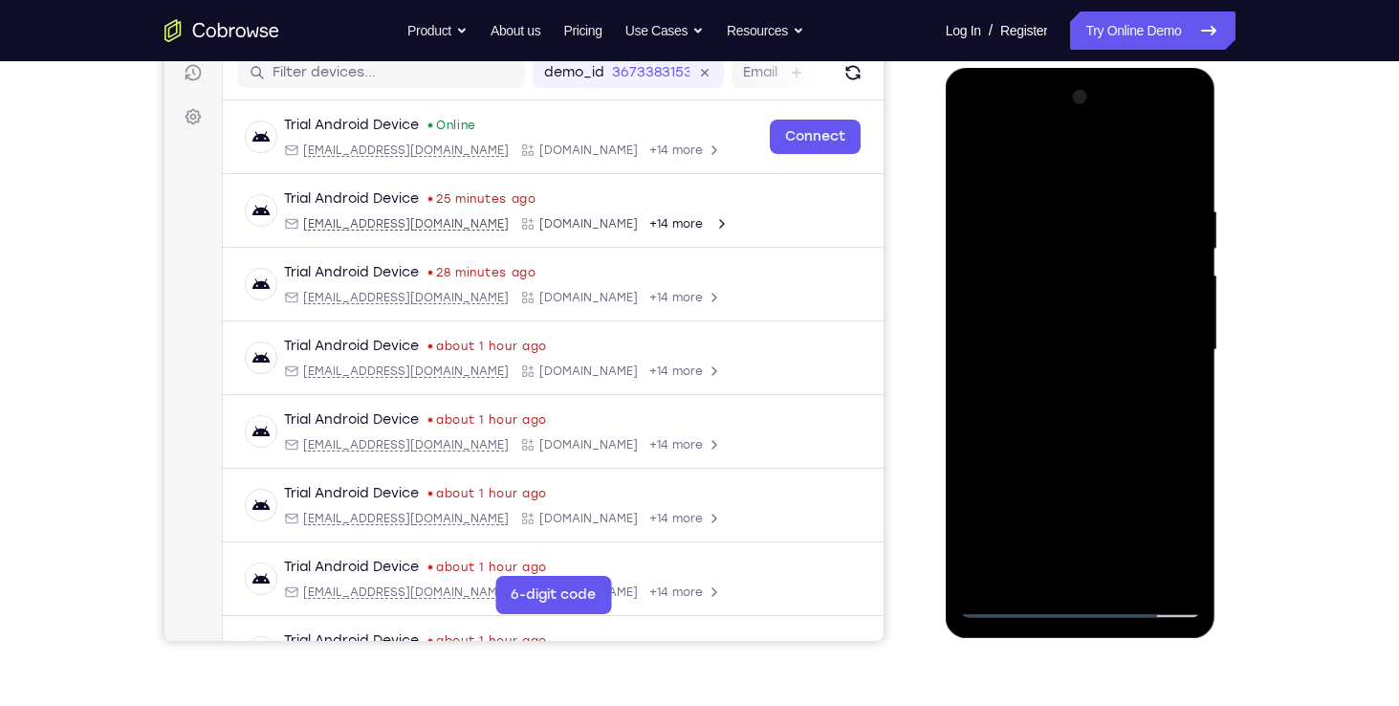
scroll to position [248, 0]
click at [1189, 439] on div at bounding box center [1080, 350] width 241 height 535
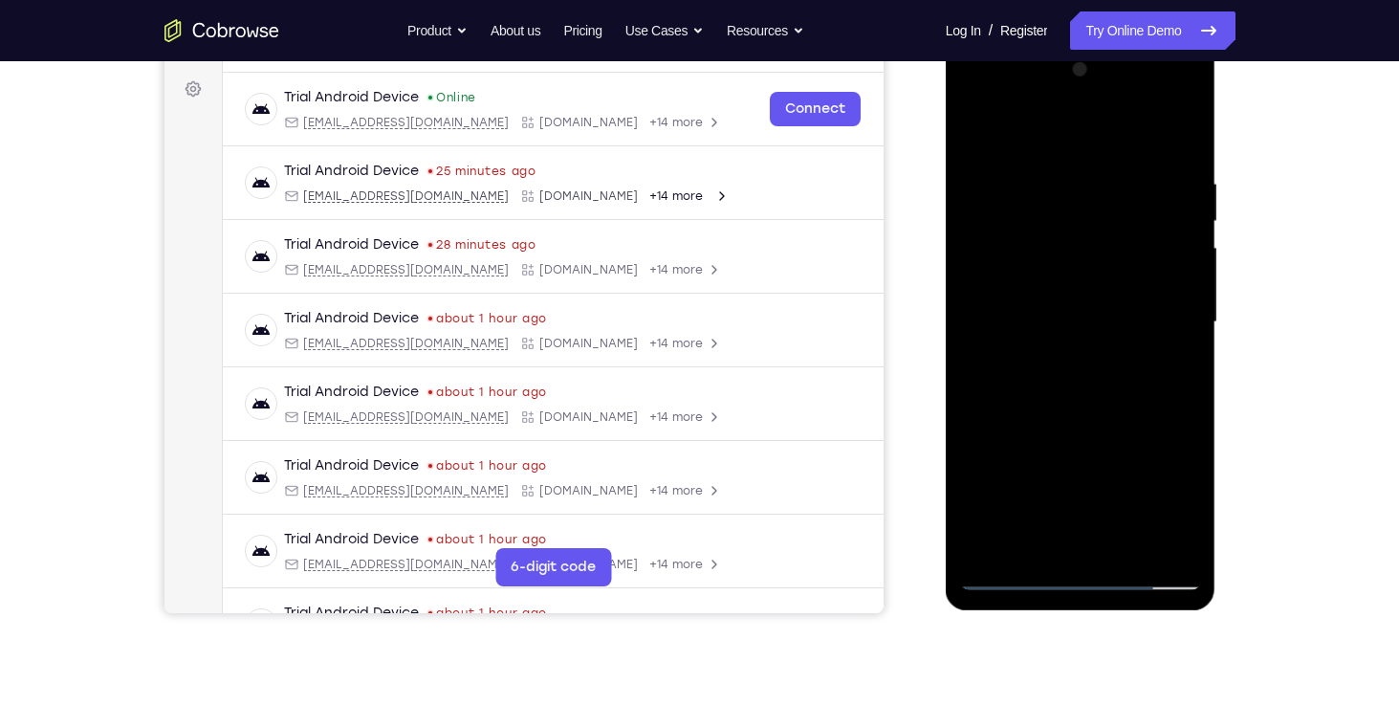
scroll to position [278, 0]
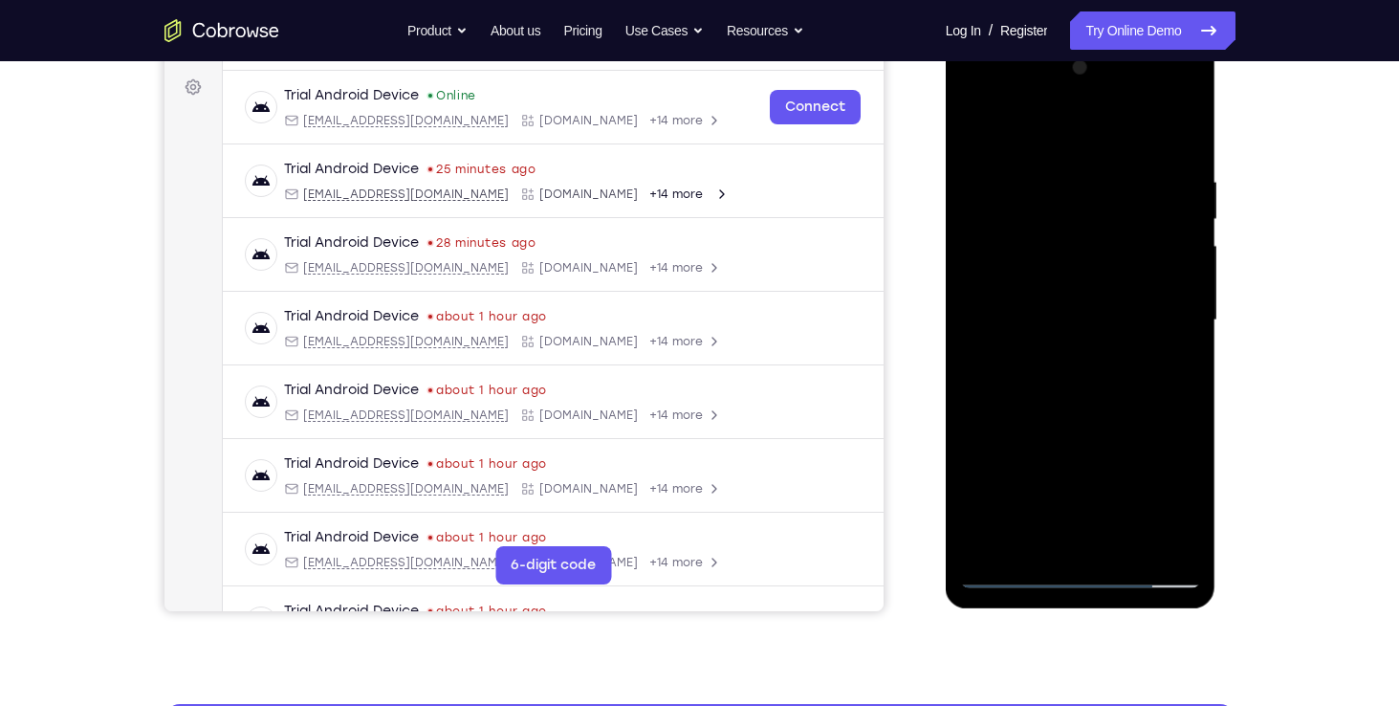
click at [1187, 408] on div at bounding box center [1080, 320] width 241 height 535
click at [970, 406] on div at bounding box center [1080, 320] width 241 height 535
click at [1186, 406] on div at bounding box center [1080, 320] width 241 height 535
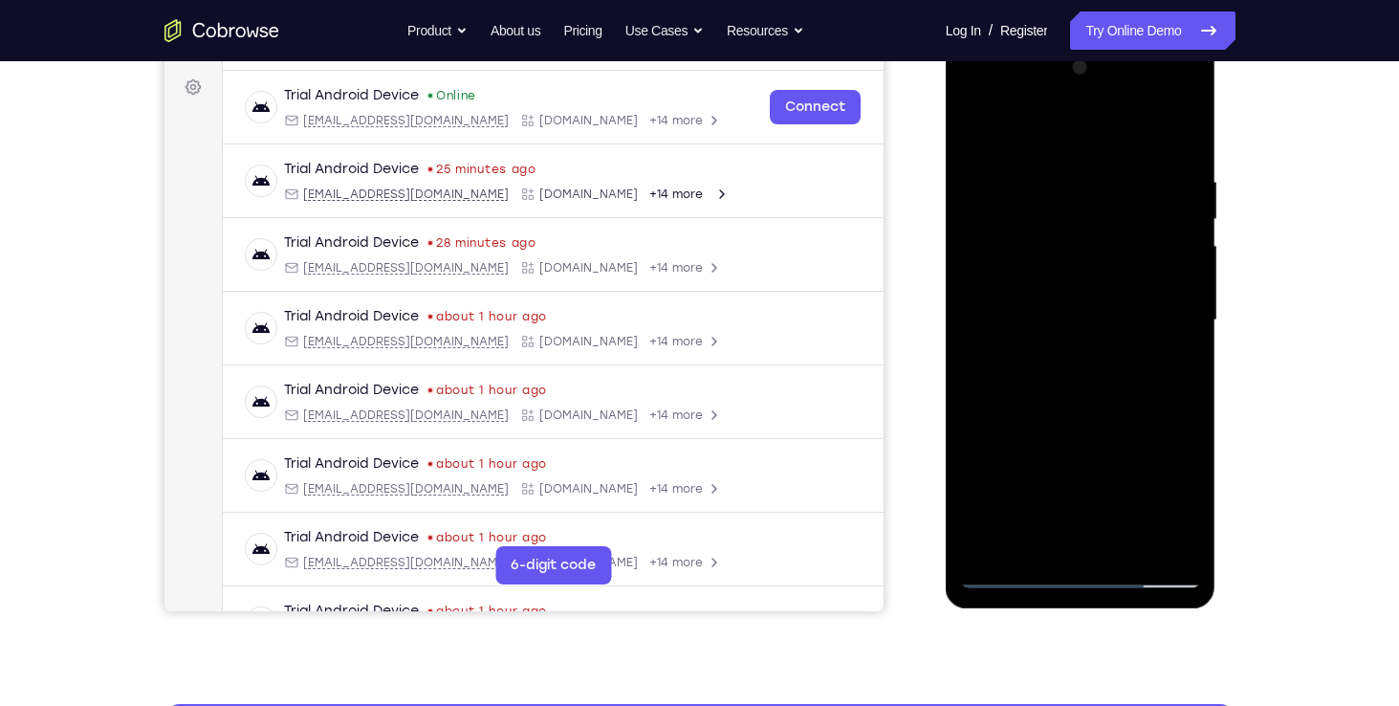
click at [1187, 407] on div at bounding box center [1080, 320] width 241 height 535
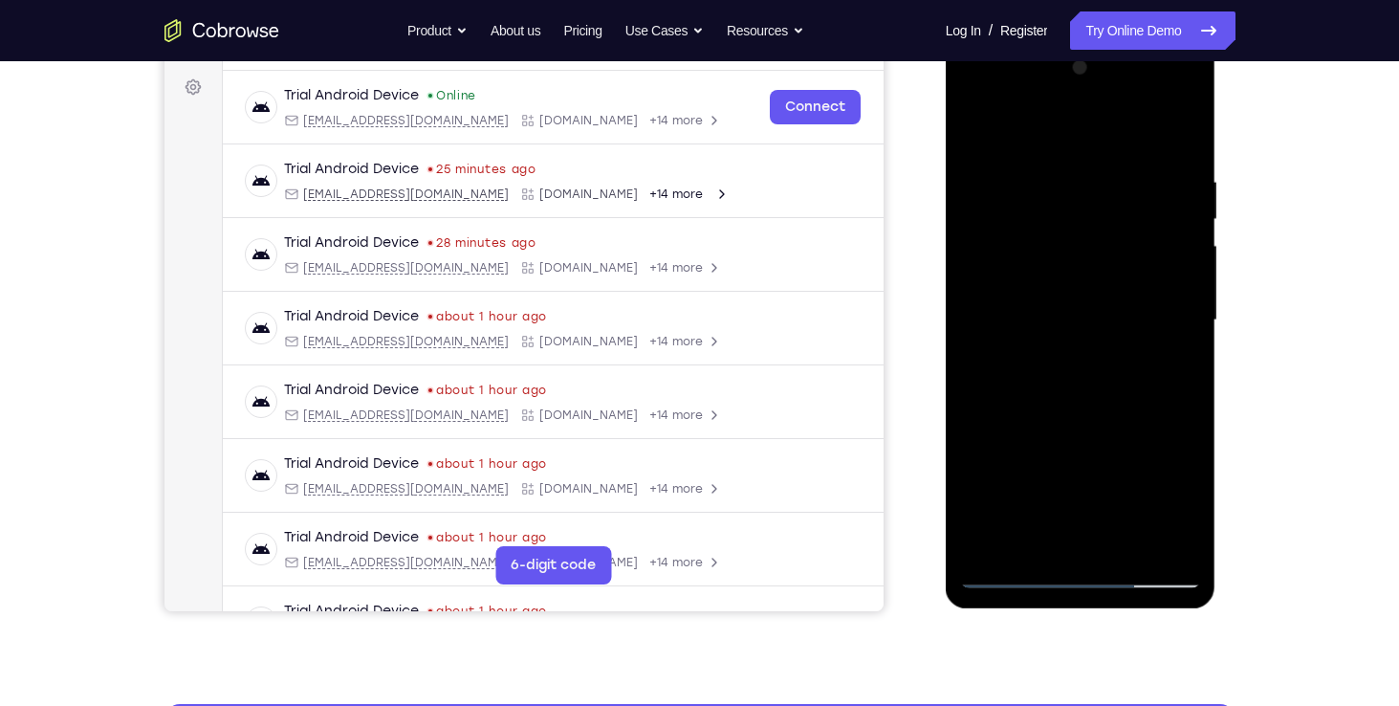
click at [1187, 407] on div at bounding box center [1080, 320] width 241 height 535
drag, startPoint x: 1121, startPoint y: 381, endPoint x: 1123, endPoint y: 317, distance: 63.1
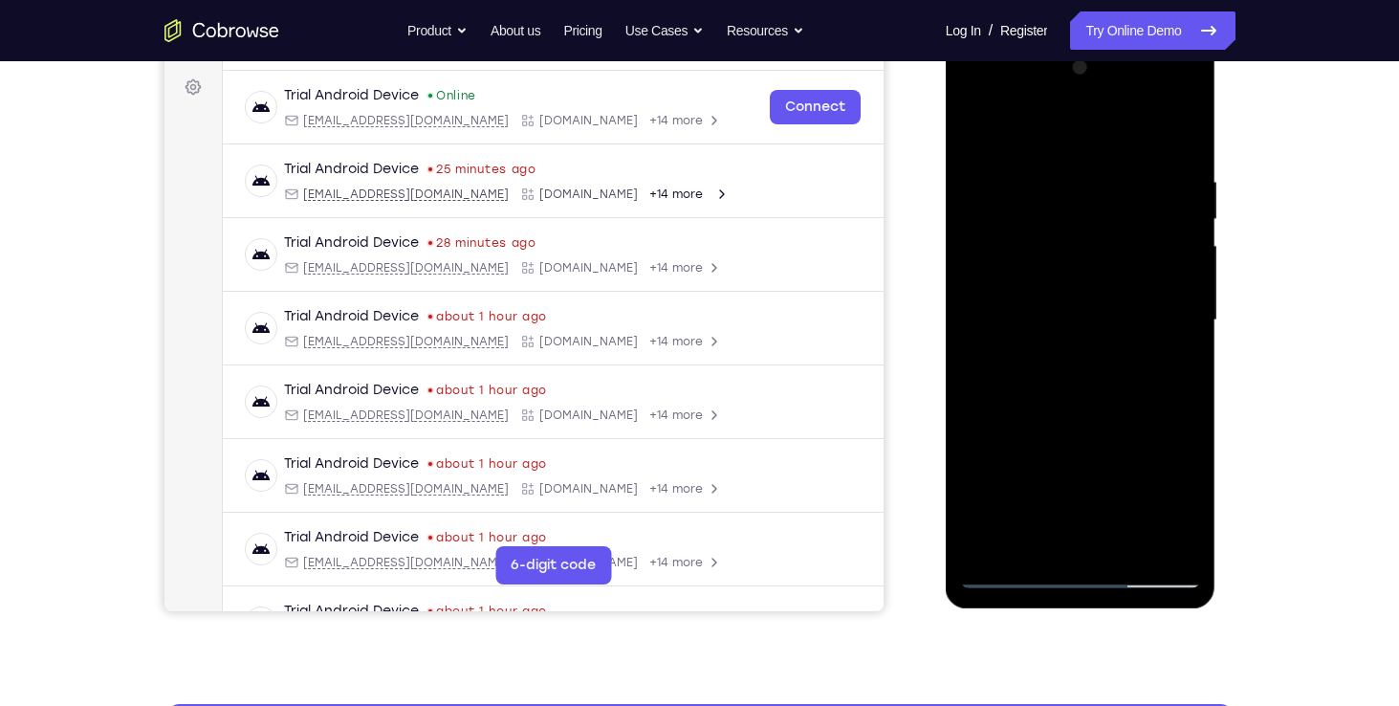
click at [1123, 317] on div at bounding box center [1080, 320] width 241 height 535
click at [1187, 346] on div at bounding box center [1080, 320] width 241 height 535
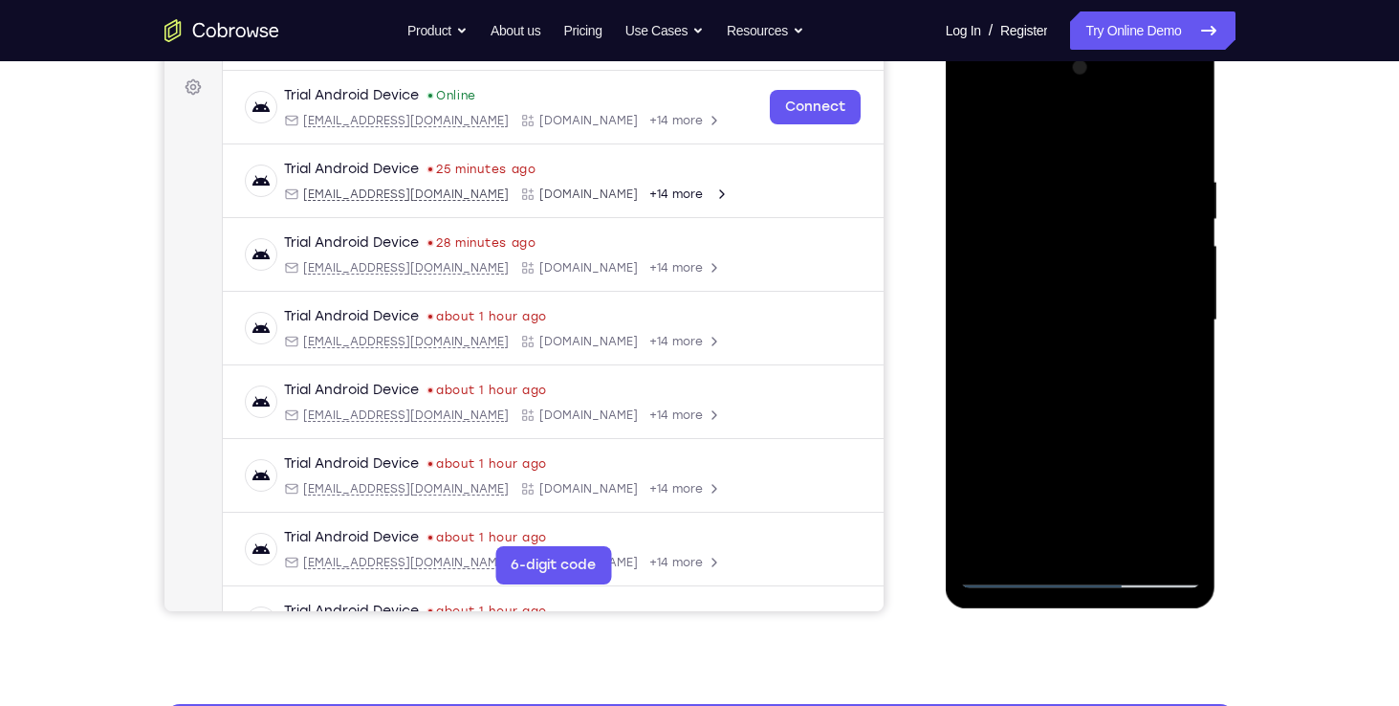
click at [1187, 346] on div at bounding box center [1080, 320] width 241 height 535
click at [1188, 346] on div at bounding box center [1080, 320] width 241 height 535
click at [1123, 545] on div at bounding box center [1080, 320] width 241 height 535
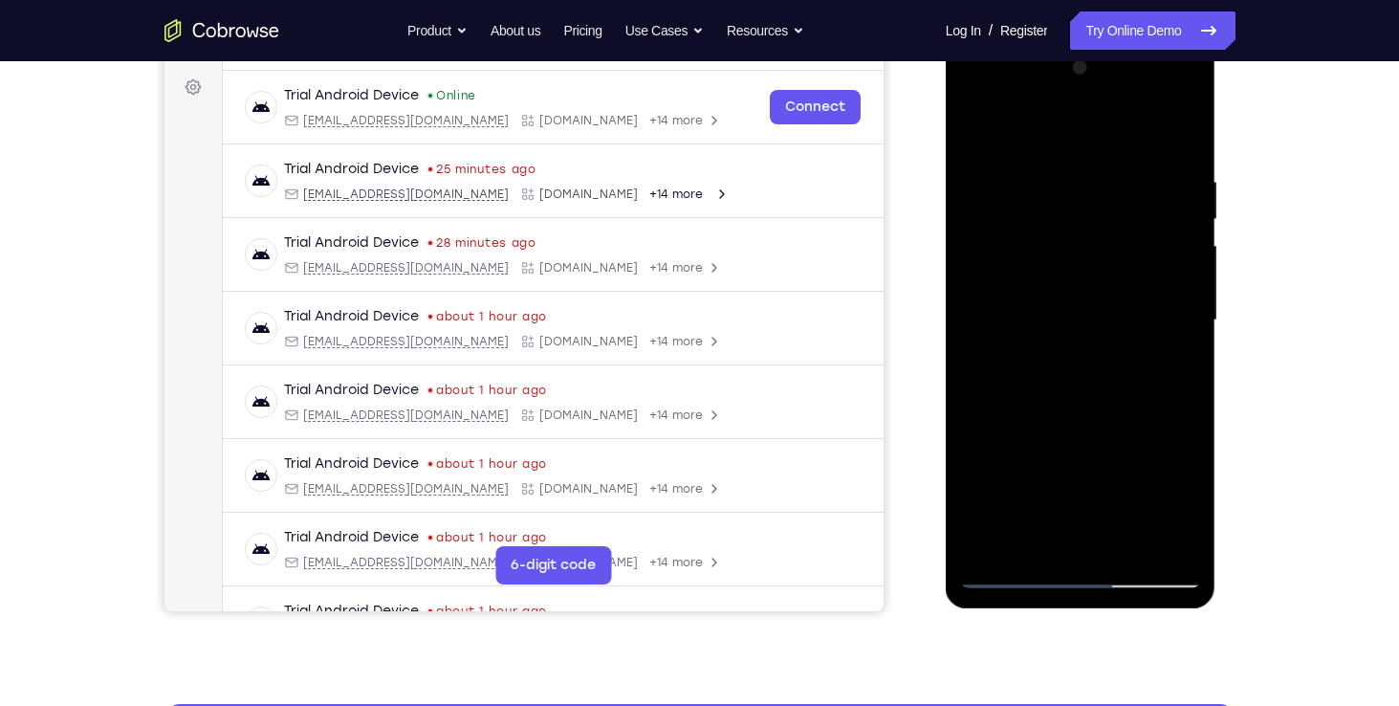
click at [1078, 427] on div at bounding box center [1080, 320] width 241 height 535
click at [1053, 263] on div at bounding box center [1080, 320] width 241 height 535
click at [1005, 536] on div at bounding box center [1080, 320] width 241 height 535
click at [1167, 363] on div at bounding box center [1080, 320] width 241 height 535
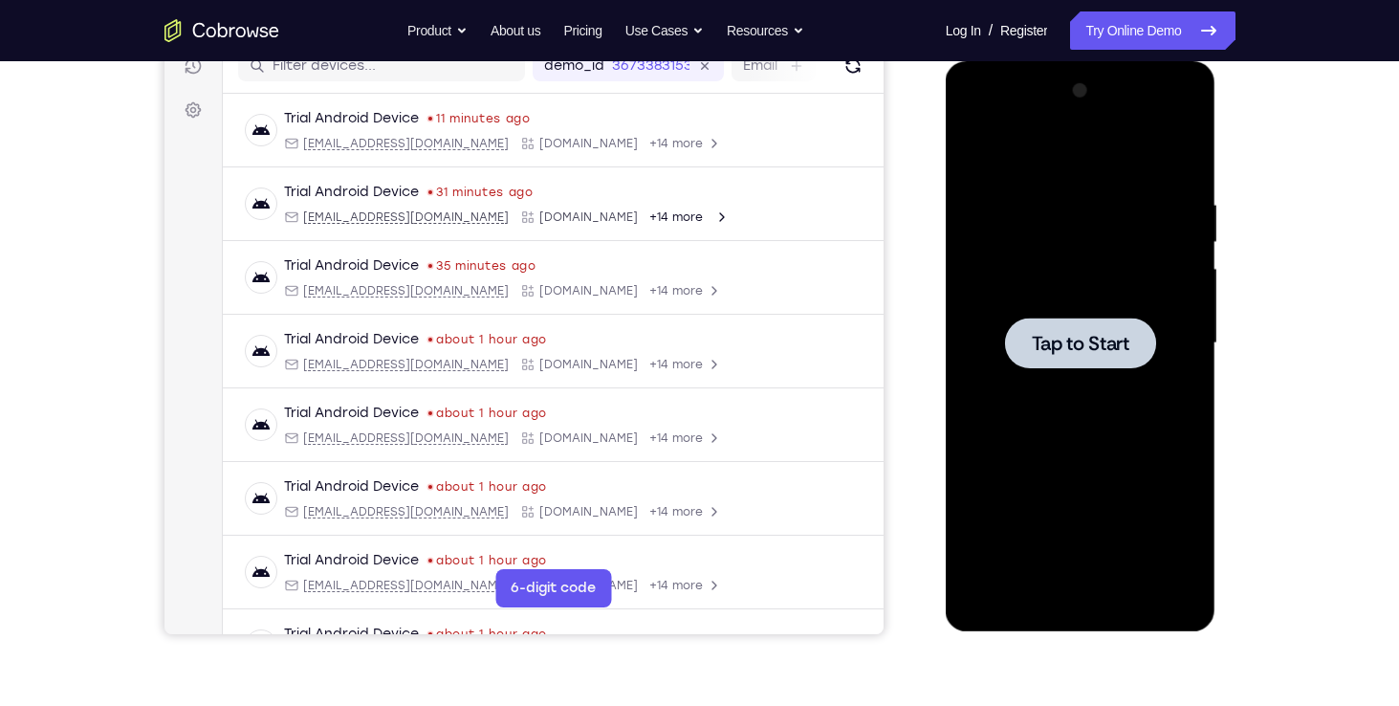
scroll to position [237, 0]
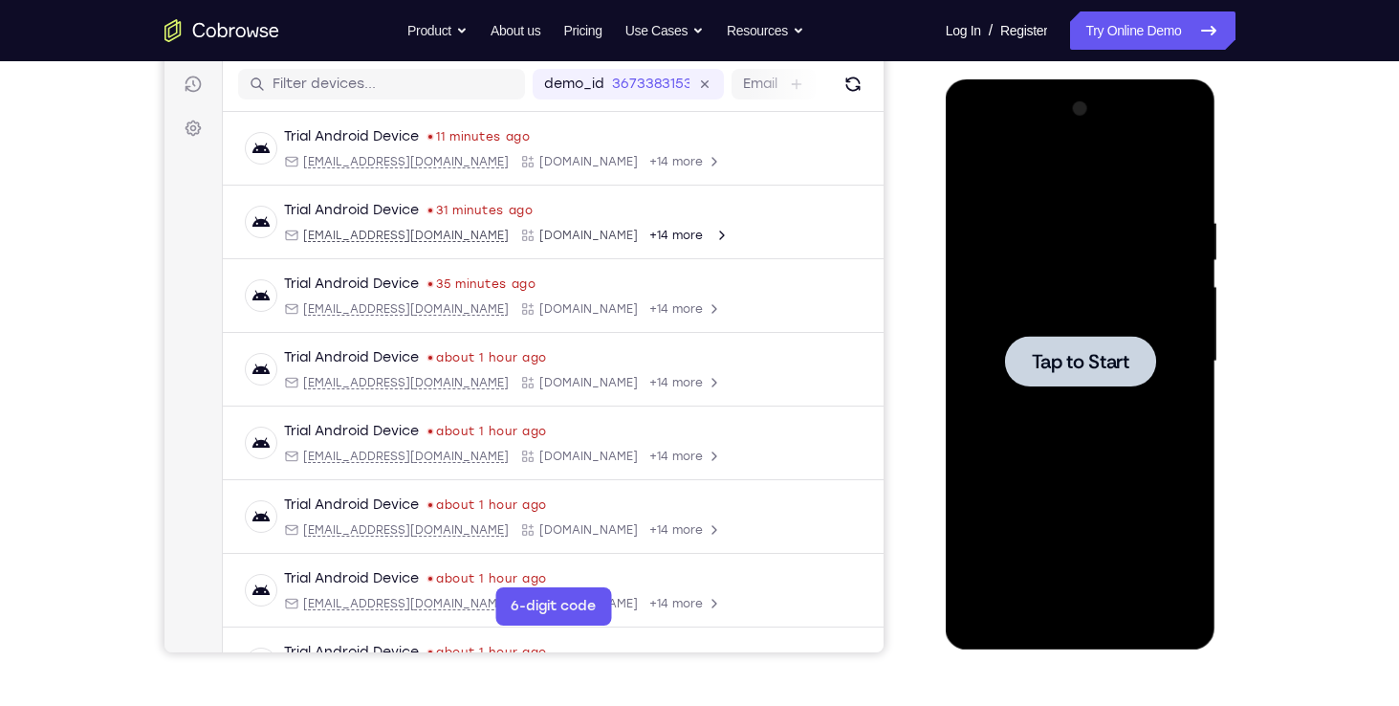
click at [1037, 359] on span "Tap to Start" at bounding box center [1081, 361] width 98 height 19
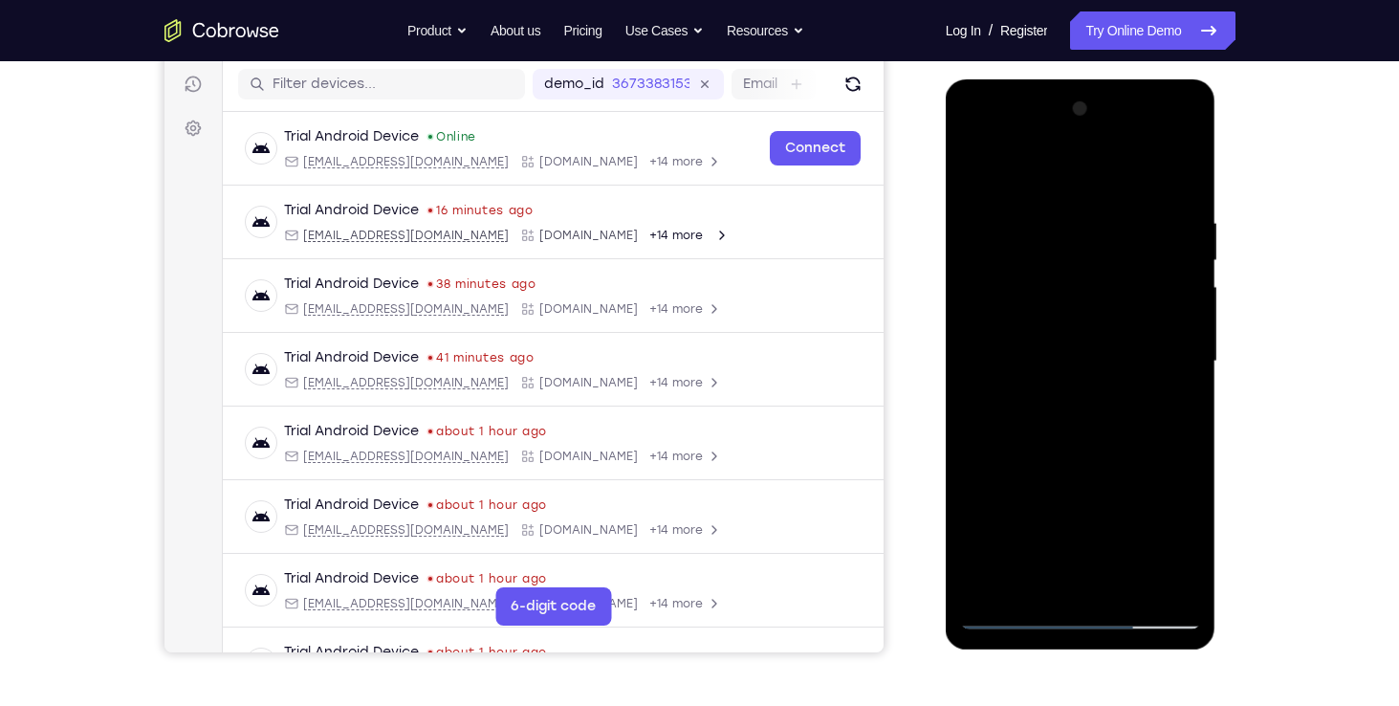
click at [1084, 618] on div at bounding box center [1080, 361] width 241 height 535
click at [1076, 616] on div at bounding box center [1080, 361] width 241 height 535
click at [1179, 532] on div at bounding box center [1080, 361] width 241 height 535
click at [1022, 169] on div at bounding box center [1080, 361] width 241 height 535
click at [1164, 349] on div at bounding box center [1080, 361] width 241 height 535
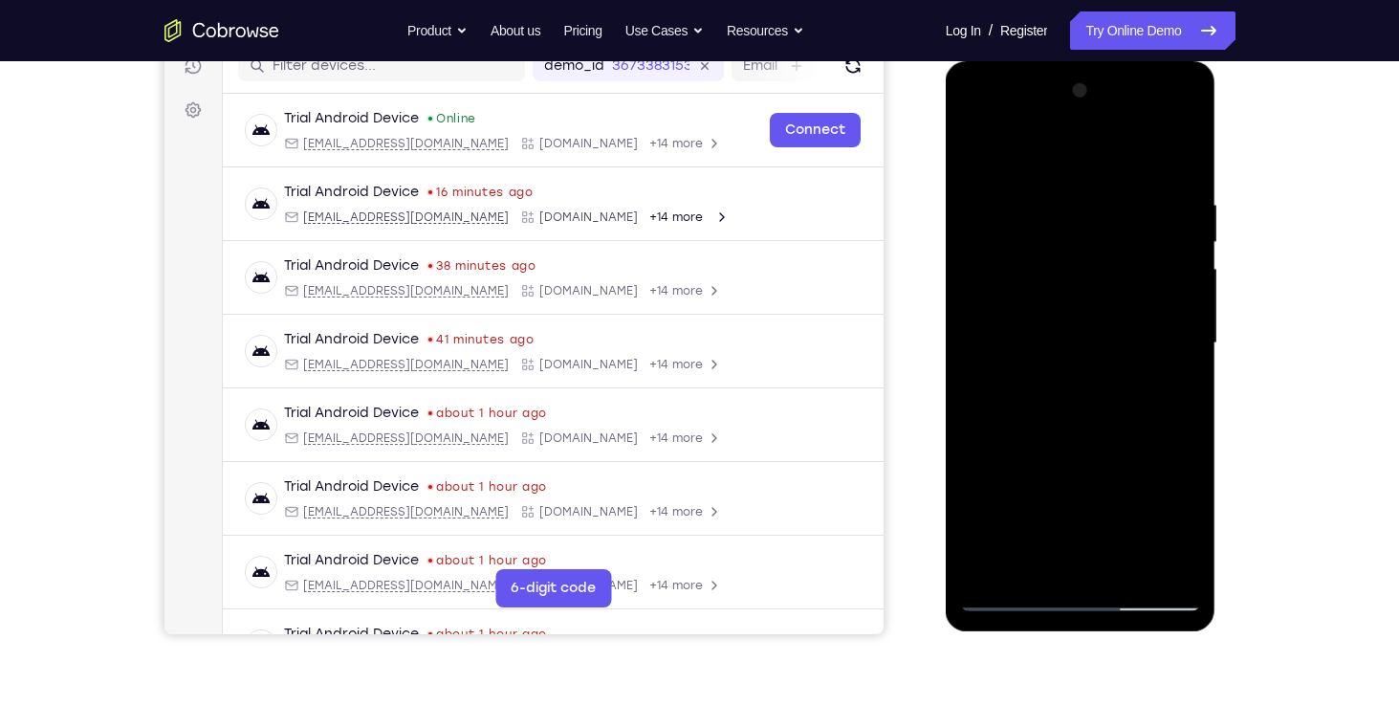
scroll to position [256, 0]
click at [1059, 382] on div at bounding box center [1080, 342] width 241 height 535
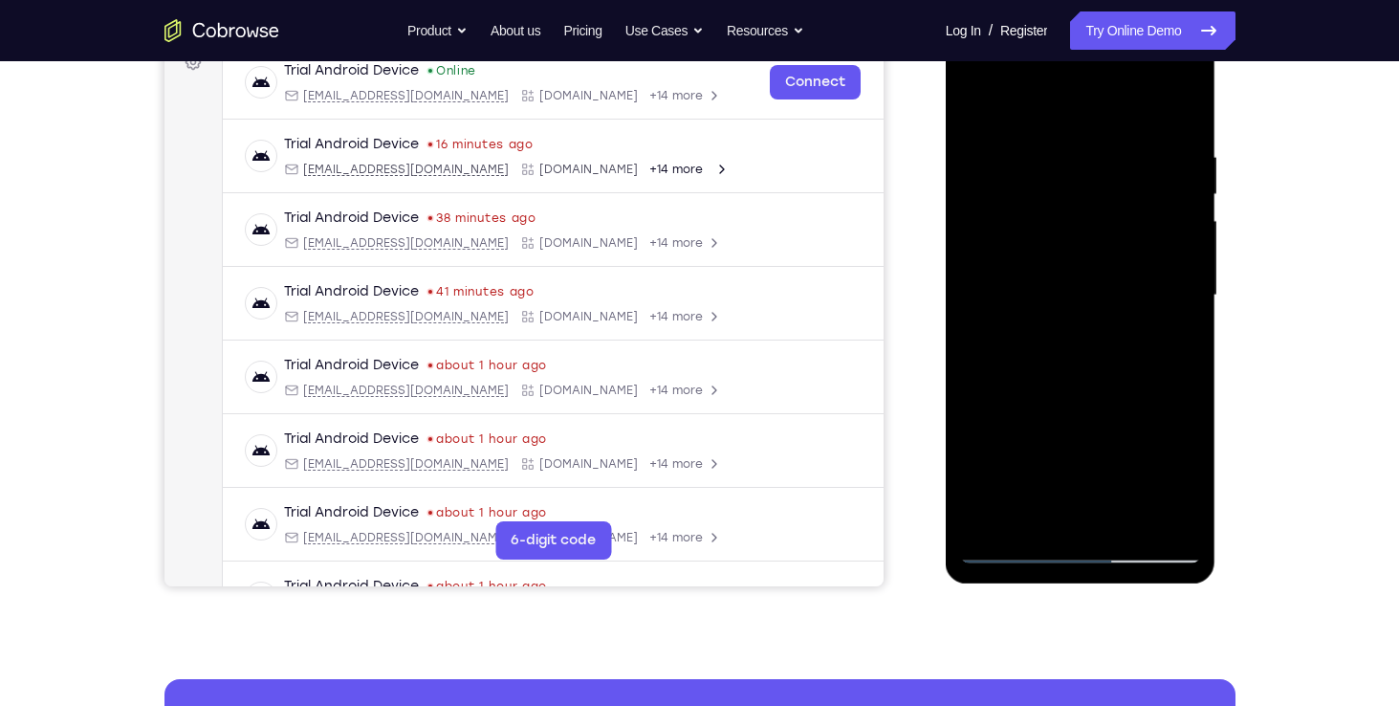
scroll to position [308, 0]
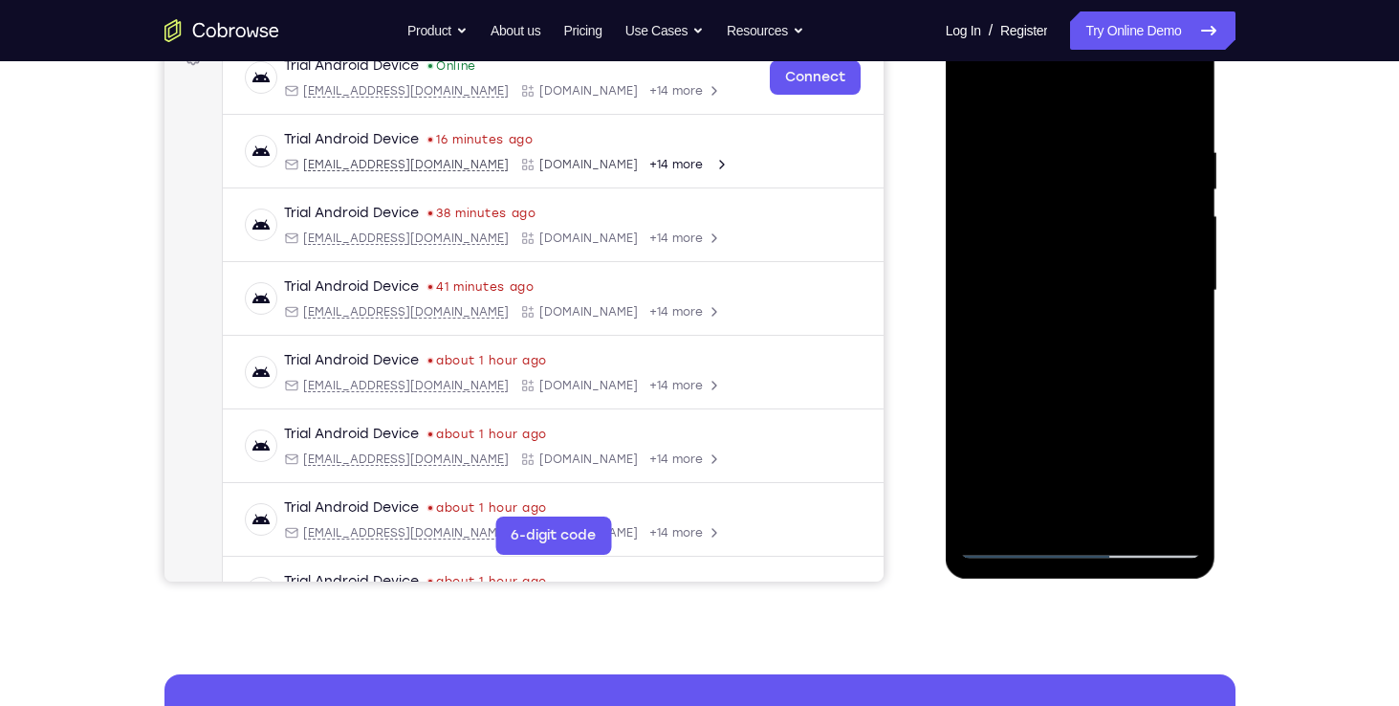
drag, startPoint x: 1069, startPoint y: 445, endPoint x: 1015, endPoint y: 215, distance: 235.6
click at [1015, 215] on div at bounding box center [1080, 290] width 241 height 535
drag, startPoint x: 1081, startPoint y: 467, endPoint x: 1051, endPoint y: 208, distance: 260.0
click at [1051, 208] on div at bounding box center [1080, 290] width 241 height 535
drag, startPoint x: 1100, startPoint y: 449, endPoint x: 1037, endPoint y: 165, distance: 290.7
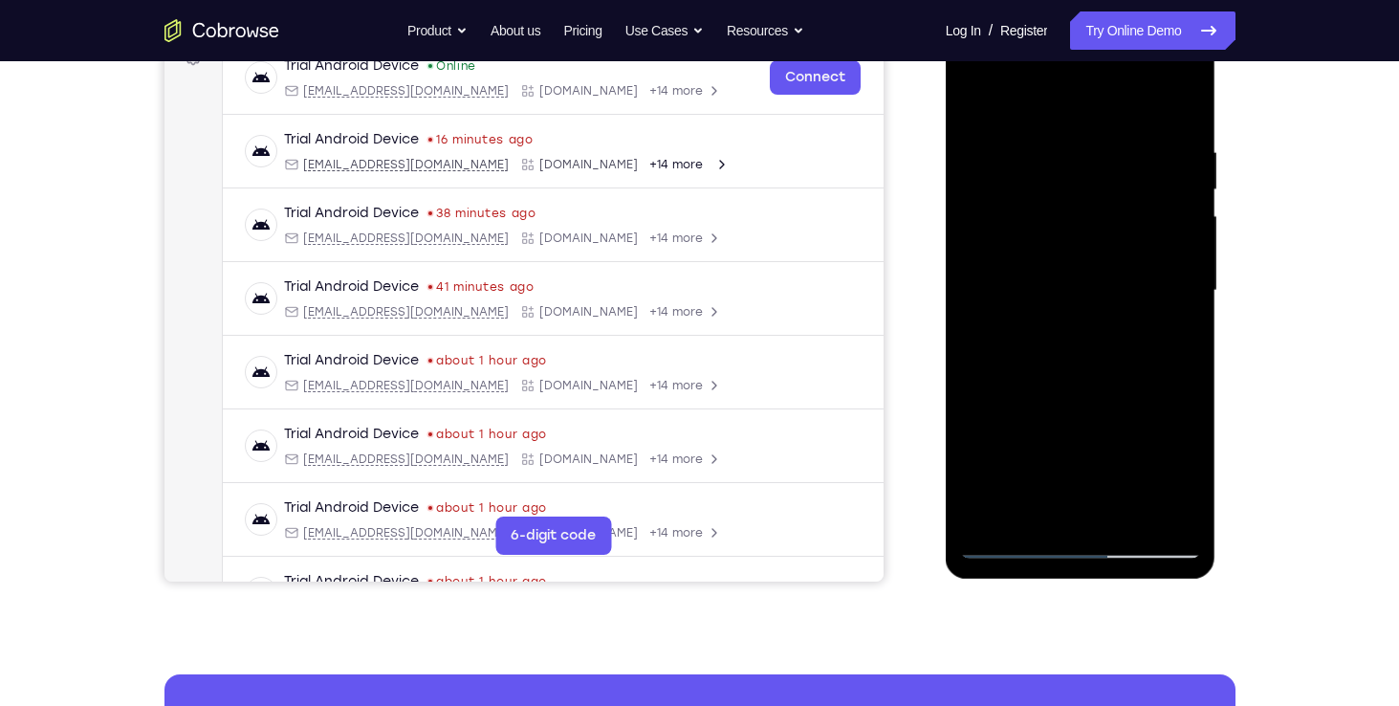
click at [1037, 165] on div at bounding box center [1080, 290] width 241 height 535
drag, startPoint x: 1101, startPoint y: 431, endPoint x: 1066, endPoint y: 143, distance: 290.0
click at [1066, 143] on div at bounding box center [1080, 290] width 241 height 535
click at [1048, 288] on div at bounding box center [1080, 290] width 241 height 535
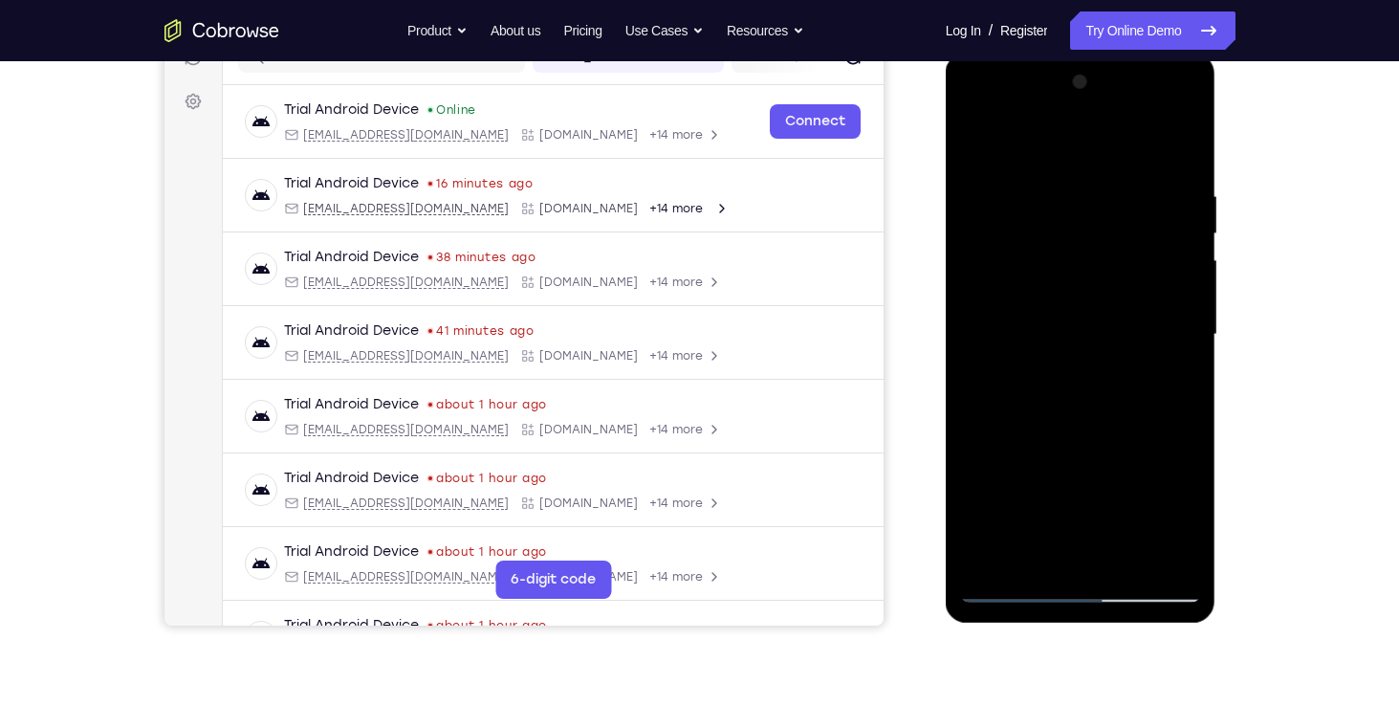
scroll to position [263, 0]
click at [1104, 316] on div at bounding box center [1080, 335] width 241 height 535
click at [1101, 304] on div at bounding box center [1080, 335] width 241 height 535
click at [1073, 333] on div at bounding box center [1080, 335] width 241 height 535
click at [1076, 426] on div at bounding box center [1080, 335] width 241 height 535
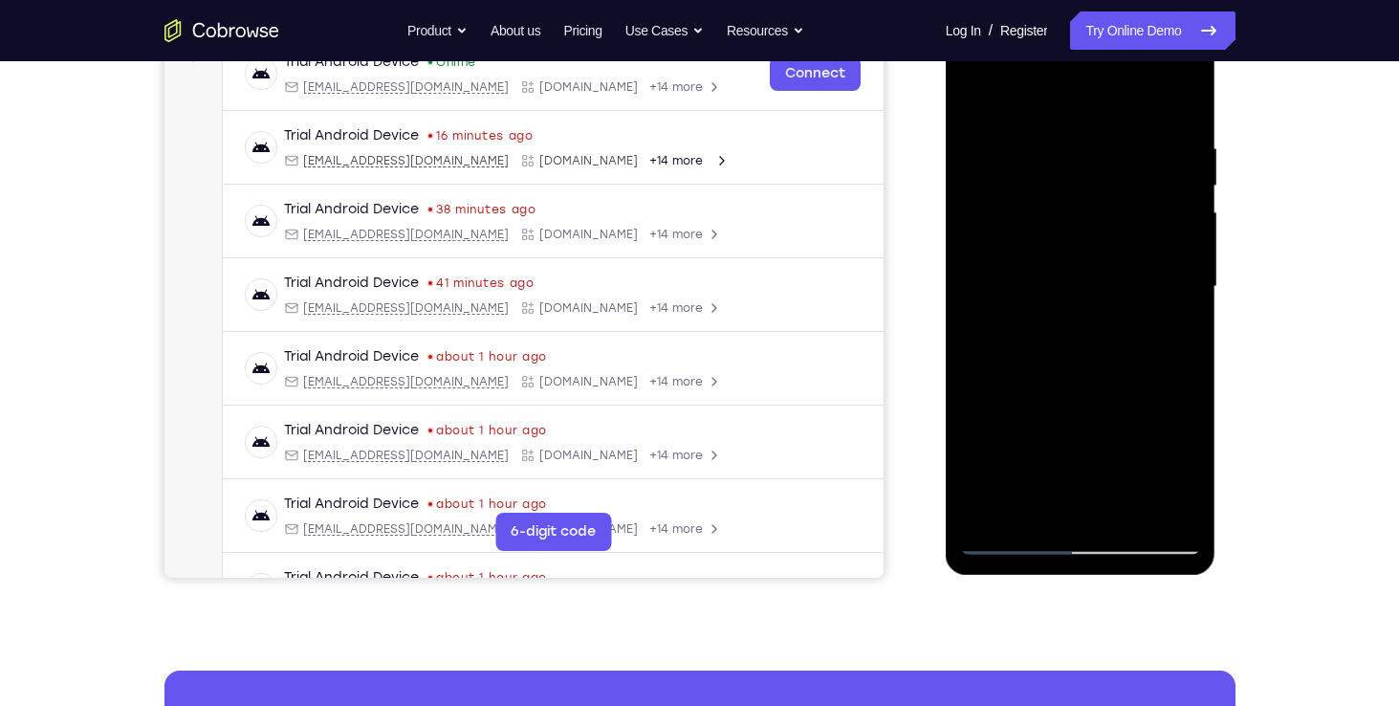
scroll to position [316, 0]
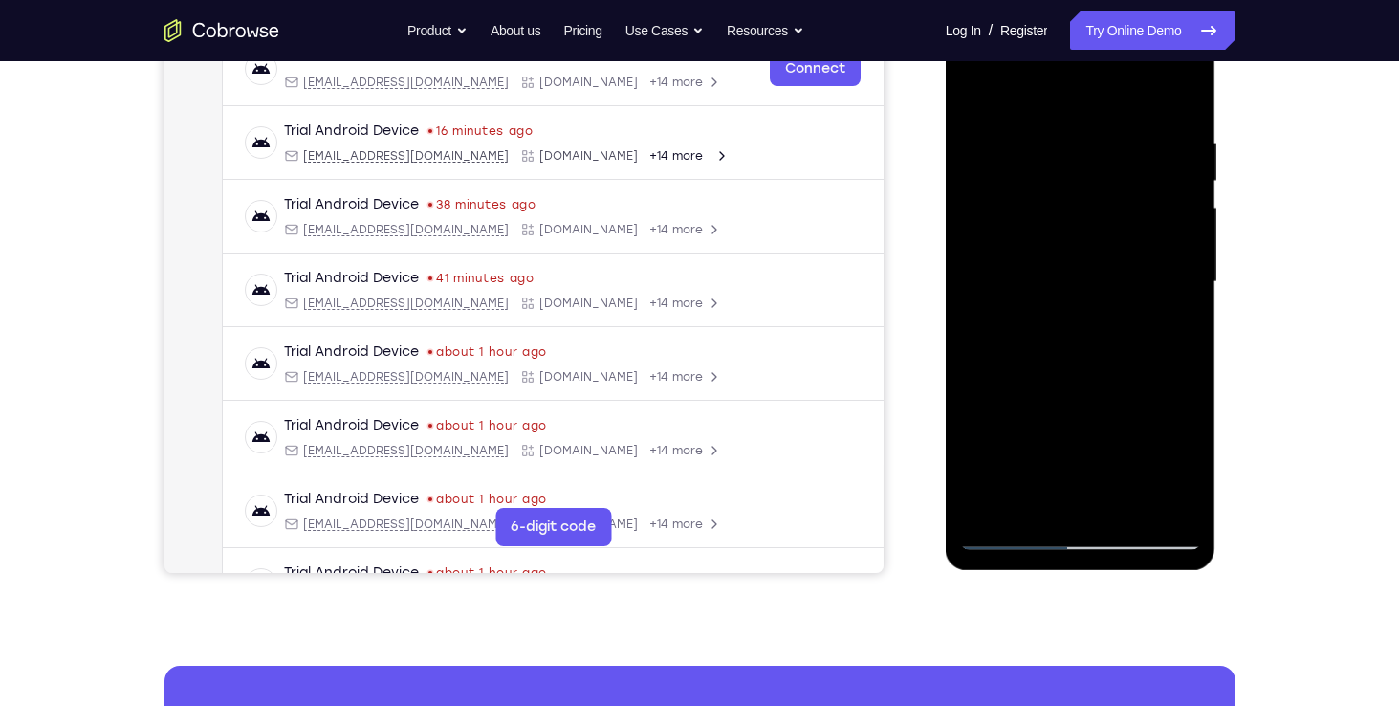
drag, startPoint x: 1079, startPoint y: 363, endPoint x: 1036, endPoint y: 301, distance: 76.1
click at [1036, 301] on div at bounding box center [1080, 281] width 241 height 535
click at [970, 290] on div at bounding box center [1080, 281] width 241 height 535
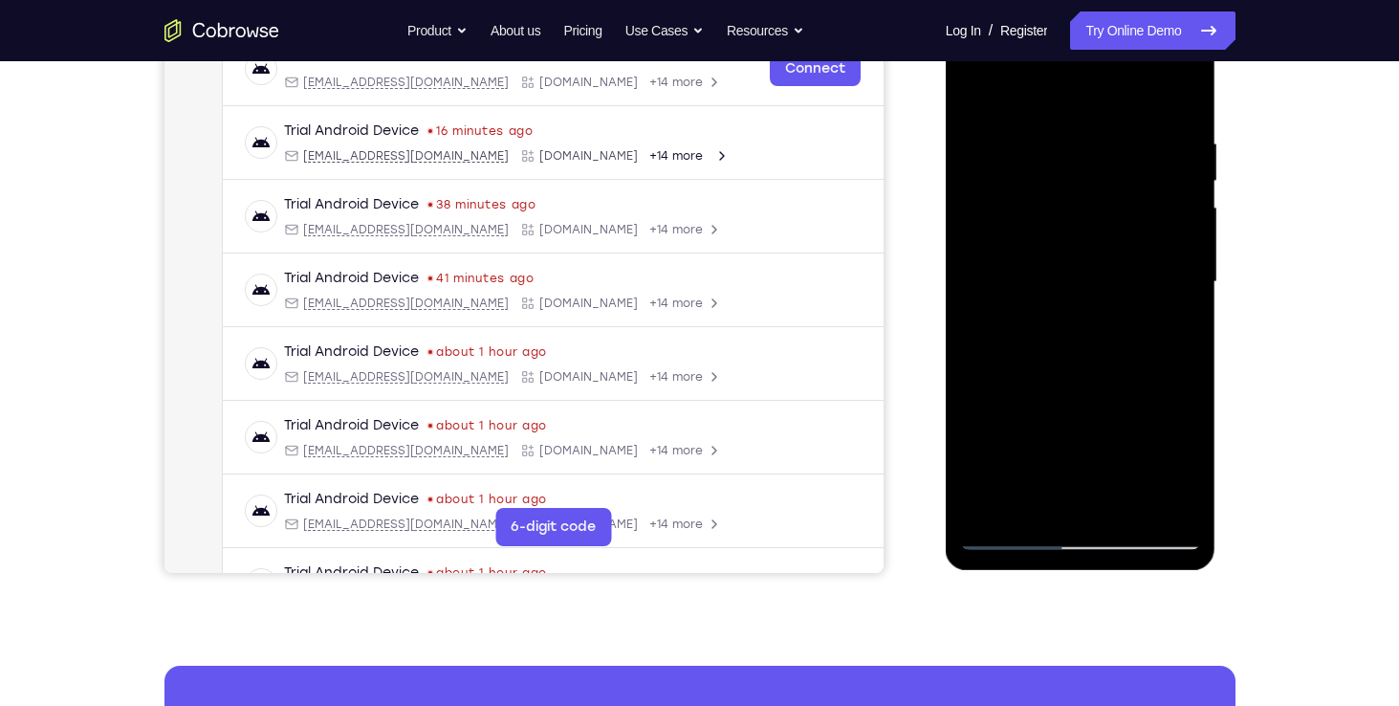
click at [970, 290] on div at bounding box center [1080, 281] width 241 height 535
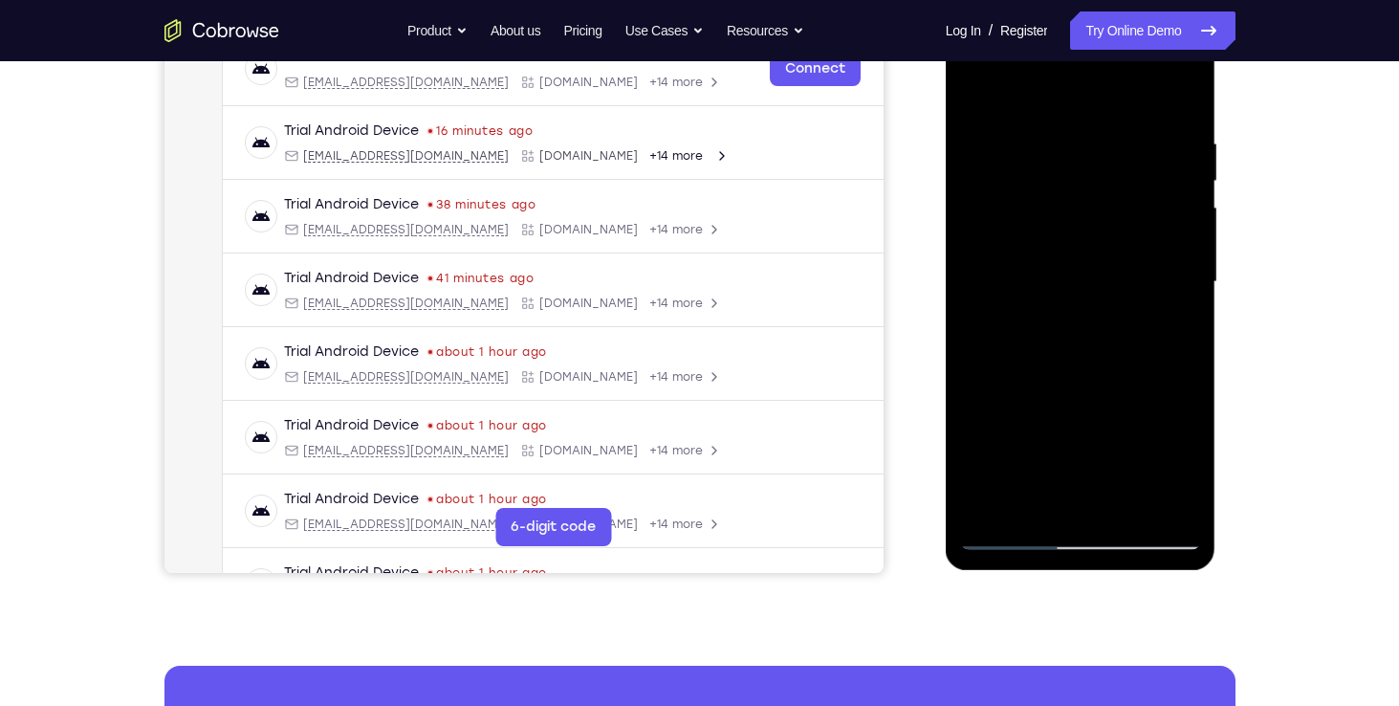
click at [1080, 292] on div at bounding box center [1080, 281] width 241 height 535
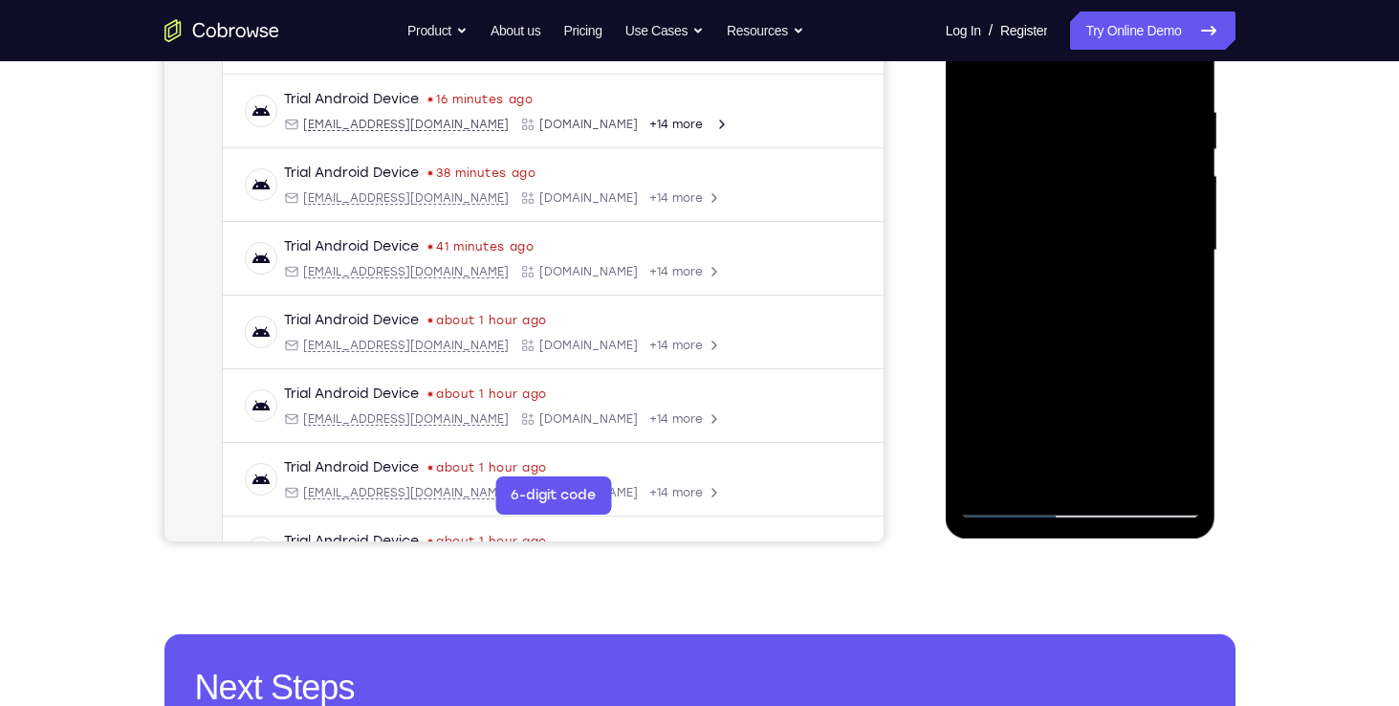
scroll to position [348, 0]
drag, startPoint x: 1078, startPoint y: 350, endPoint x: 1056, endPoint y: 398, distance: 52.6
click at [1056, 398] on div at bounding box center [1080, 250] width 241 height 535
click at [1183, 316] on div at bounding box center [1080, 250] width 241 height 535
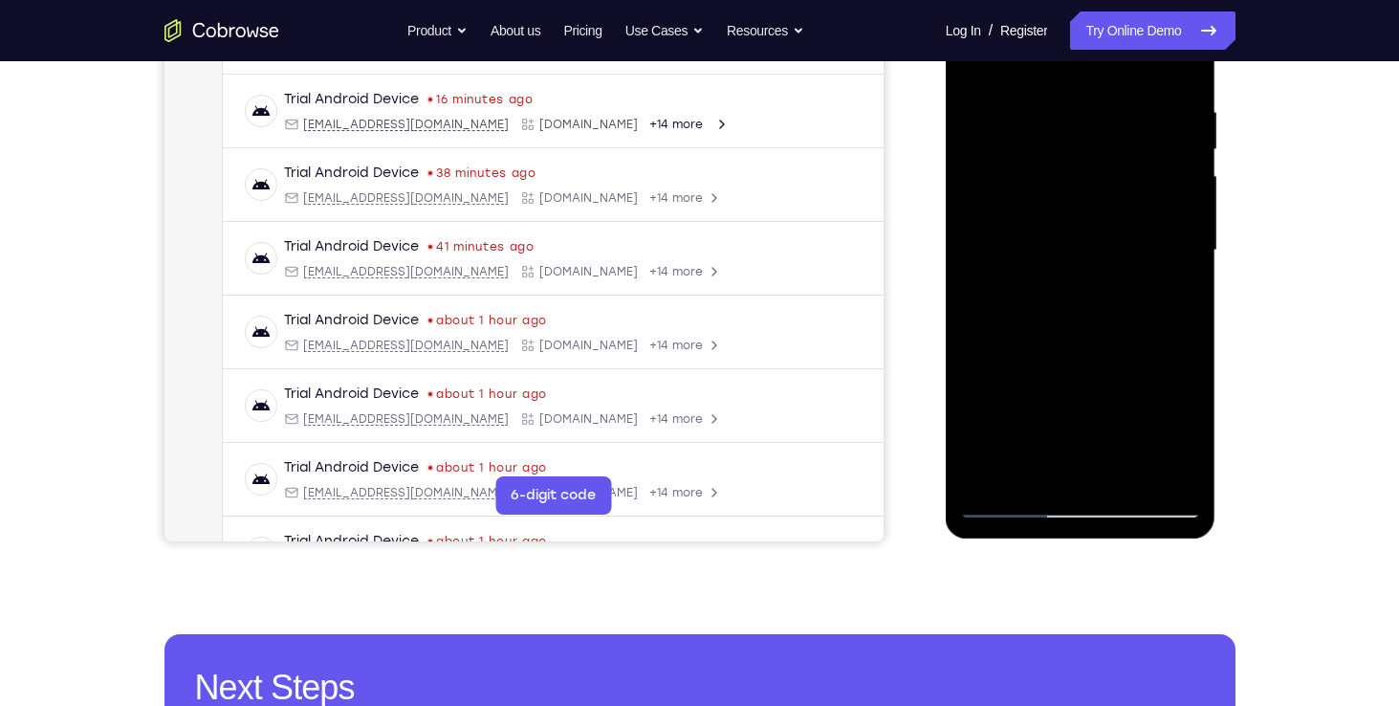
click at [1183, 316] on div at bounding box center [1080, 250] width 241 height 535
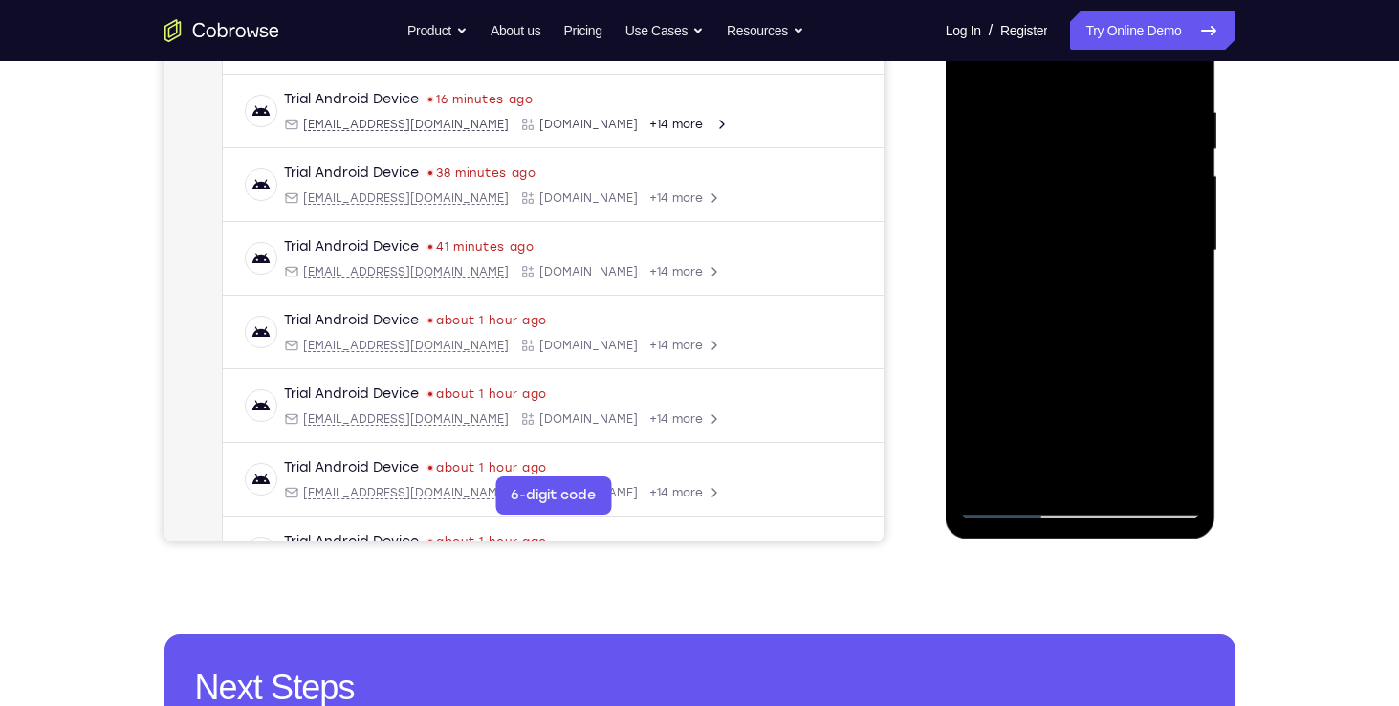
drag, startPoint x: 1079, startPoint y: 349, endPoint x: 1000, endPoint y: 29, distance: 329.8
click at [1000, 29] on div at bounding box center [1080, 250] width 241 height 535
drag, startPoint x: 1095, startPoint y: 297, endPoint x: 1033, endPoint y: 60, distance: 245.1
click at [1033, 60] on div at bounding box center [1080, 250] width 241 height 535
drag, startPoint x: 1122, startPoint y: 273, endPoint x: 1153, endPoint y: 565, distance: 293.3
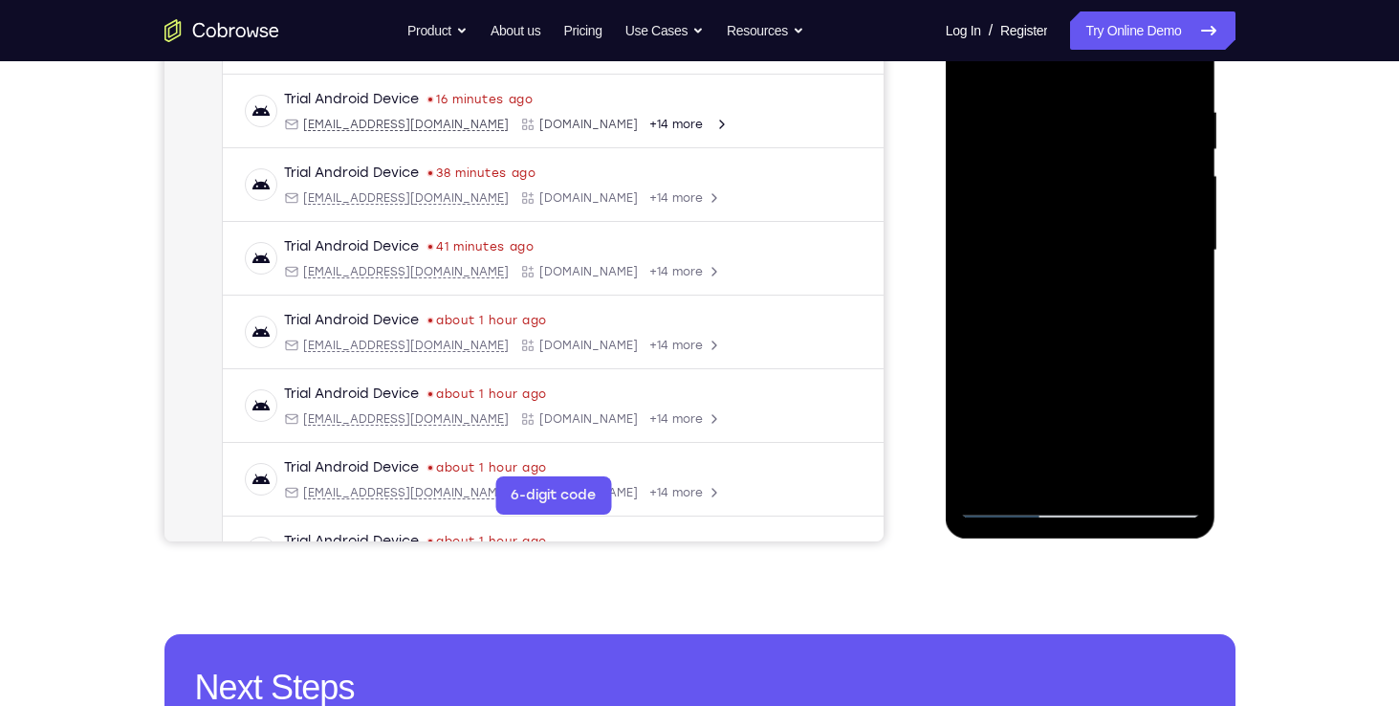
click at [1153, 542] on html "Online web based iOS Simulators and Android Emulators. Run iPhone, iPad, Mobile…" at bounding box center [1082, 255] width 273 height 574
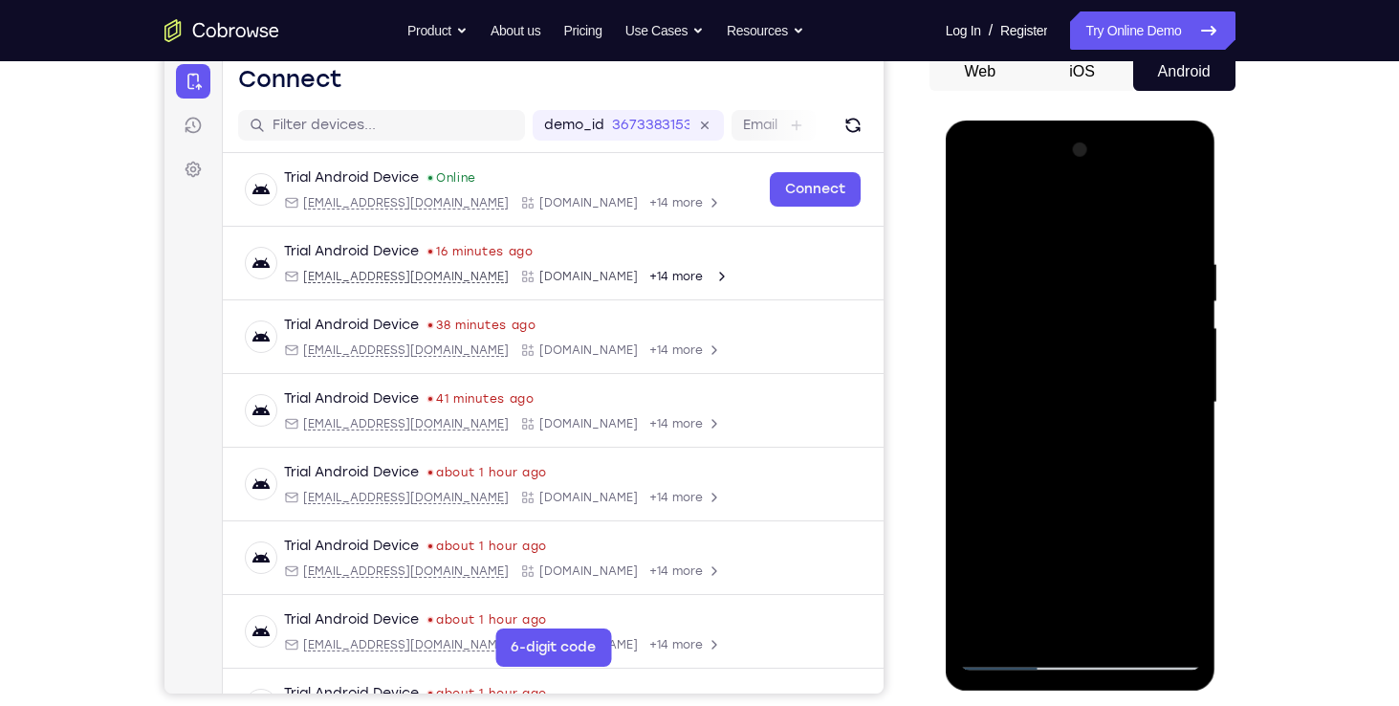
scroll to position [195, 0]
click at [976, 212] on div at bounding box center [1080, 403] width 241 height 535
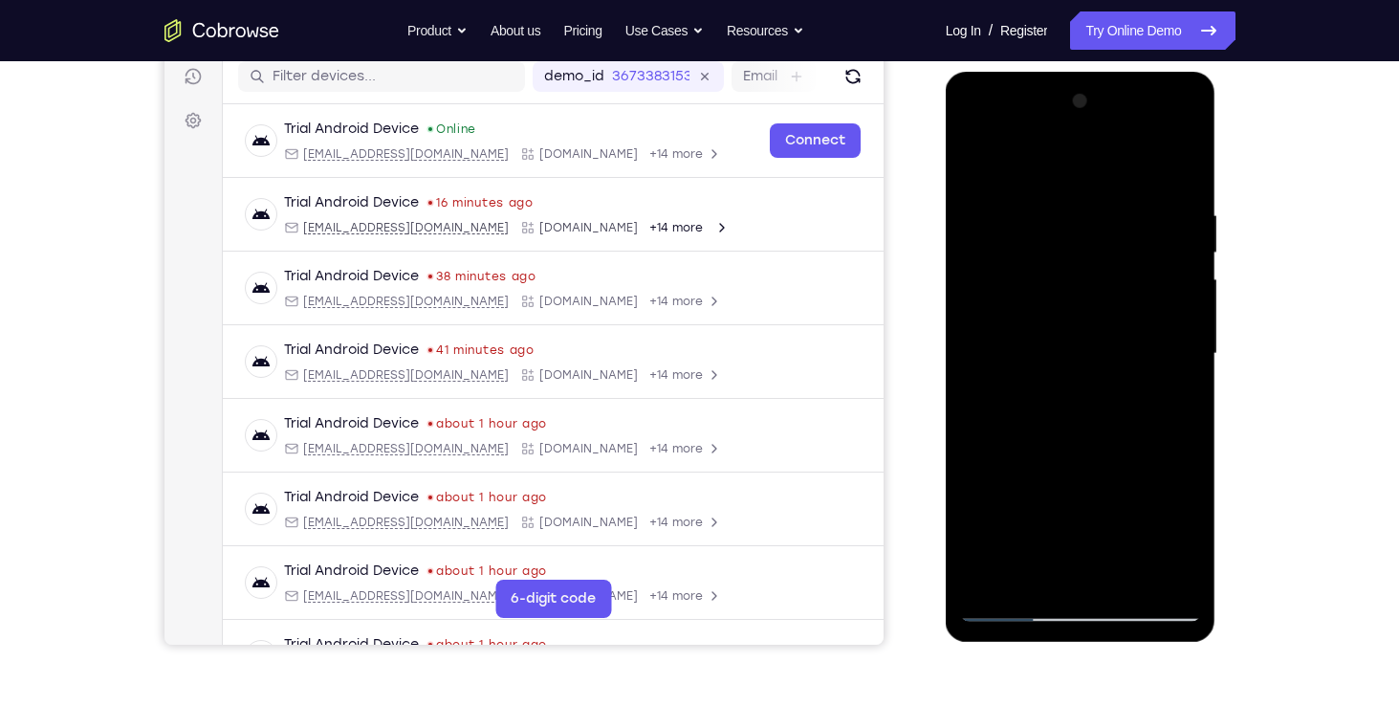
scroll to position [241, 0]
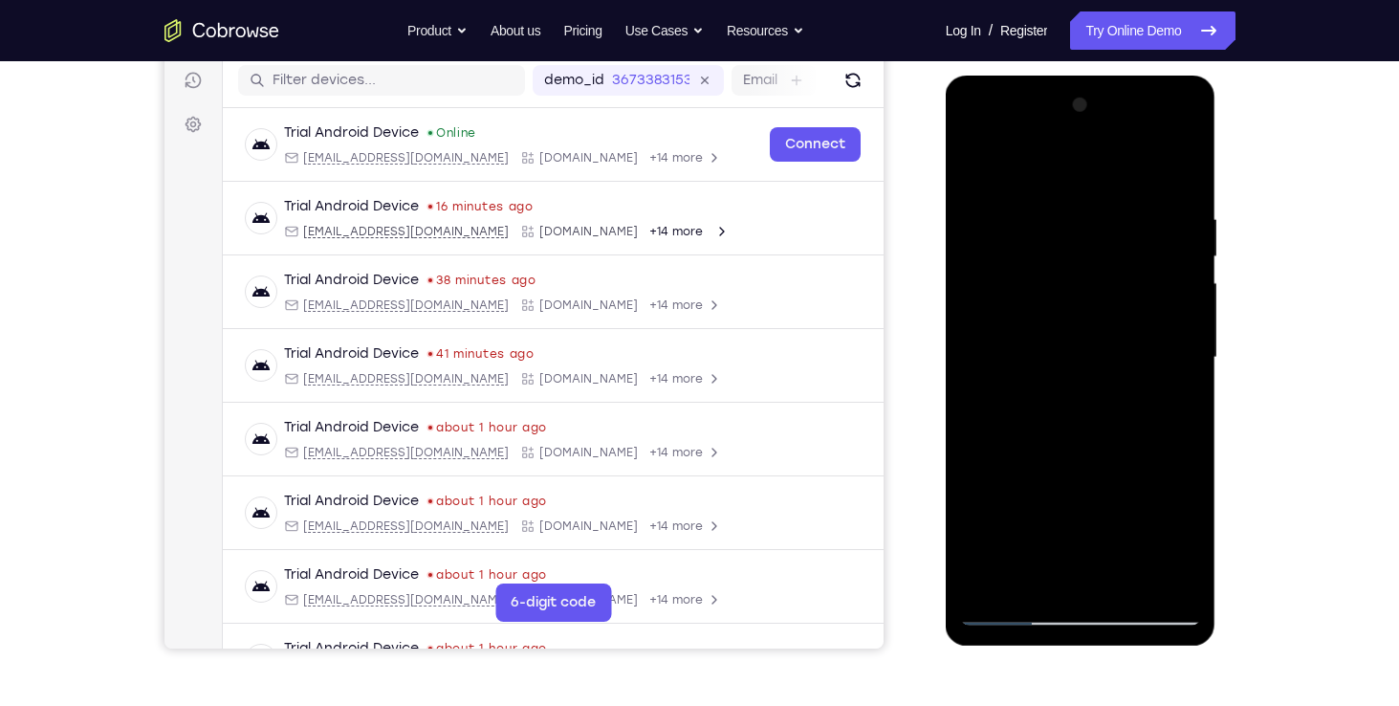
drag, startPoint x: 1095, startPoint y: 212, endPoint x: 1103, endPoint y: 395, distance: 182.8
click at [1103, 395] on div at bounding box center [1080, 357] width 241 height 535
click at [1126, 203] on div at bounding box center [1080, 357] width 241 height 535
click at [1174, 216] on div at bounding box center [1080, 357] width 241 height 535
click at [1188, 165] on div at bounding box center [1080, 357] width 241 height 535
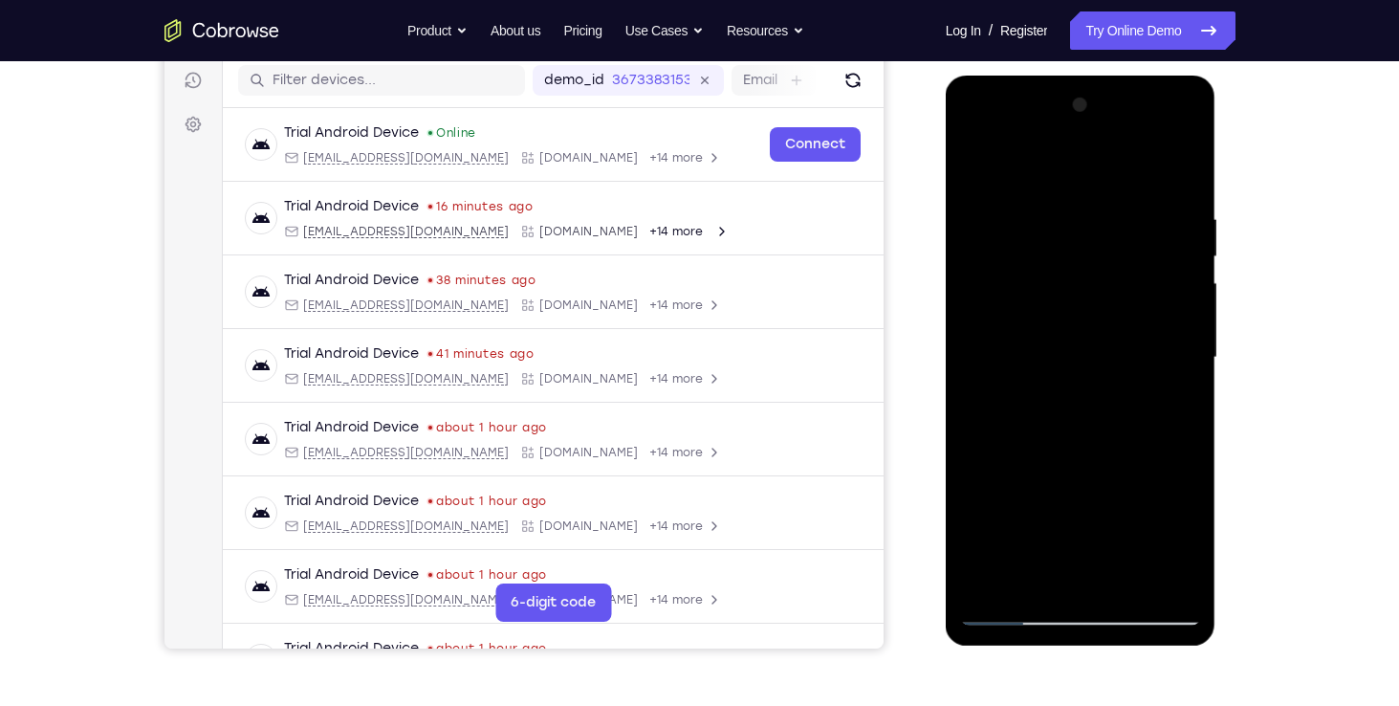
click at [1072, 251] on div at bounding box center [1080, 357] width 241 height 535
click at [1064, 243] on div at bounding box center [1080, 357] width 241 height 535
click at [1008, 248] on div at bounding box center [1080, 357] width 241 height 535
click at [1186, 160] on div at bounding box center [1080, 357] width 241 height 535
click at [1128, 241] on div at bounding box center [1080, 357] width 241 height 535
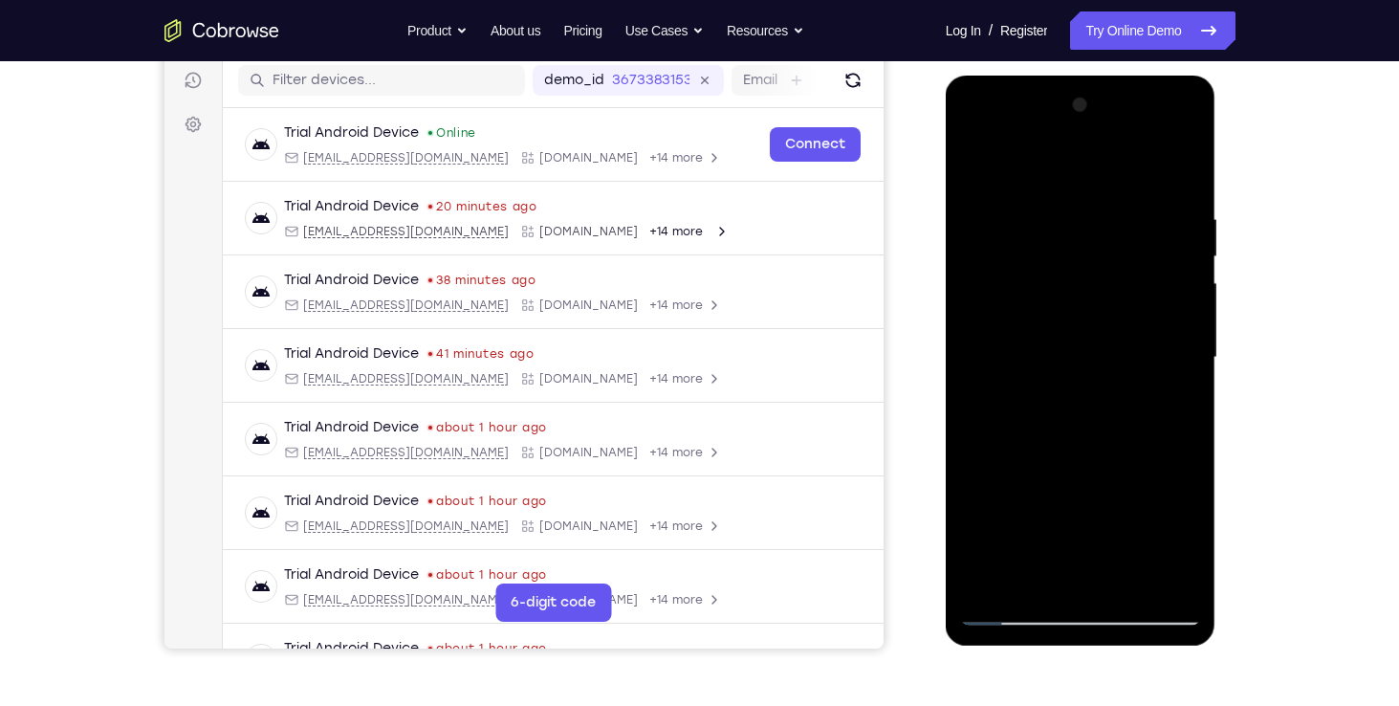
click at [1150, 280] on div at bounding box center [1080, 357] width 241 height 535
click at [1183, 160] on div at bounding box center [1080, 357] width 241 height 535
